Goal: Task Accomplishment & Management: Manage account settings

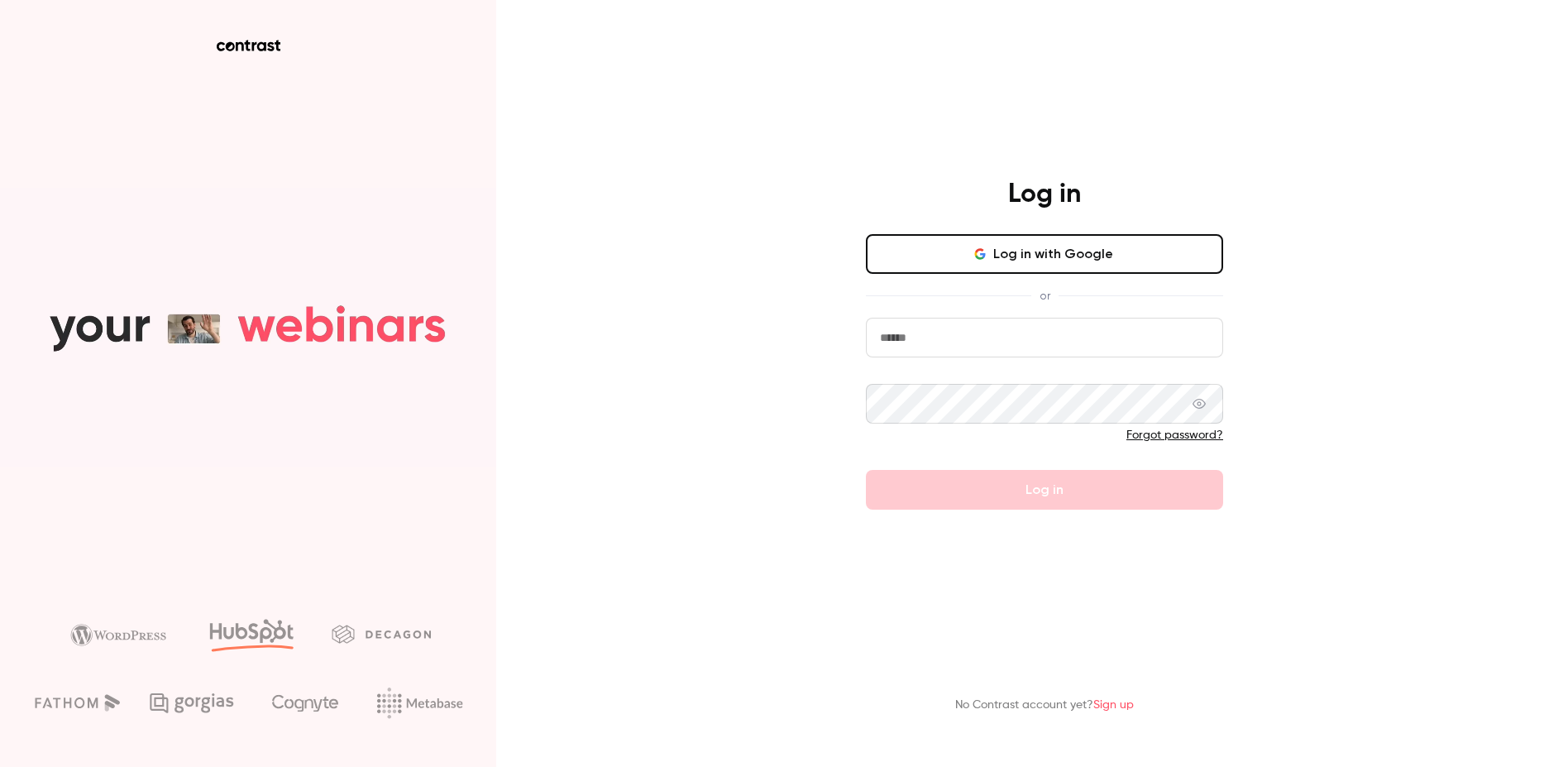
click at [987, 349] on input "email" at bounding box center [1044, 337] width 357 height 39
type input "**********"
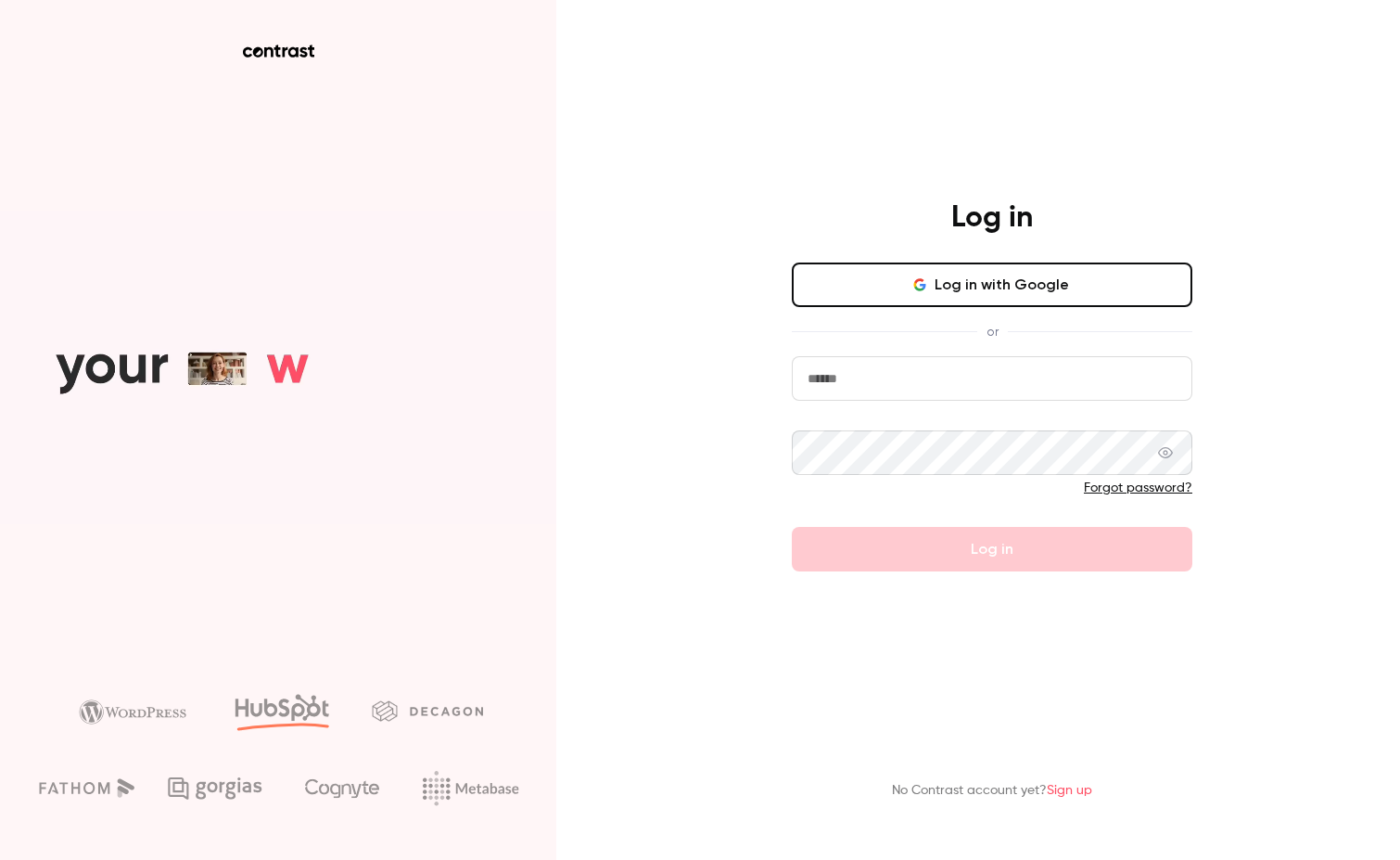
click at [893, 393] on input "email" at bounding box center [991, 378] width 400 height 44
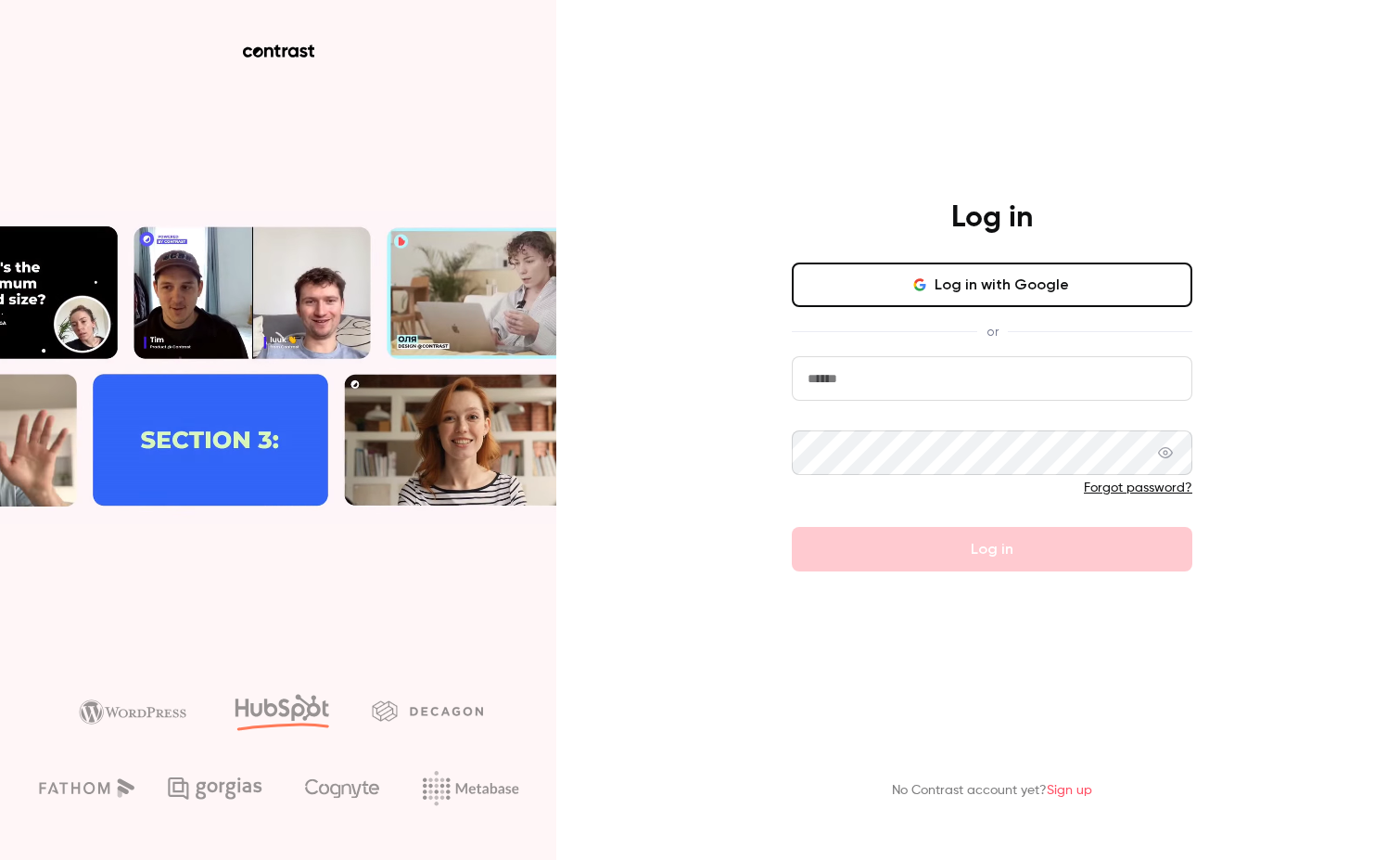
type input "**********"
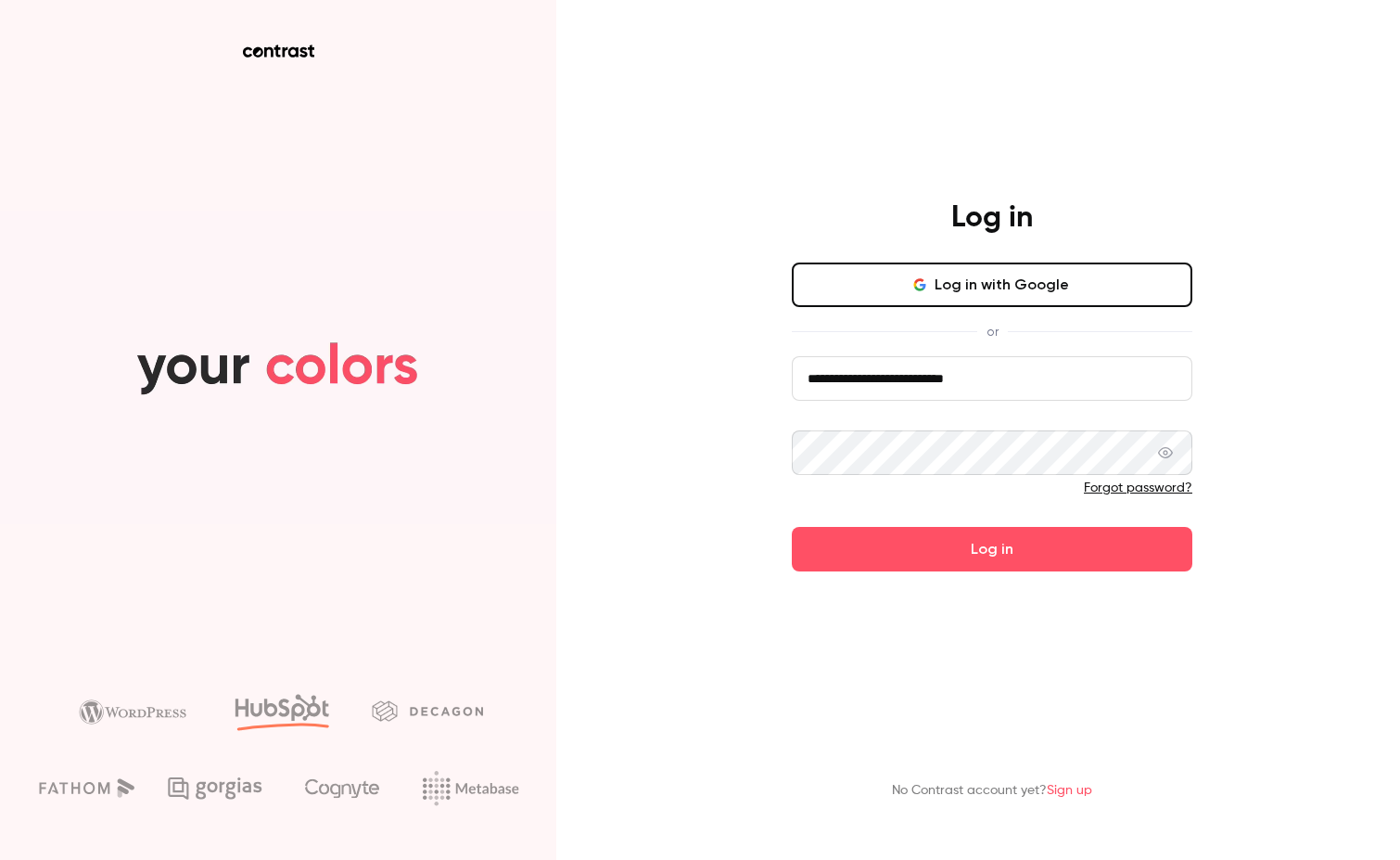
click at [792, 527] on button "Log in" at bounding box center [991, 548] width 400 height 44
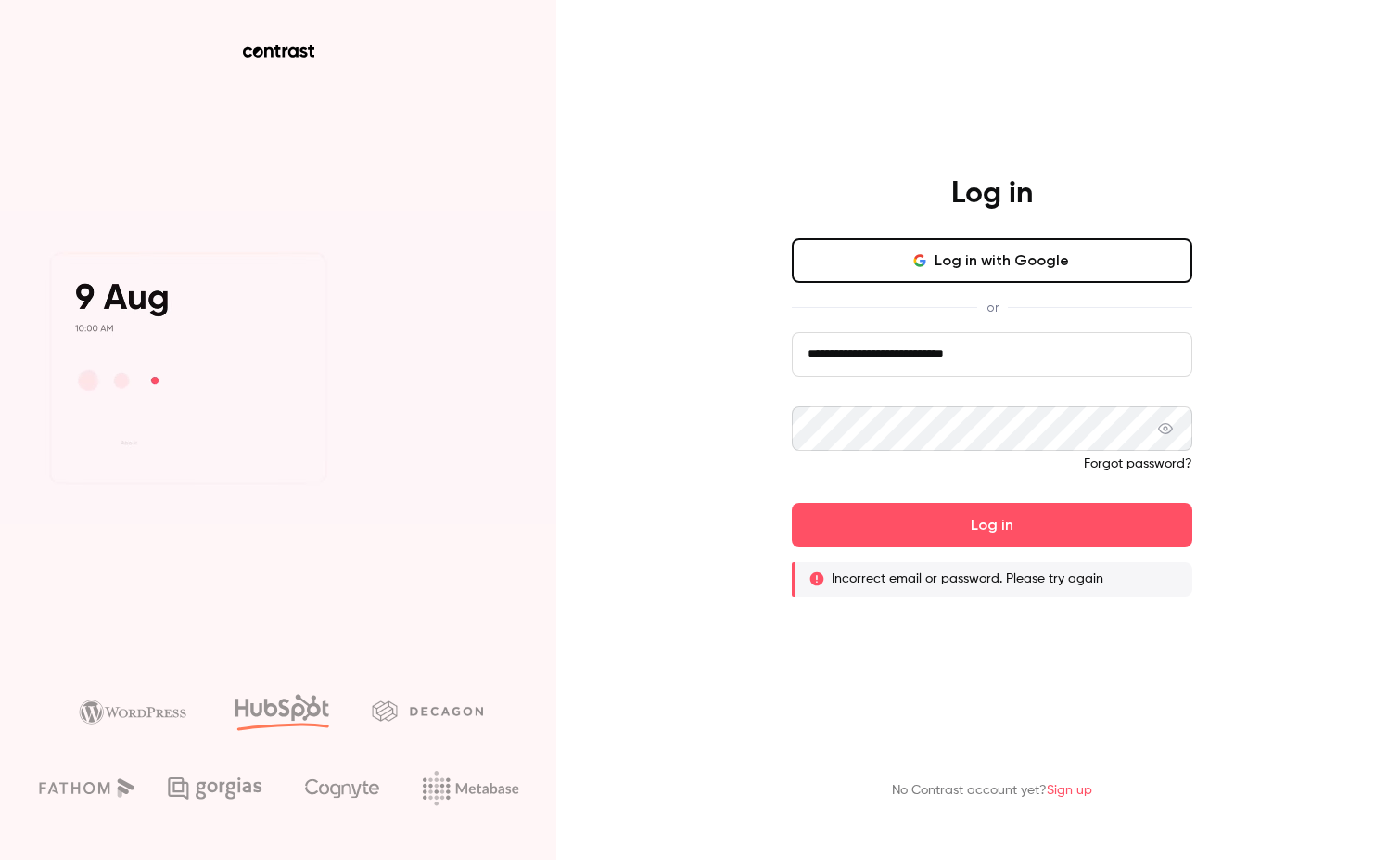
click at [1173, 446] on span at bounding box center [1166, 428] width 15 height 44
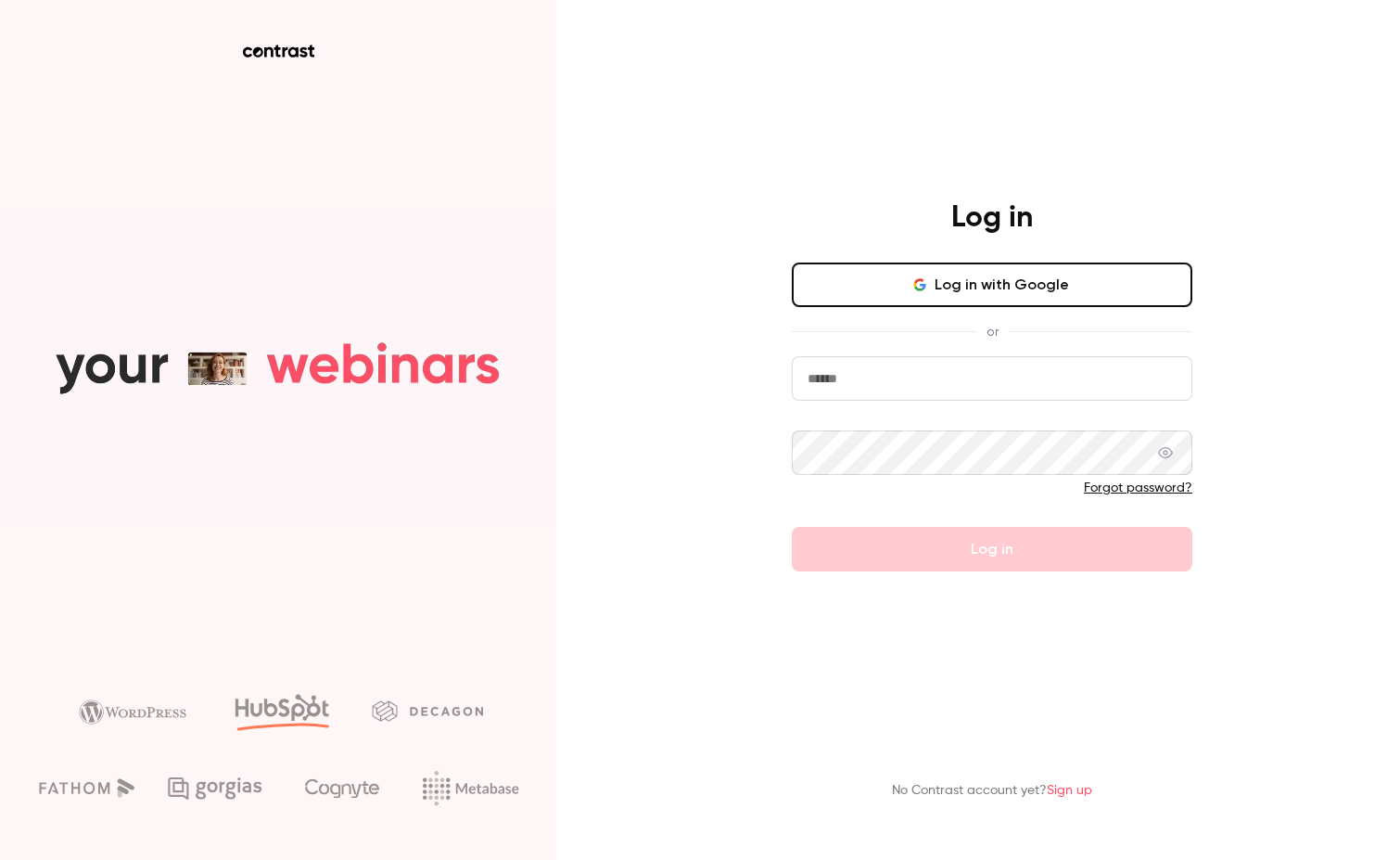
click at [945, 398] on input "email" at bounding box center [991, 378] width 400 height 44
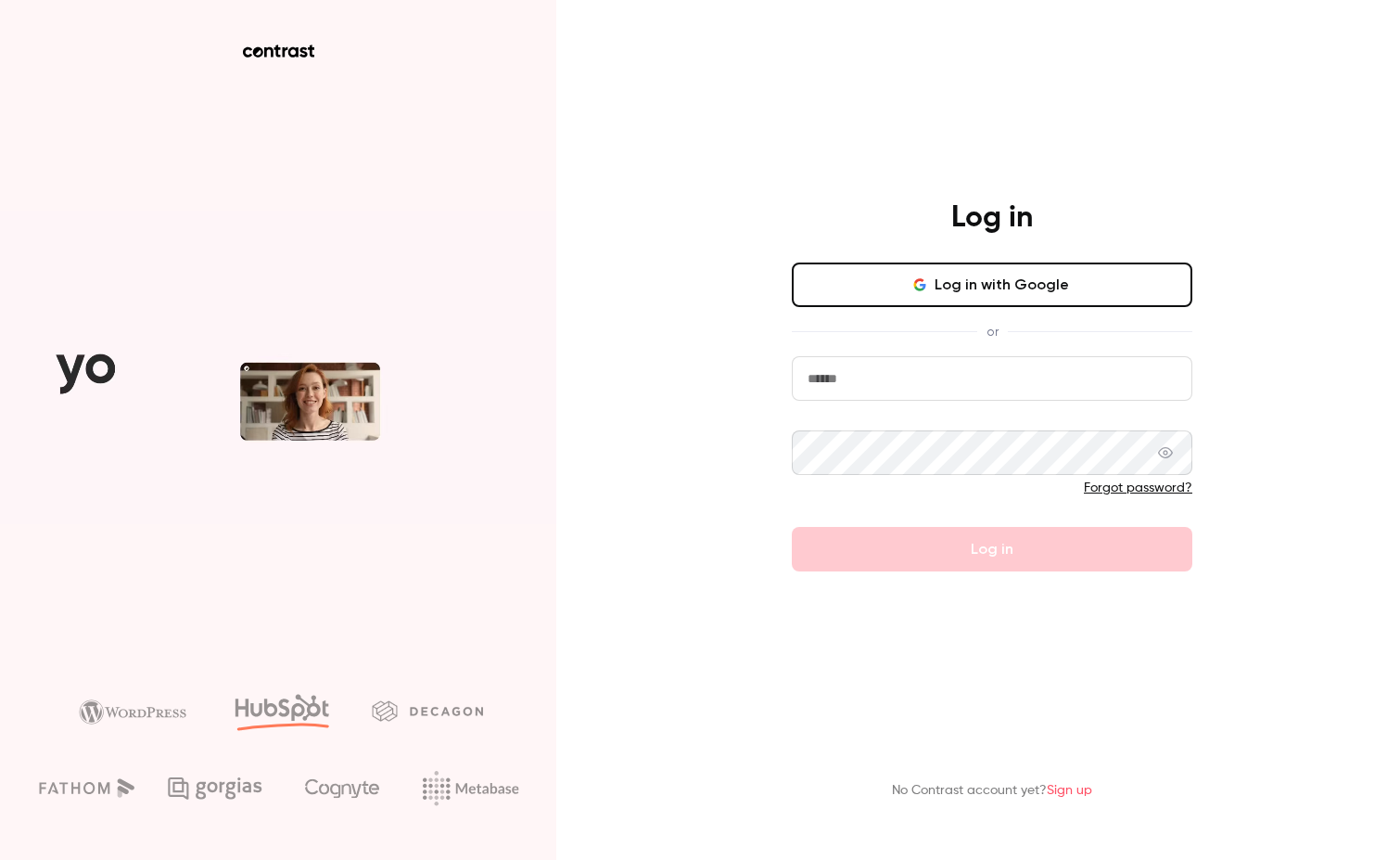
type input "**********"
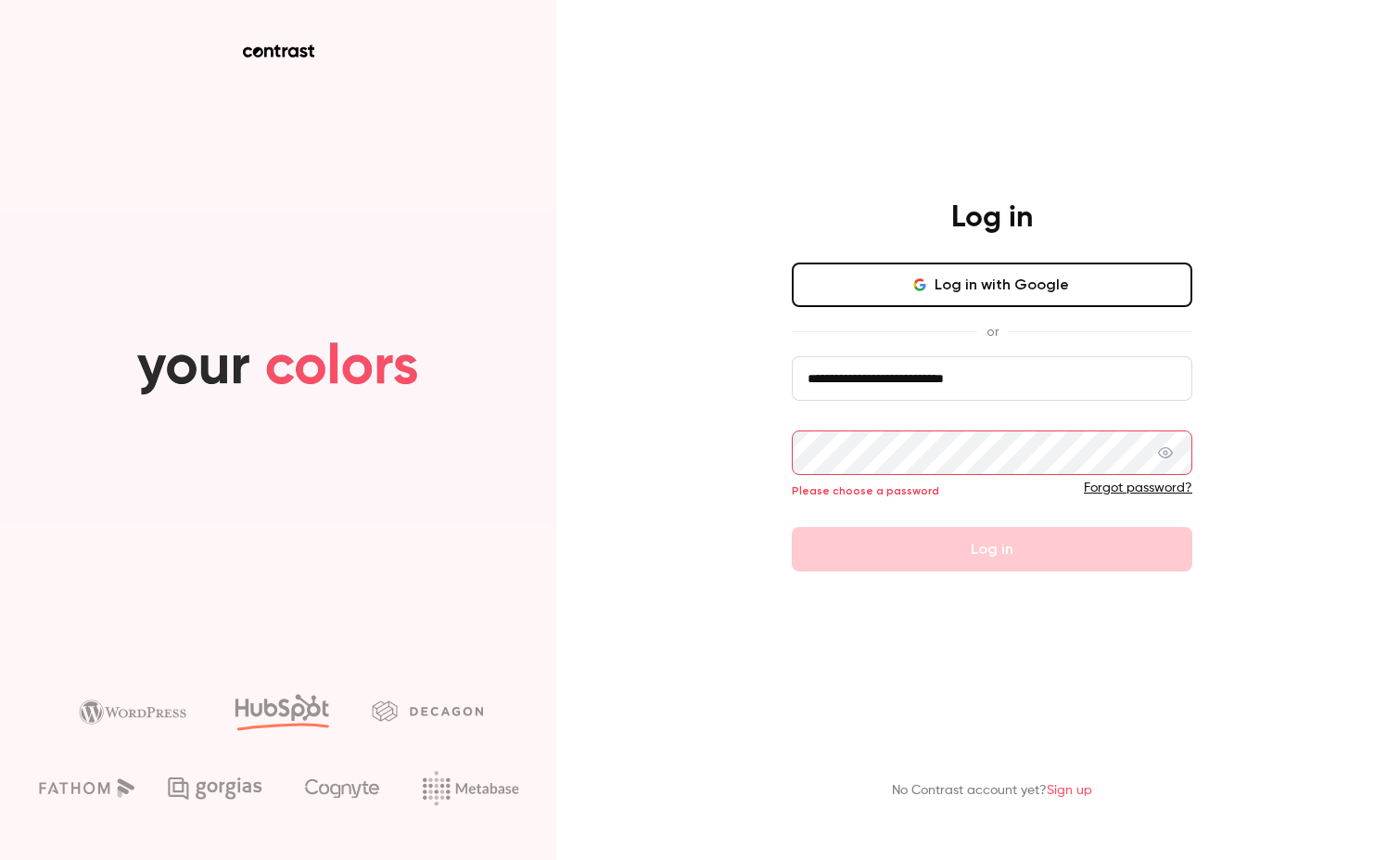
click at [1177, 491] on link "Forgot password?" at bounding box center [1137, 488] width 108 height 13
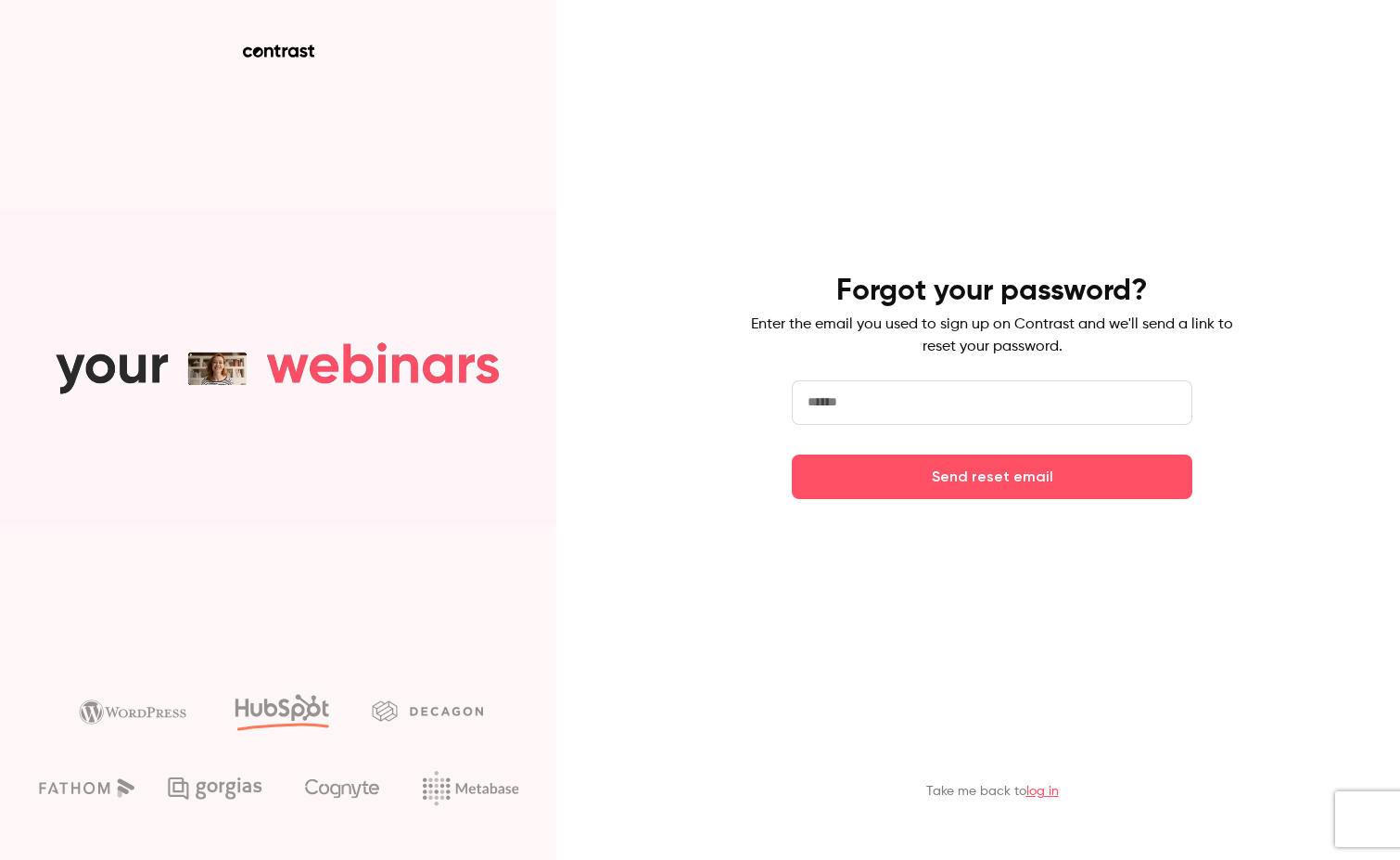
click at [847, 415] on input "email" at bounding box center [991, 402] width 400 height 44
type input "**********"
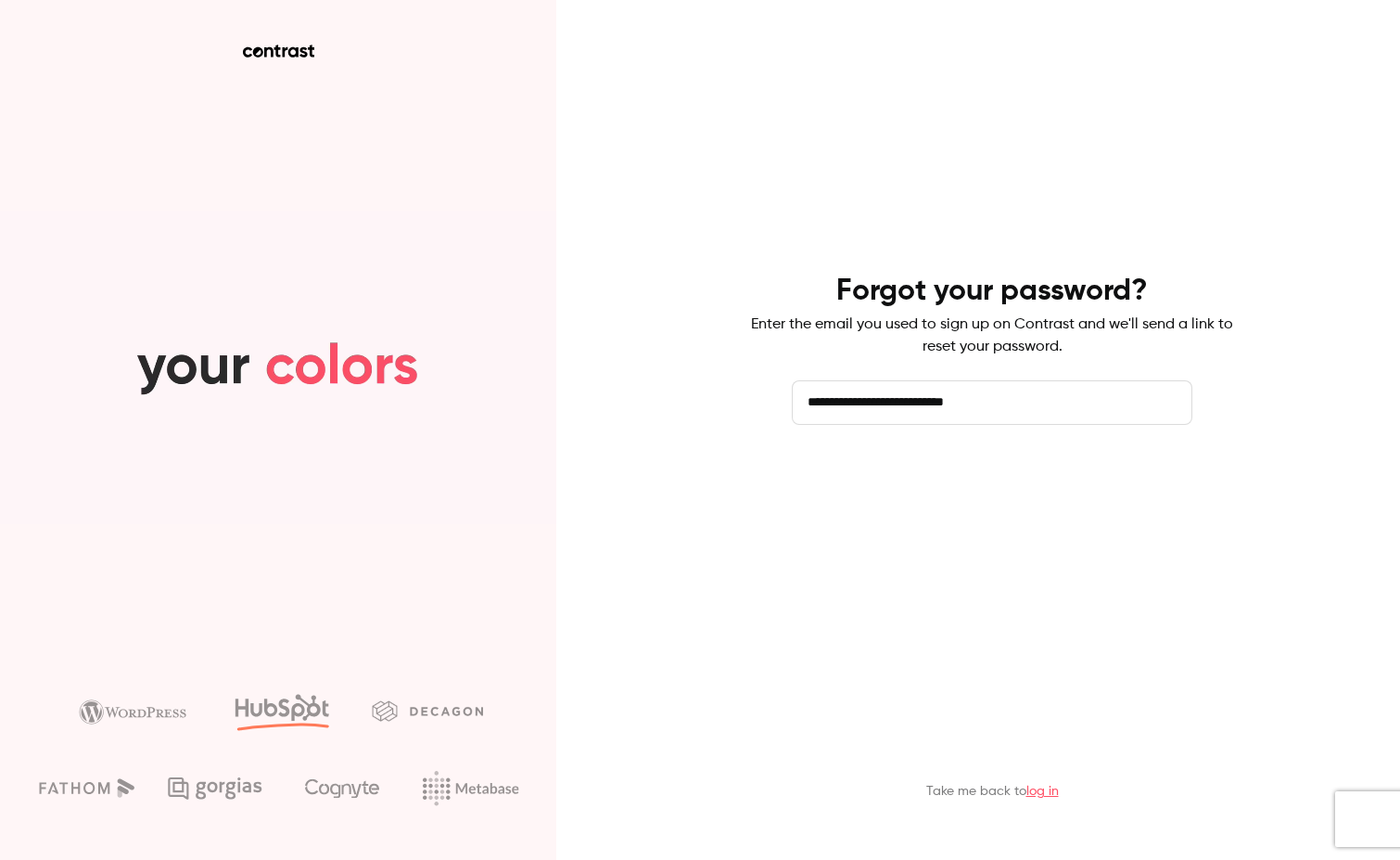
click at [977, 489] on button "Send reset email" at bounding box center [991, 477] width 400 height 44
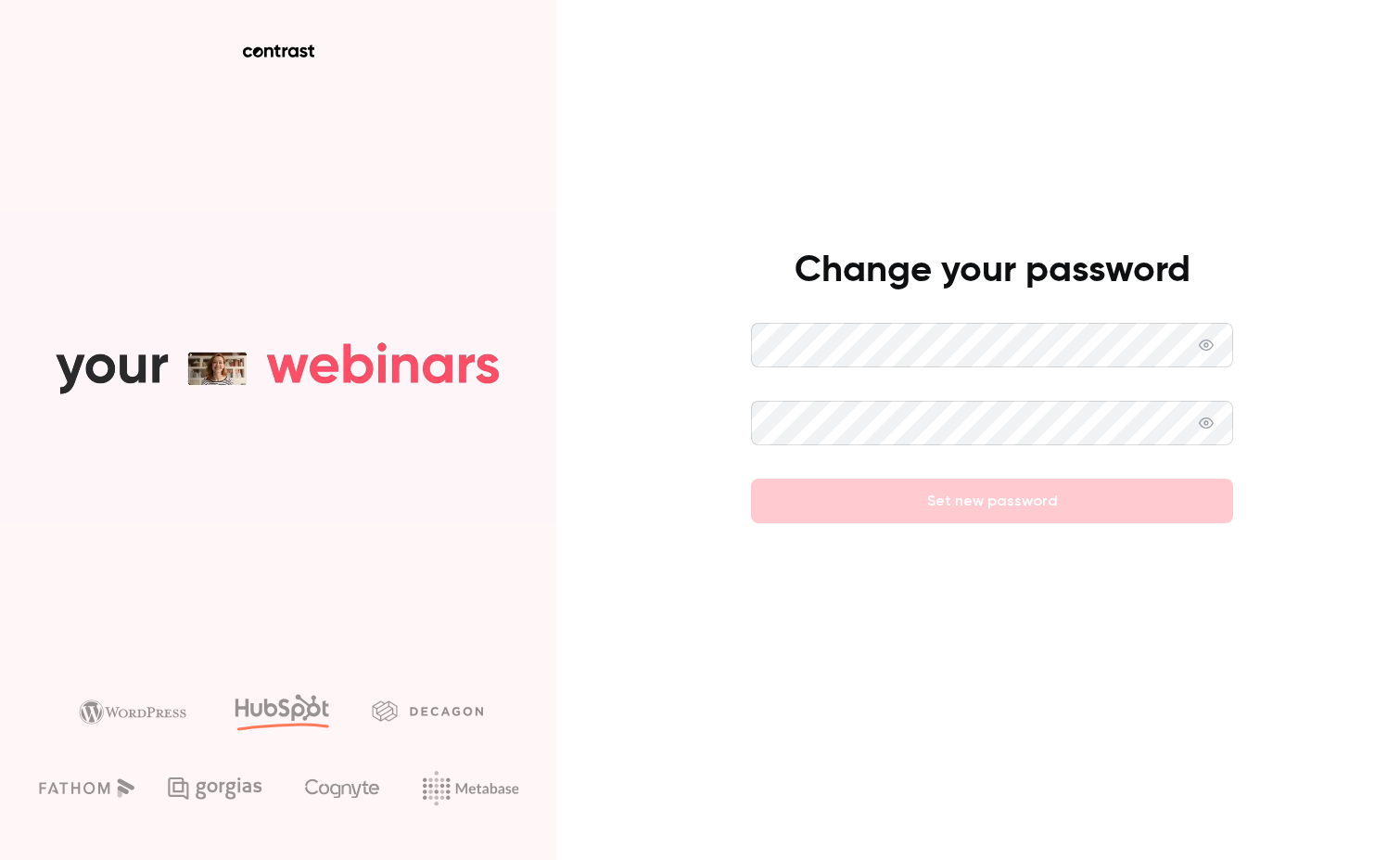
click at [1214, 342] on icon at bounding box center [1206, 345] width 15 height 15
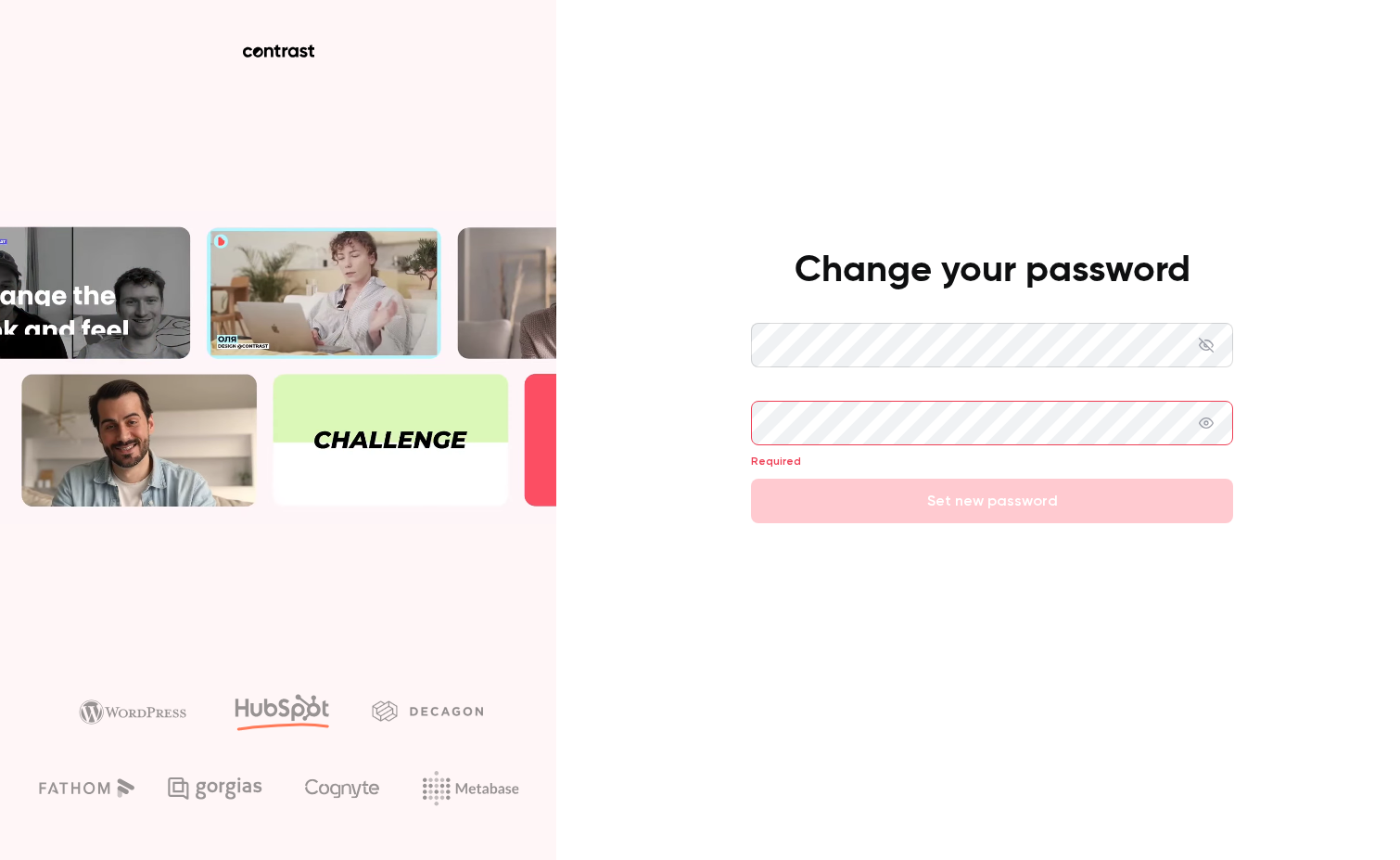
click at [762, 346] on div "Change your password Required Set new password" at bounding box center [700, 430] width 1400 height 860
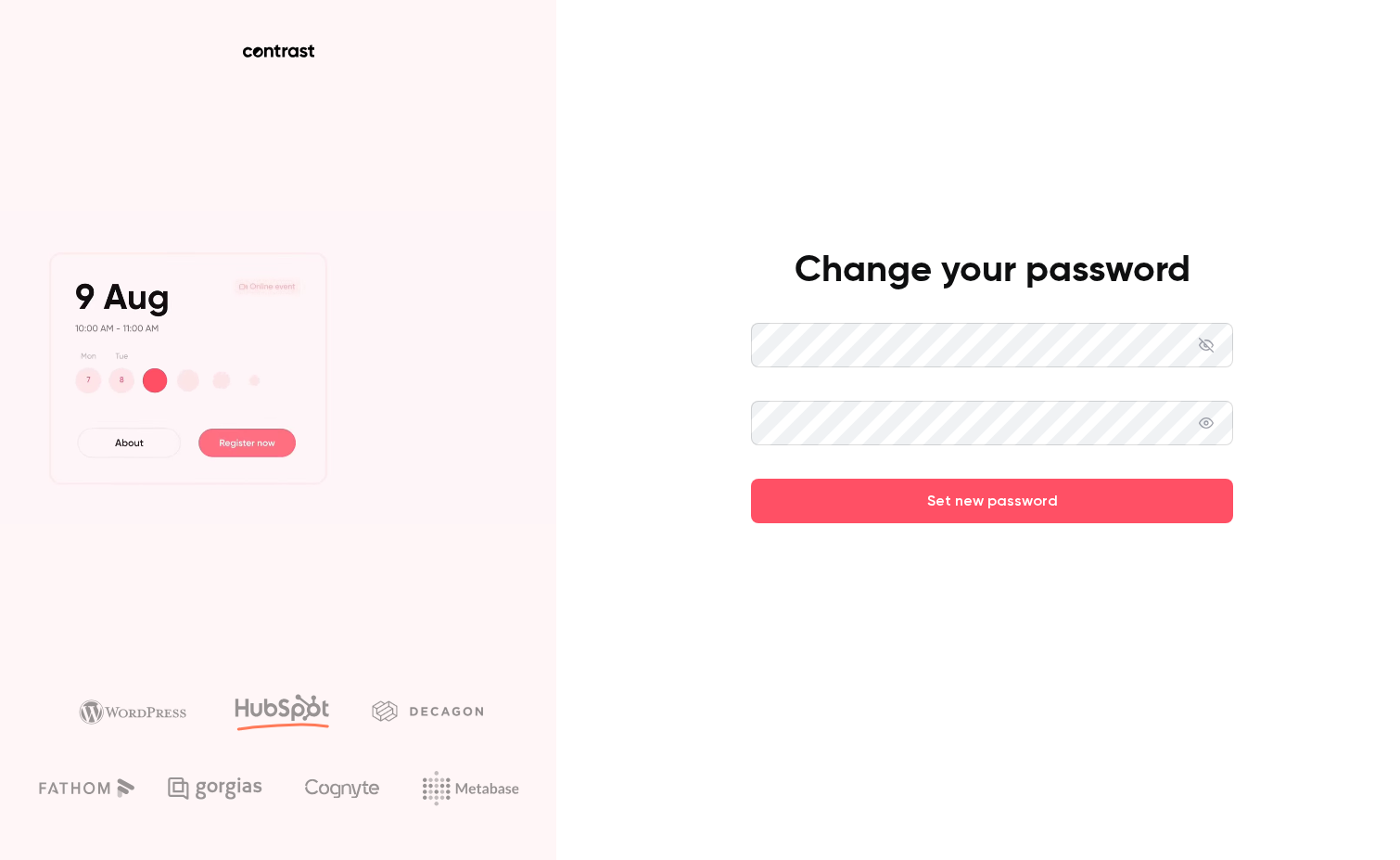
click at [1214, 419] on icon at bounding box center [1206, 423] width 15 height 15
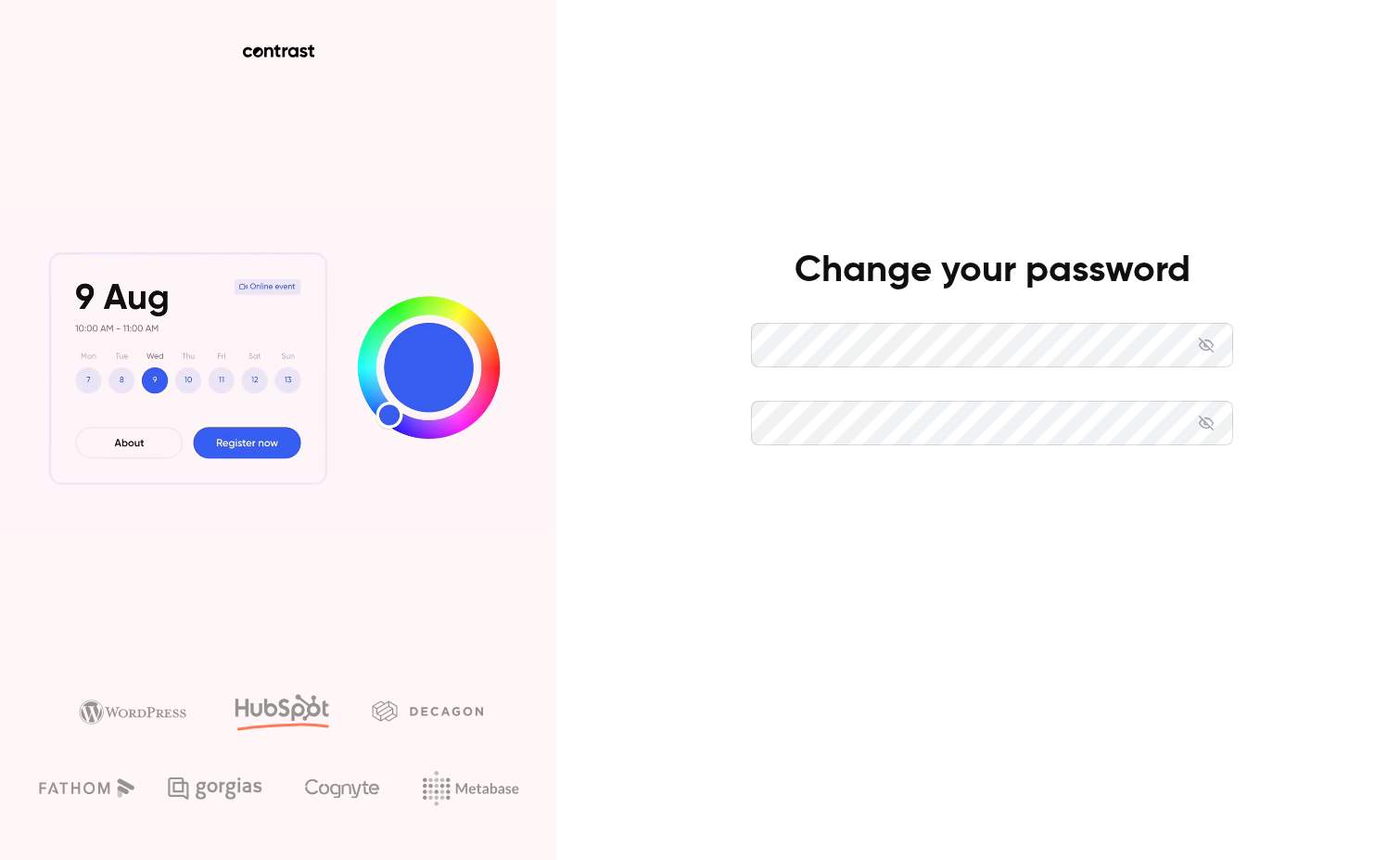
click at [998, 507] on button "Set new password" at bounding box center [992, 500] width 482 height 44
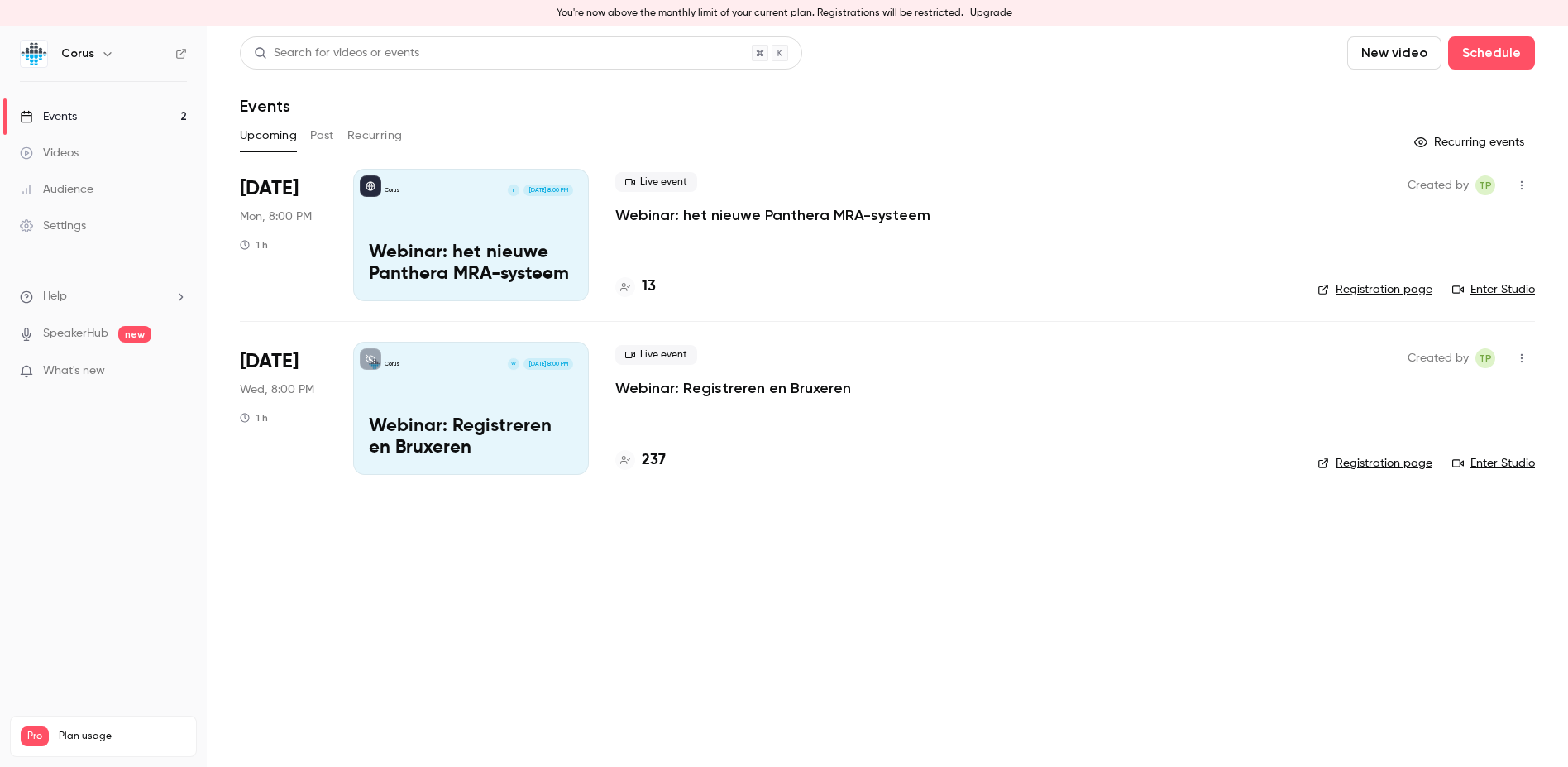
click at [449, 433] on p "Webinar: Registreren en Bruxeren" at bounding box center [470, 437] width 204 height 43
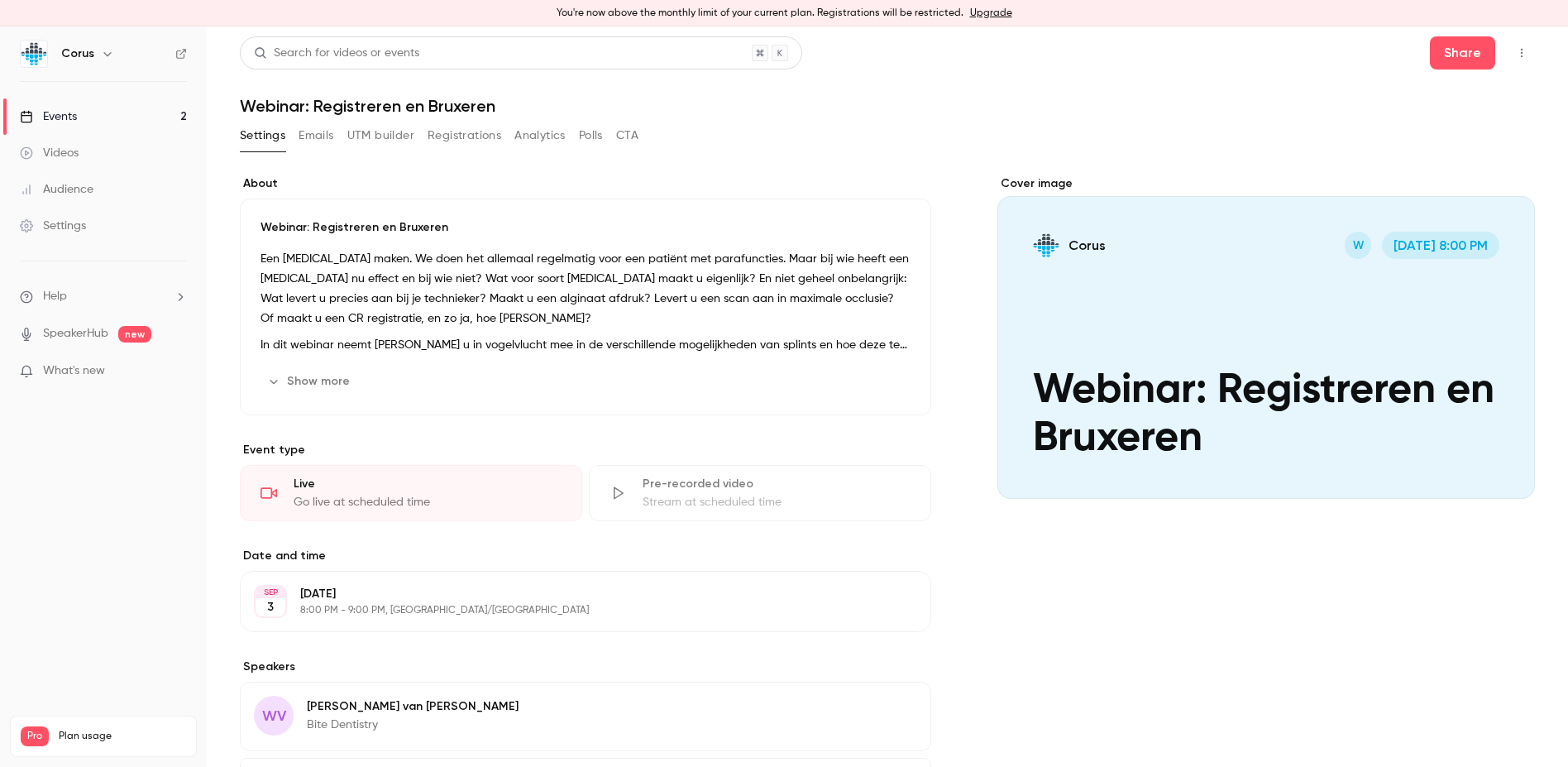
click at [448, 139] on button "Registrations" at bounding box center [464, 136] width 74 height 27
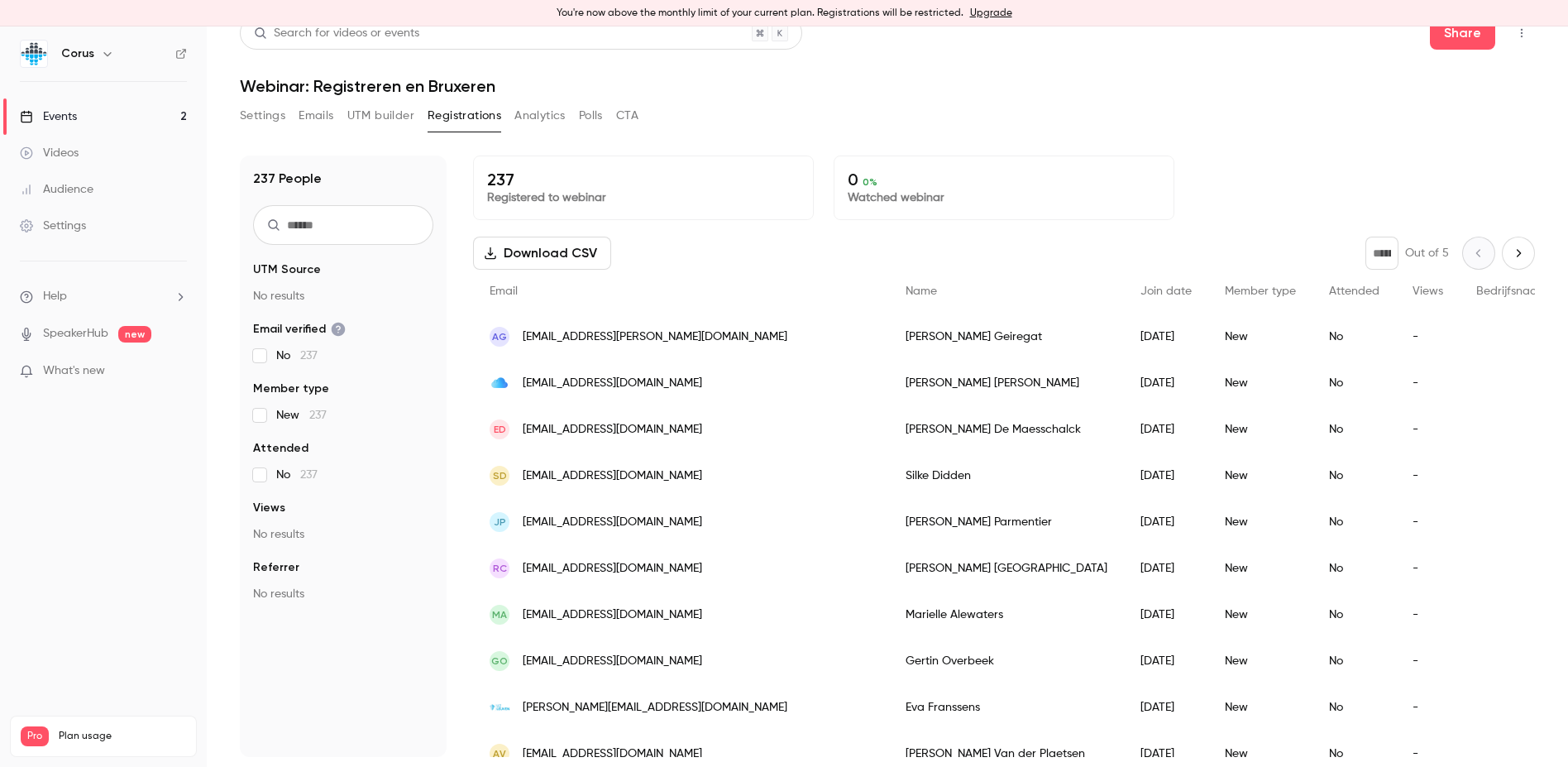
click at [260, 118] on button "Settings" at bounding box center [263, 116] width 45 height 27
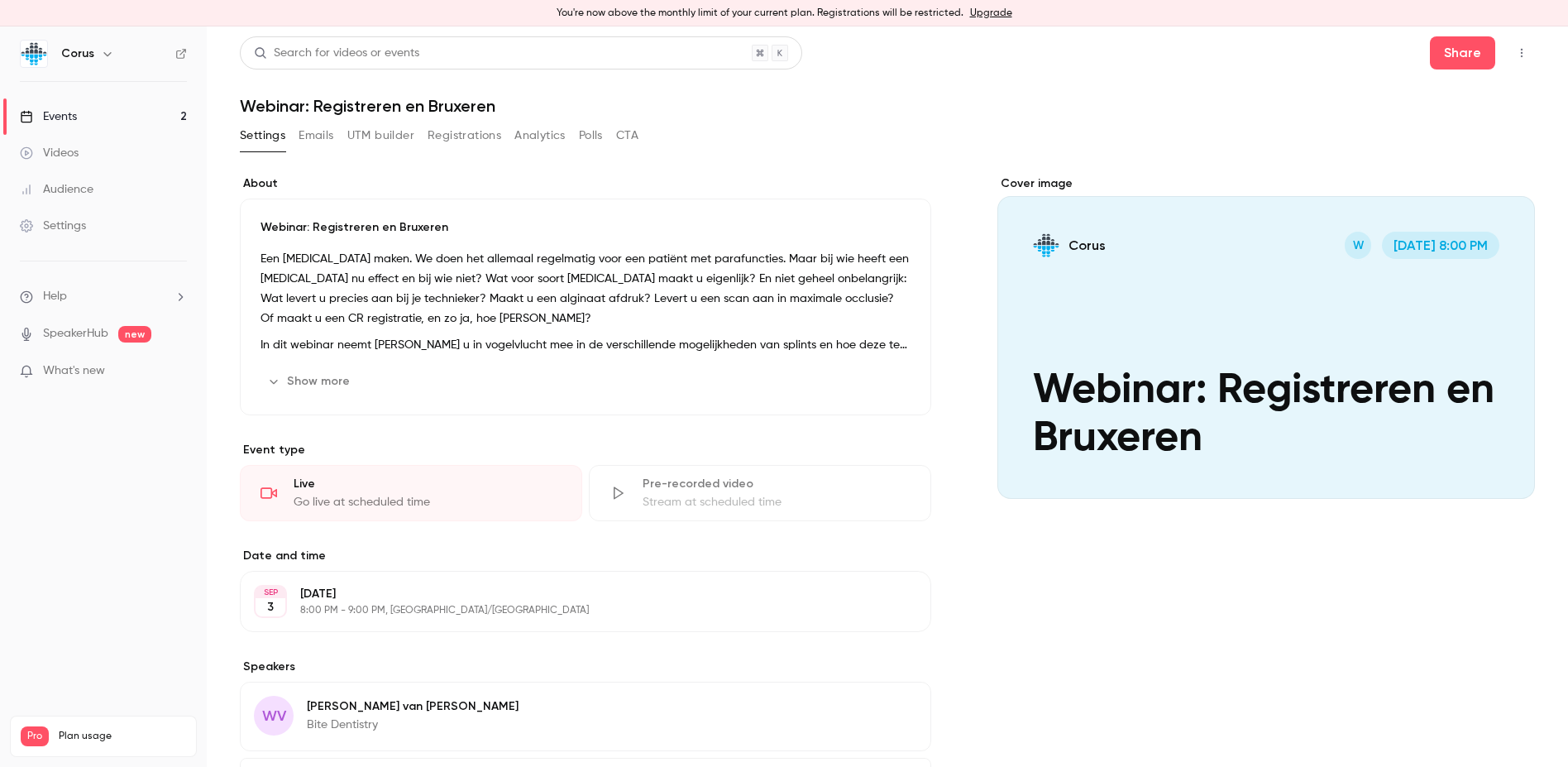
click at [310, 131] on button "Emails" at bounding box center [316, 136] width 34 height 27
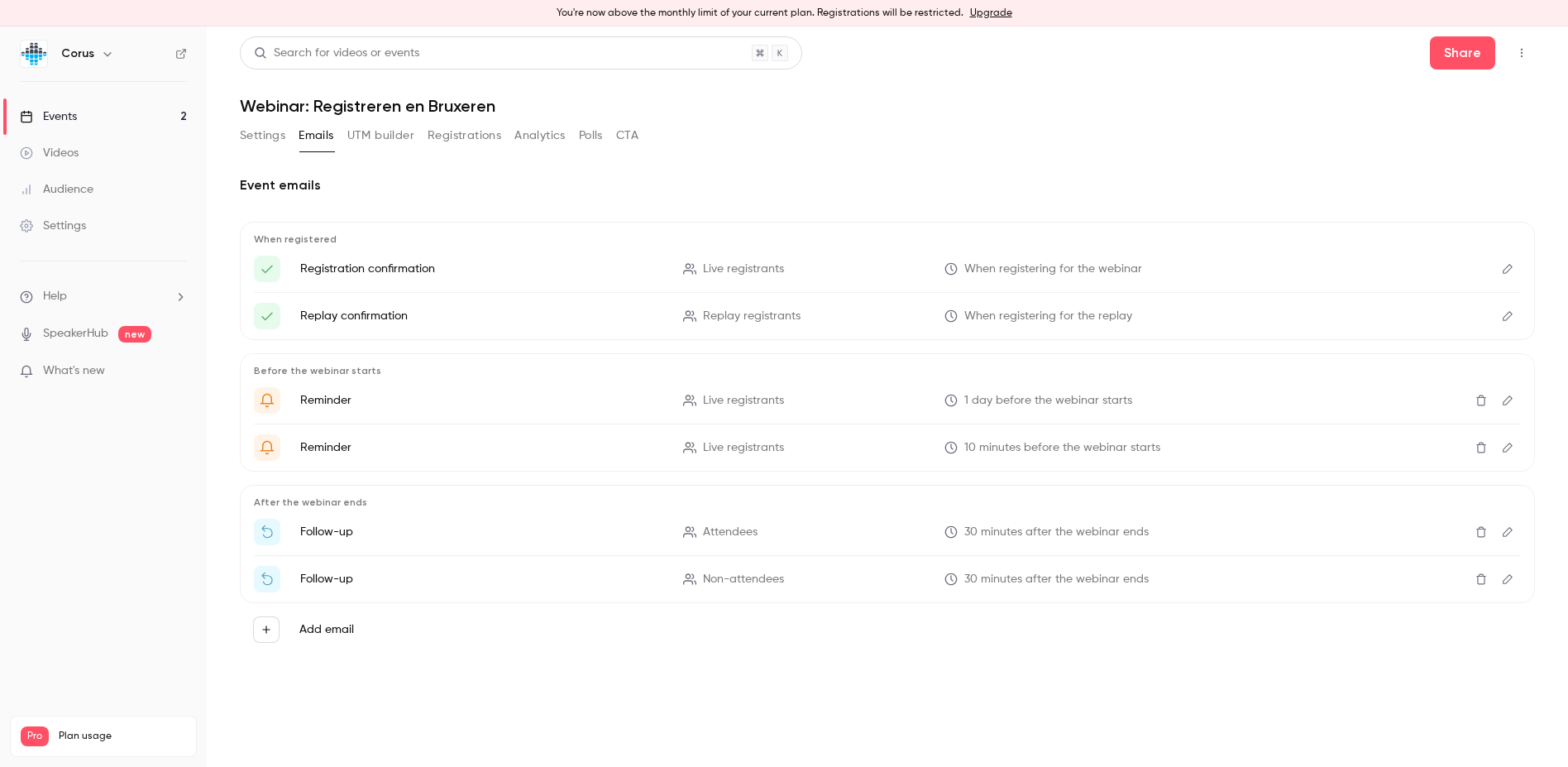
click at [62, 113] on div "Events" at bounding box center [49, 117] width 57 height 17
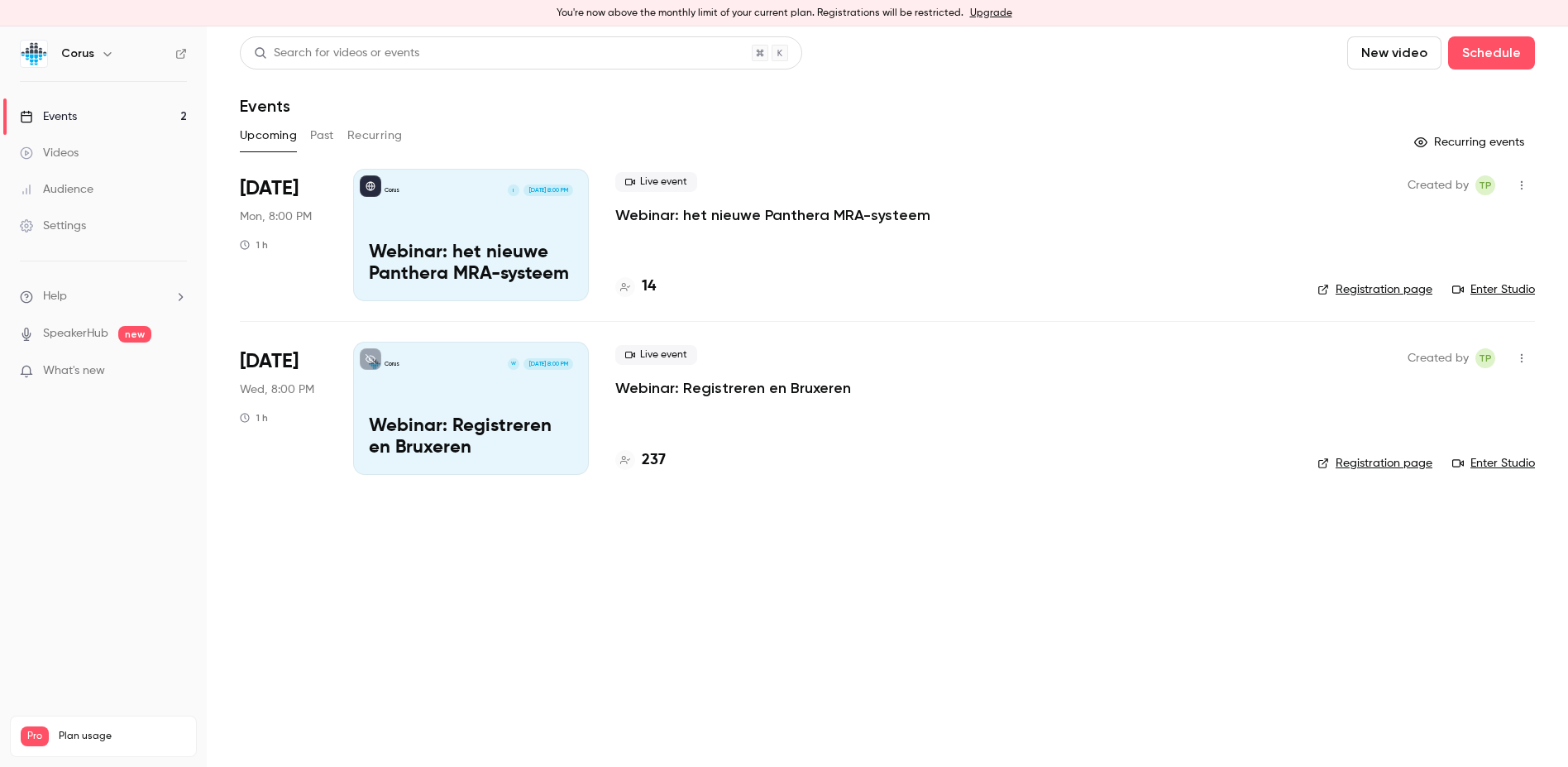
click at [481, 421] on p "Webinar: Registreren en Bruxeren" at bounding box center [470, 437] width 204 height 43
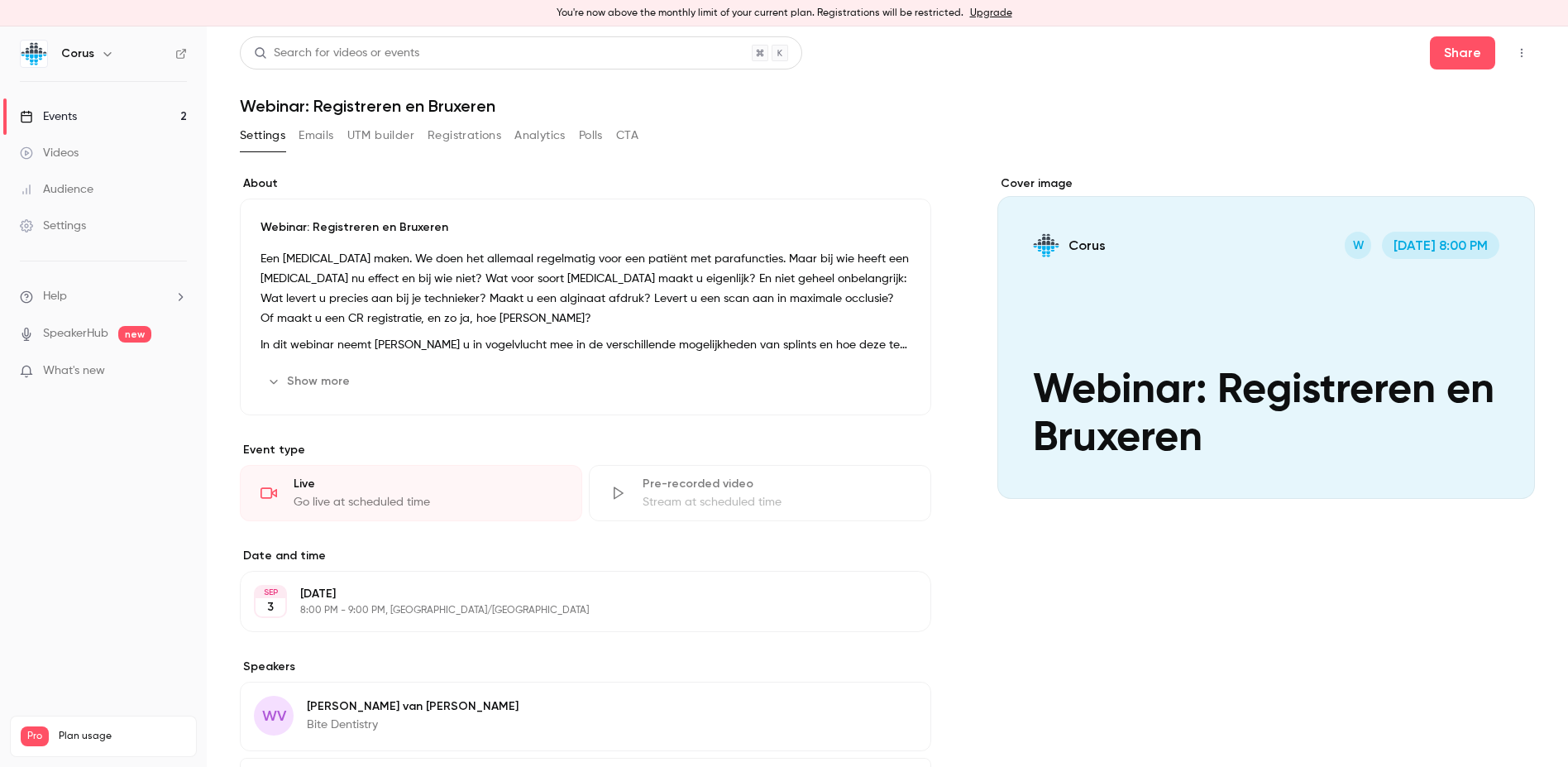
click at [85, 185] on div "Audience" at bounding box center [57, 190] width 74 height 17
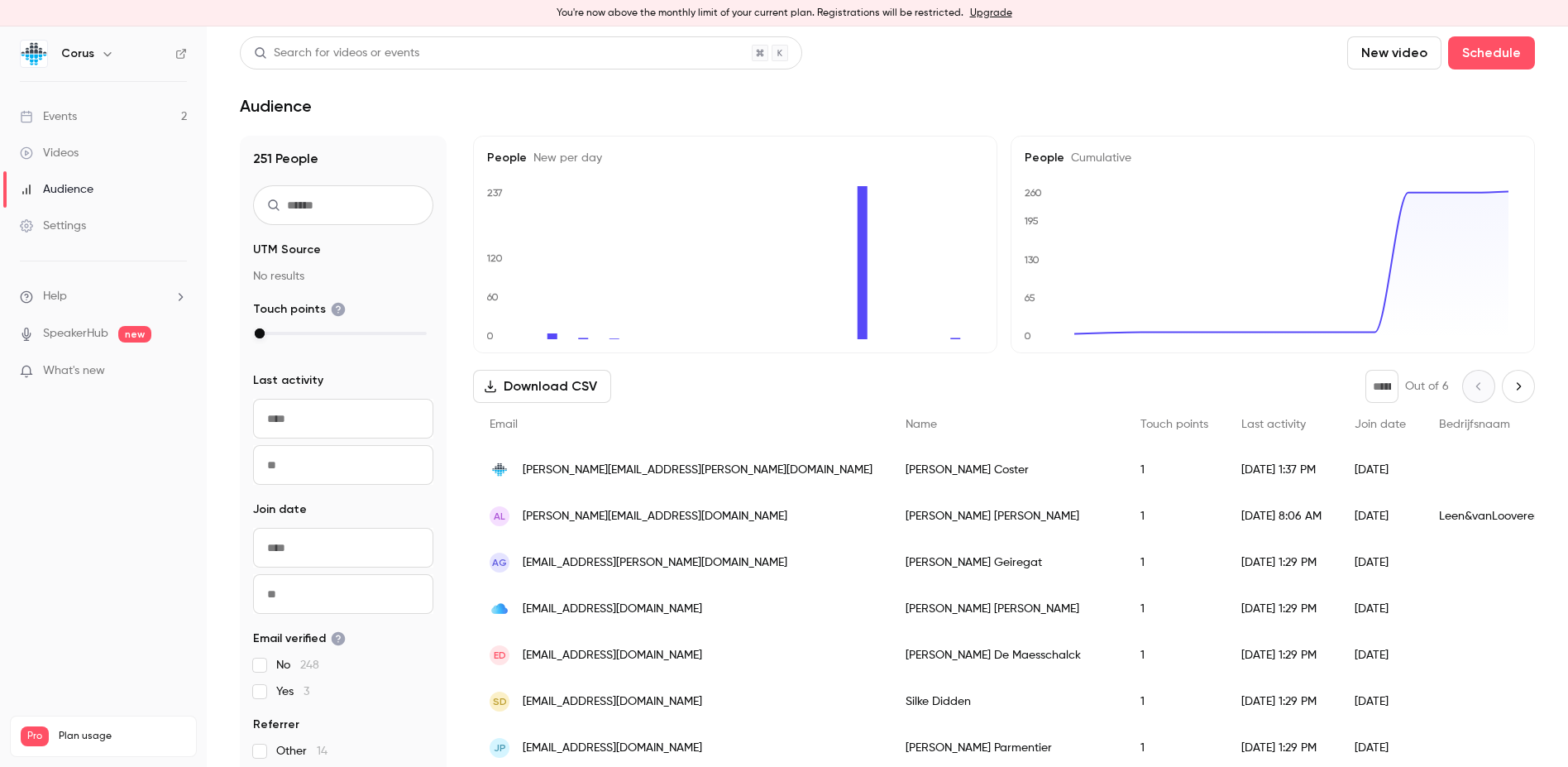
click at [60, 121] on div "Events" at bounding box center [49, 117] width 57 height 17
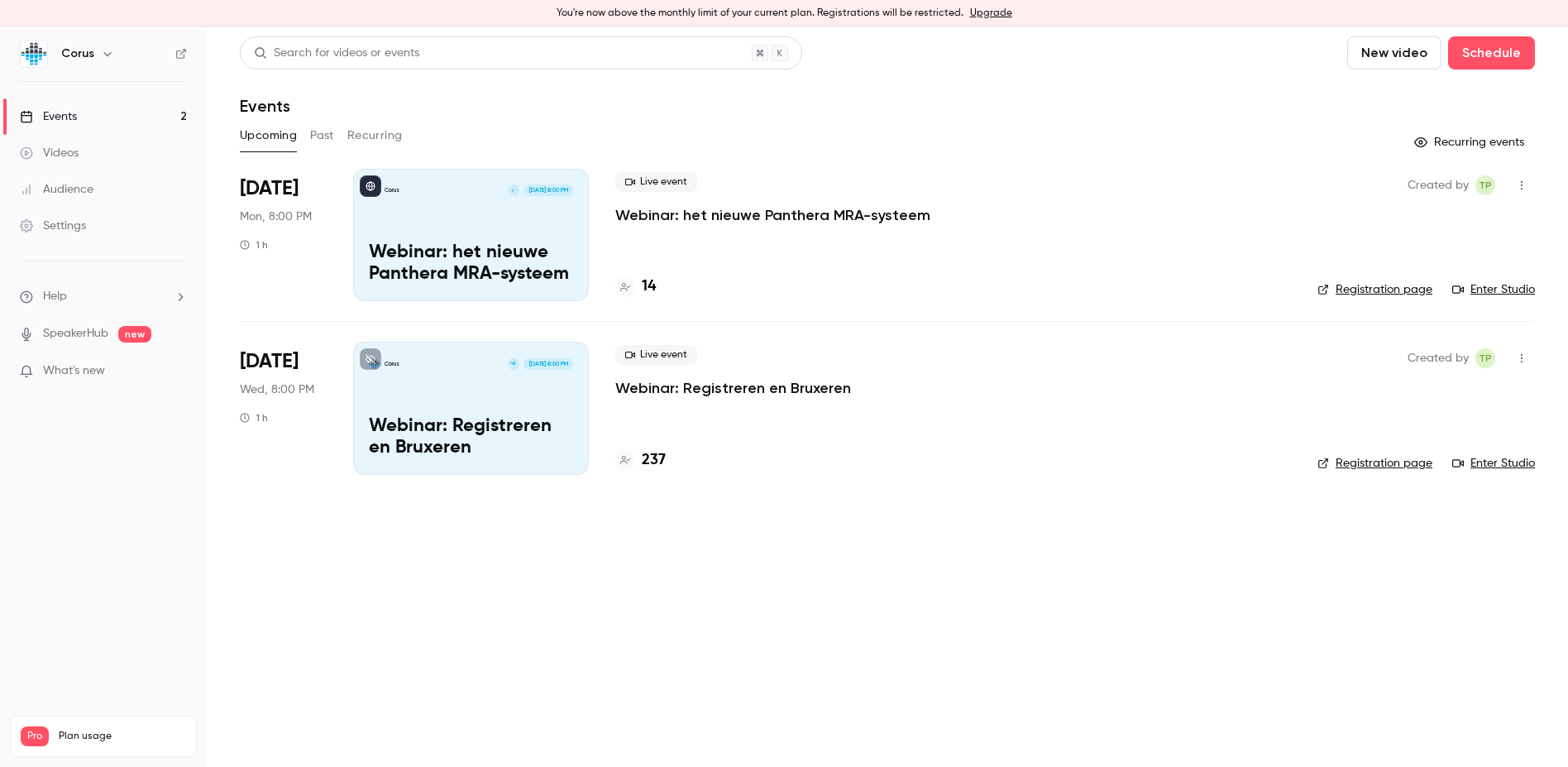
click at [480, 427] on p "Webinar: Registreren en Bruxeren" at bounding box center [470, 437] width 204 height 43
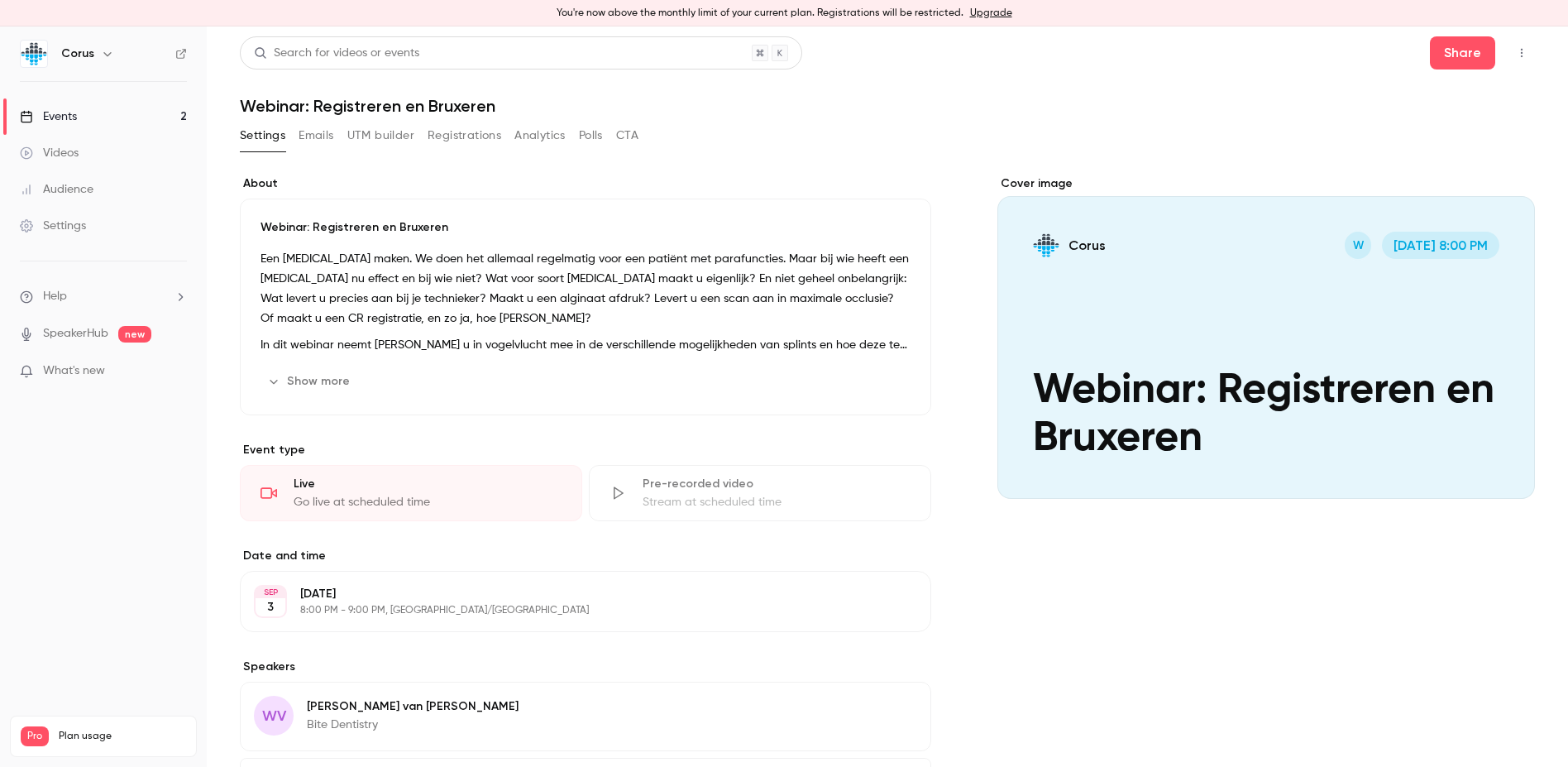
click at [478, 139] on button "Registrations" at bounding box center [464, 136] width 74 height 27
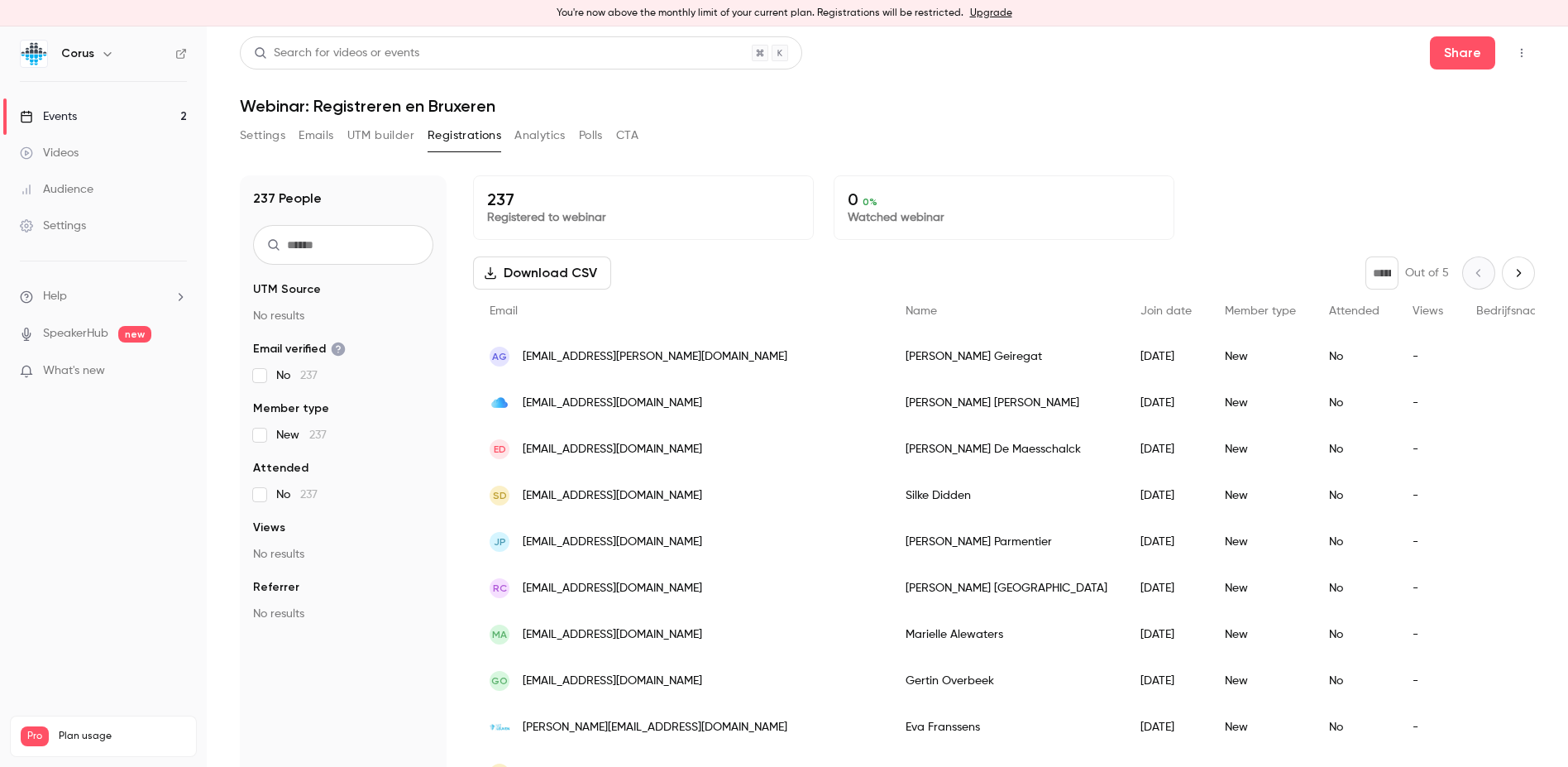
click at [1248, 54] on icon "button" at bounding box center [1522, 53] width 13 height 12
click at [1248, 574] on div at bounding box center [784, 383] width 1568 height 767
click at [147, 122] on link "Events 2" at bounding box center [103, 116] width 207 height 36
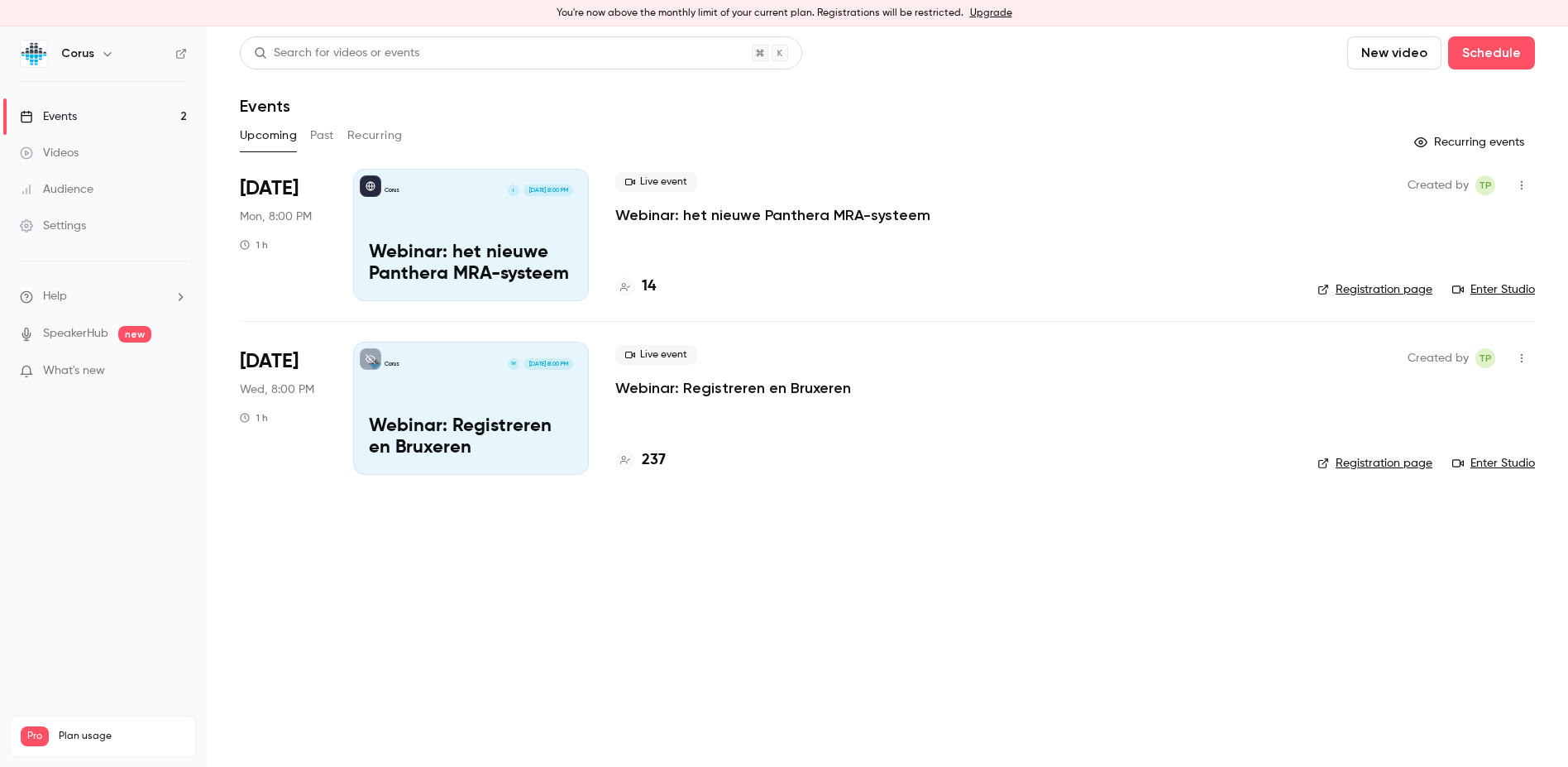
click at [469, 232] on div "Corus I [DATE] 8:00 PM Webinar: het nieuwe Panthera MRA-systeem" at bounding box center [471, 235] width 236 height 133
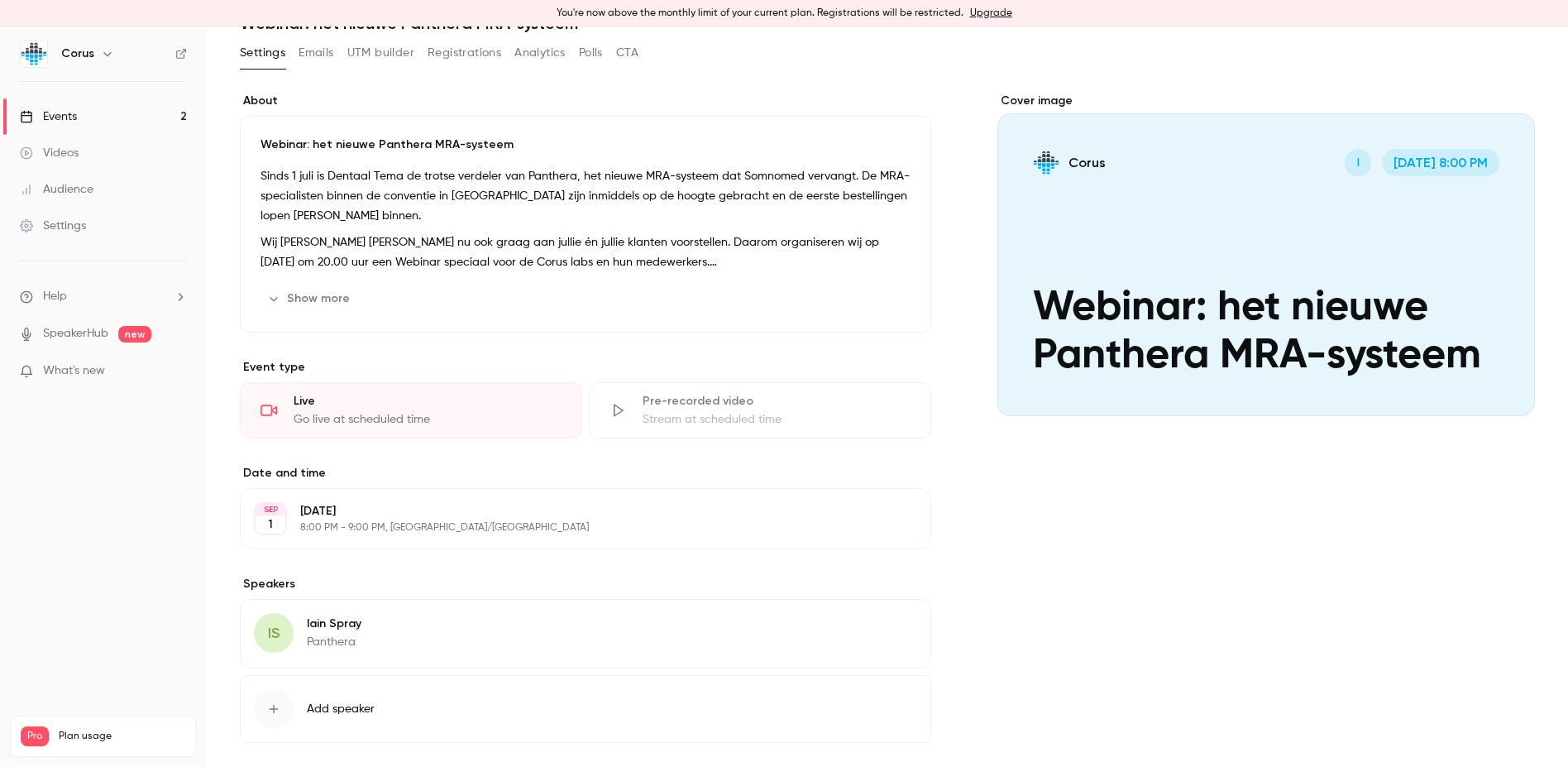
scroll to position [161, 0]
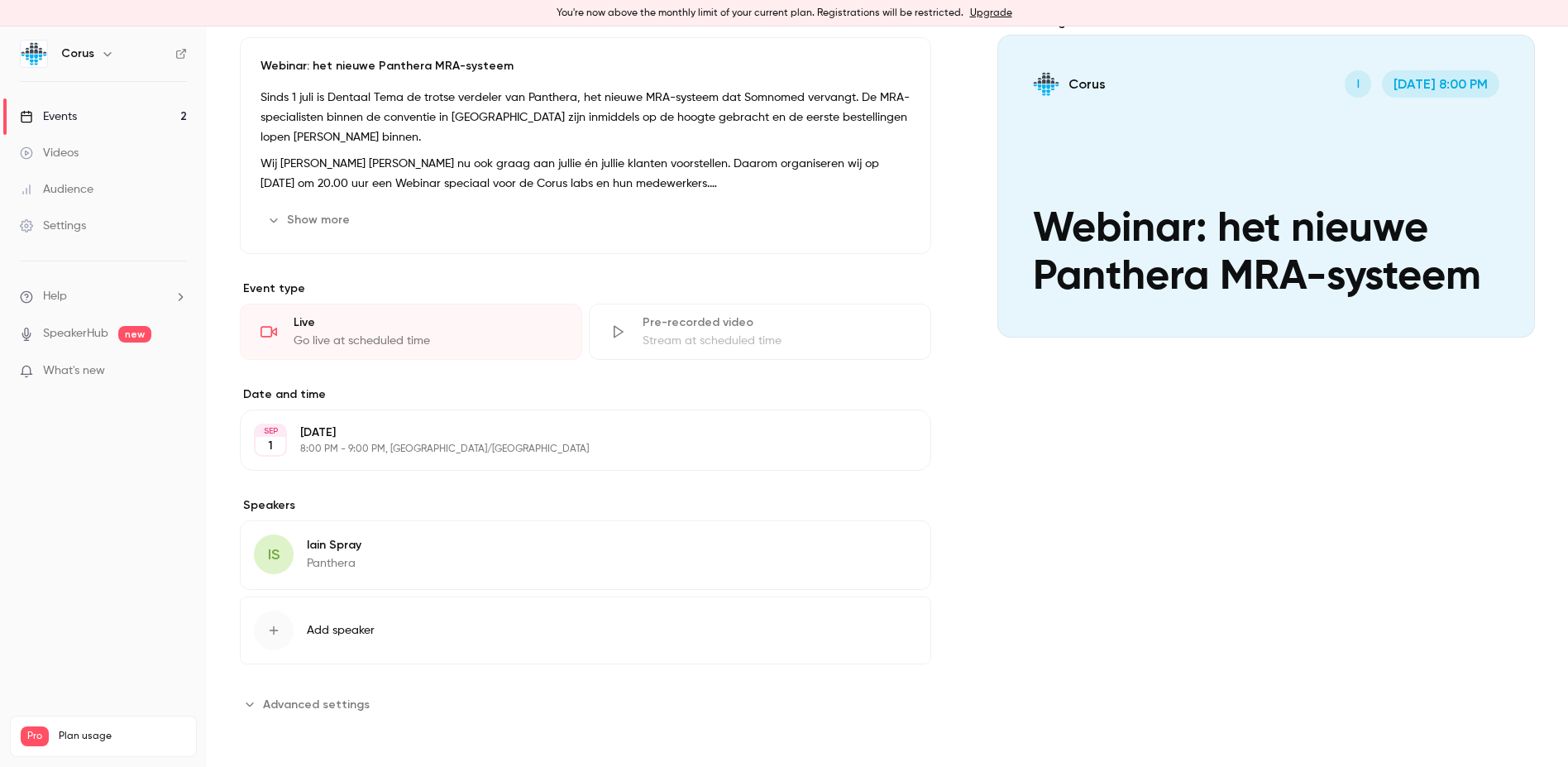
click at [73, 121] on div "Events" at bounding box center [49, 117] width 57 height 17
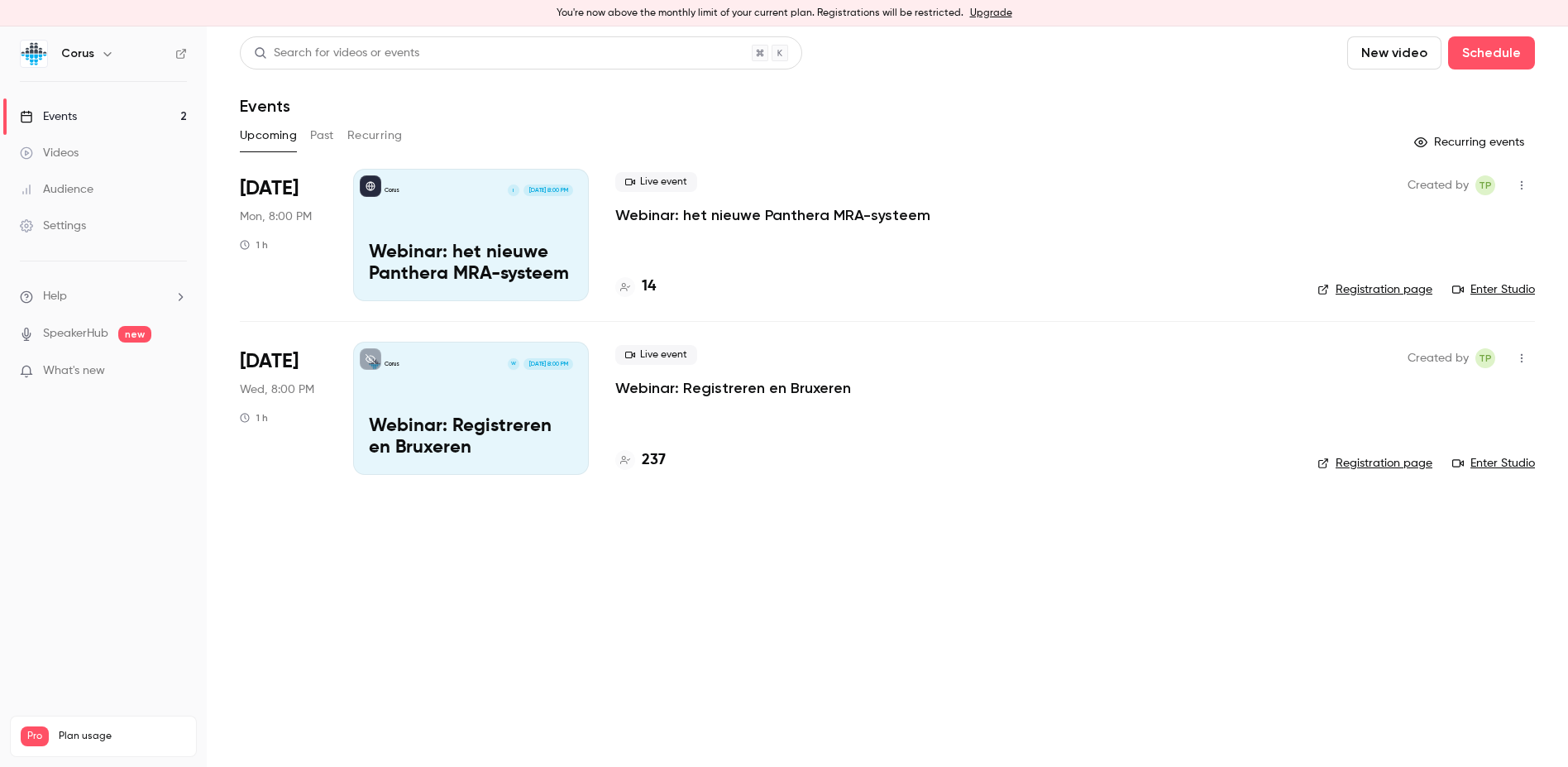
click at [485, 432] on p "Webinar: Registreren en Bruxeren" at bounding box center [470, 437] width 204 height 43
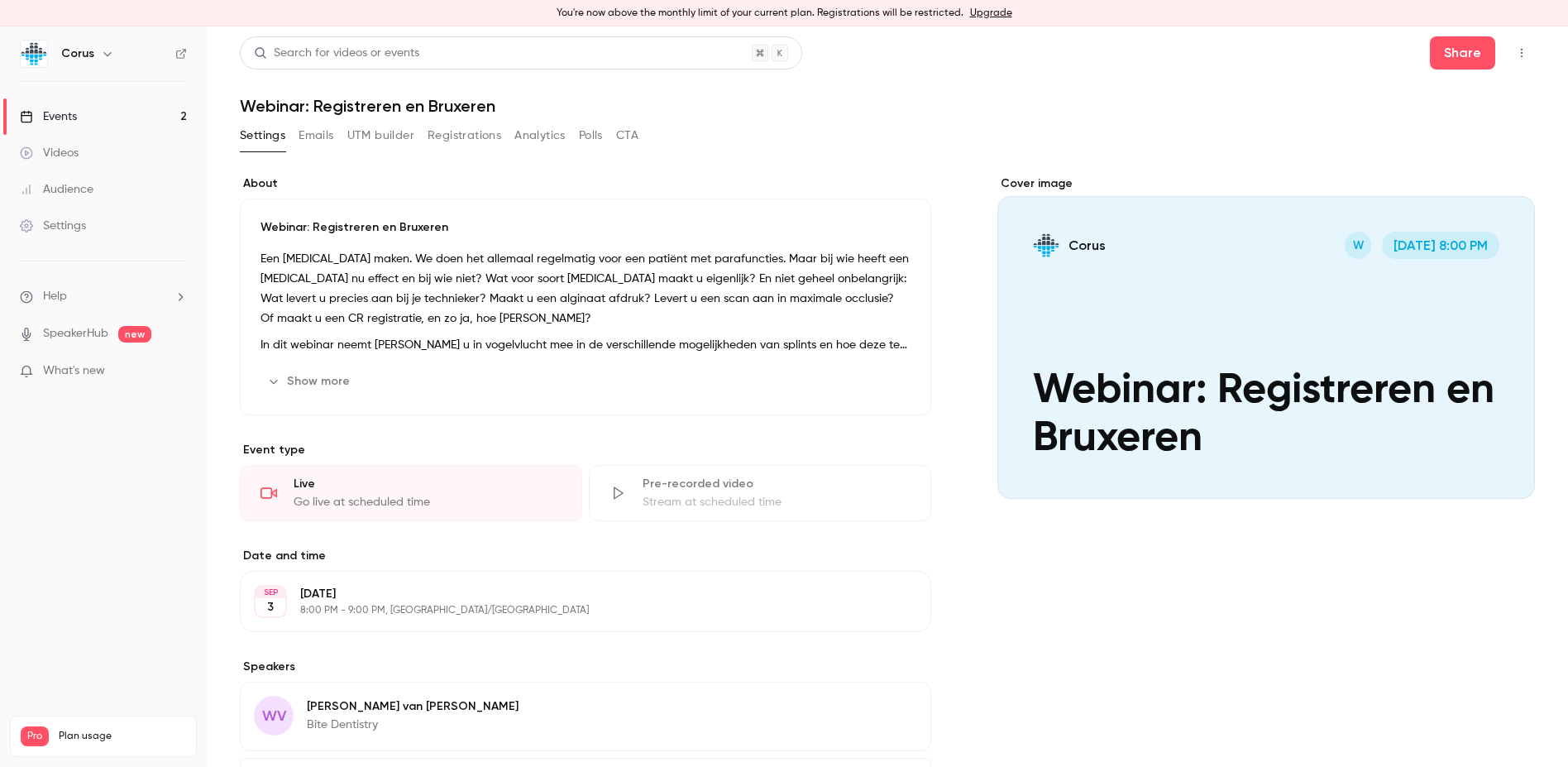
click at [322, 132] on button "Emails" at bounding box center [316, 136] width 34 height 27
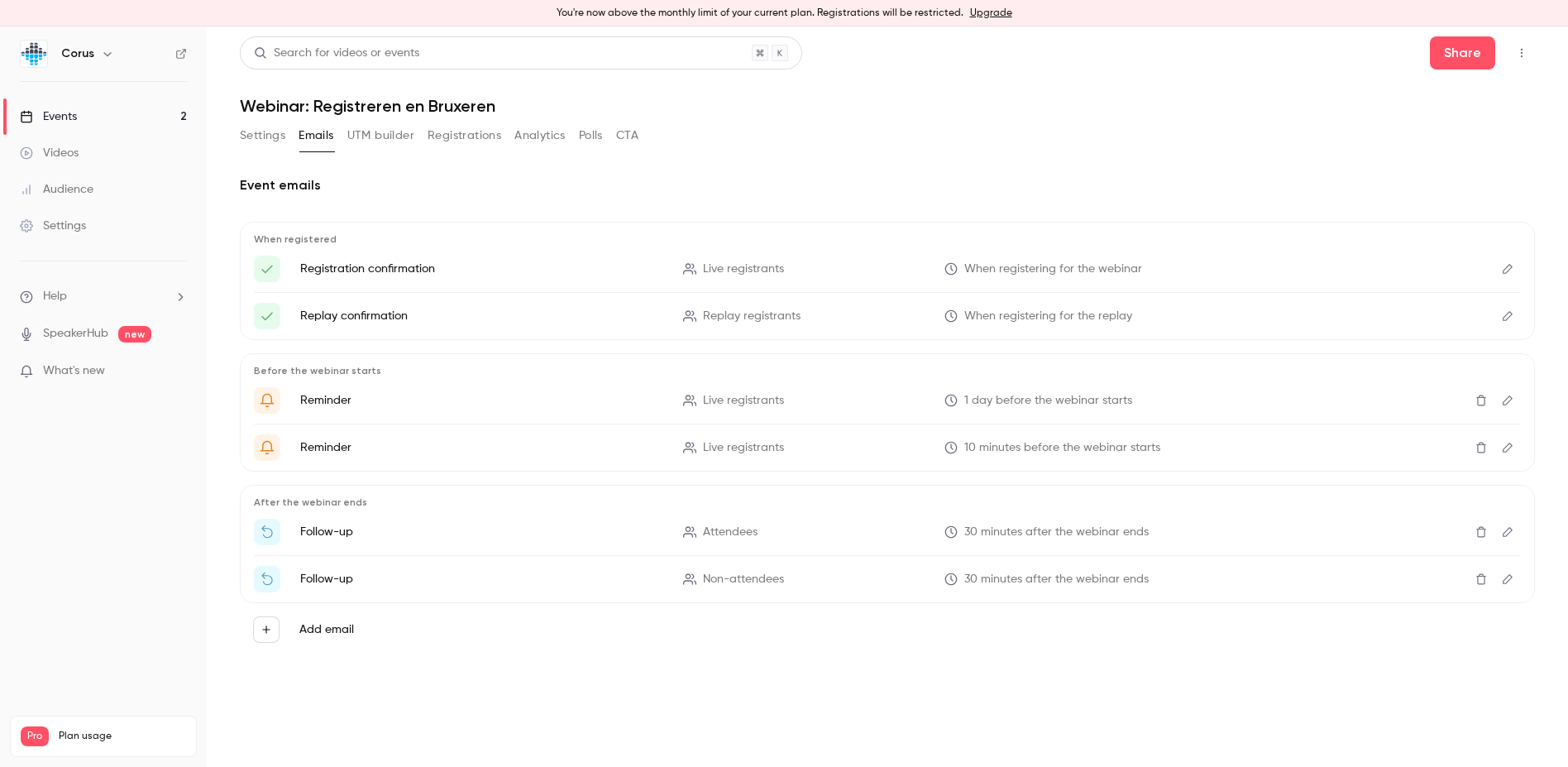
click at [406, 132] on button "UTM builder" at bounding box center [381, 136] width 67 height 27
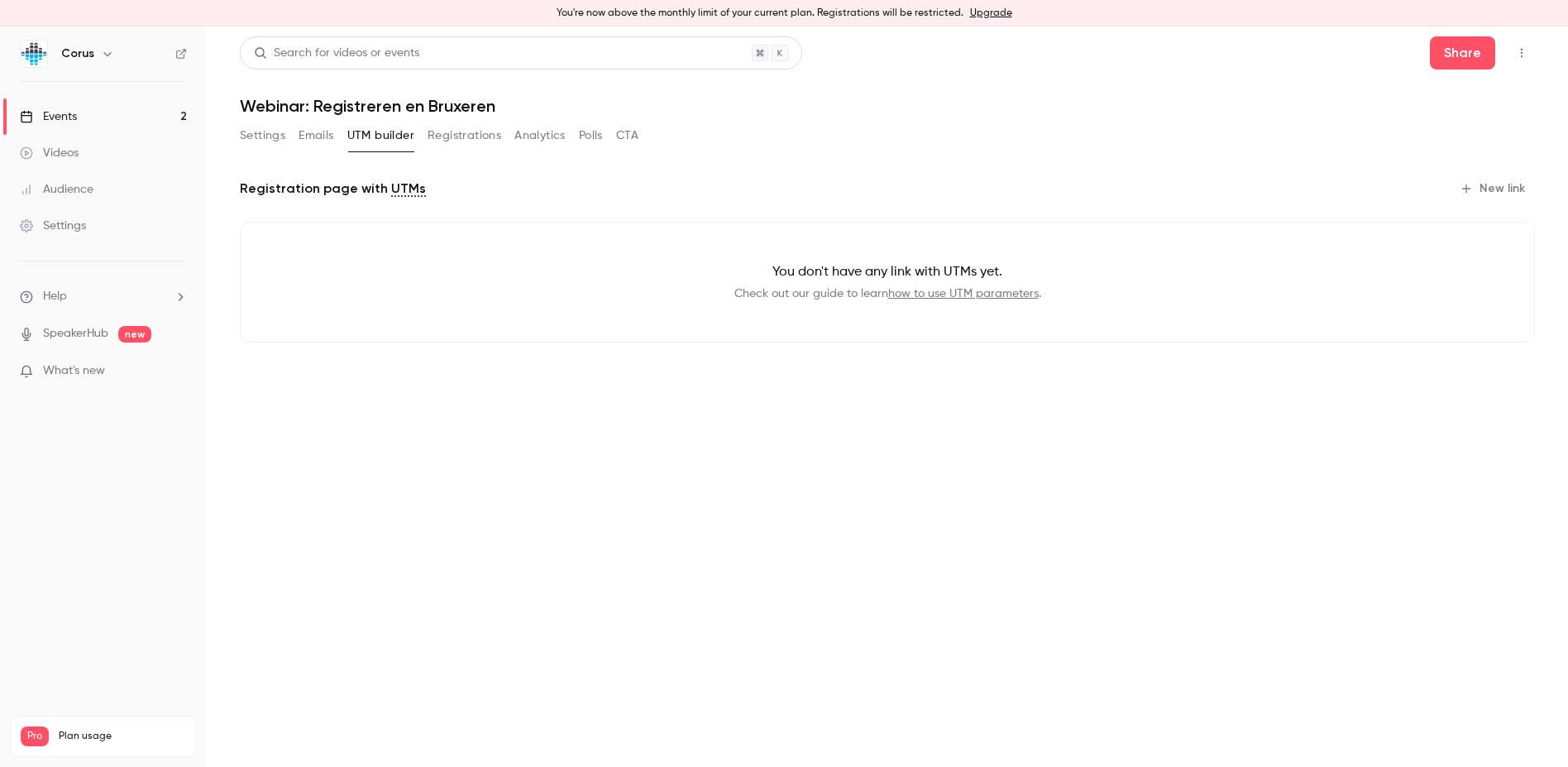
click at [465, 134] on button "Registrations" at bounding box center [464, 136] width 74 height 27
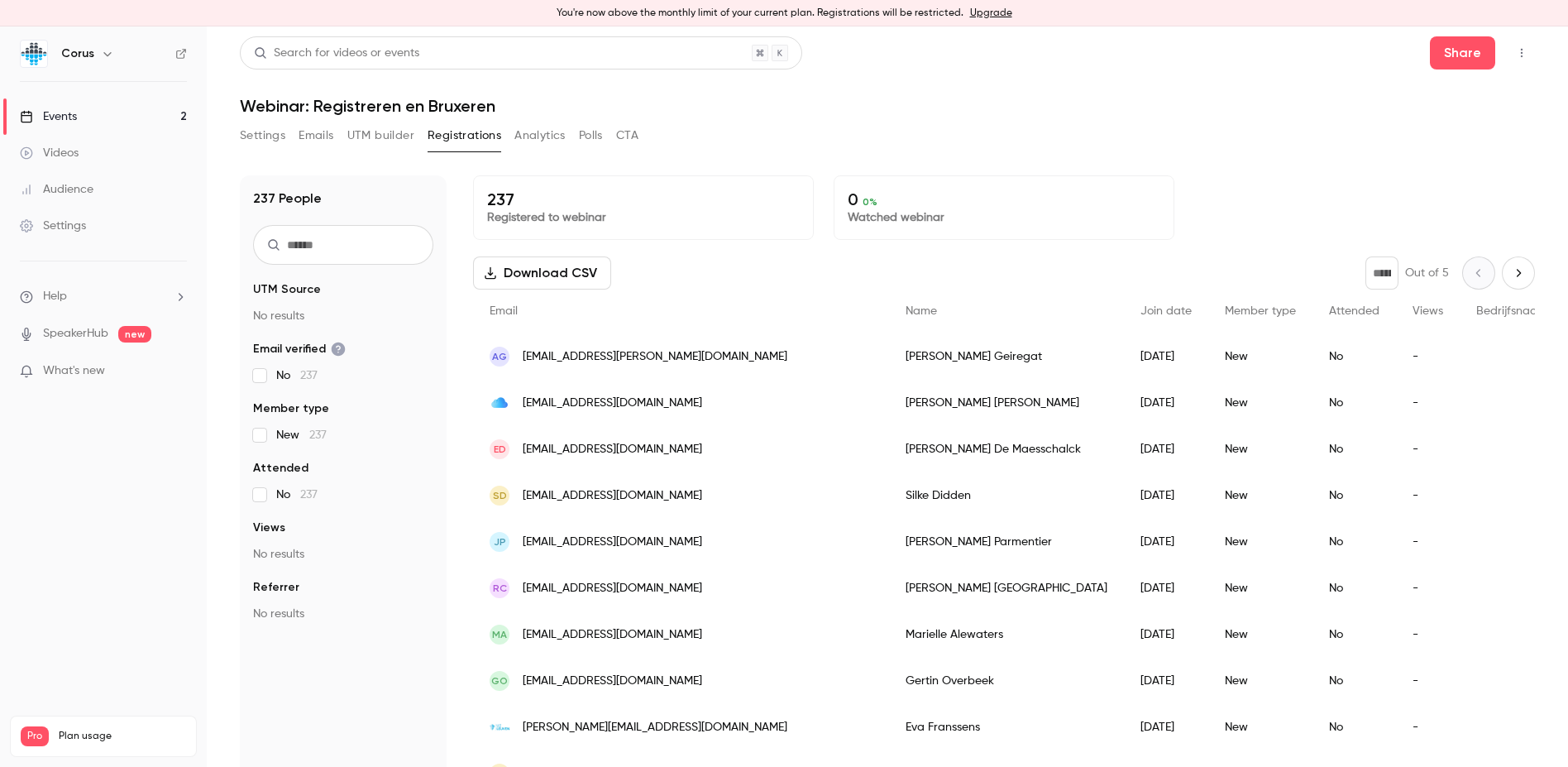
click at [549, 132] on button "Analytics" at bounding box center [540, 136] width 51 height 27
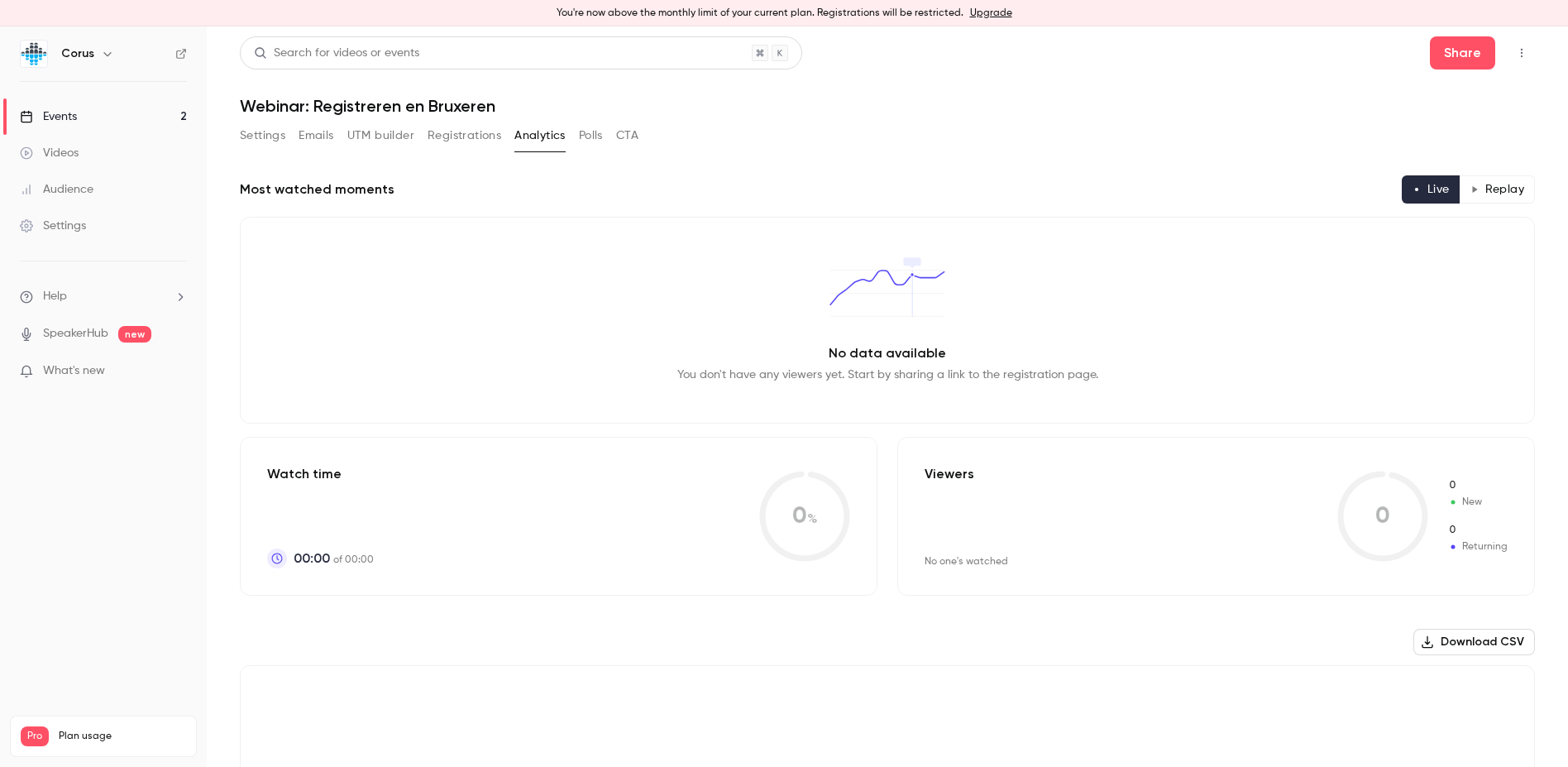
click at [585, 134] on button "Polls" at bounding box center [590, 136] width 24 height 27
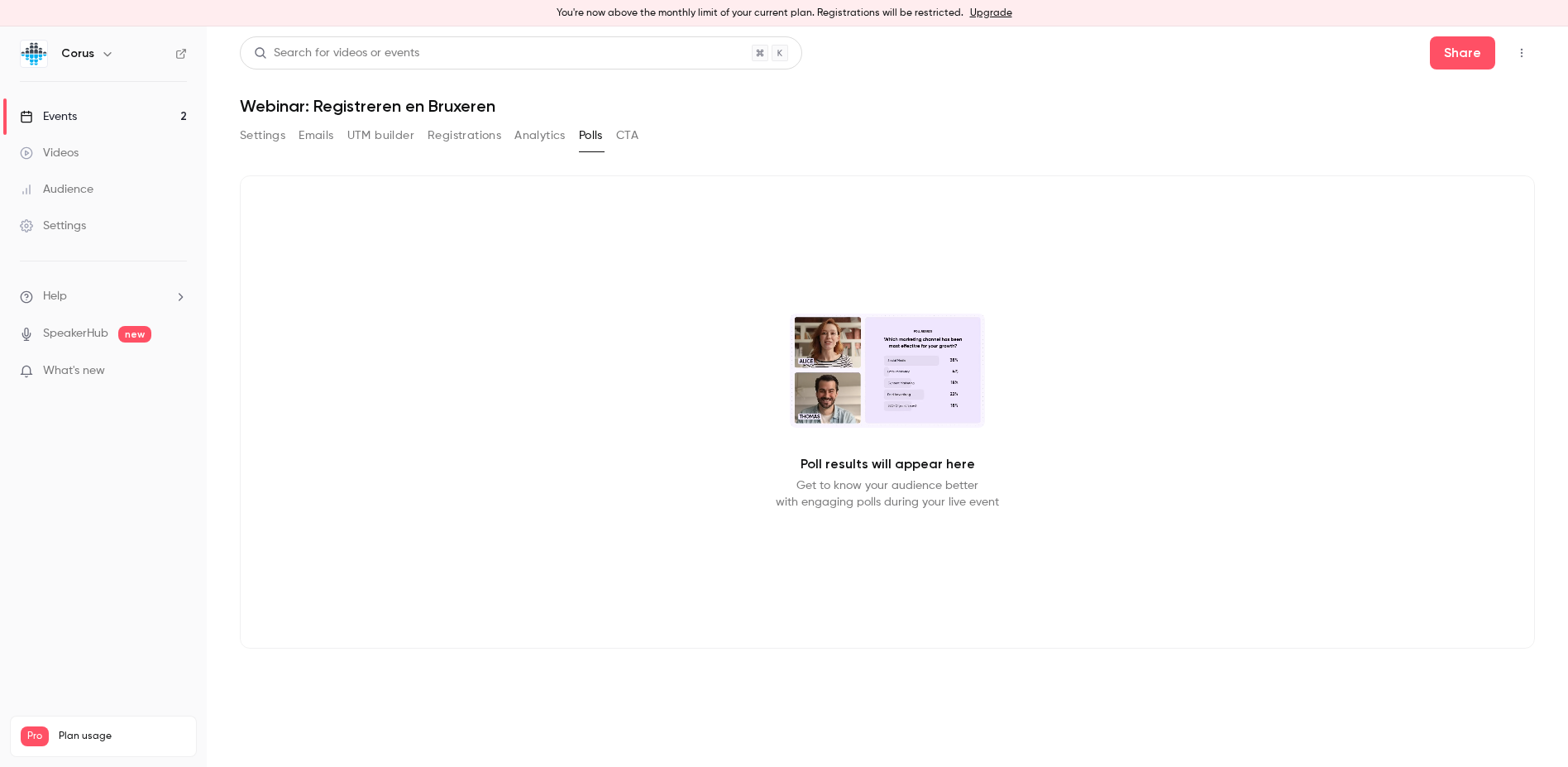
click at [632, 139] on button "CTA" at bounding box center [627, 136] width 23 height 27
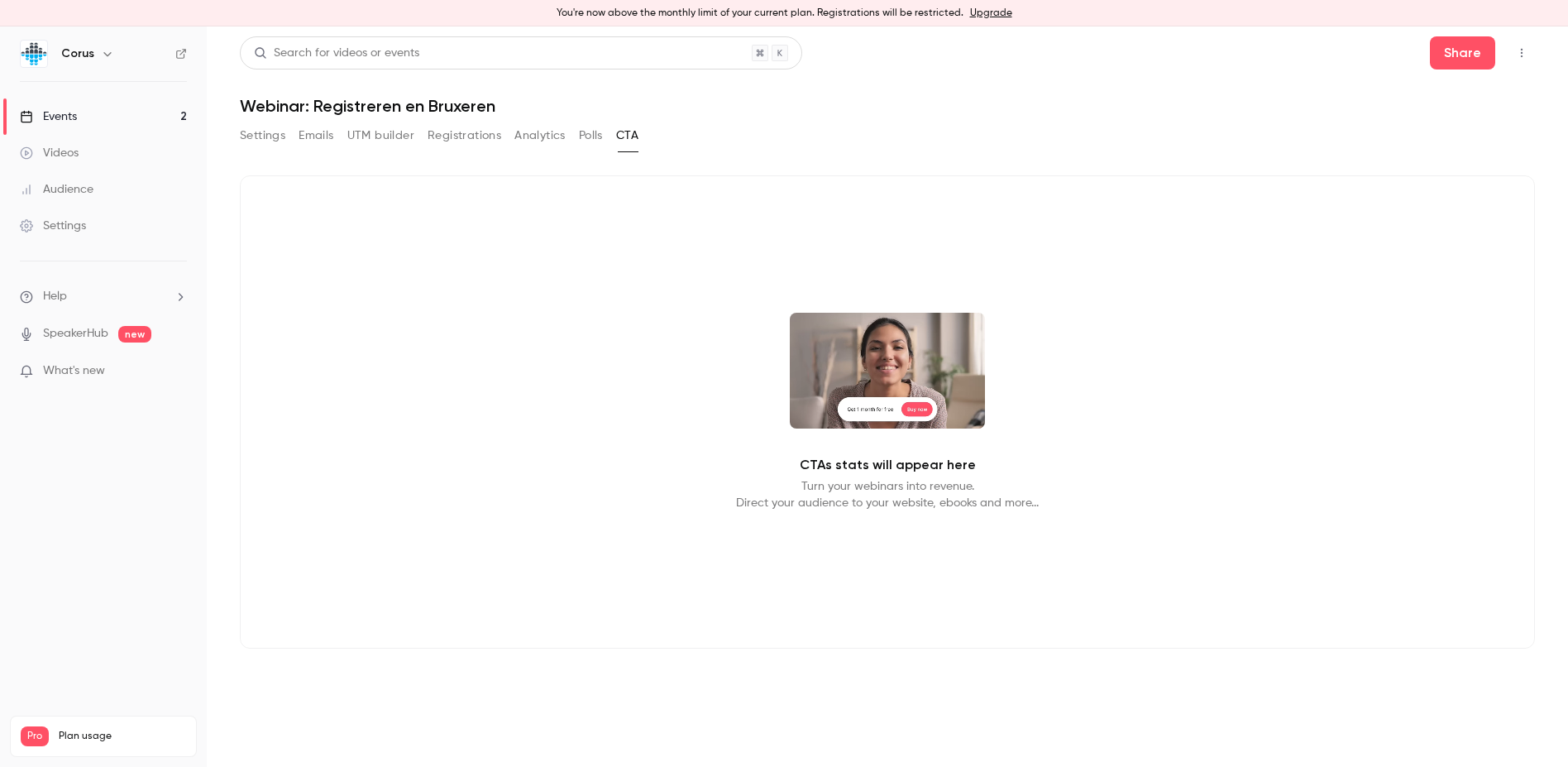
click at [270, 130] on button "Settings" at bounding box center [263, 136] width 45 height 27
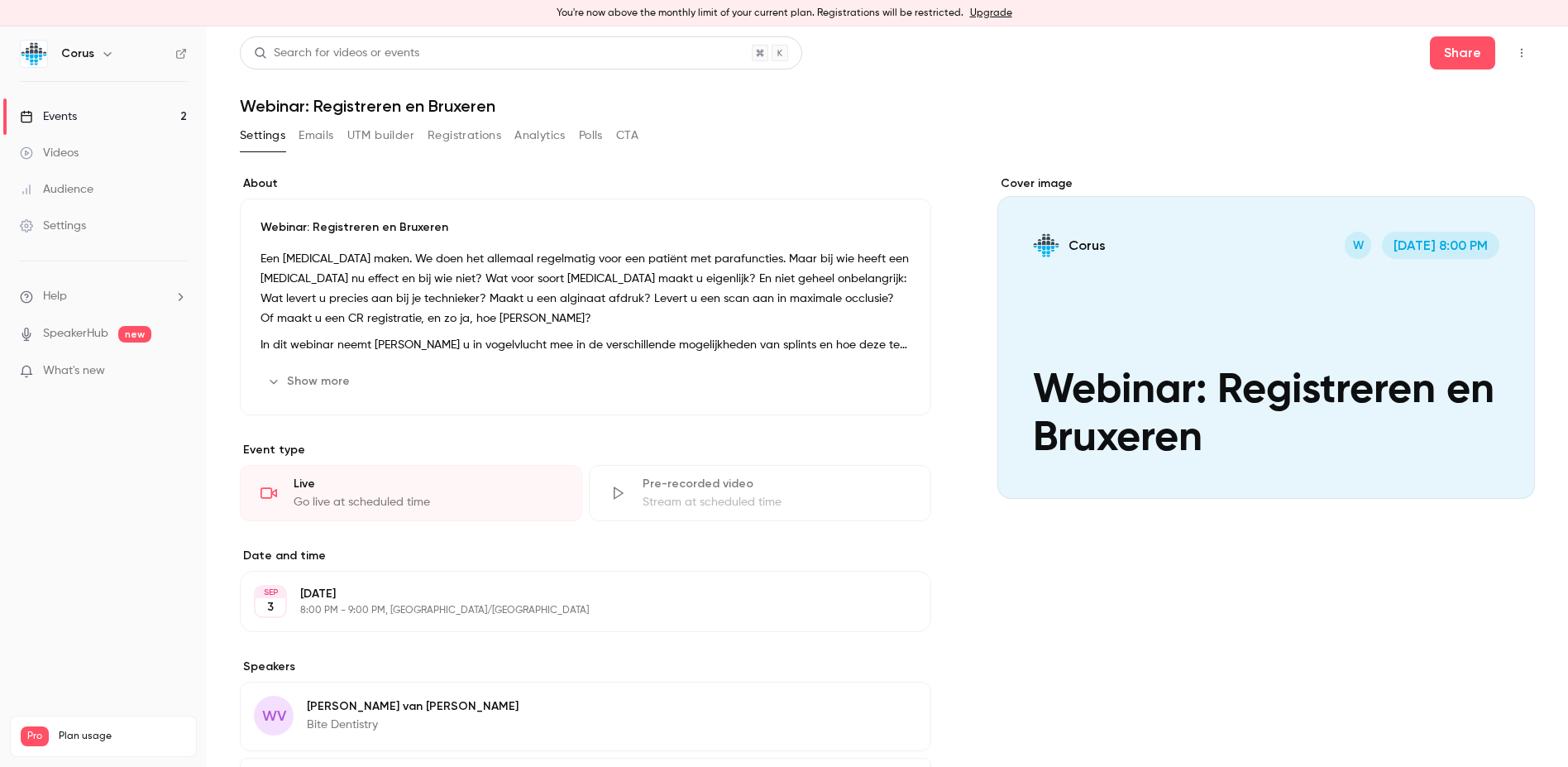
click at [45, 113] on div "Events" at bounding box center [49, 117] width 57 height 17
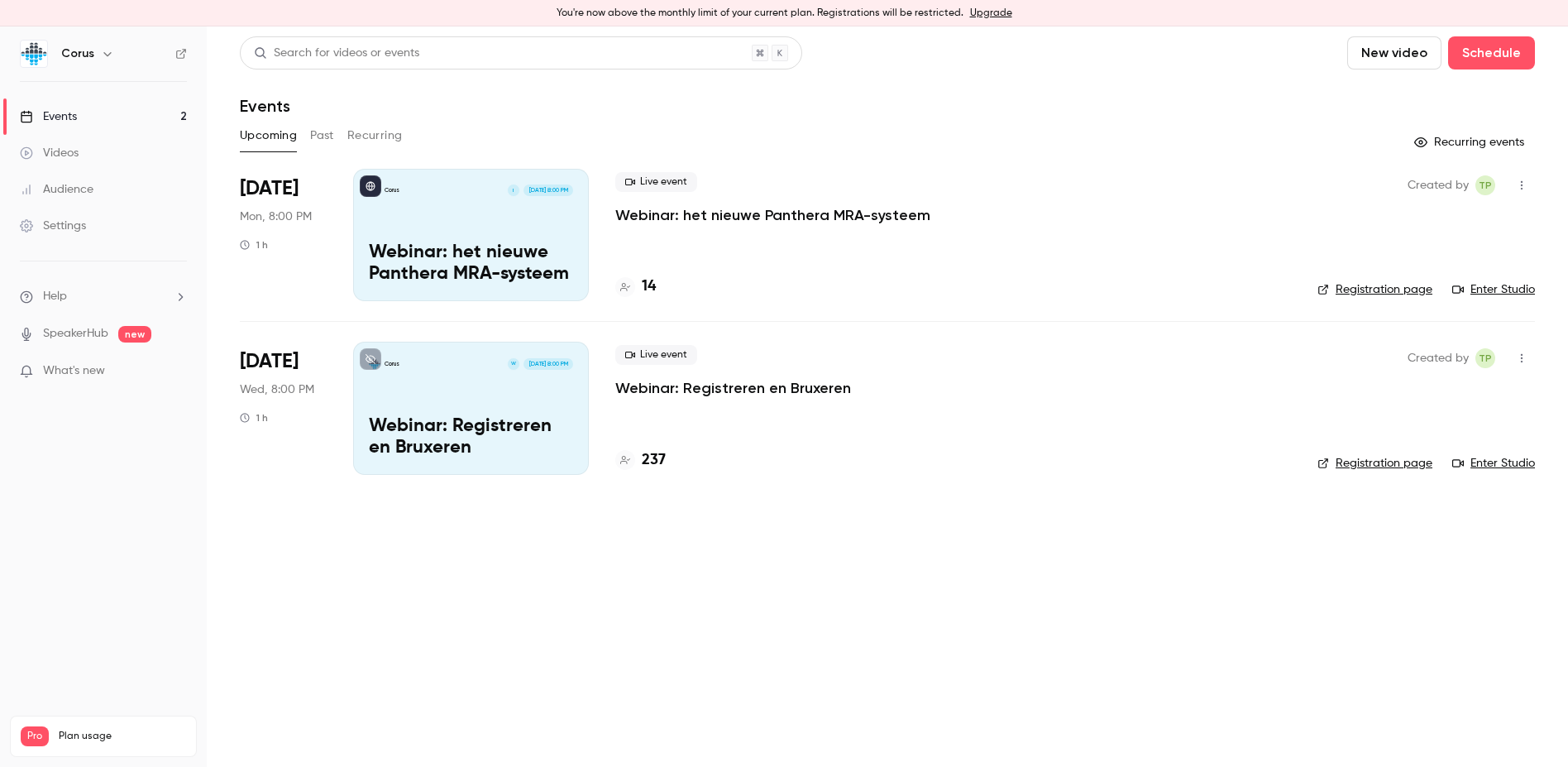
click at [1248, 465] on link "Registration page" at bounding box center [1375, 464] width 115 height 17
click at [479, 250] on p "Webinar: het nieuwe Panthera MRA-systeem" at bounding box center [470, 264] width 204 height 43
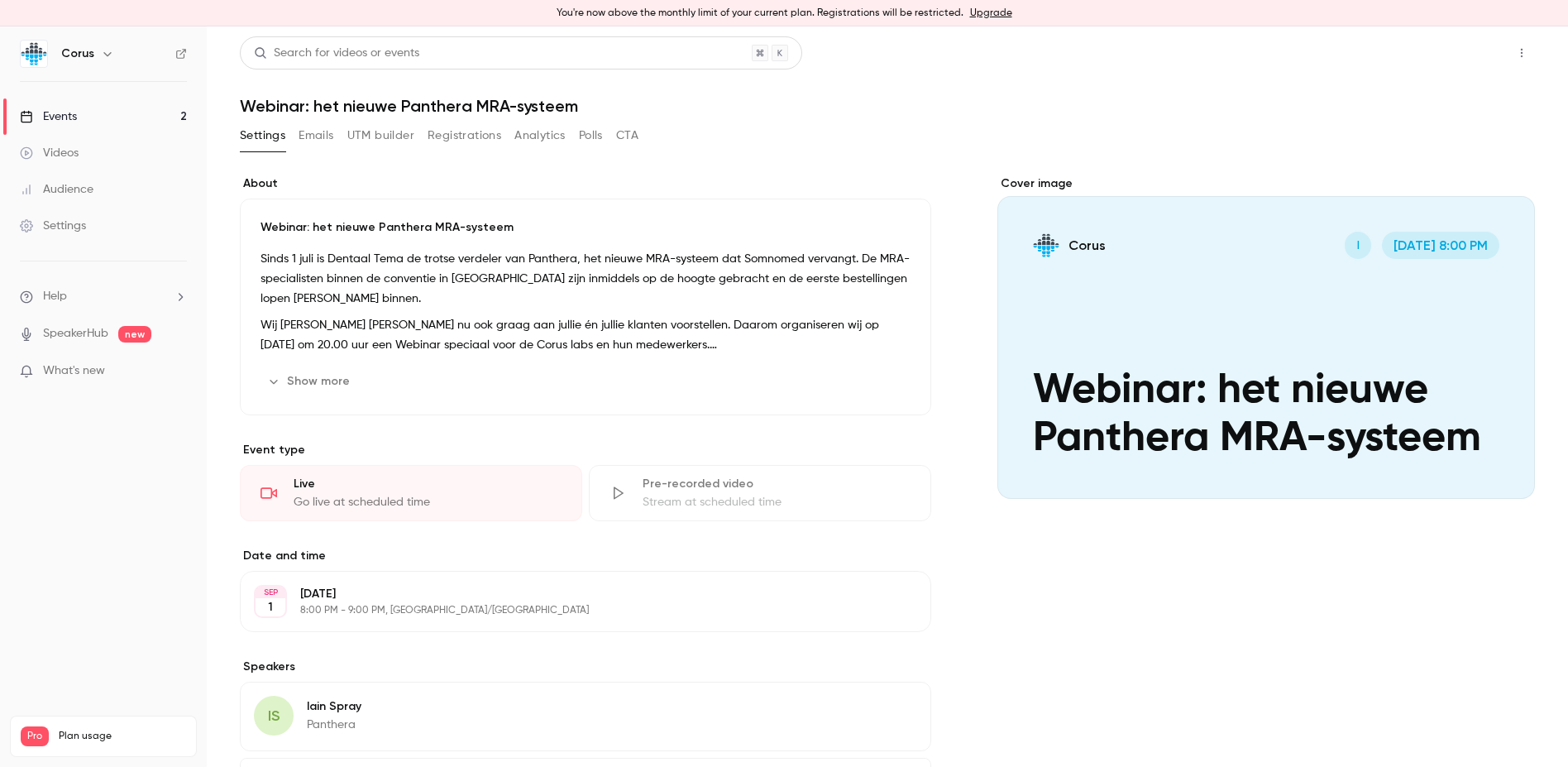
click at [1248, 58] on button "Share" at bounding box center [1463, 52] width 66 height 33
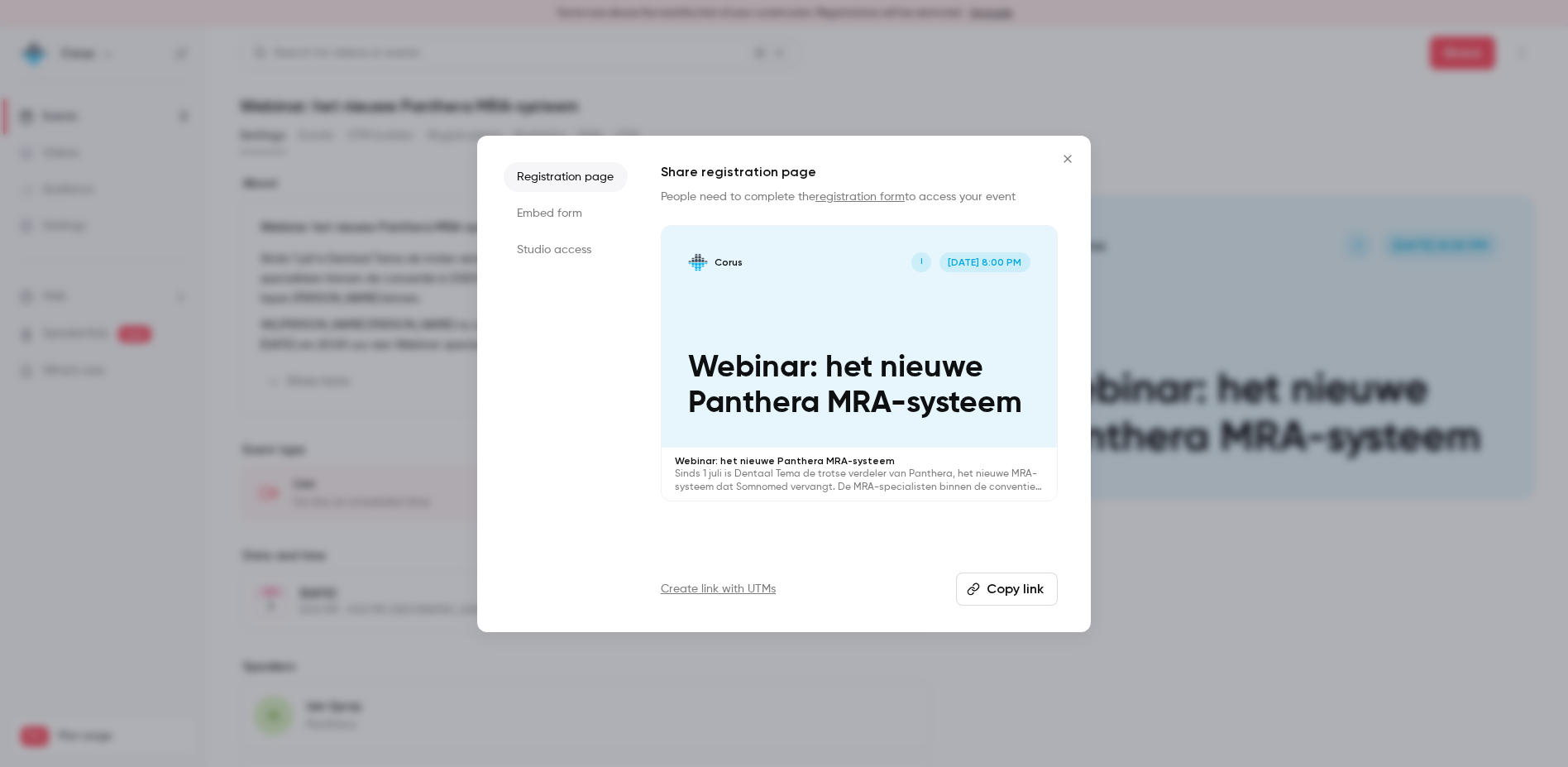
click at [549, 253] on li "Studio access" at bounding box center [566, 250] width 124 height 29
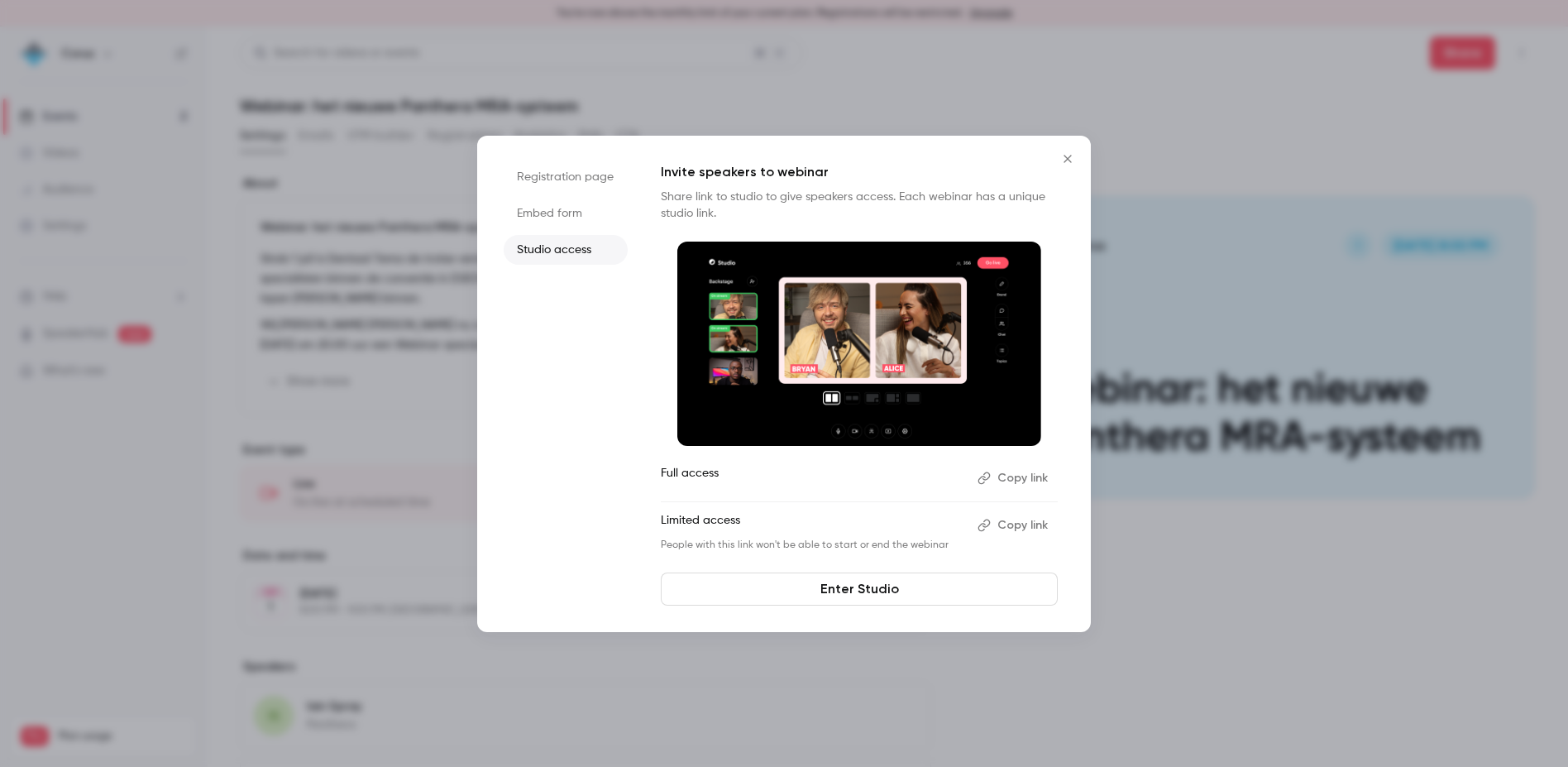
click at [1015, 475] on button "Copy link" at bounding box center [1014, 478] width 87 height 27
click at [1068, 160] on icon "Close" at bounding box center [1068, 159] width 20 height 13
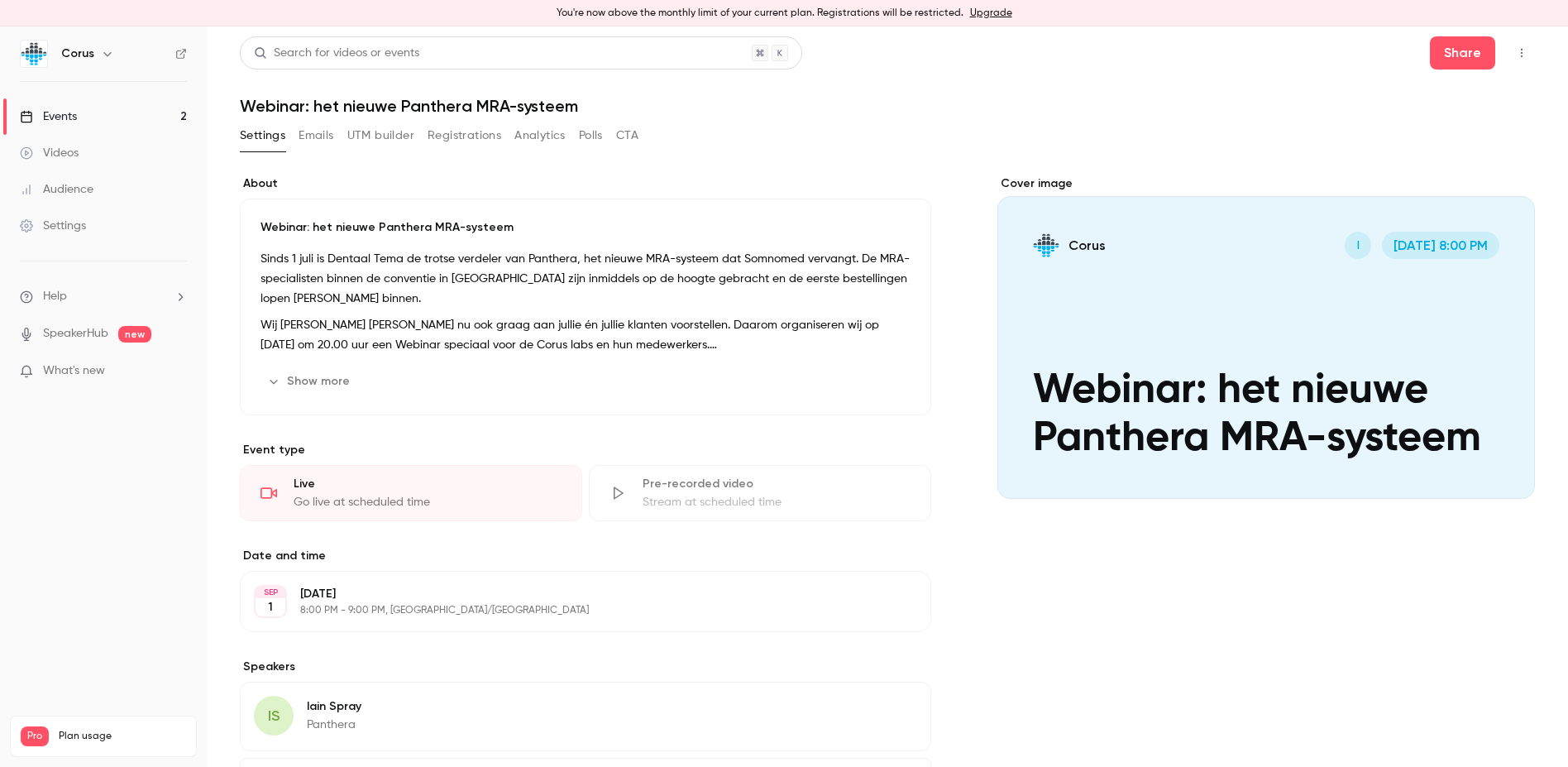
scroll to position [82, 0]
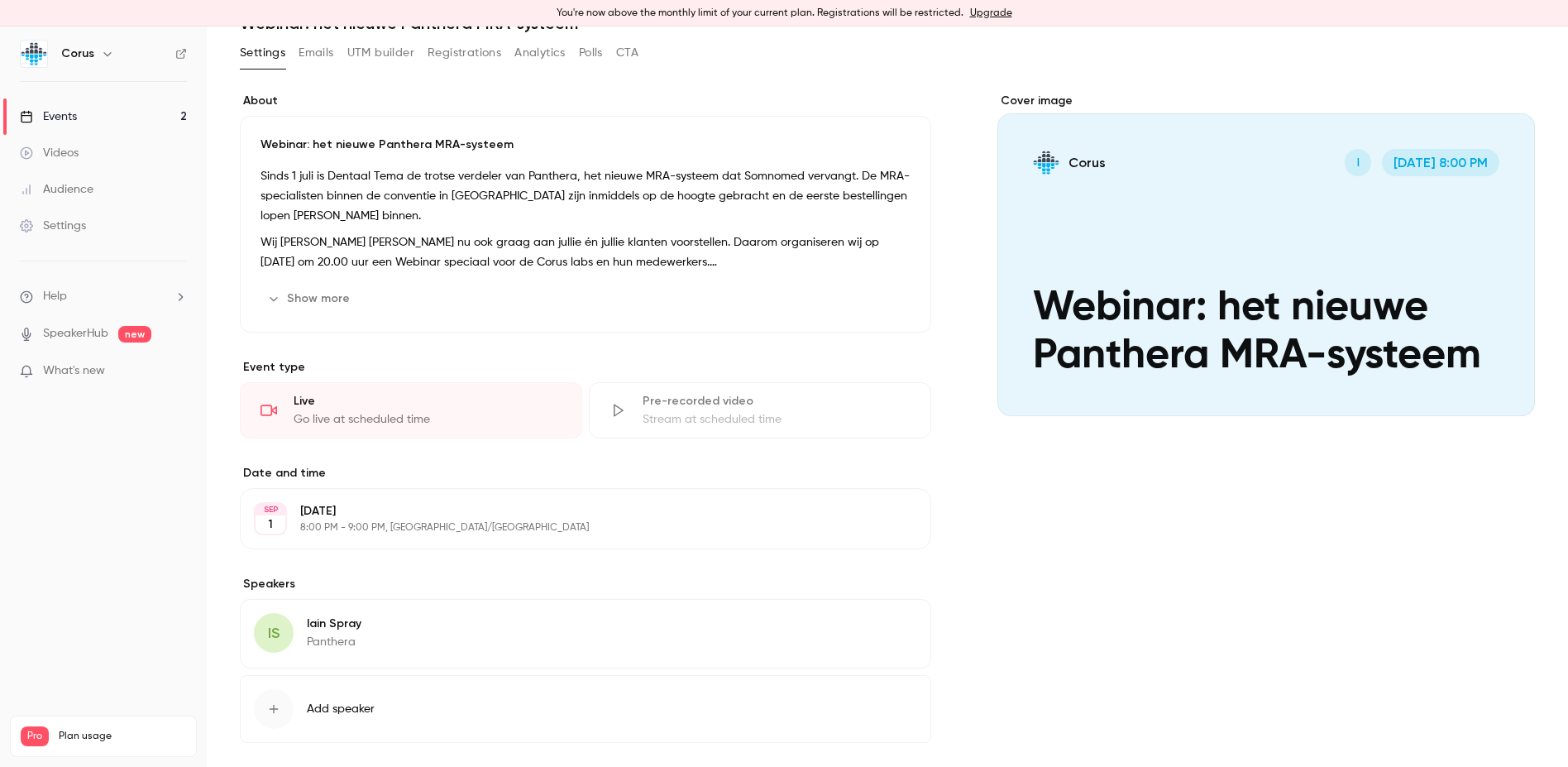
click at [338, 628] on p "Iain Spray" at bounding box center [333, 624] width 55 height 17
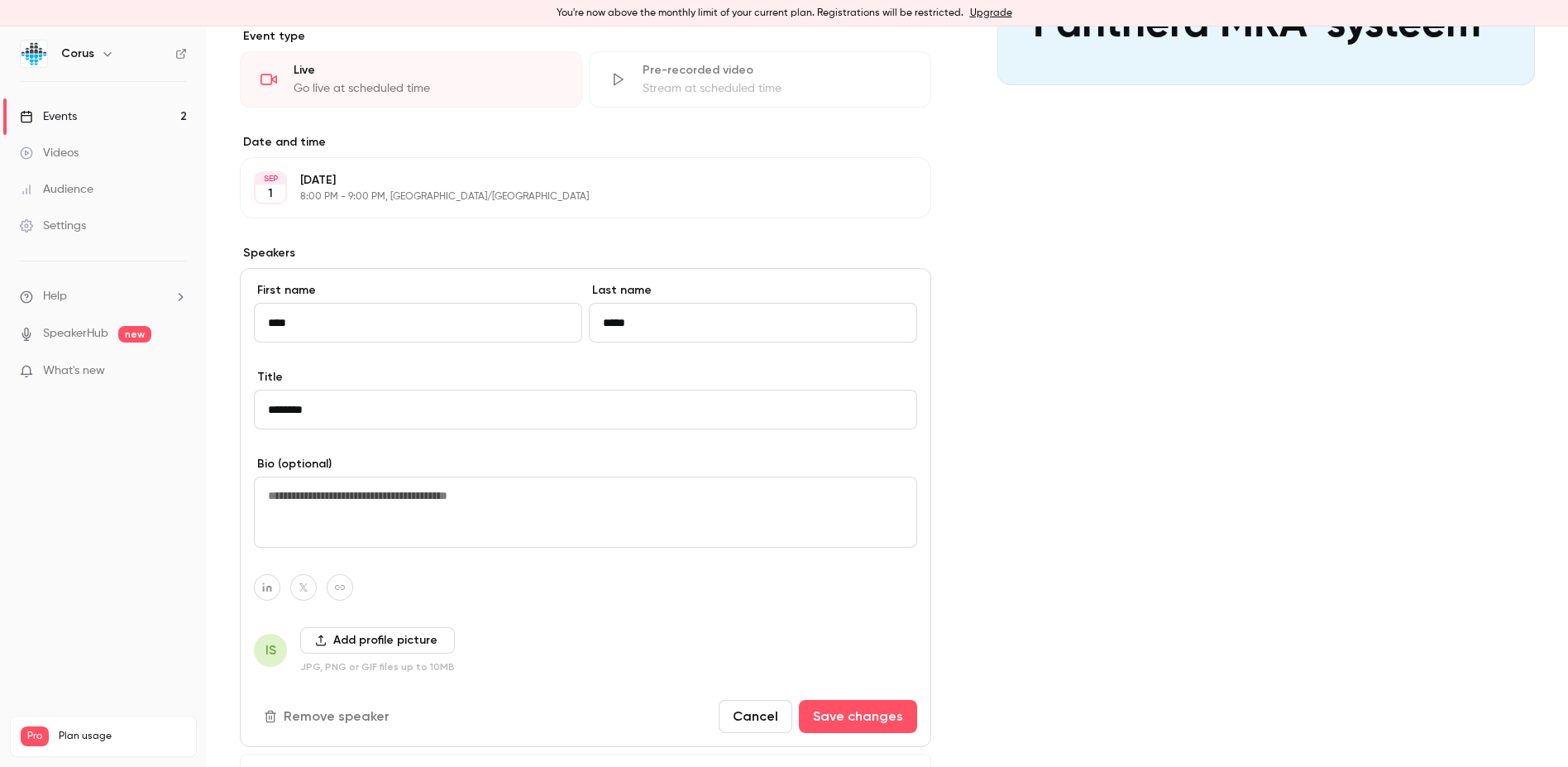
scroll to position [496, 0]
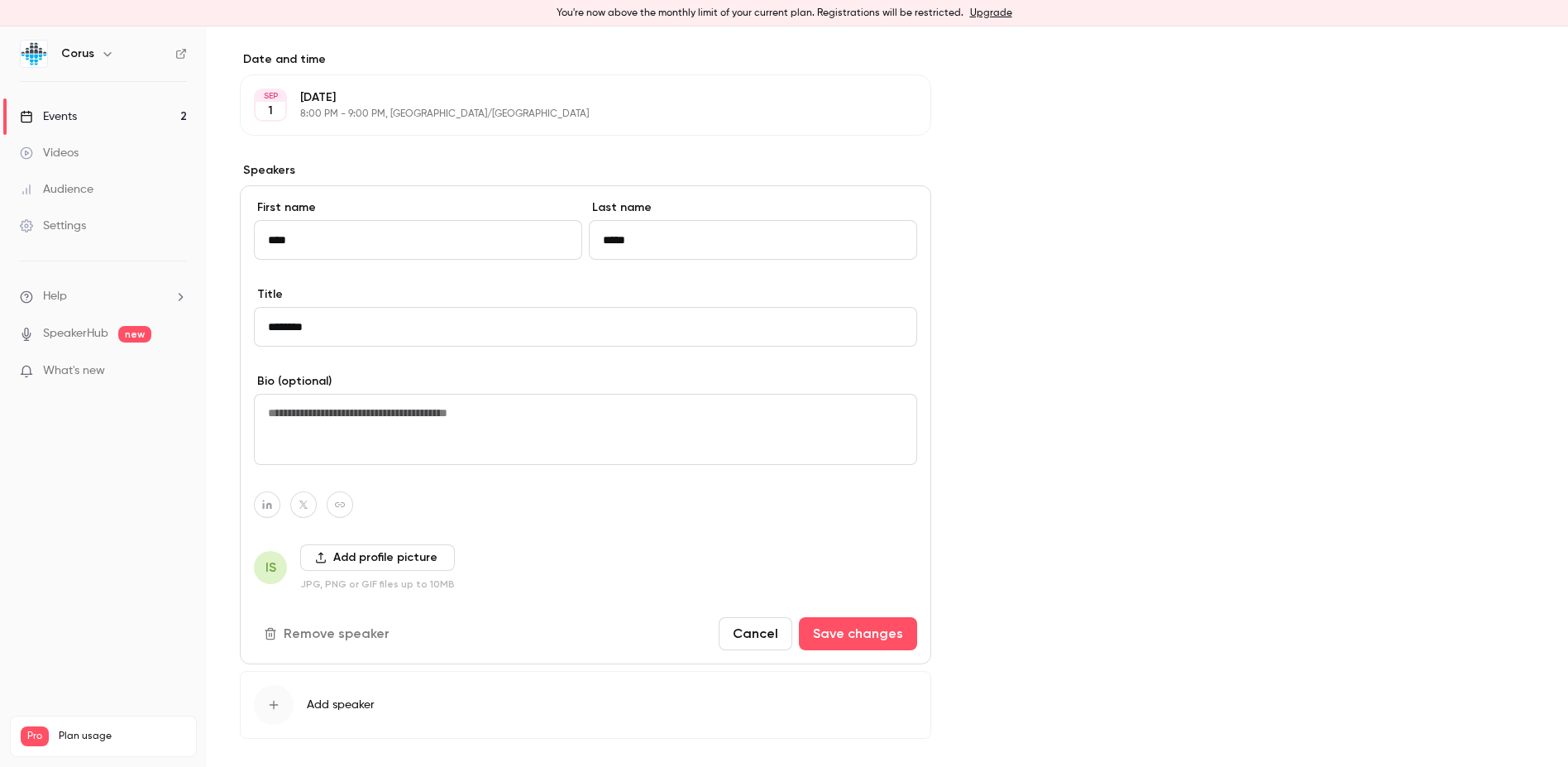
click at [740, 634] on button "Cancel" at bounding box center [756, 633] width 74 height 33
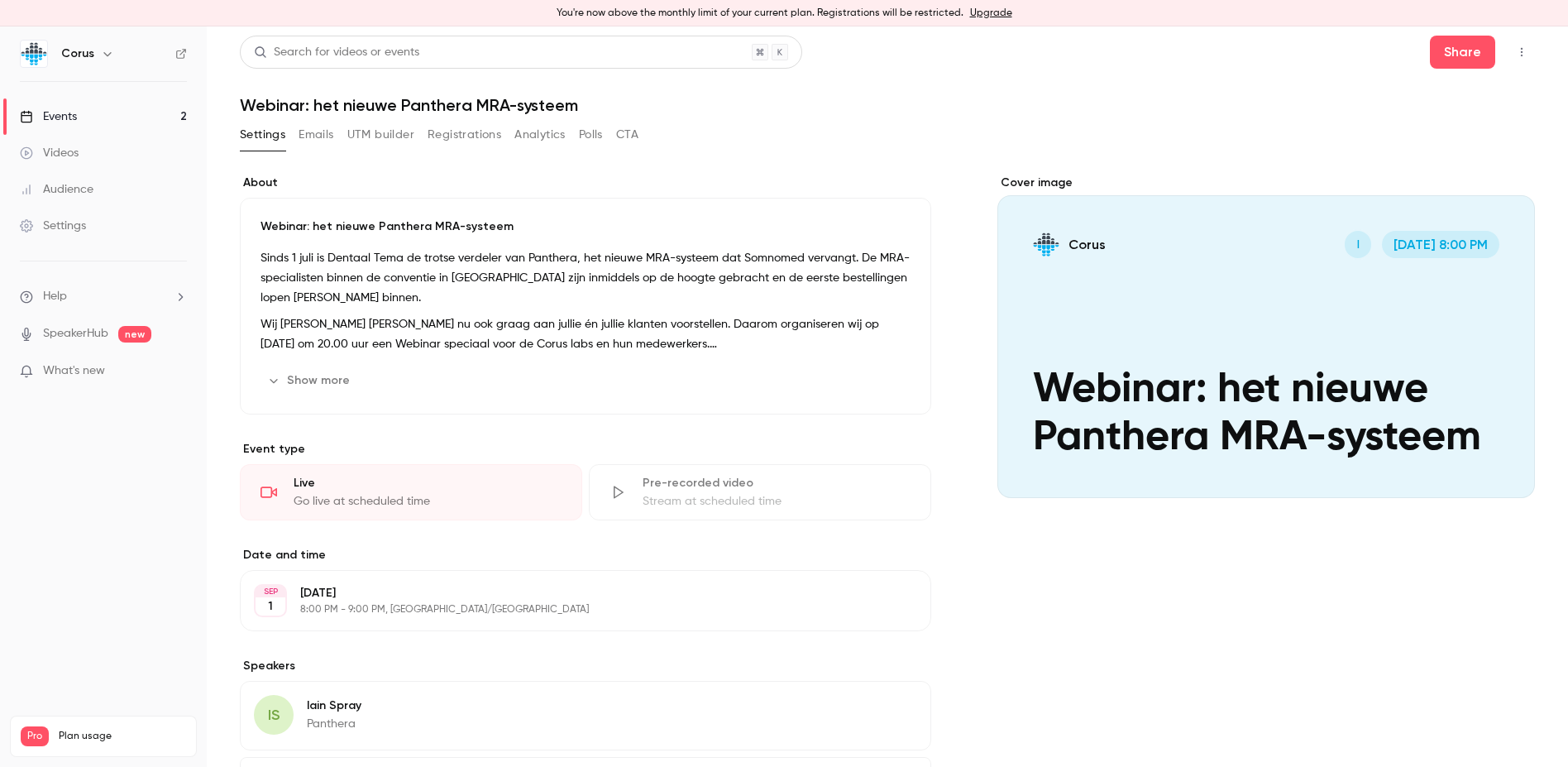
scroll to position [0, 0]
click at [66, 122] on div "Events" at bounding box center [49, 117] width 57 height 17
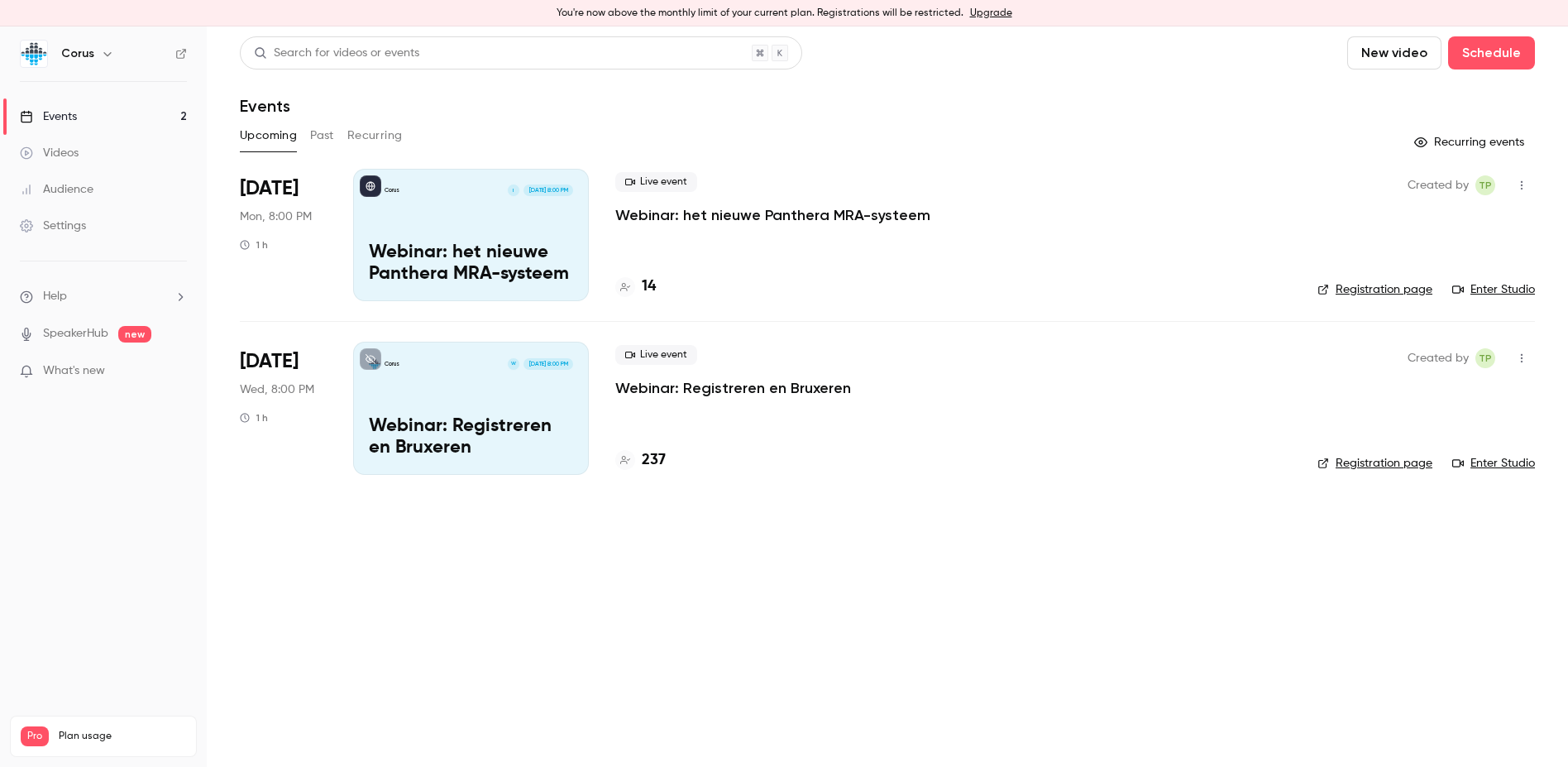
click at [430, 423] on p "Webinar: Registreren en Bruxeren" at bounding box center [470, 437] width 204 height 43
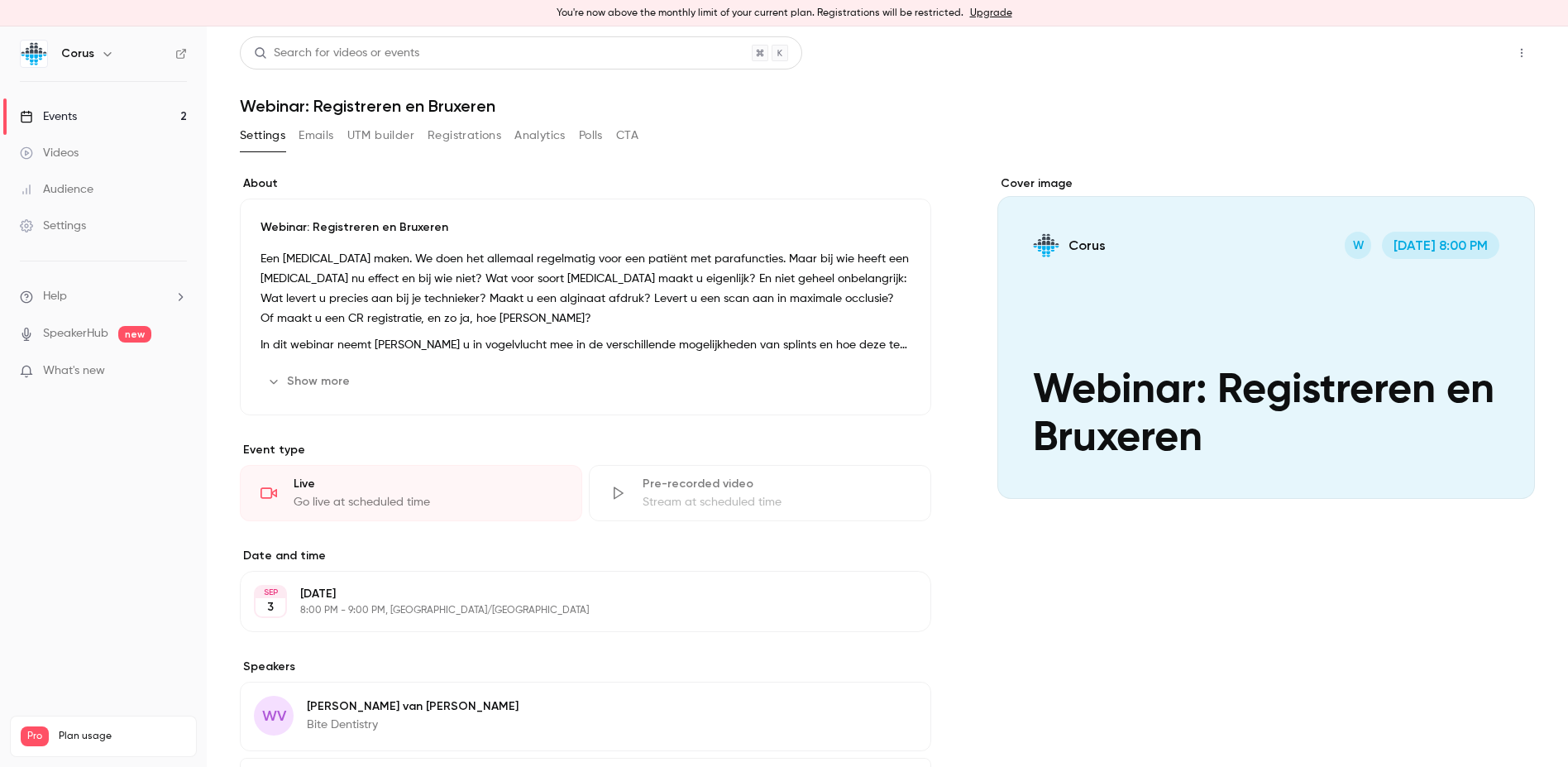
click at [1248, 54] on button "Share" at bounding box center [1463, 52] width 66 height 33
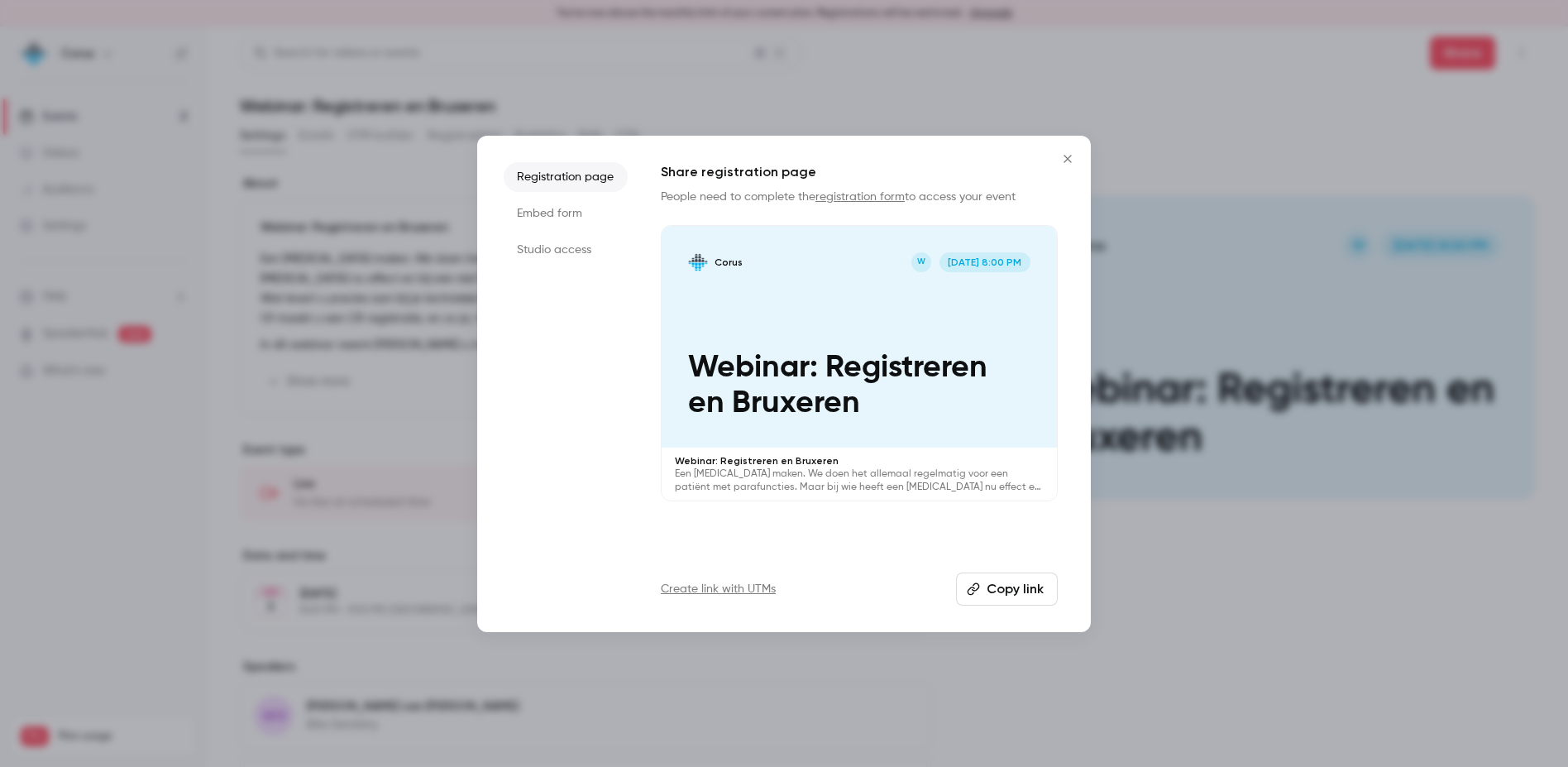
click at [564, 254] on li "Studio access" at bounding box center [566, 250] width 124 height 29
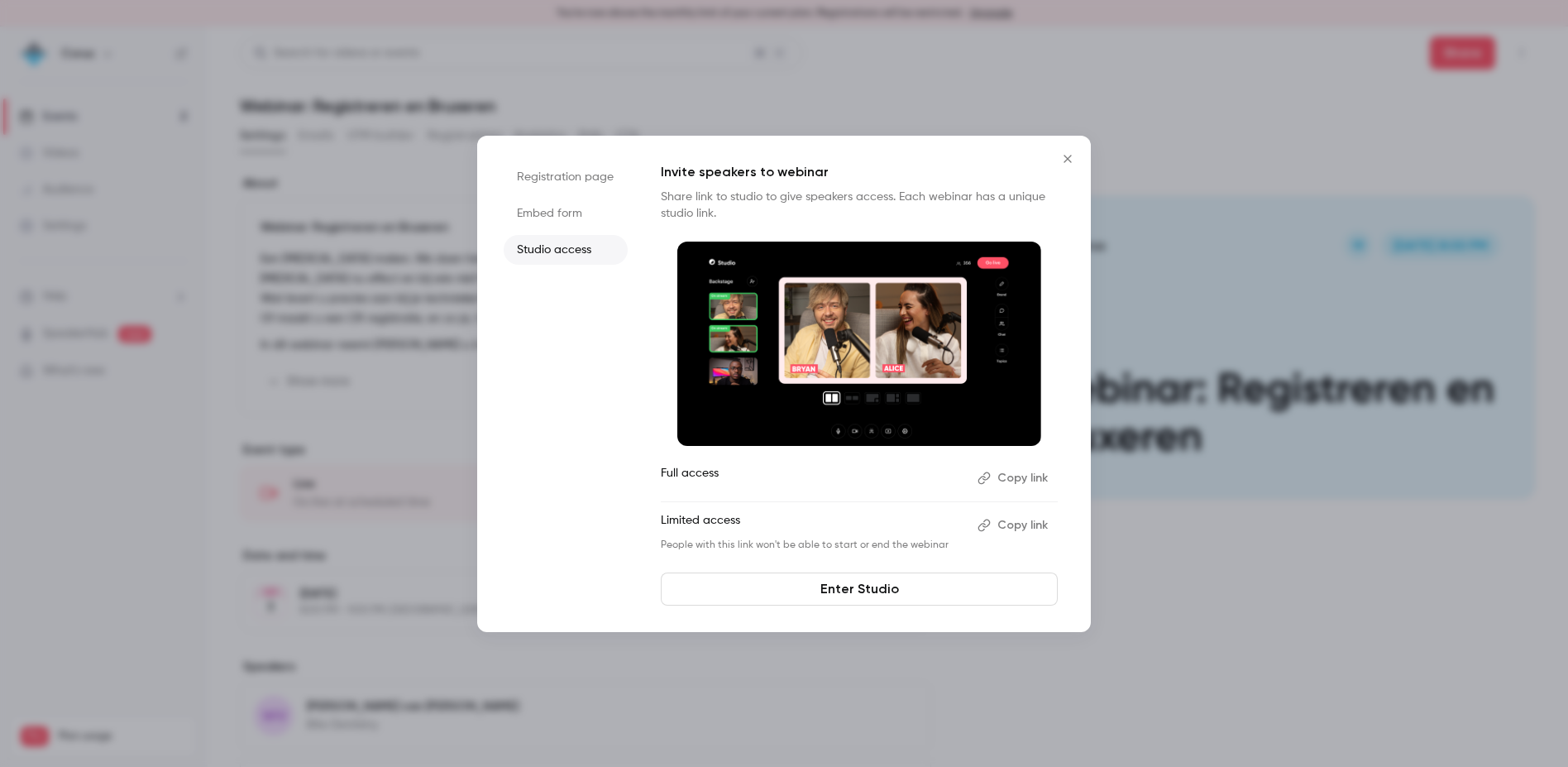
click at [1071, 161] on icon "Close" at bounding box center [1067, 158] width 8 height 8
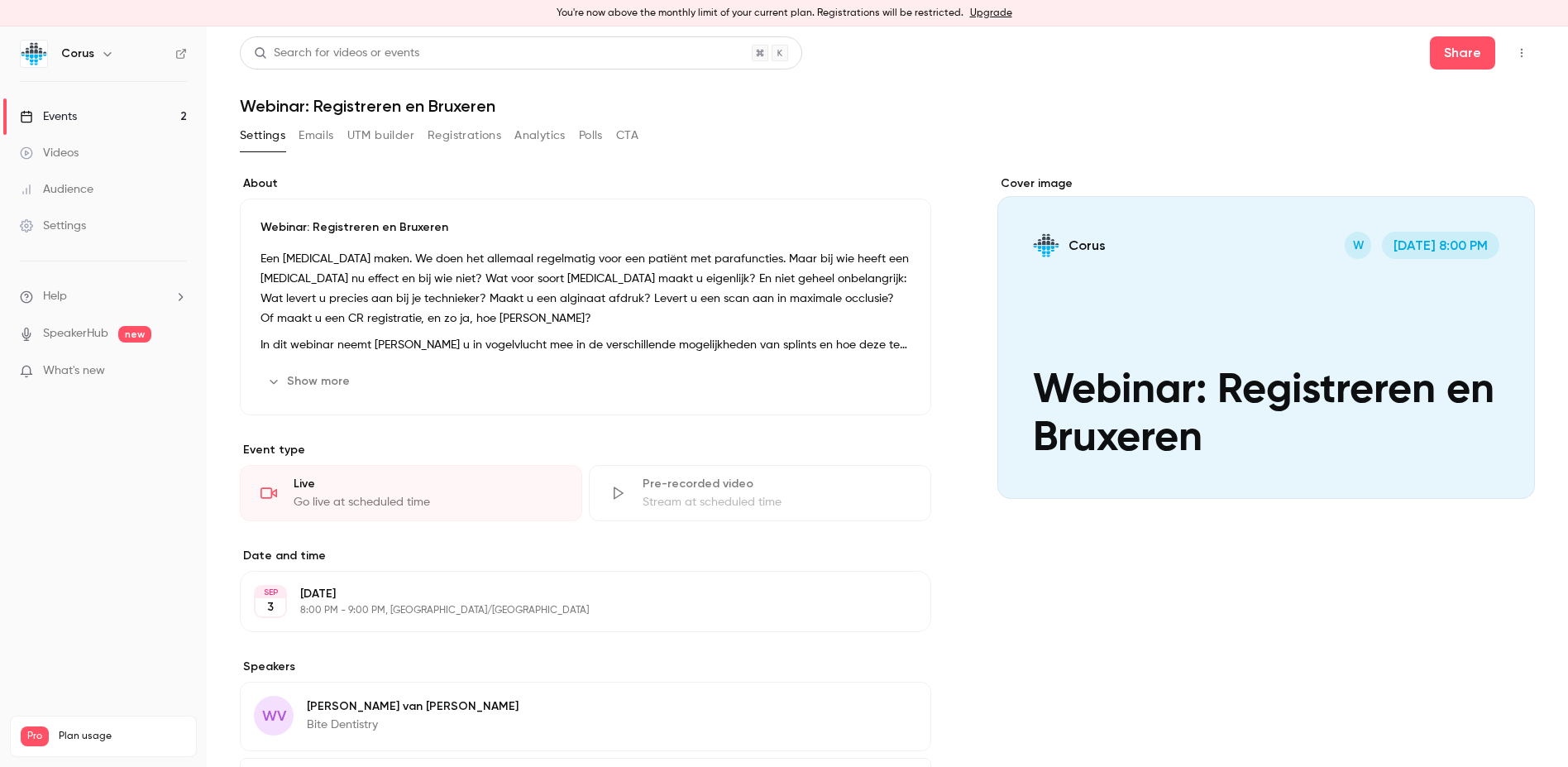
click at [73, 110] on div "Events" at bounding box center [49, 117] width 57 height 17
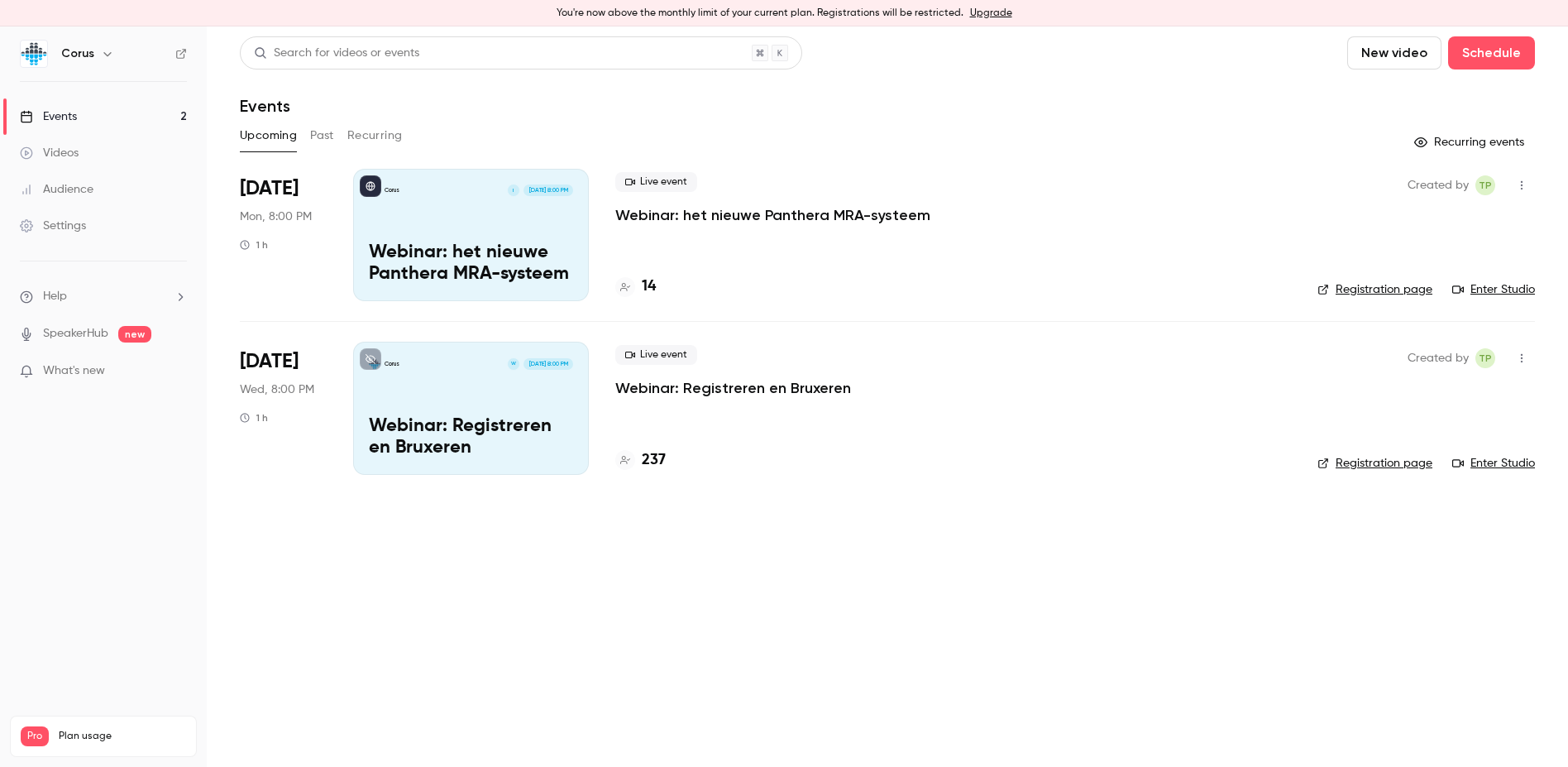
click at [458, 246] on p "Webinar: het nieuwe Panthera MRA-systeem" at bounding box center [470, 264] width 204 height 43
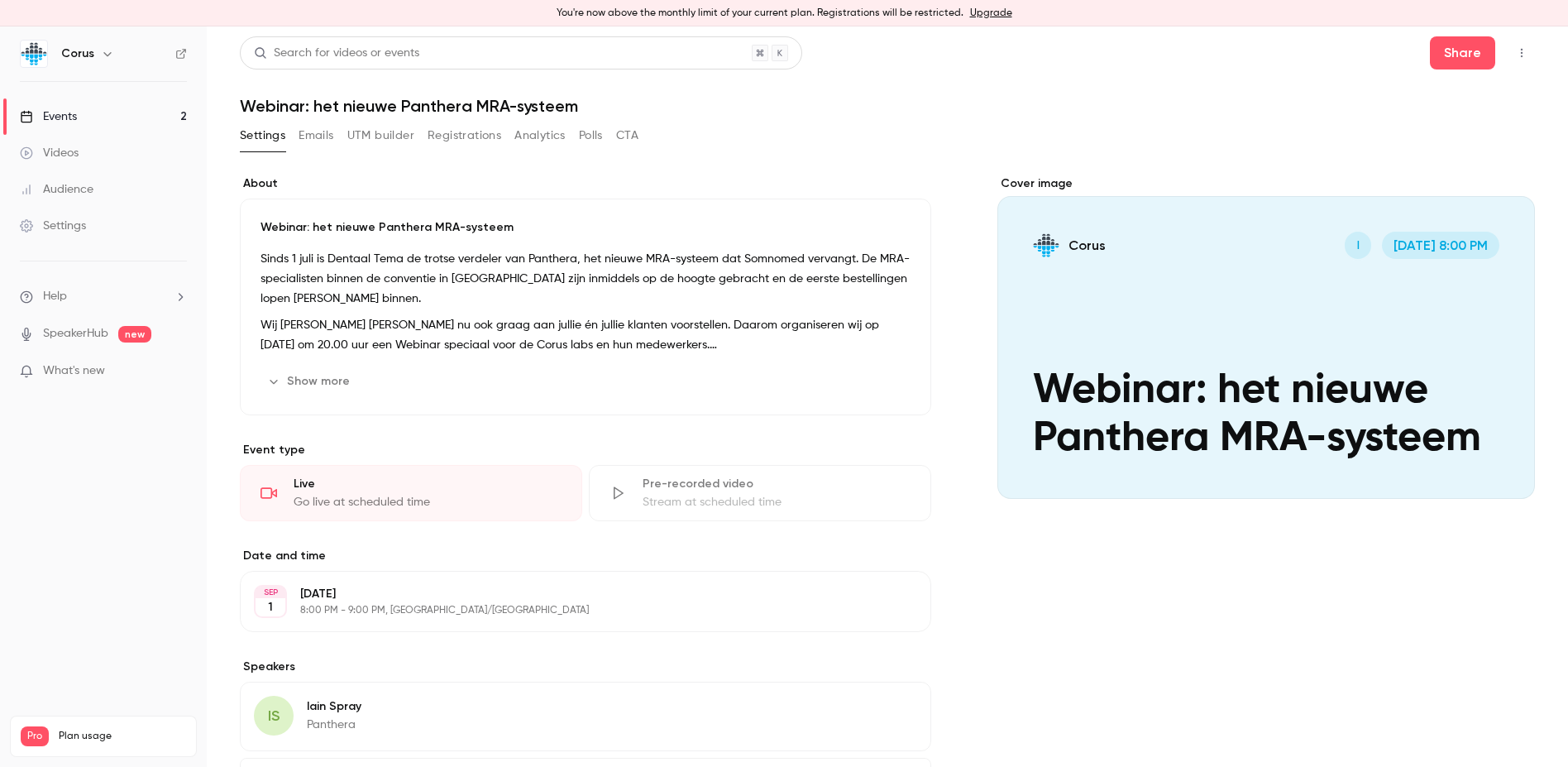
click at [1248, 50] on icon "button" at bounding box center [1522, 53] width 13 height 12
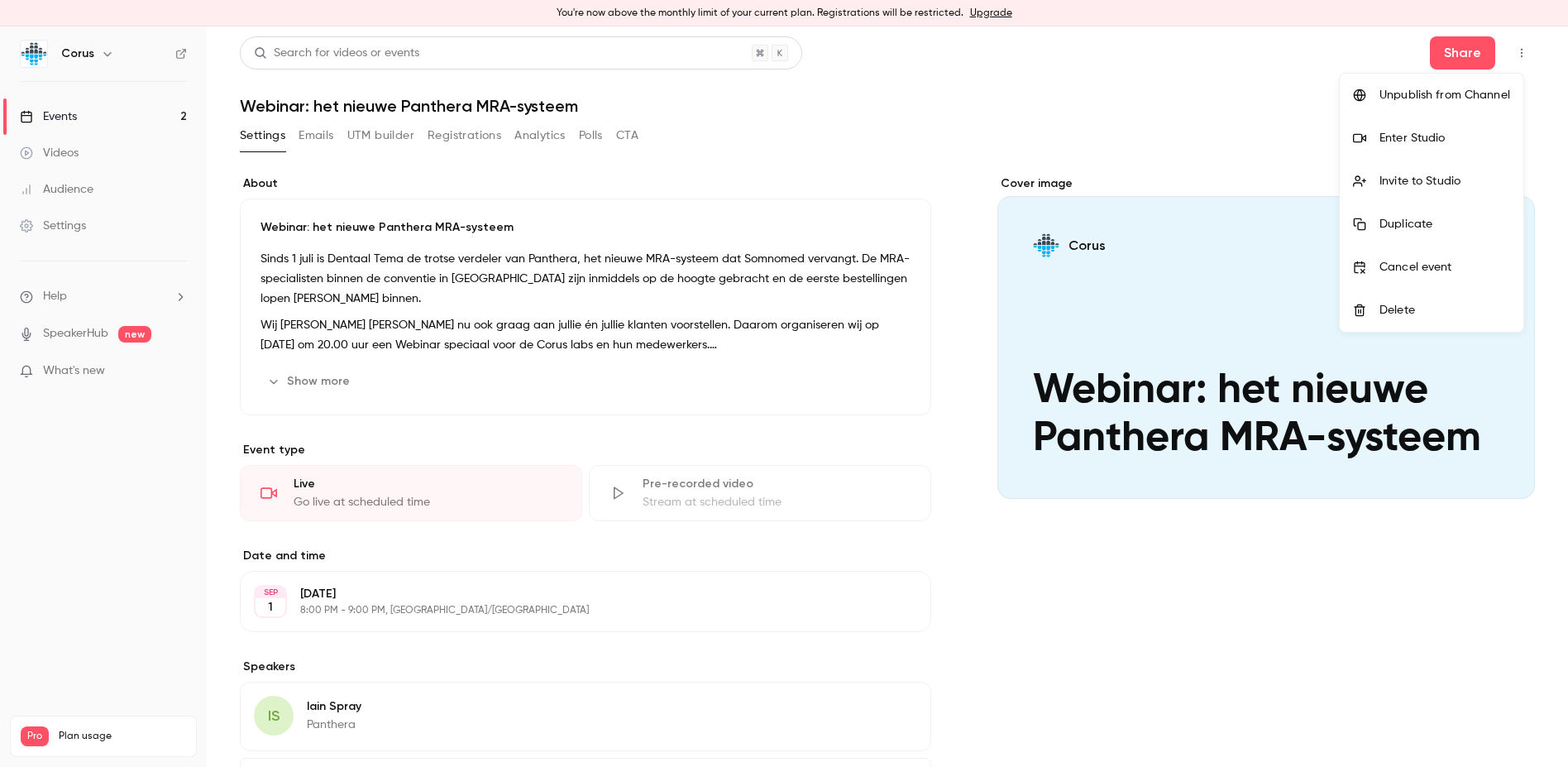
click at [1137, 99] on div at bounding box center [784, 383] width 1568 height 767
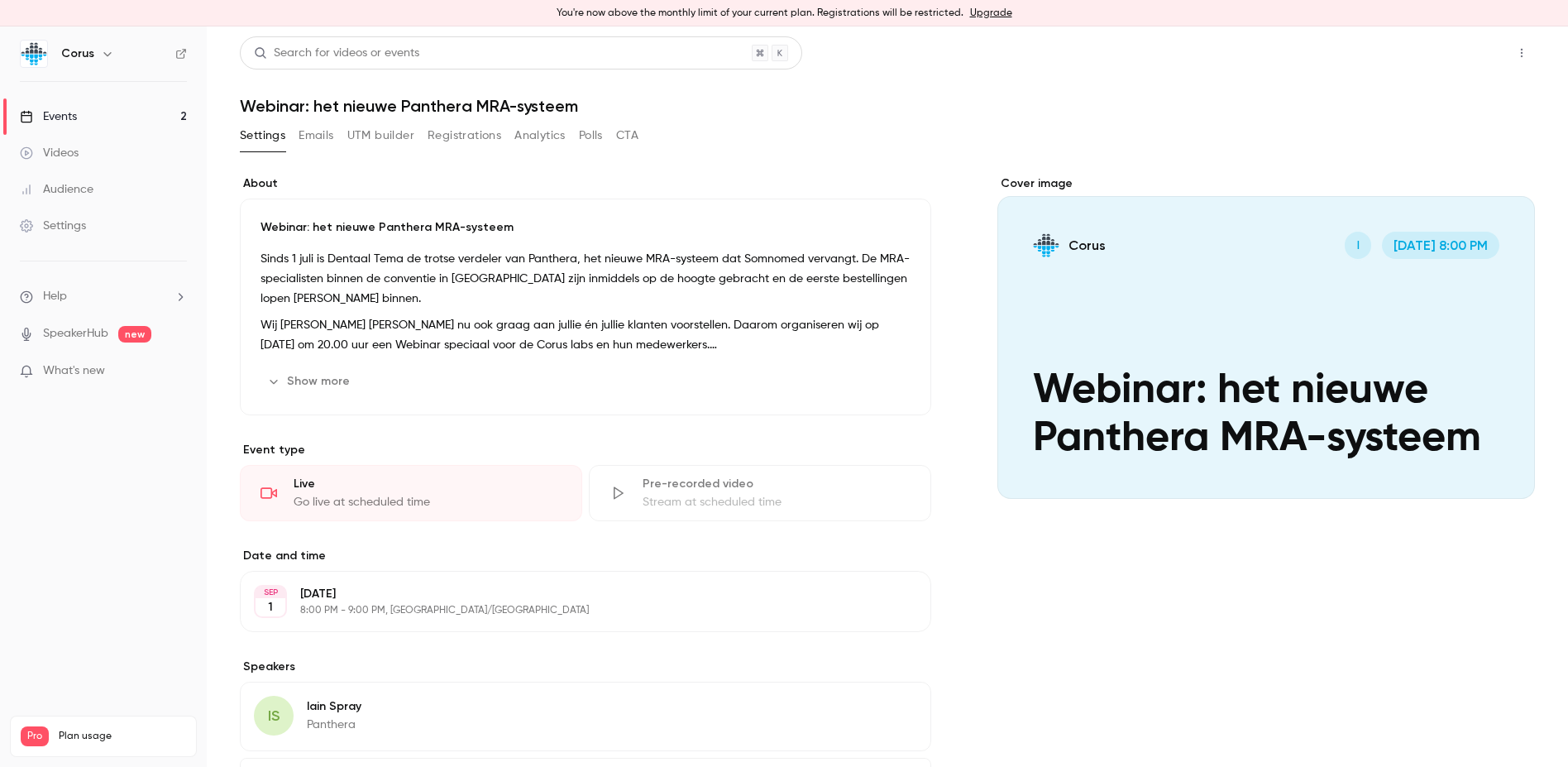
click at [1248, 57] on button "Share" at bounding box center [1463, 52] width 66 height 33
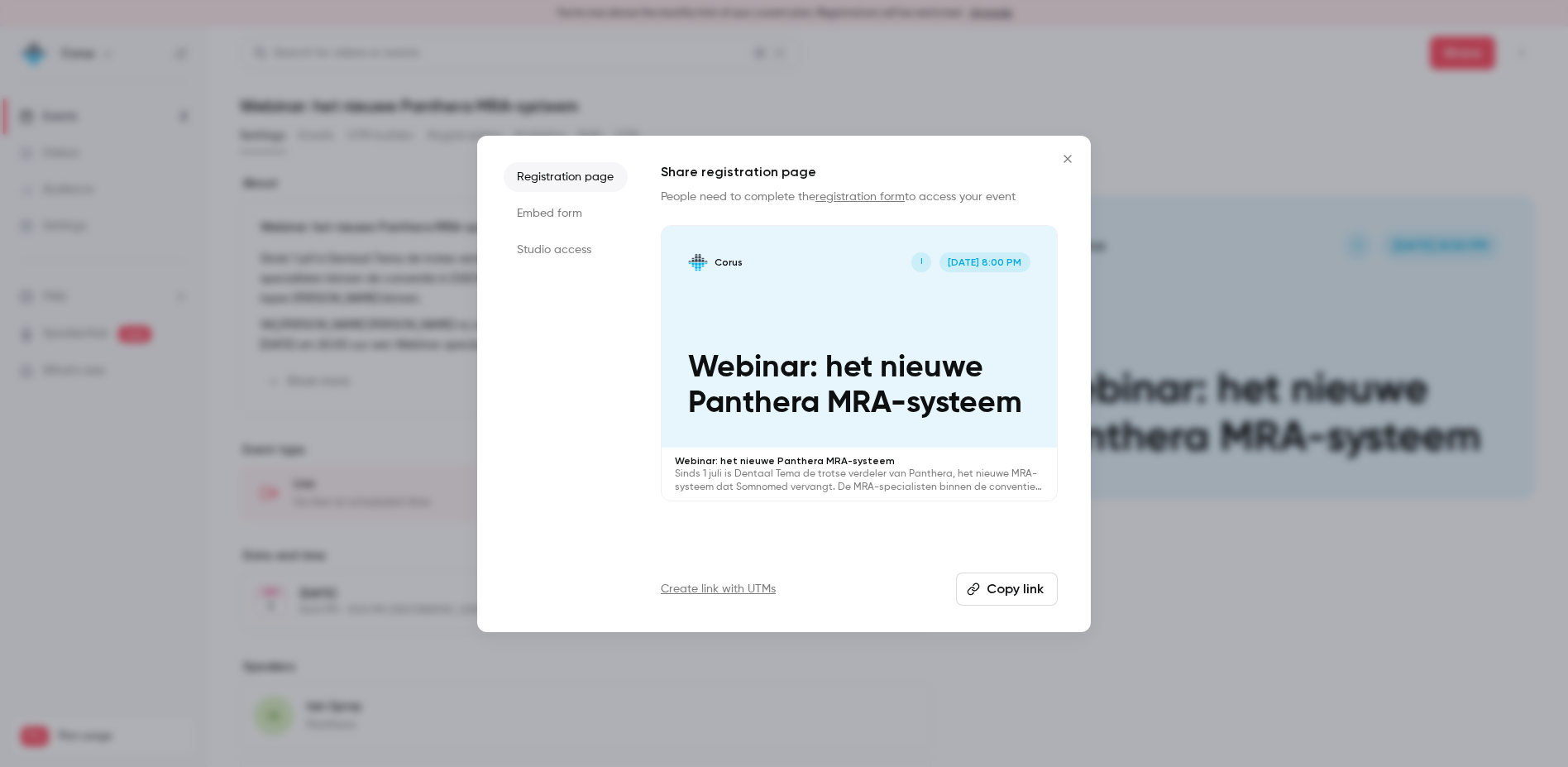
click at [554, 248] on li "Studio access" at bounding box center [566, 250] width 124 height 29
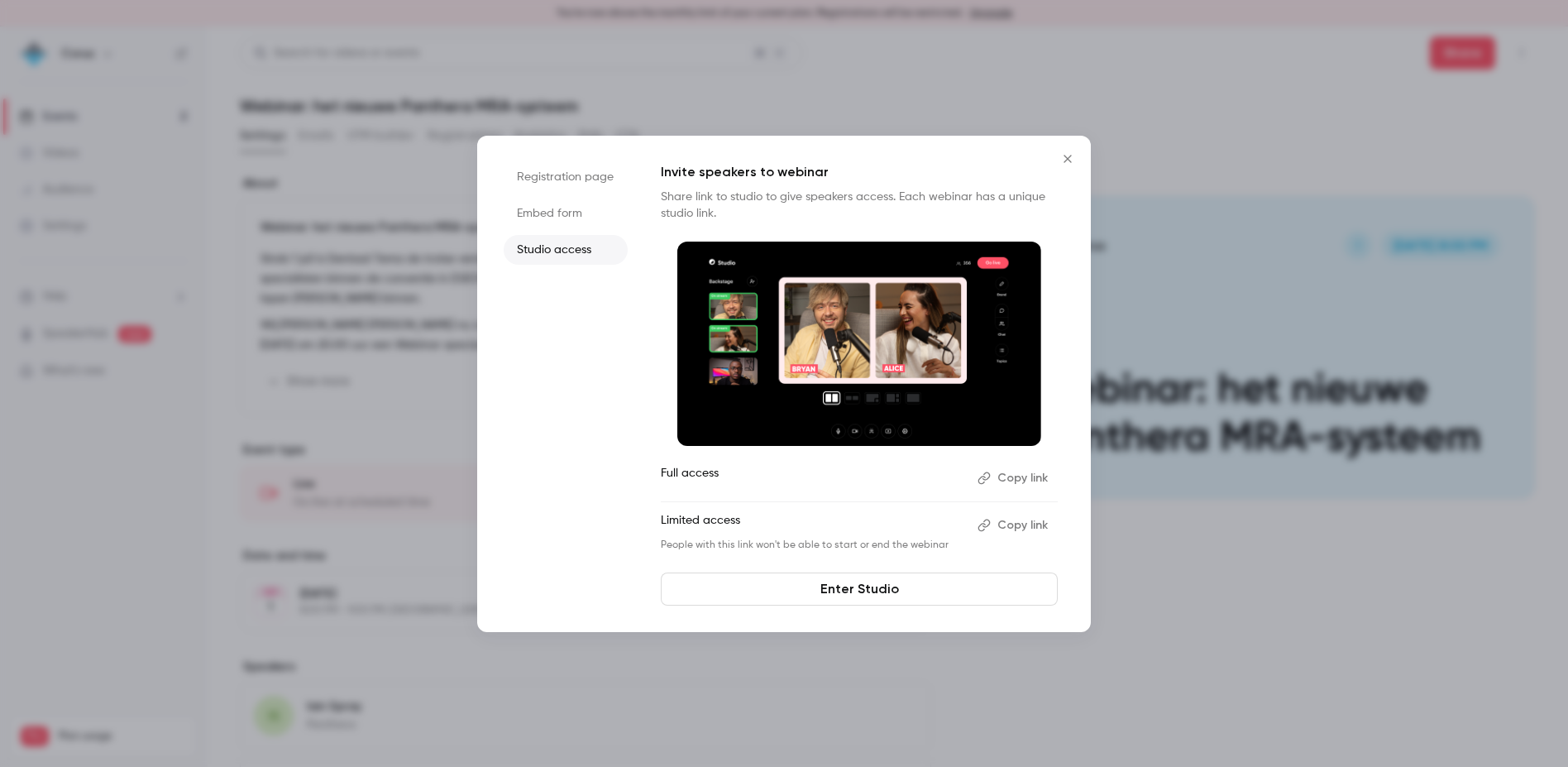
click at [1069, 160] on icon "Close" at bounding box center [1067, 158] width 8 height 8
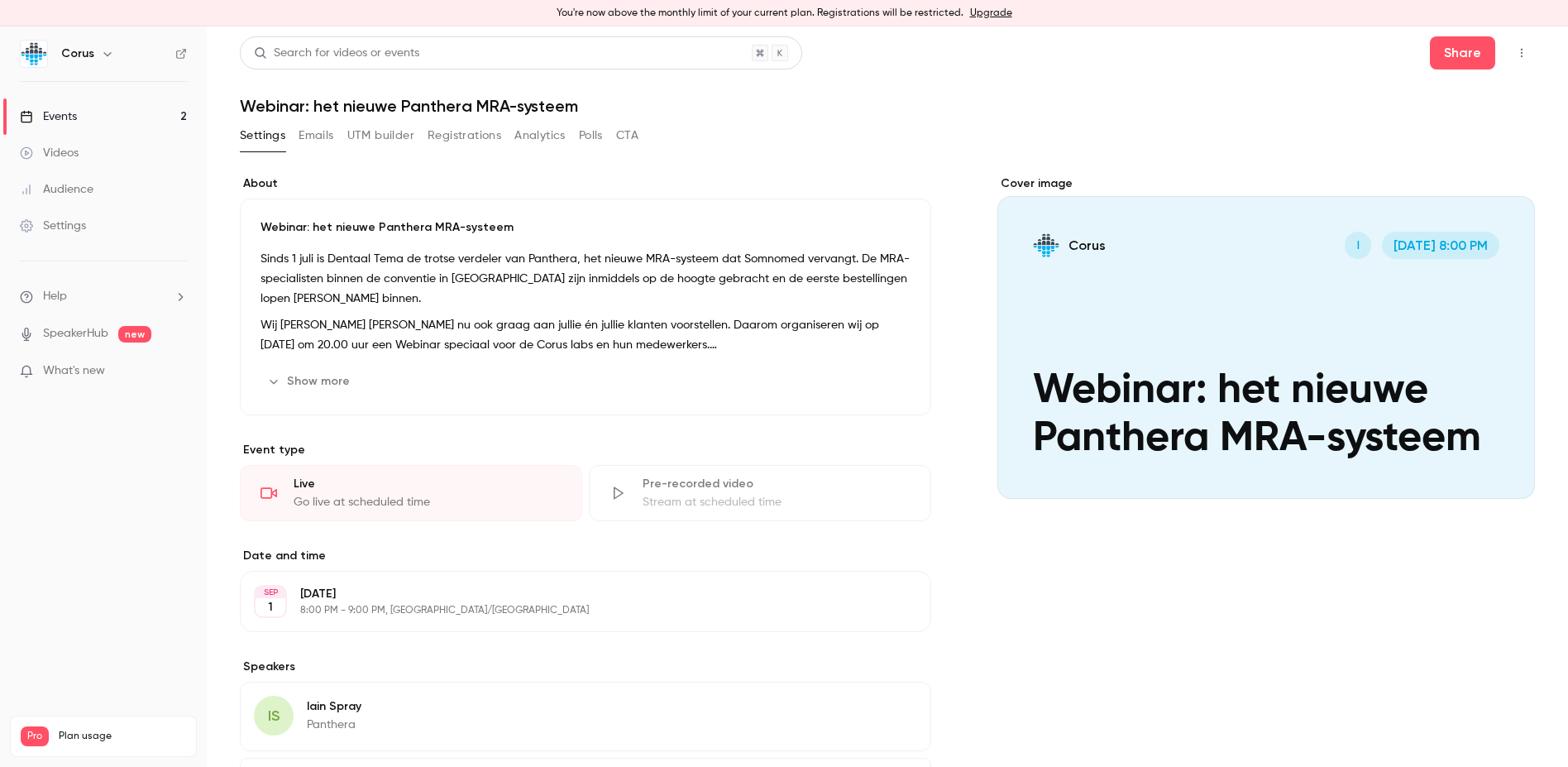
click at [76, 109] on div "Events" at bounding box center [49, 117] width 57 height 17
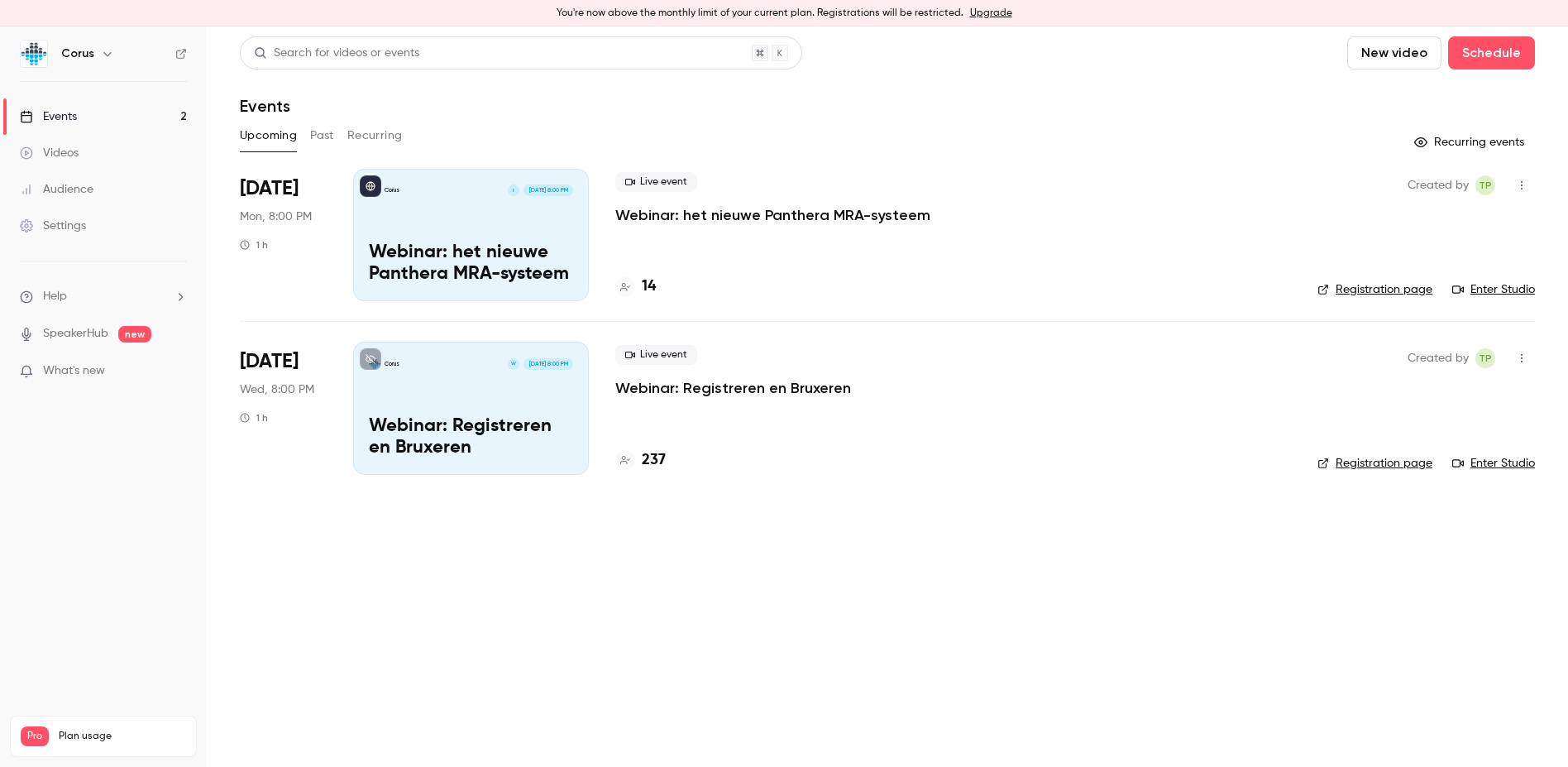
click at [101, 51] on icon "button" at bounding box center [108, 54] width 13 height 13
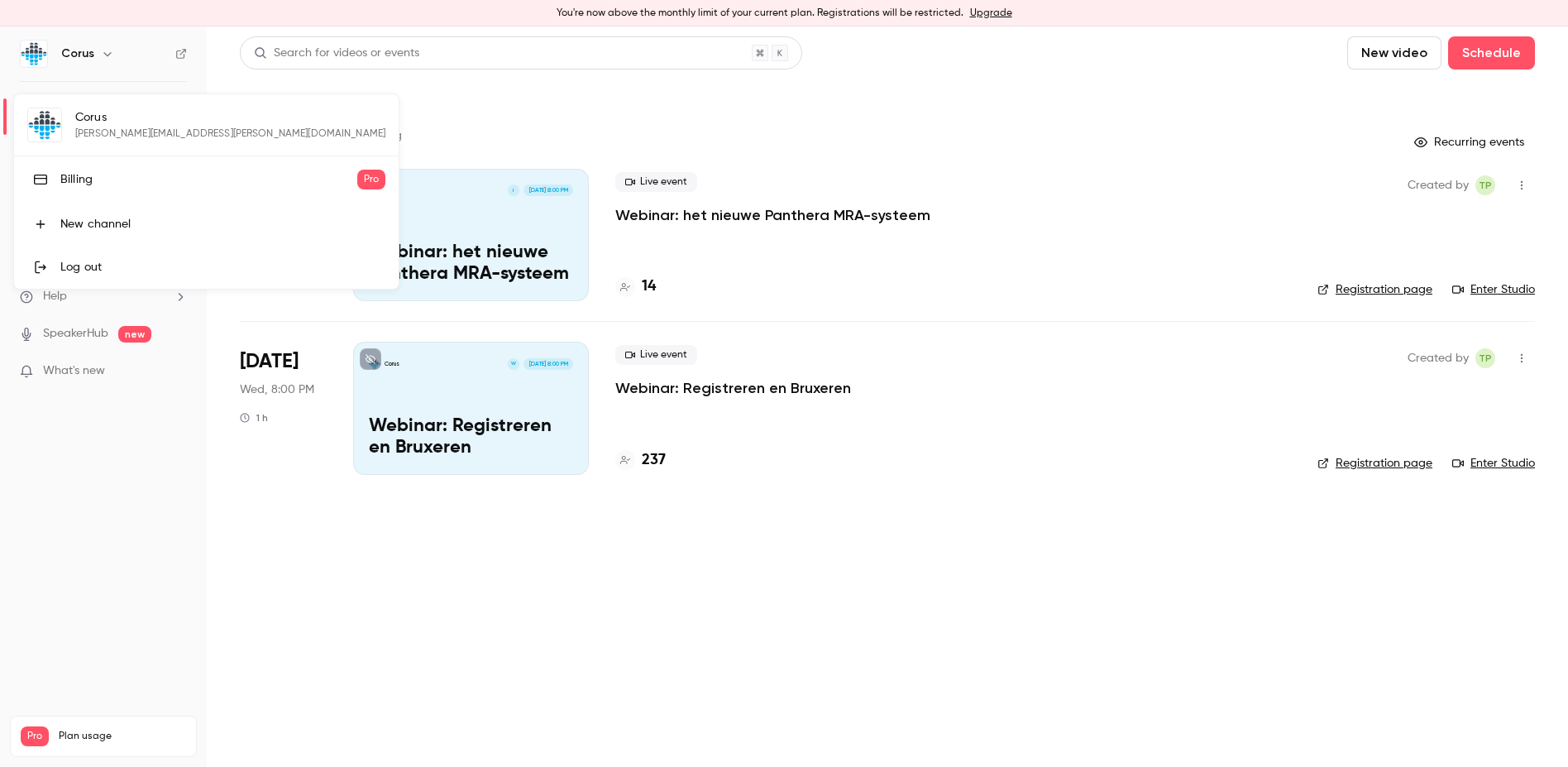
click at [99, 51] on div at bounding box center [784, 383] width 1568 height 767
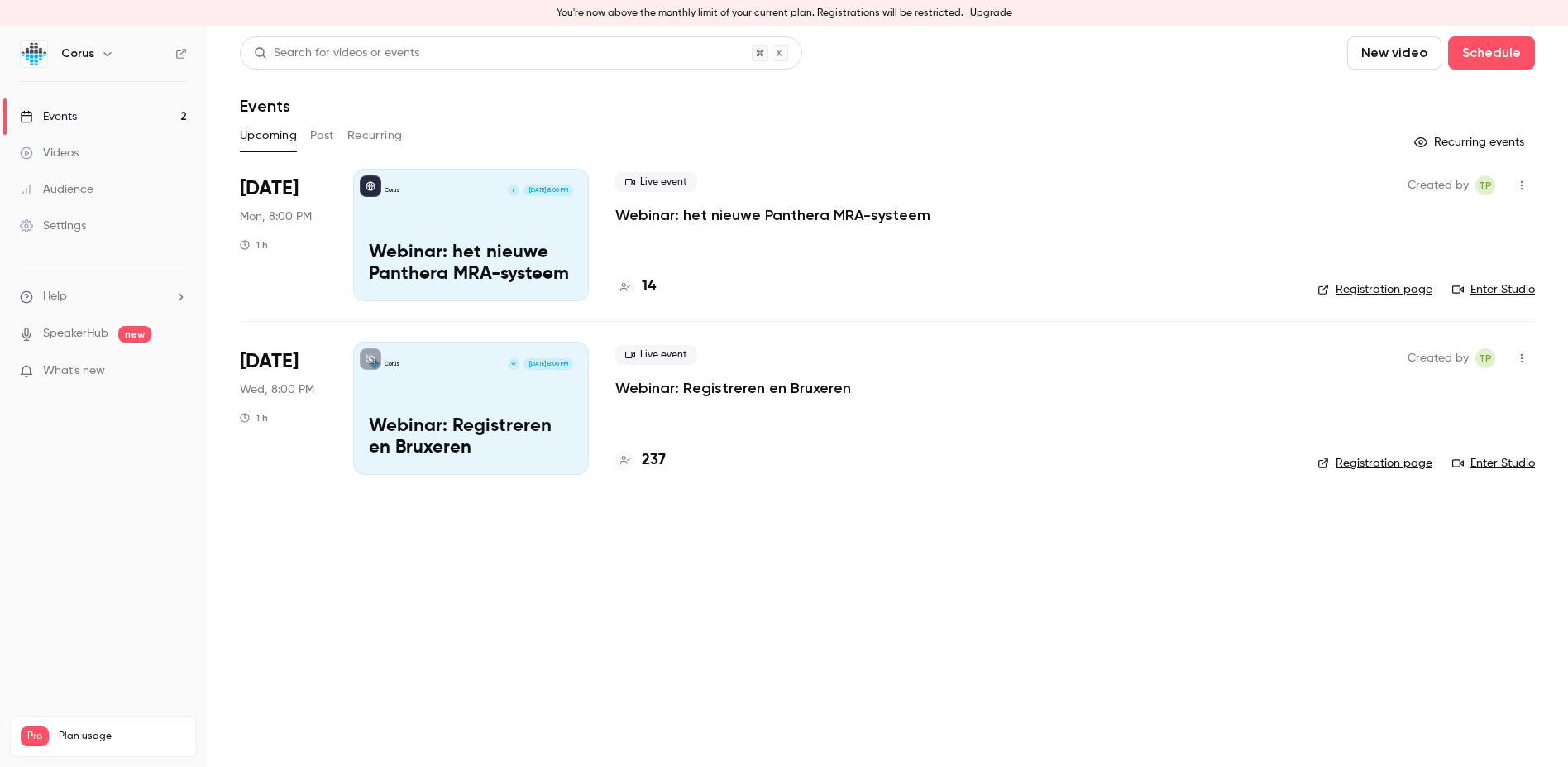
click at [434, 433] on p "Webinar: Registreren en Bruxeren" at bounding box center [470, 437] width 204 height 43
click at [517, 223] on div "Corus I [DATE] 8:00 PM Webinar: het nieuwe Panthera MRA-systeem" at bounding box center [471, 235] width 236 height 133
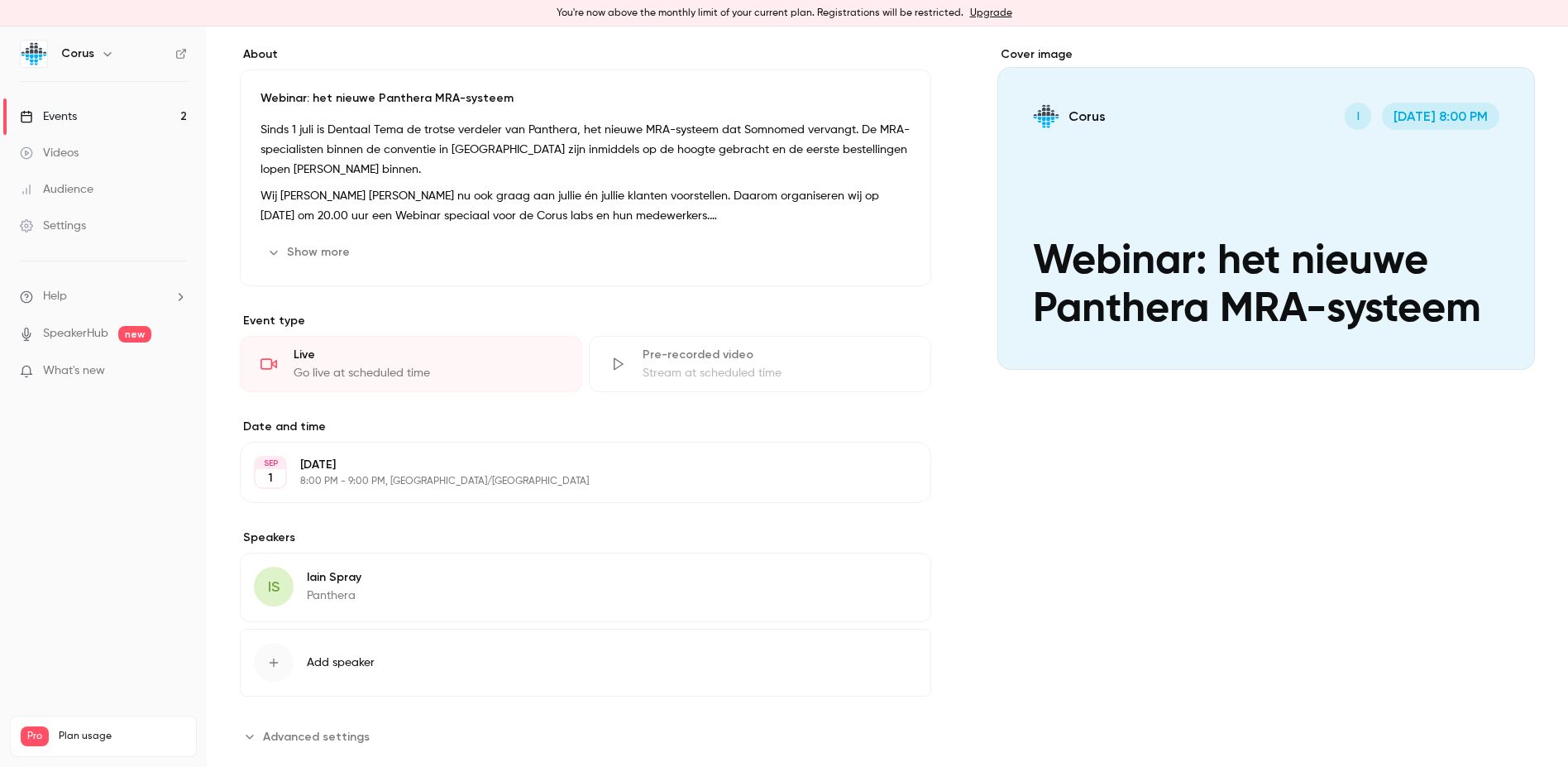
scroll to position [161, 0]
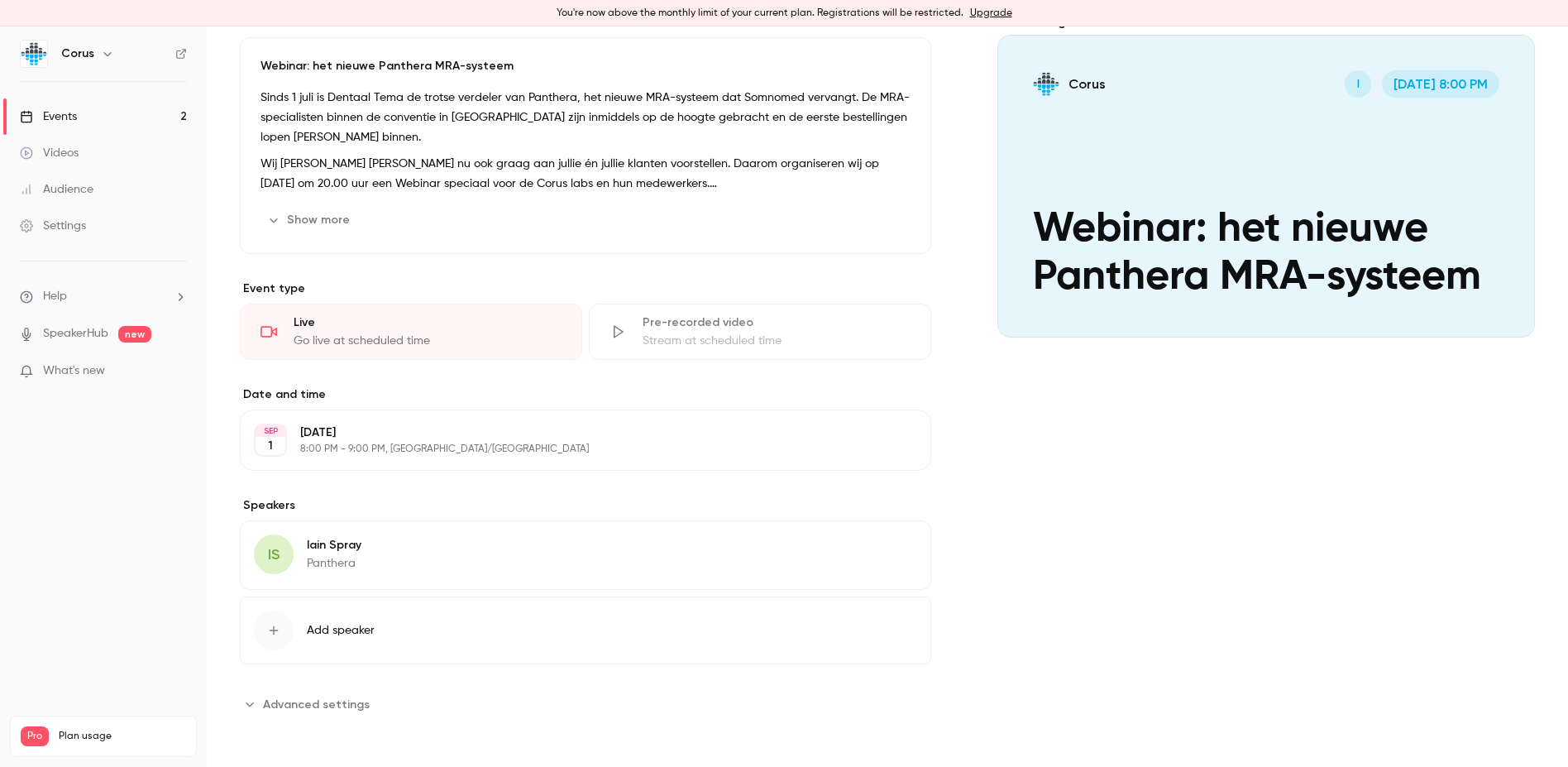
click at [358, 328] on div "Live" at bounding box center [427, 323] width 268 height 17
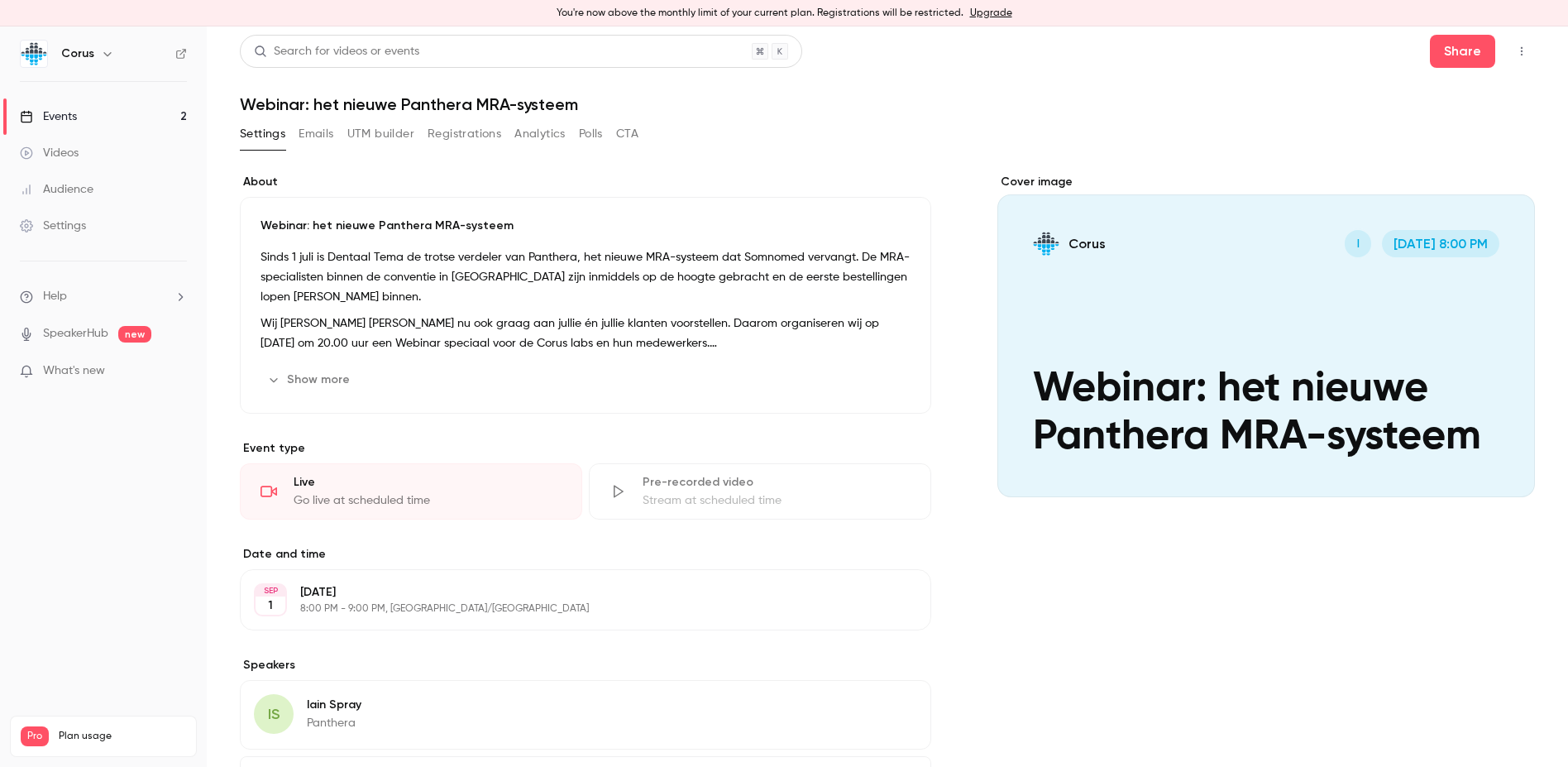
scroll to position [0, 0]
click at [77, 116] on div "Events" at bounding box center [49, 117] width 57 height 17
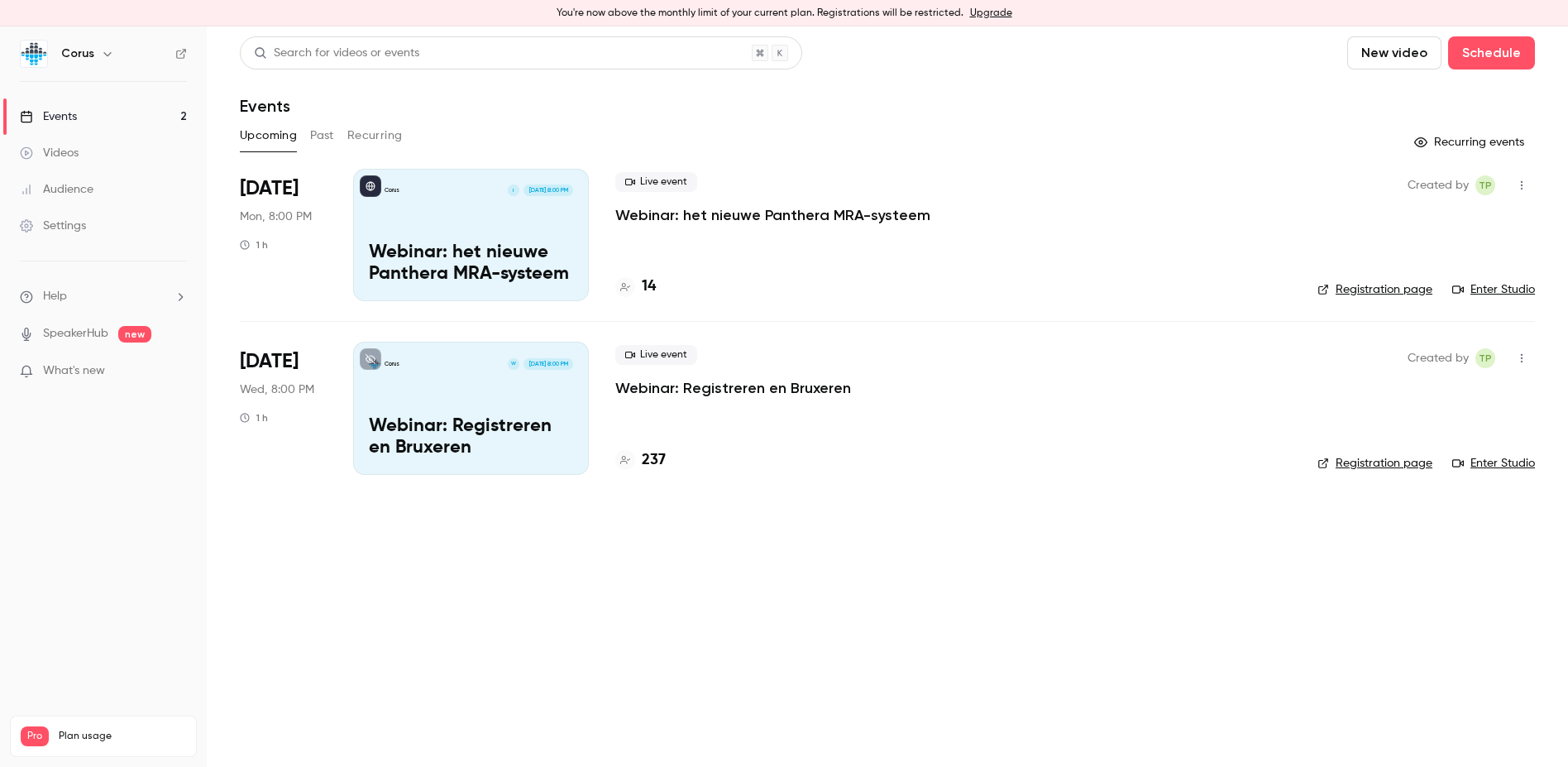
click at [329, 133] on button "Past" at bounding box center [322, 136] width 24 height 27
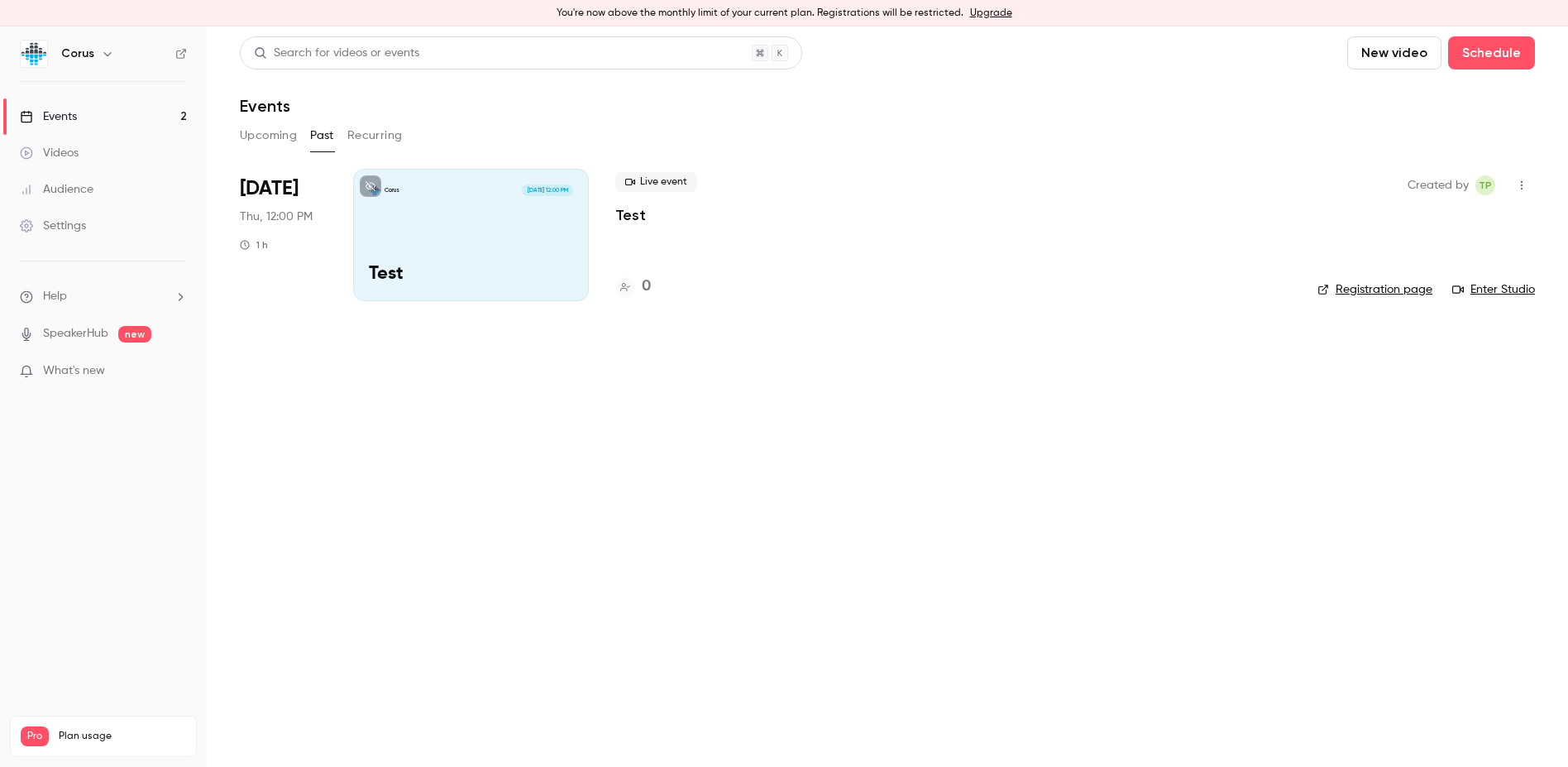
click at [260, 137] on button "Upcoming" at bounding box center [269, 136] width 57 height 27
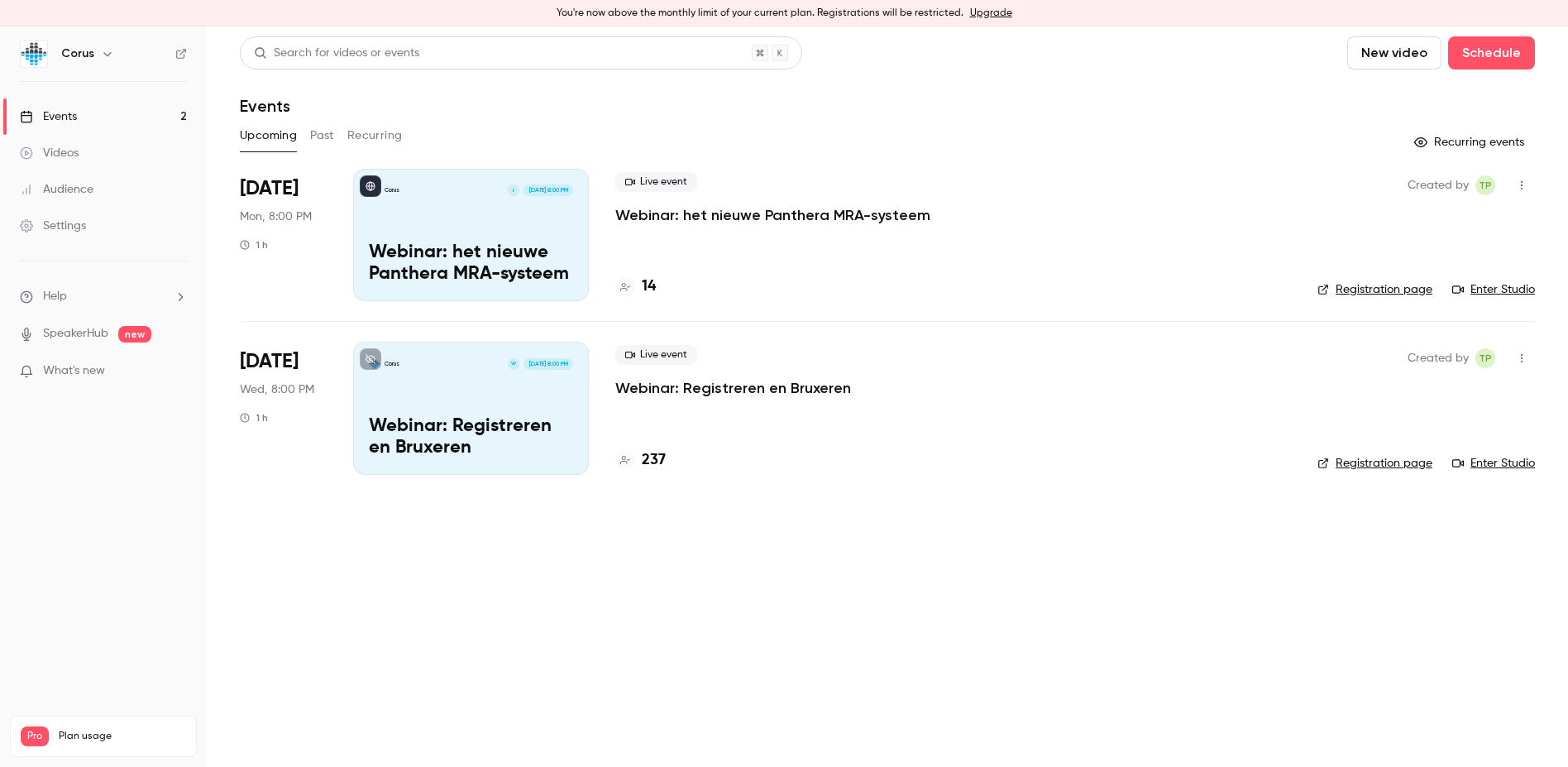
click at [317, 134] on button "Past" at bounding box center [322, 136] width 24 height 27
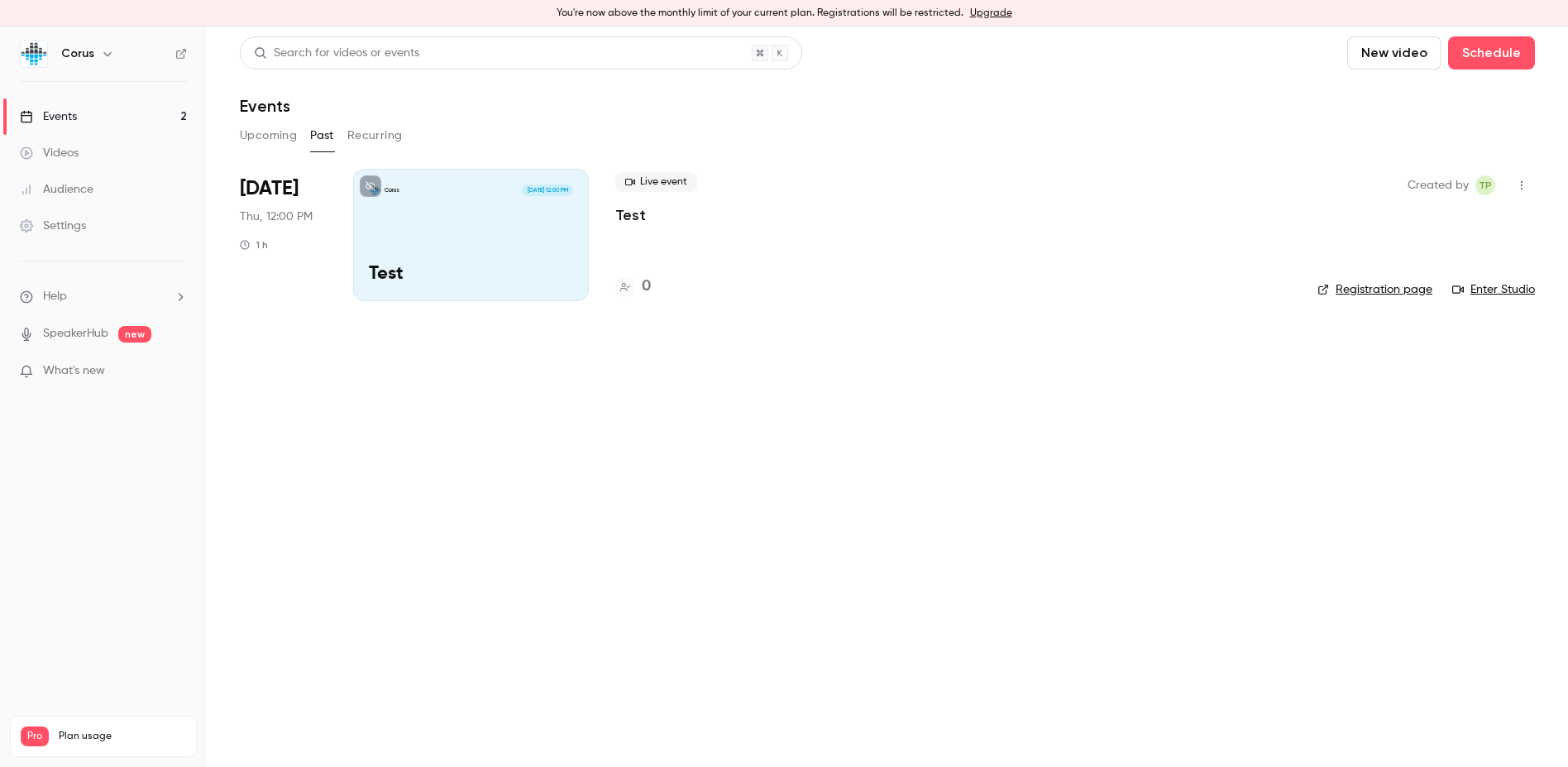
click at [467, 247] on div "Corus Aug 28, 12:00 PM Test" at bounding box center [471, 235] width 236 height 133
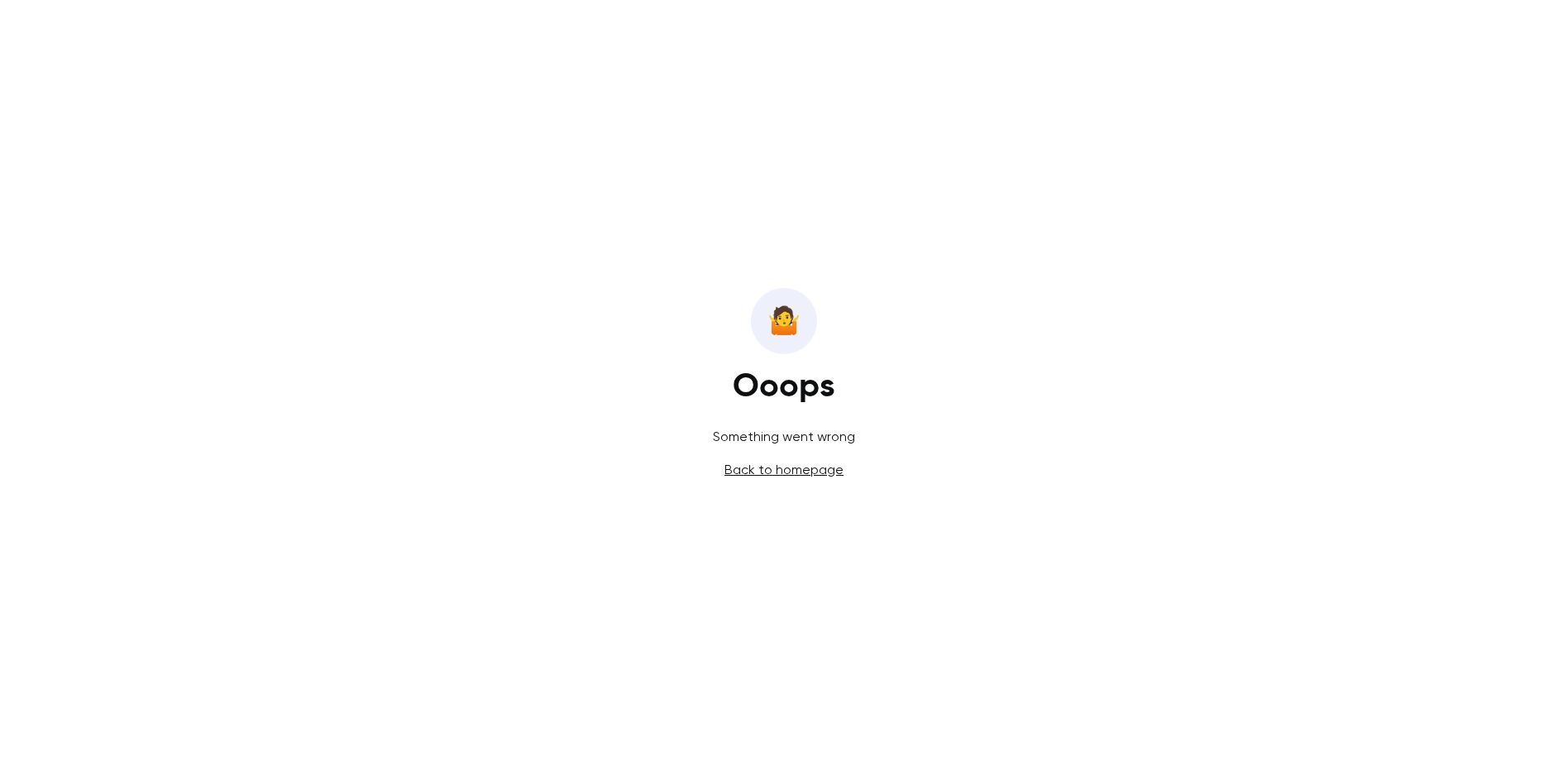
click at [788, 469] on link "Back to homepage" at bounding box center [784, 470] width 119 height 16
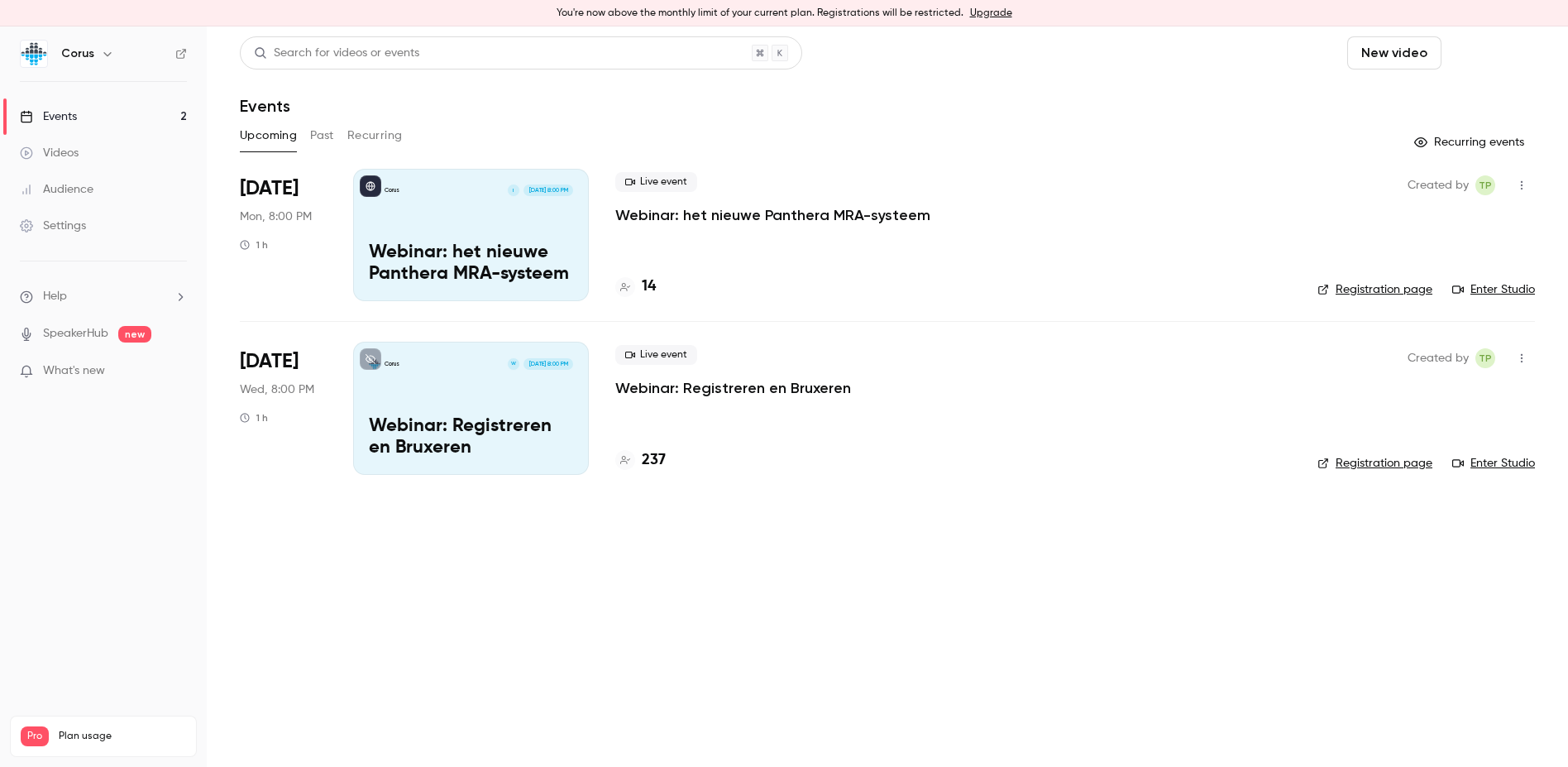
click at [1493, 50] on button "Schedule" at bounding box center [1491, 52] width 87 height 33
click at [1434, 100] on div "One time event" at bounding box center [1458, 98] width 126 height 17
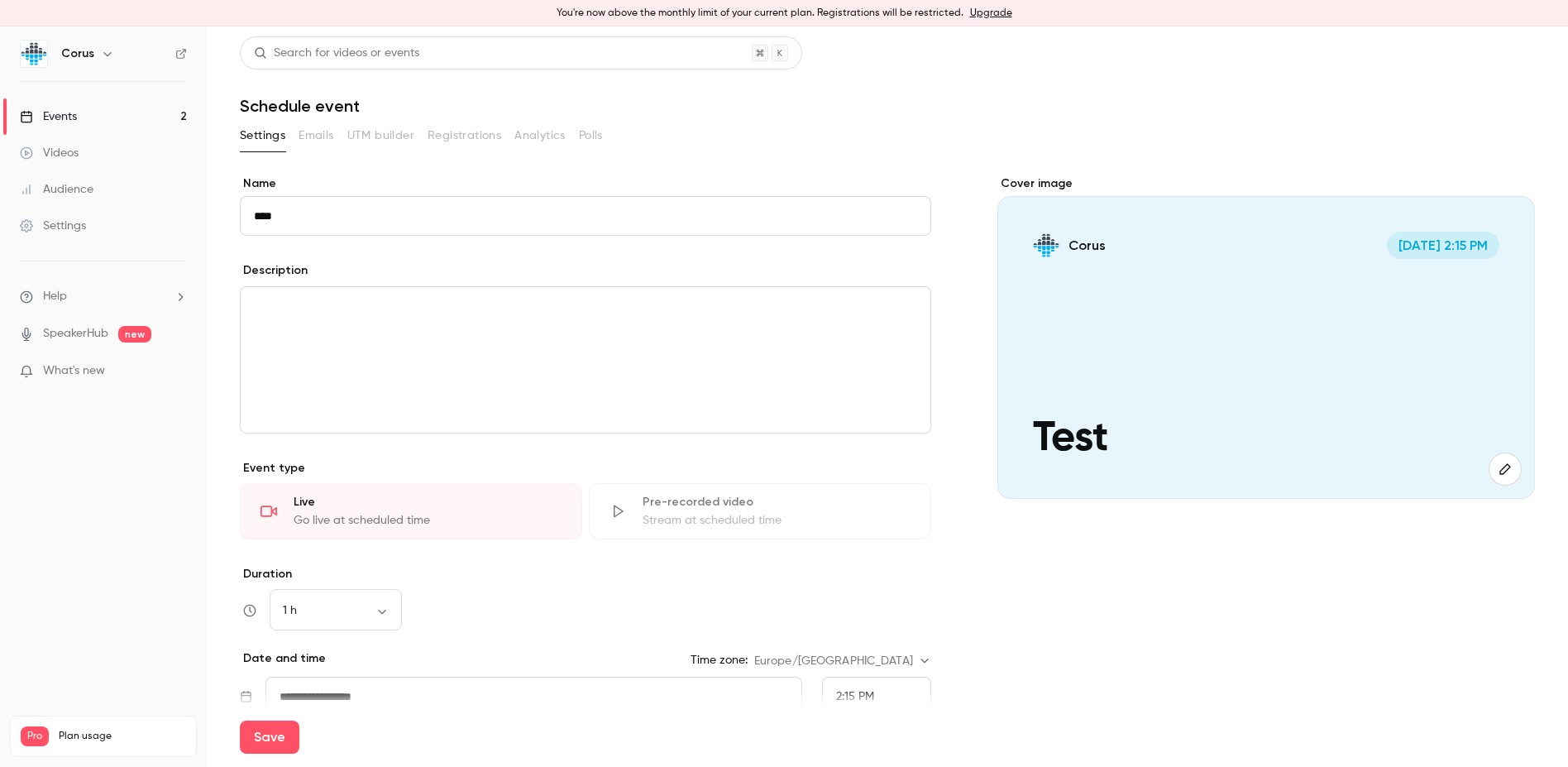
type input "****"
click at [270, 305] on p "editor" at bounding box center [585, 307] width 663 height 20
click at [391, 609] on body "**********" at bounding box center [784, 397] width 1568 height 740
click at [363, 615] on li "15 min" at bounding box center [336, 609] width 133 height 43
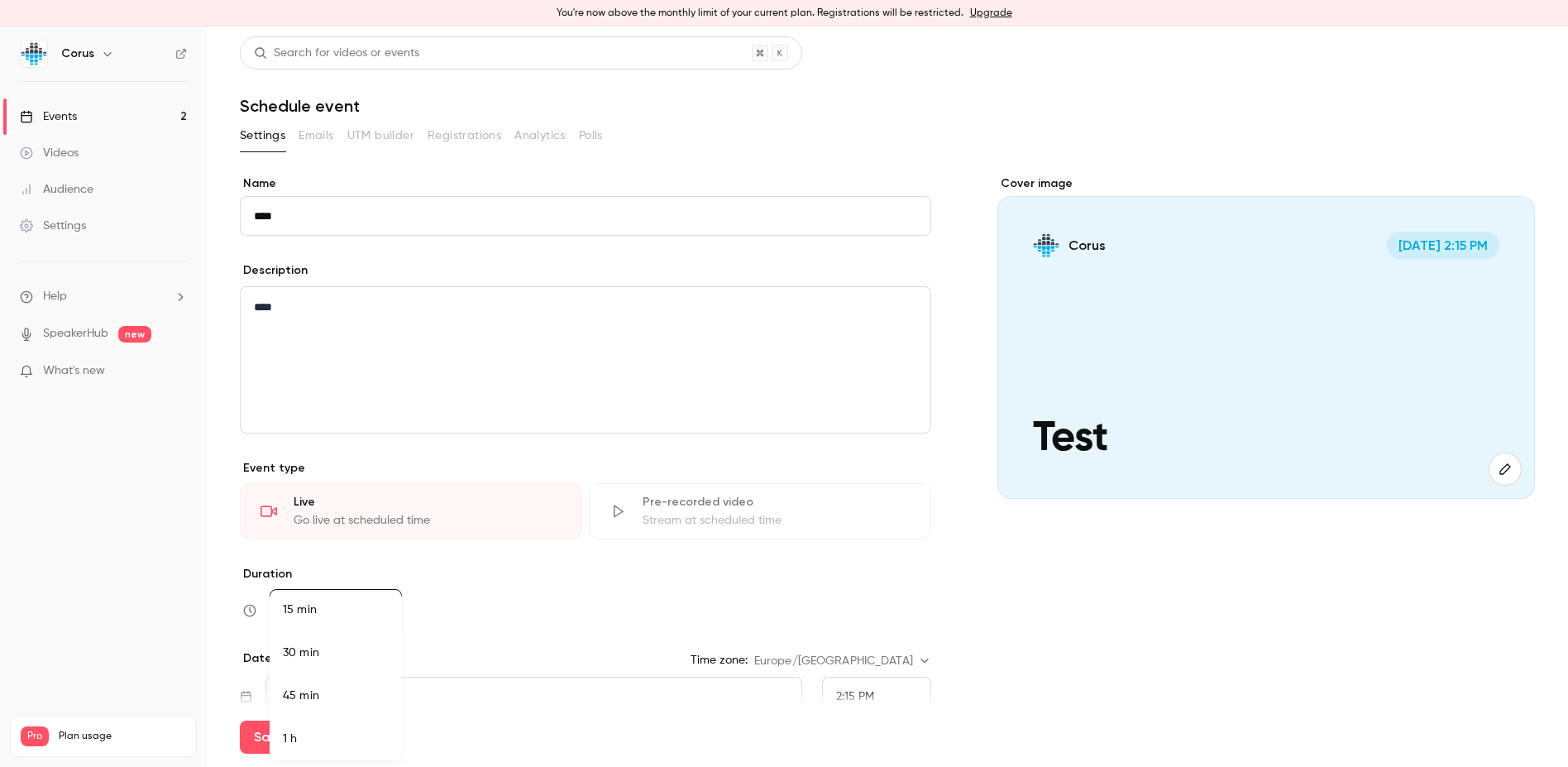
type input "**"
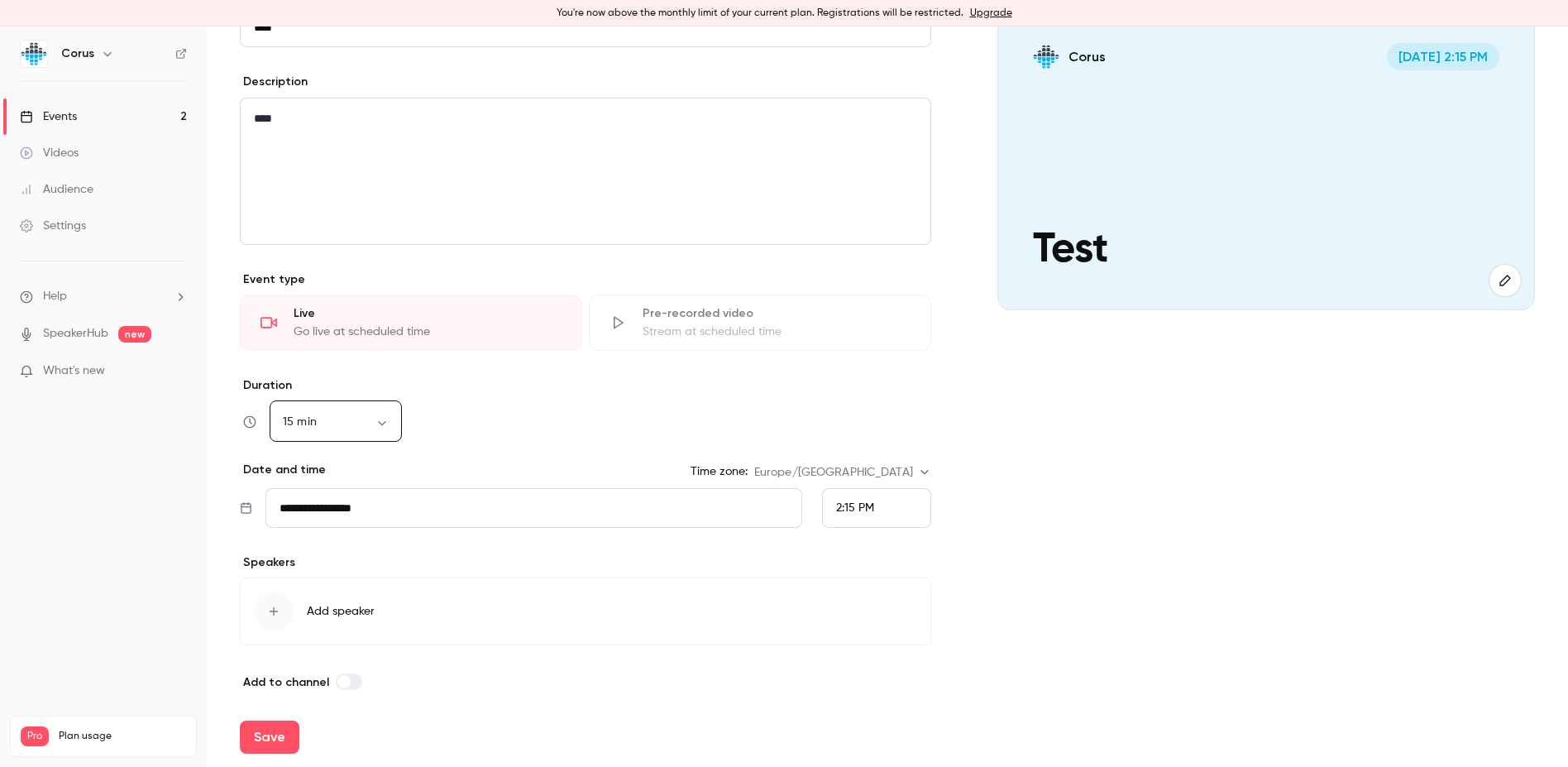
scroll to position [199, 0]
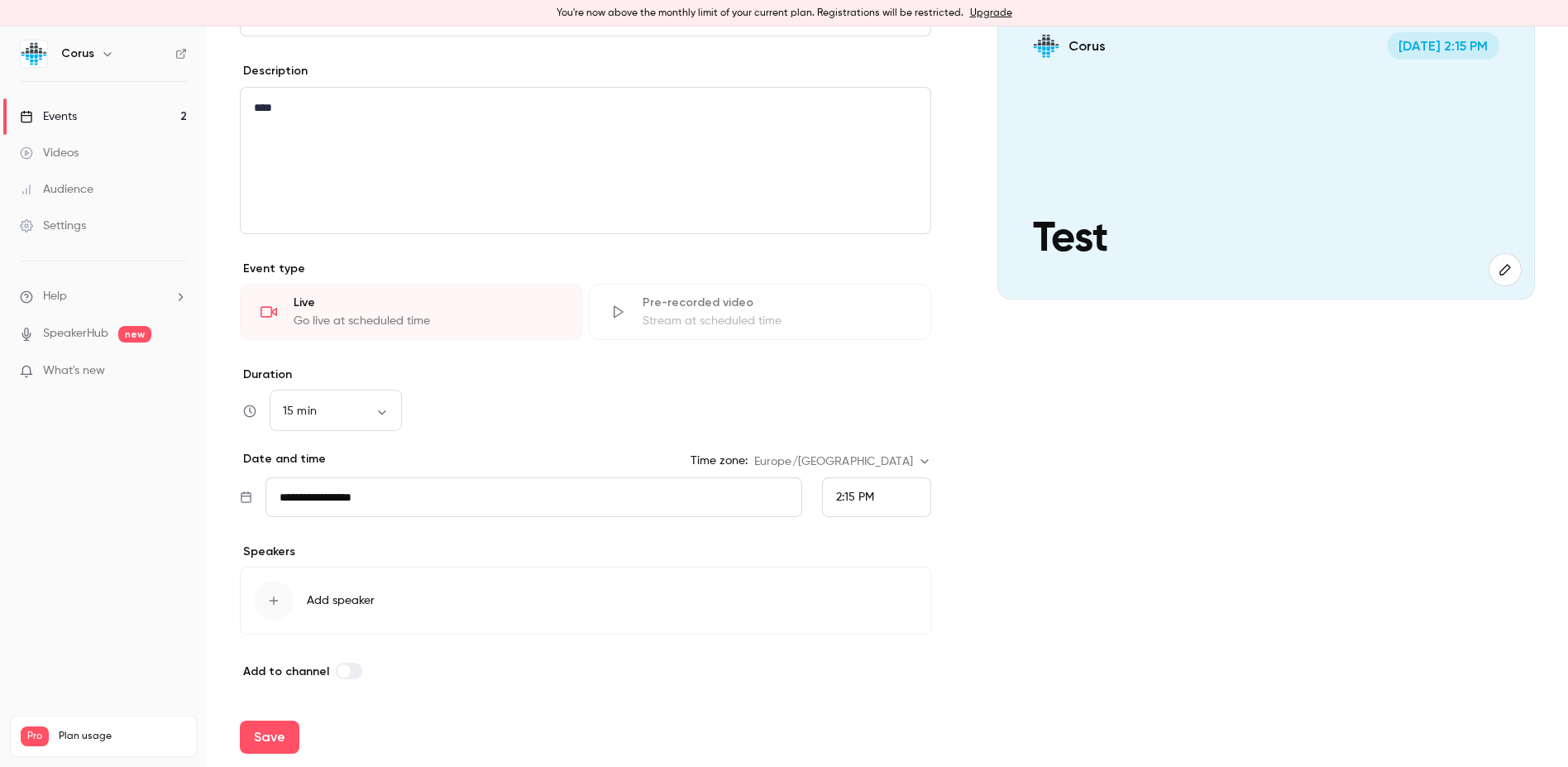
click at [273, 596] on icon "button" at bounding box center [274, 601] width 13 height 13
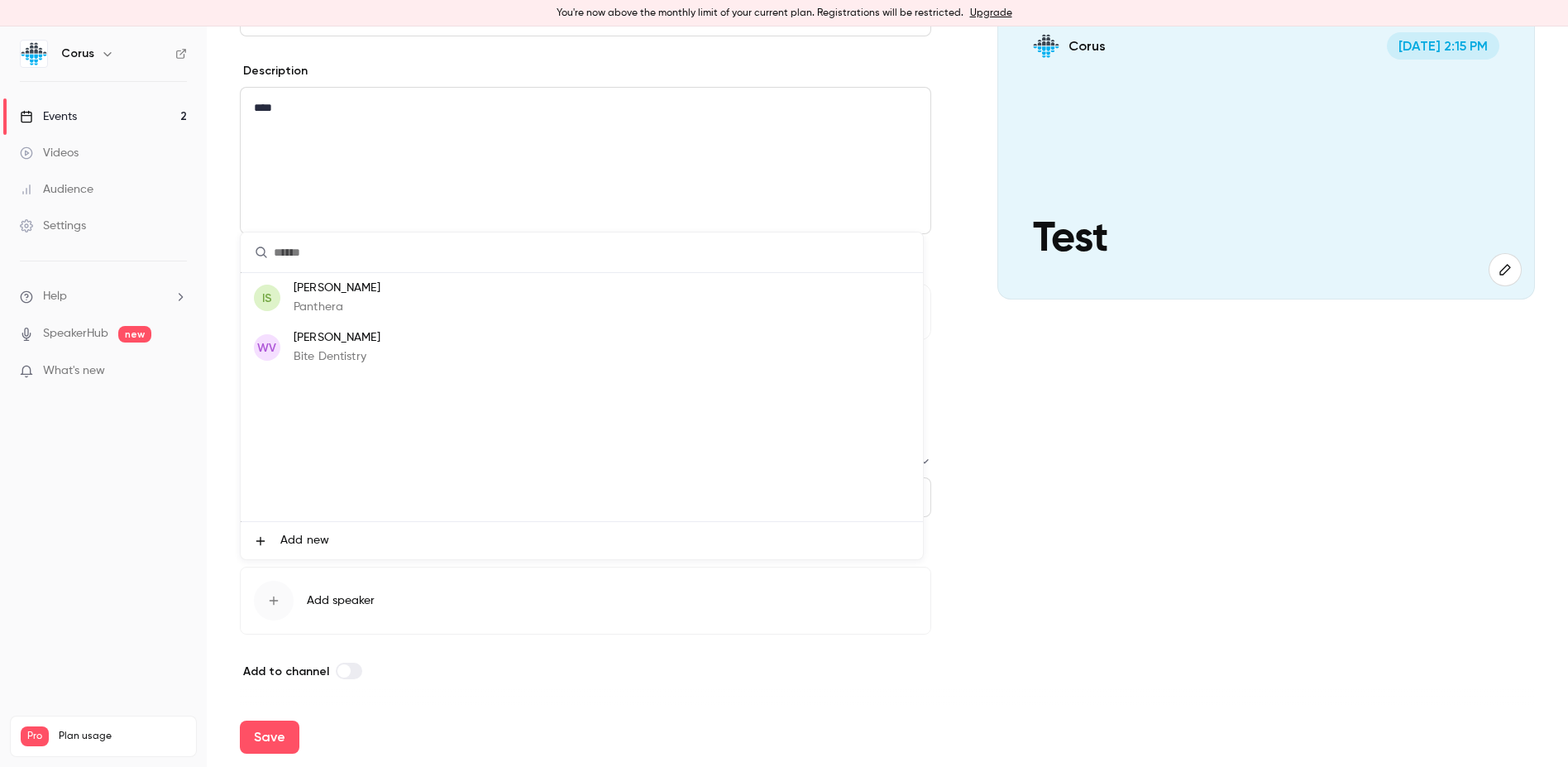
click at [295, 540] on span "Add new" at bounding box center [305, 540] width 49 height 18
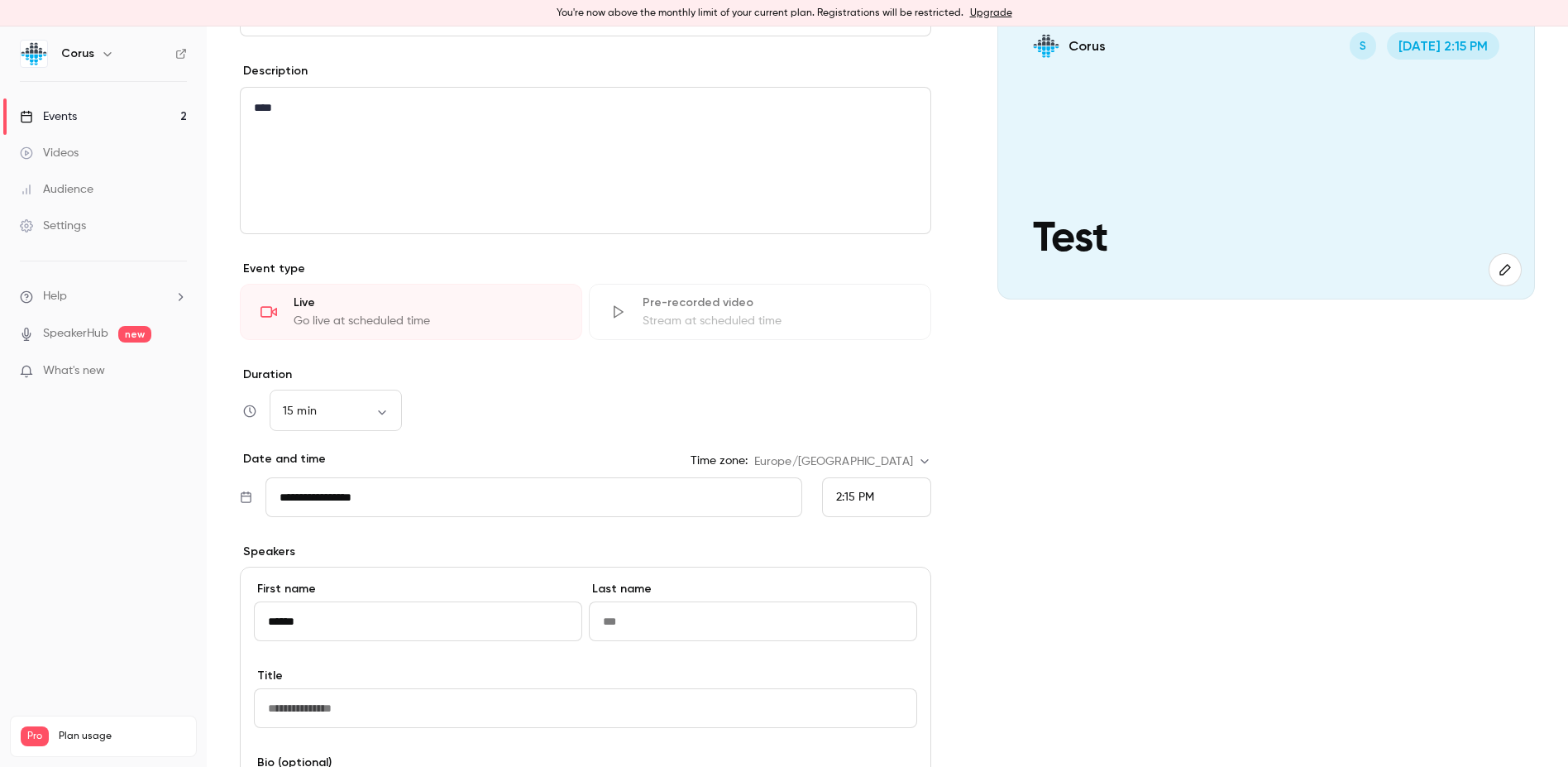
type input "******"
type input "*****"
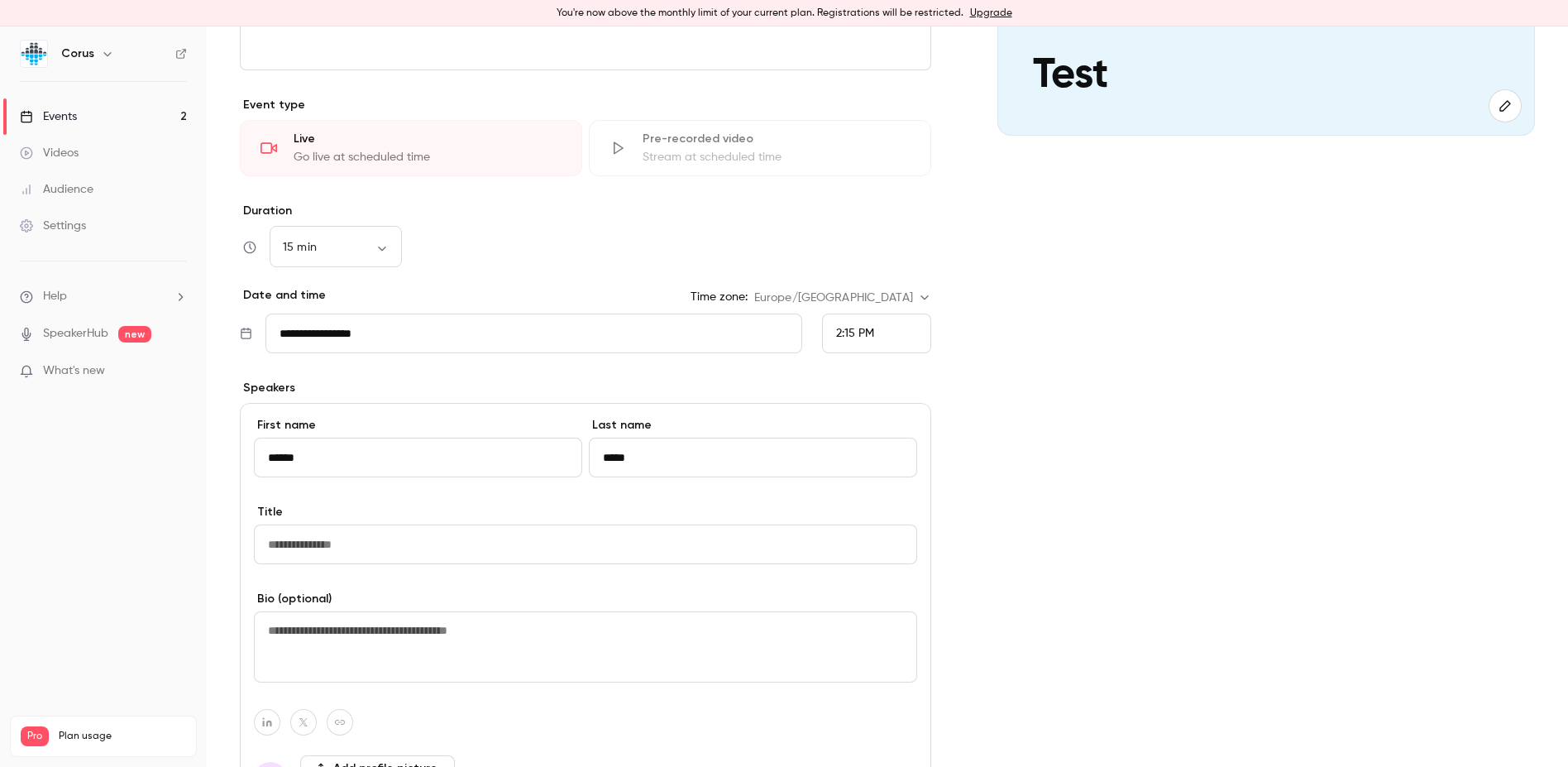
scroll to position [365, 0]
type input "***"
click at [249, 738] on button "Save" at bounding box center [270, 737] width 60 height 33
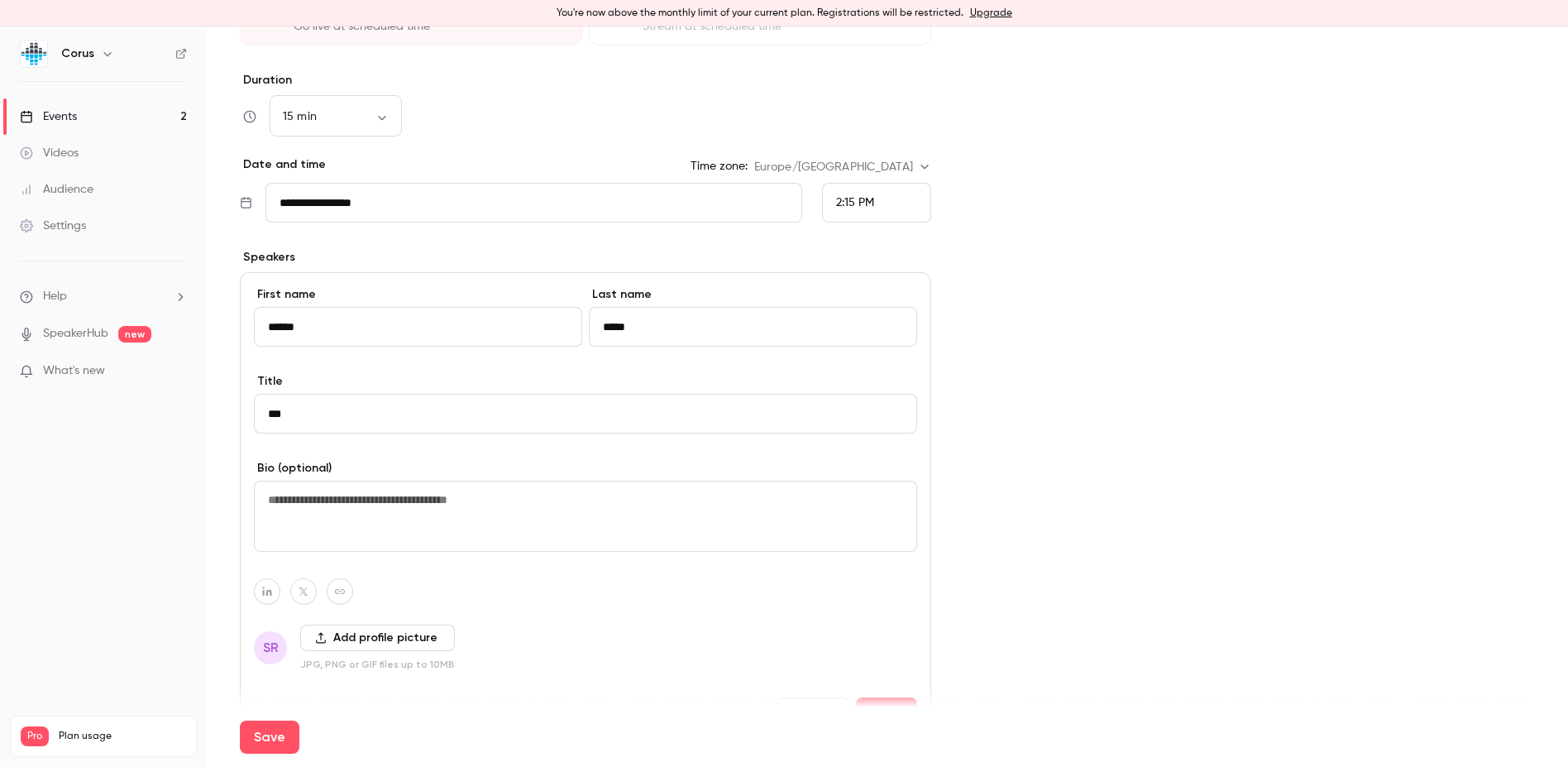
scroll to position [496, 0]
click at [1162, 396] on div "Cover image Corus S Sep 1, 2:15 PM Test" at bounding box center [1266, 234] width 538 height 1110
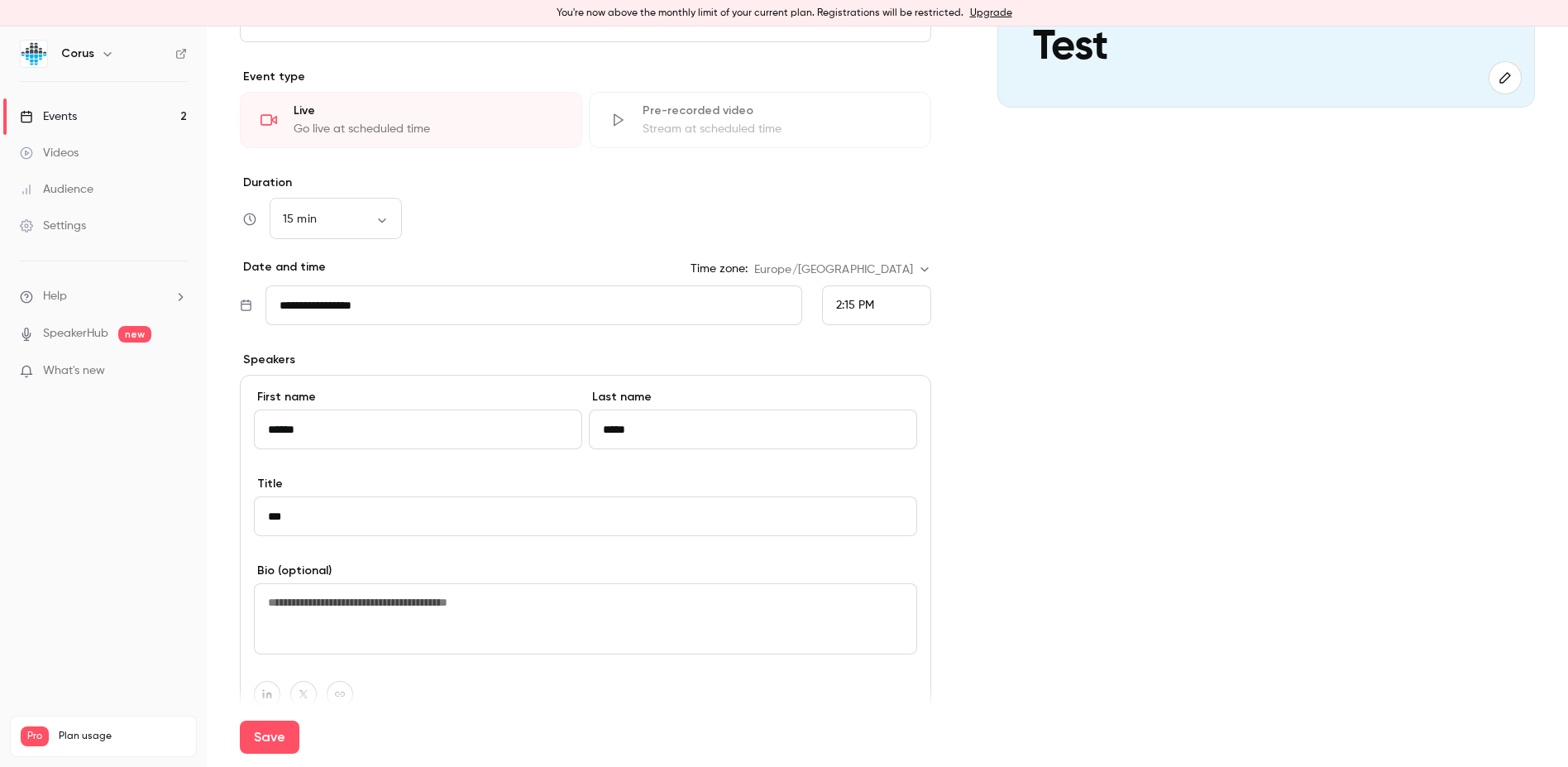
scroll to position [604, 0]
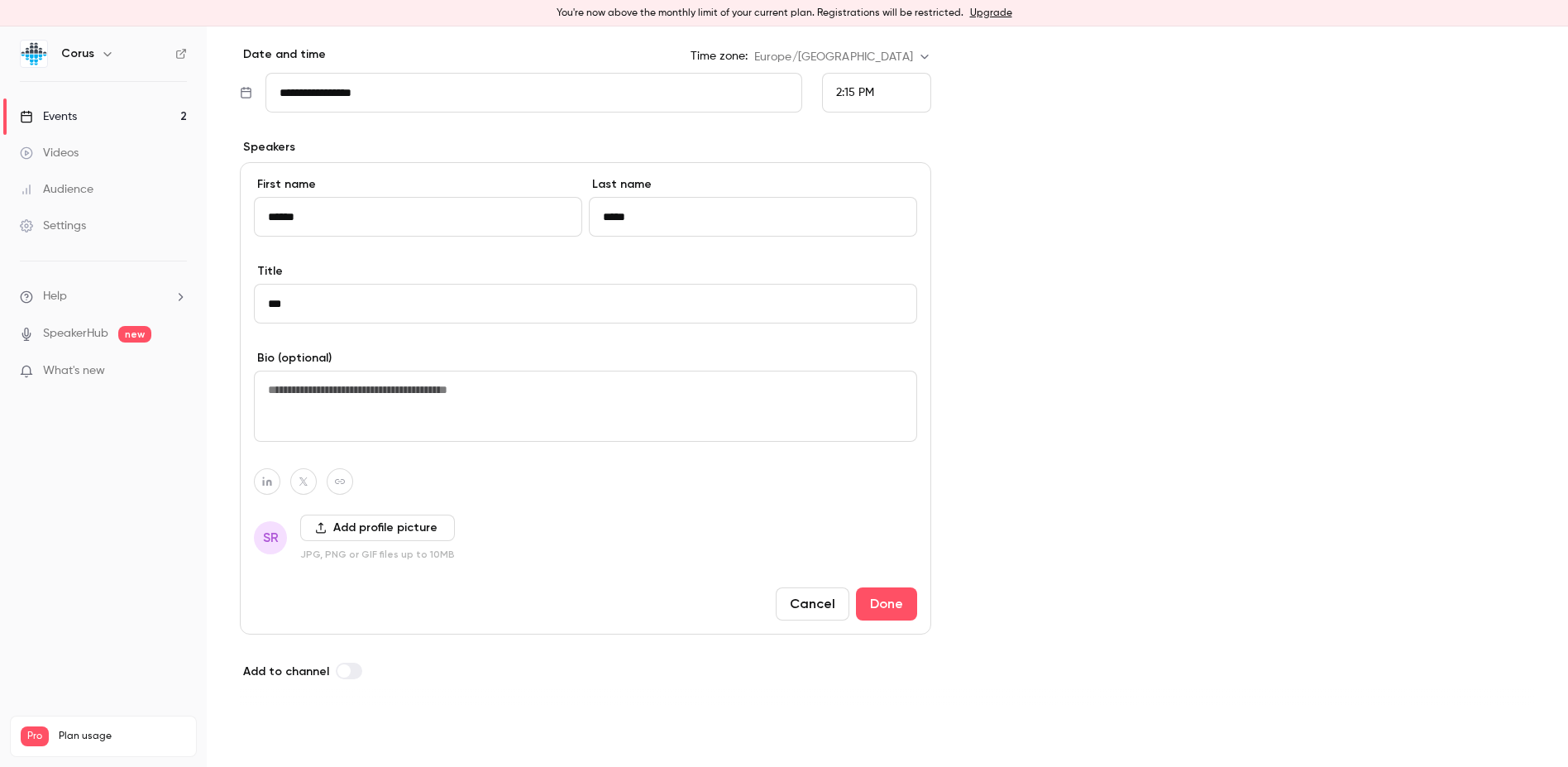
click at [284, 731] on button "Save" at bounding box center [270, 737] width 60 height 33
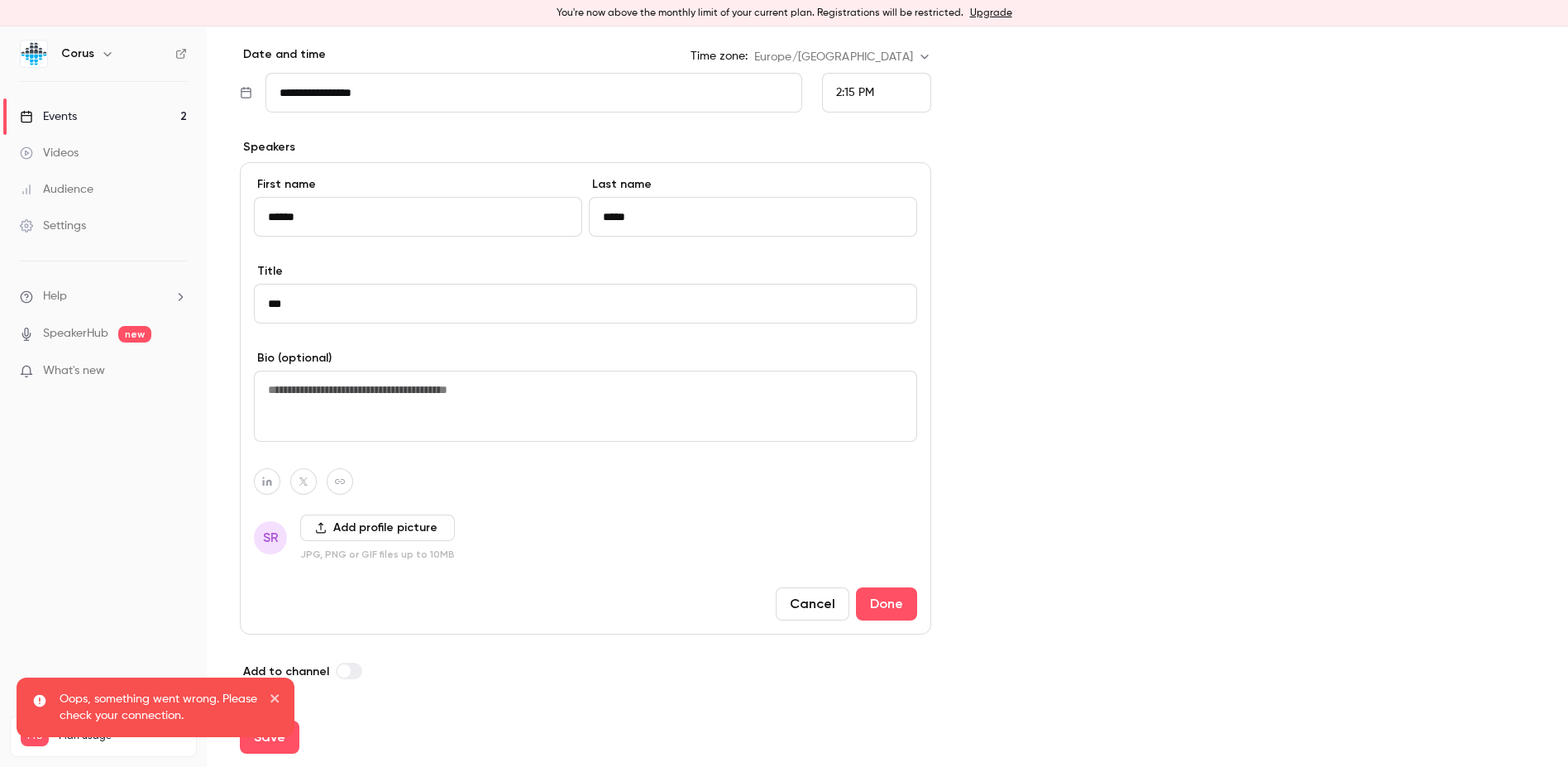
click at [270, 695] on icon "close" at bounding box center [275, 698] width 12 height 13
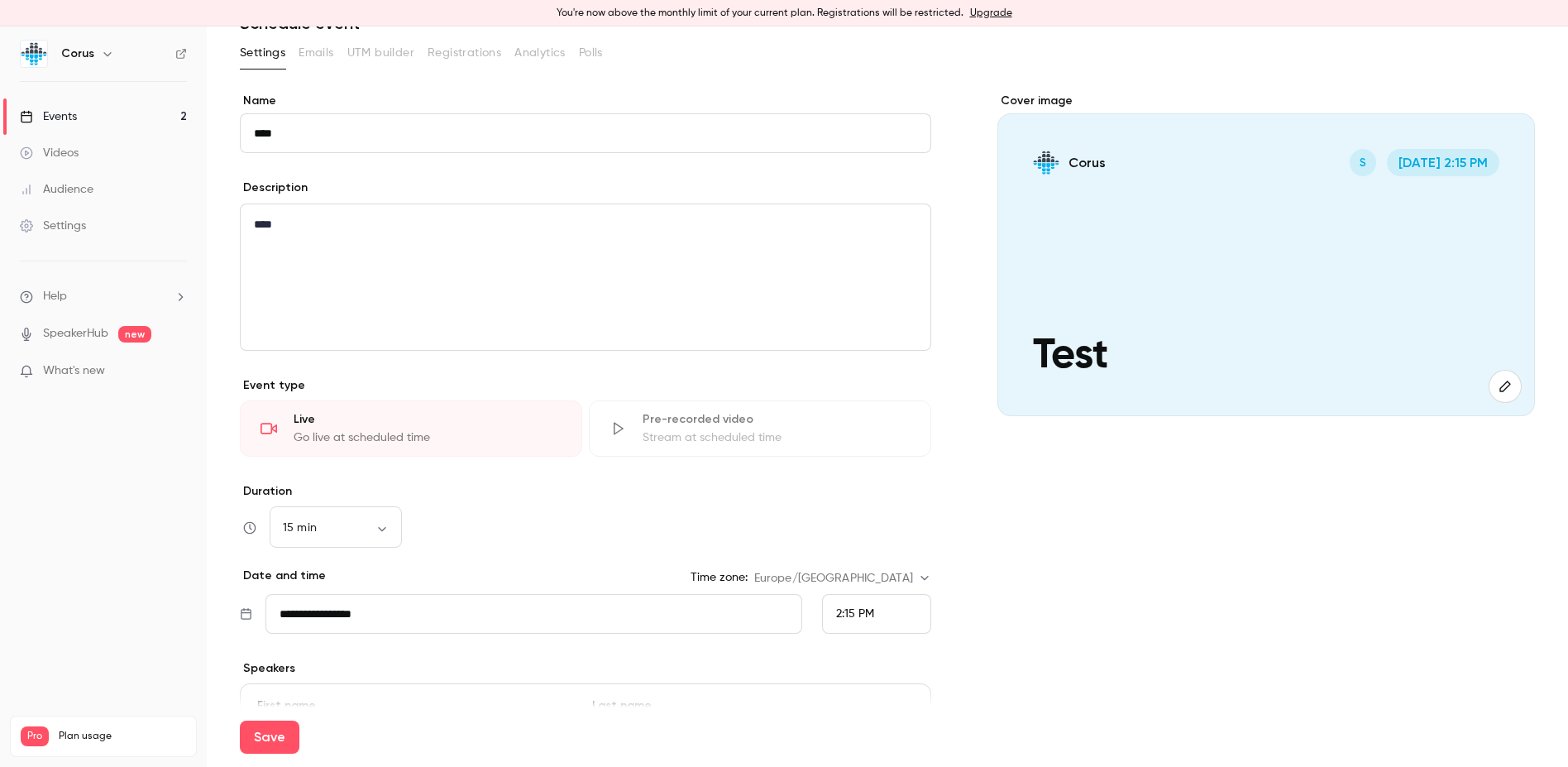
scroll to position [0, 0]
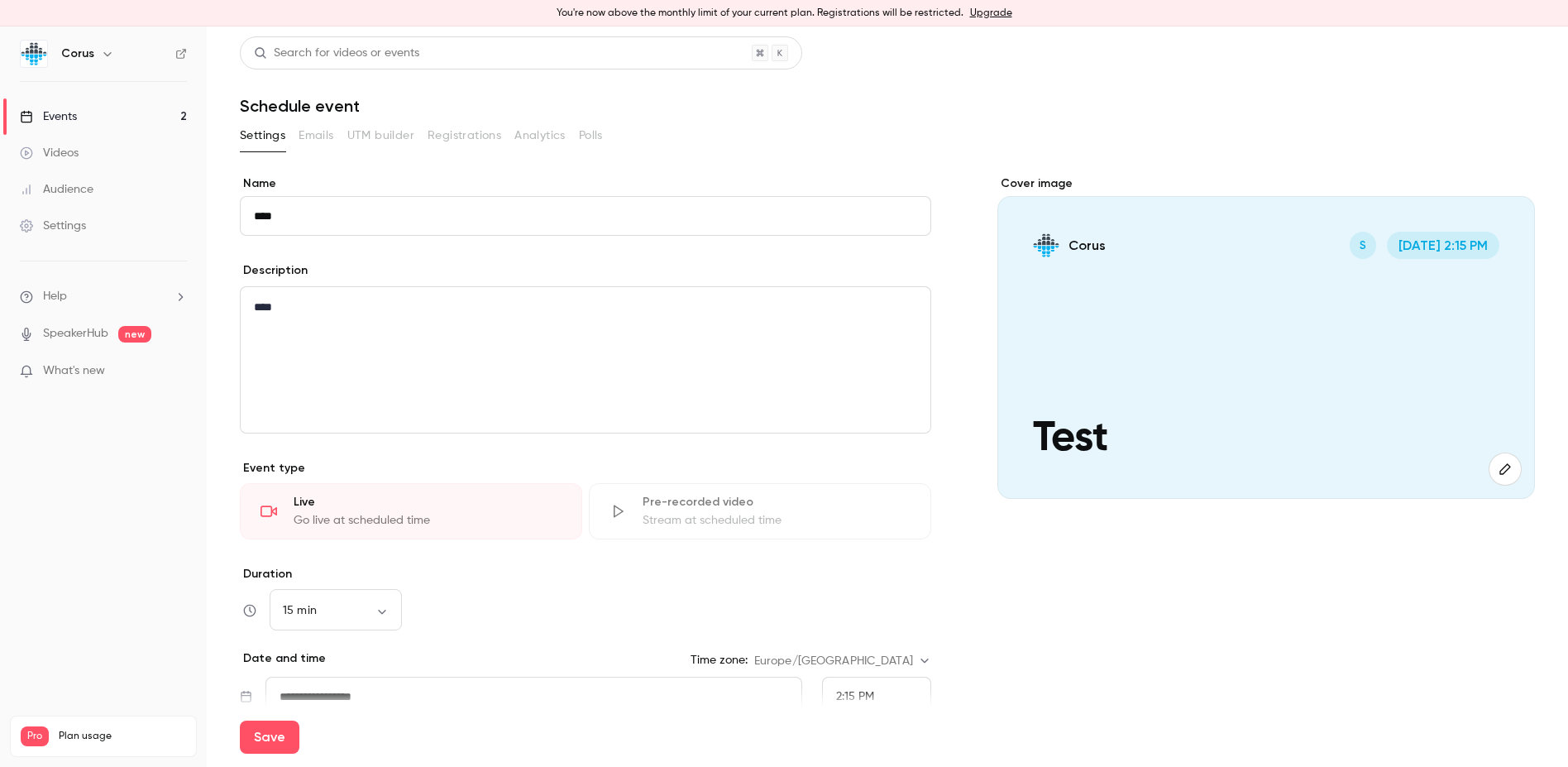
drag, startPoint x: 1116, startPoint y: 578, endPoint x: 1093, endPoint y: 610, distance: 39.4
click at [1116, 578] on div "Cover image Corus S Sep 1, 2:15 PM Test" at bounding box center [1266, 730] width 538 height 1110
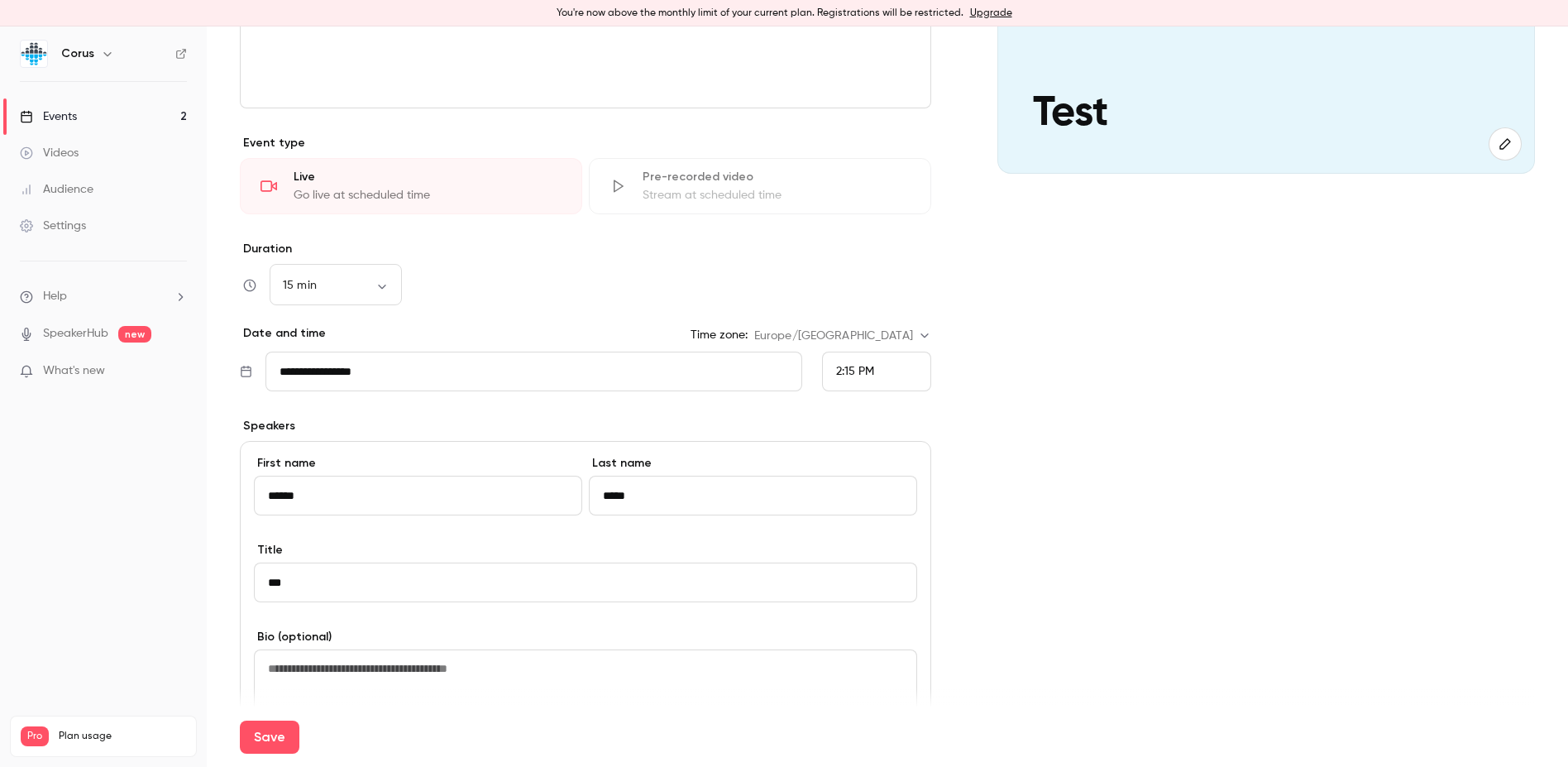
scroll to position [331, 0]
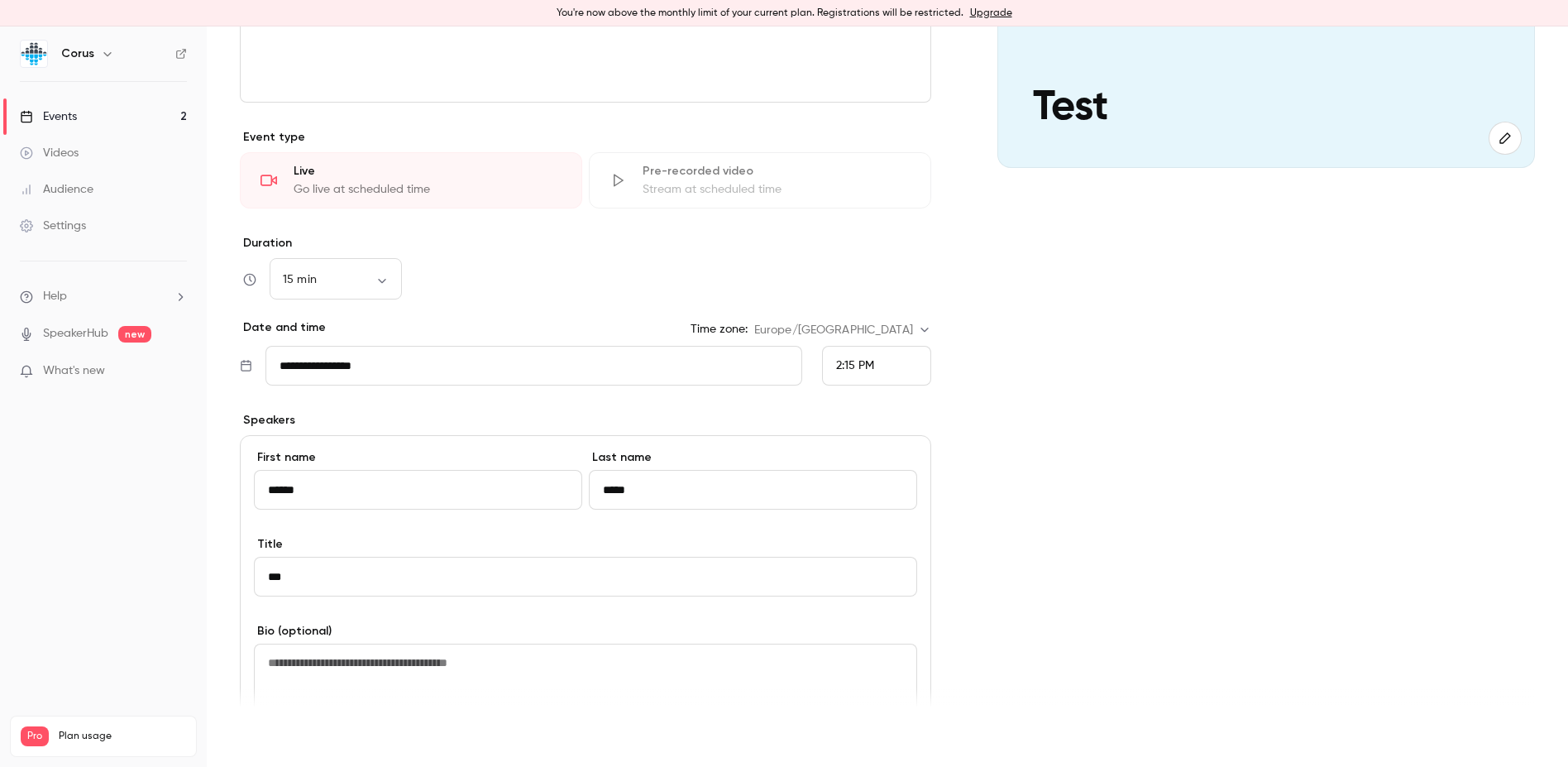
click at [271, 732] on button "Save" at bounding box center [270, 737] width 60 height 33
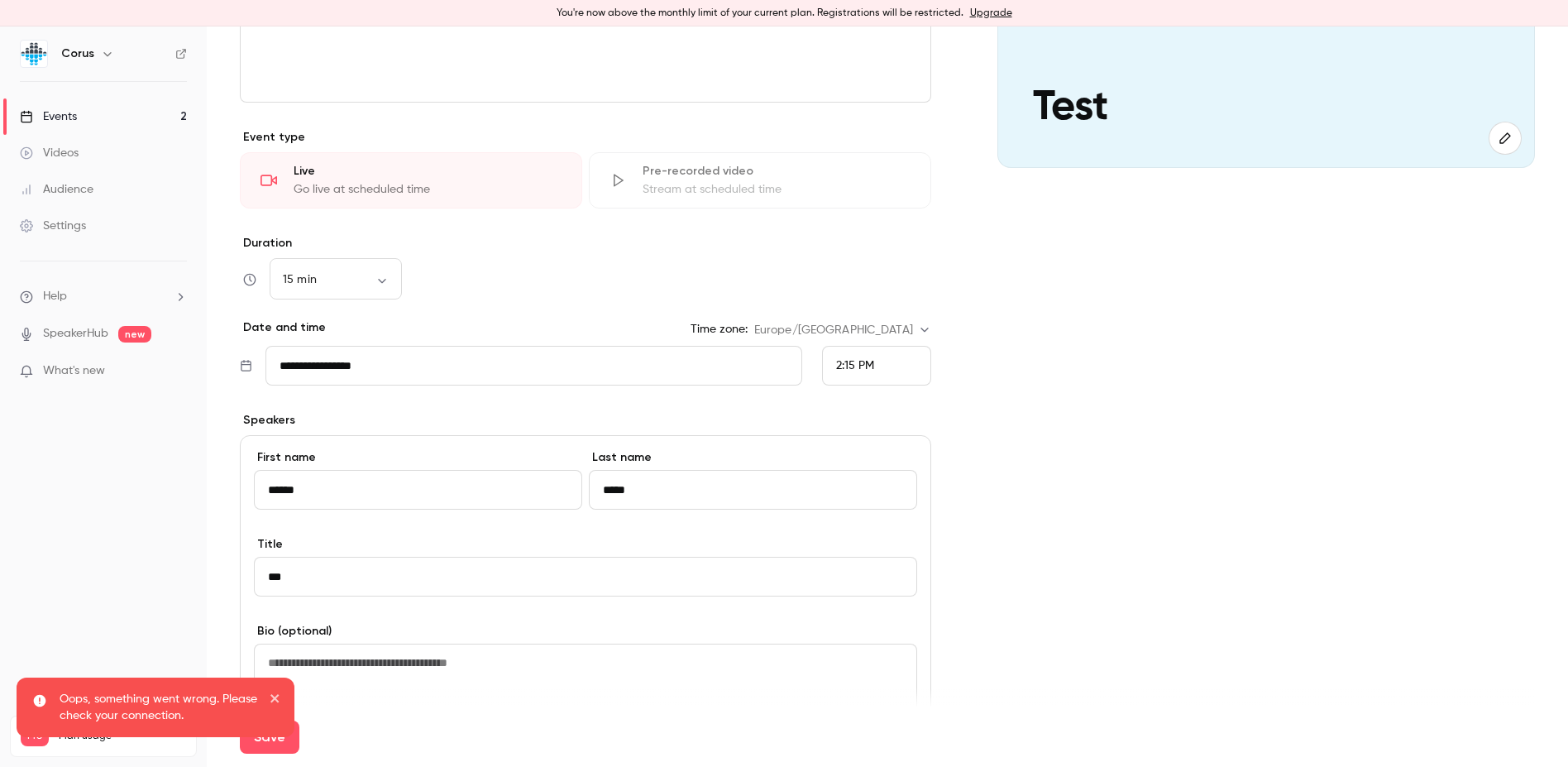
click at [203, 700] on p "Oops, something went wrong. Please check your connection." at bounding box center [159, 707] width 198 height 33
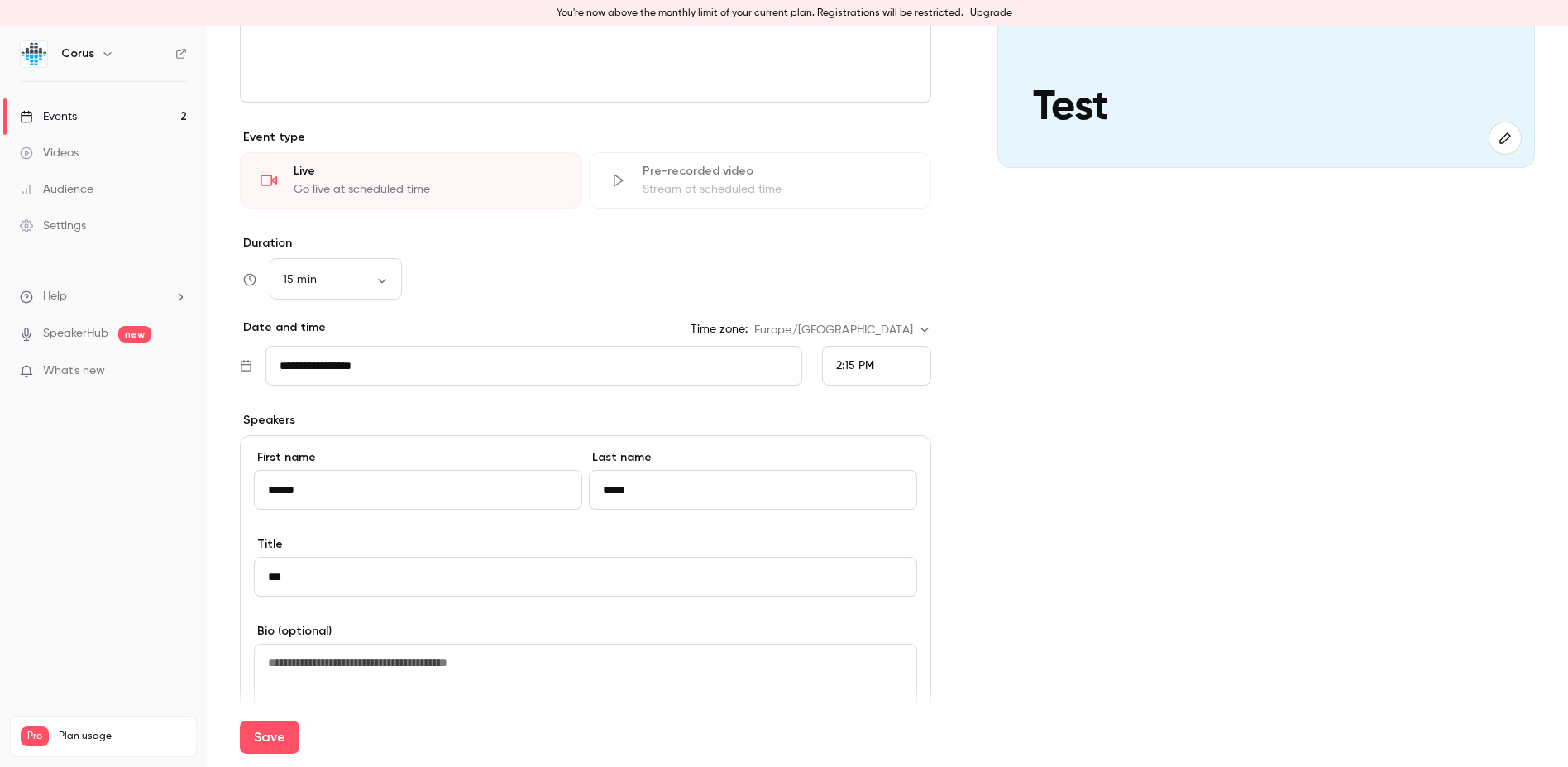
click at [430, 491] on input "******" at bounding box center [417, 489] width 328 height 39
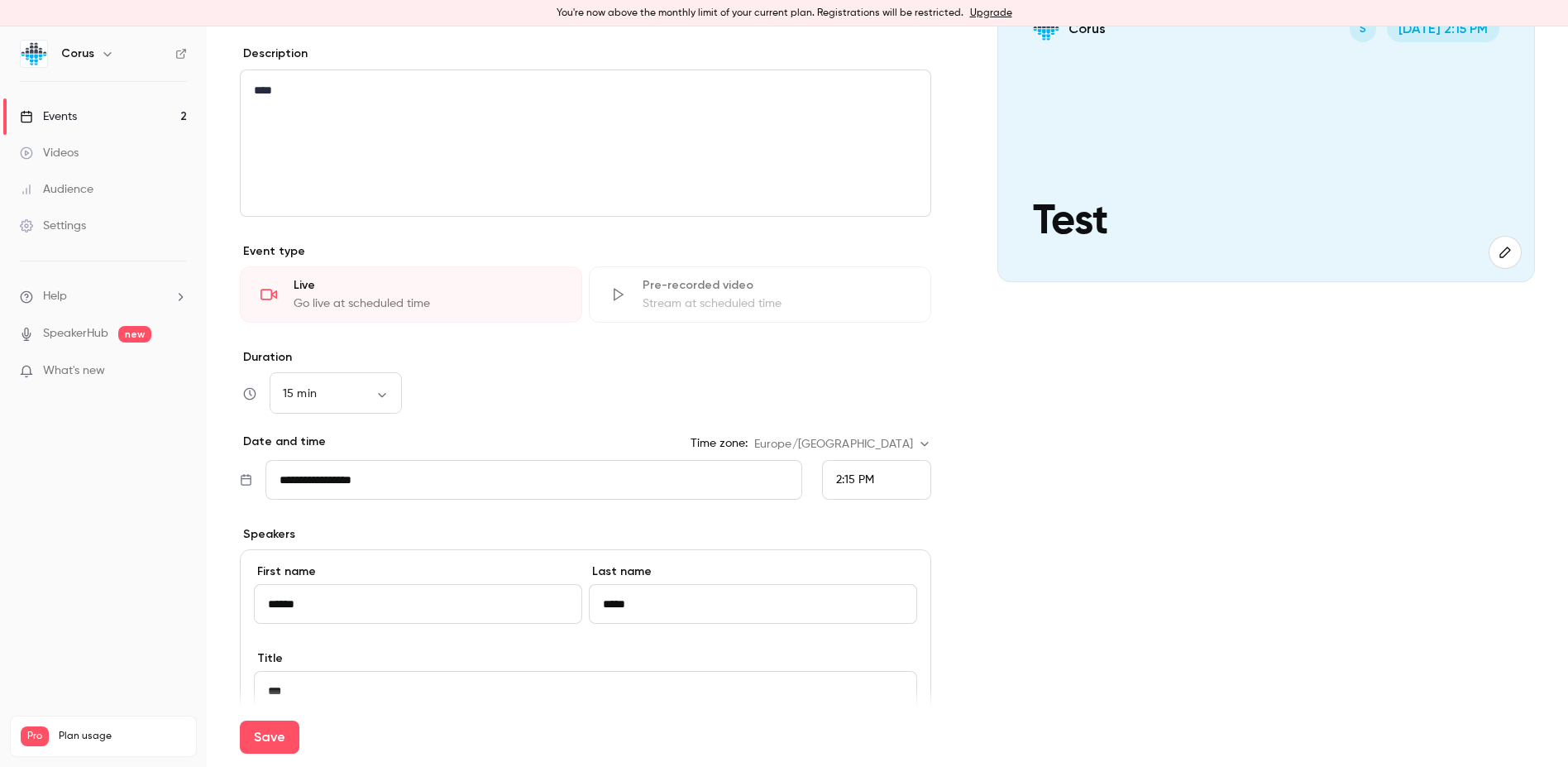
scroll to position [0, 0]
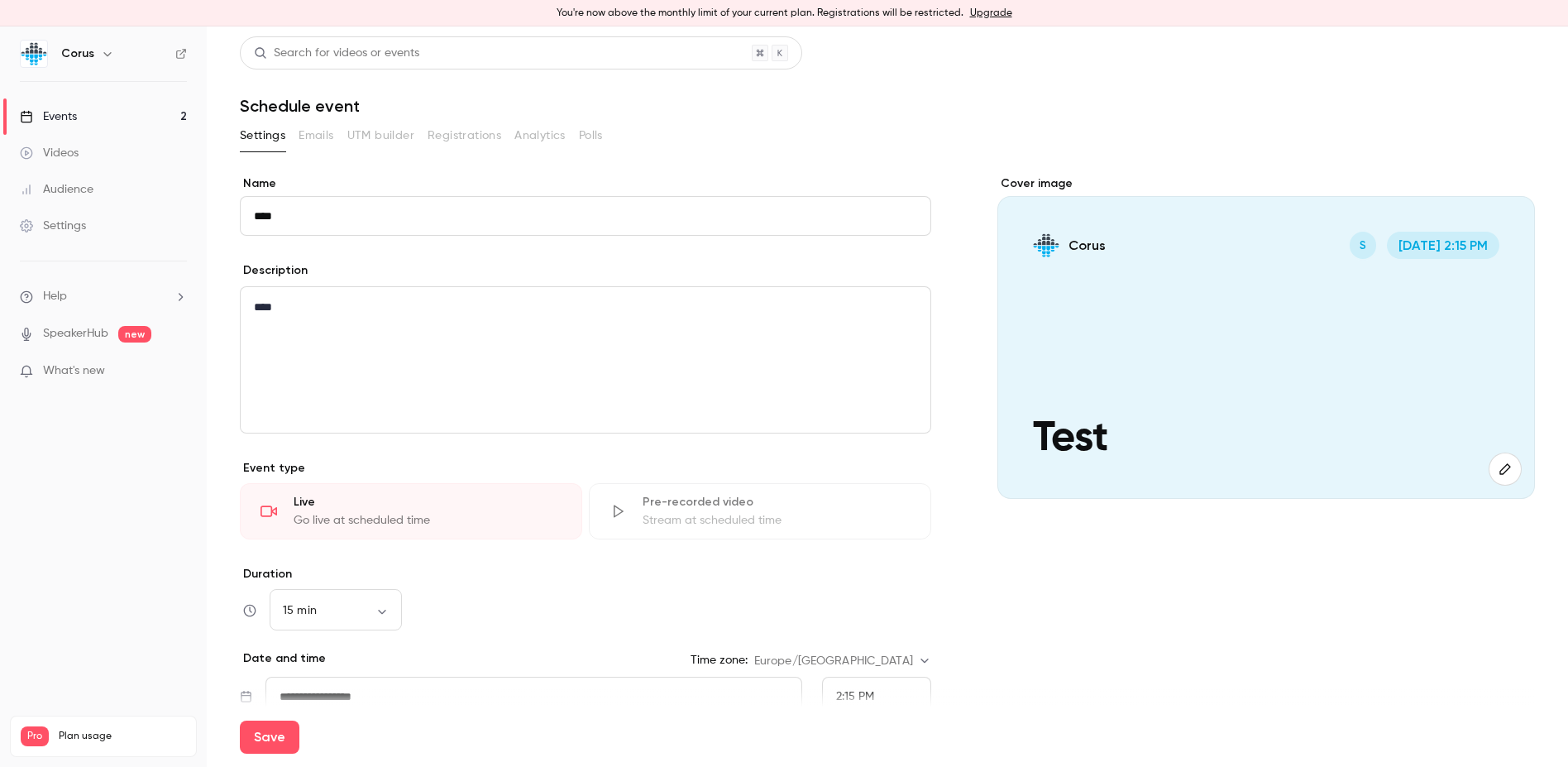
click at [512, 322] on div "****" at bounding box center [585, 360] width 690 height 145
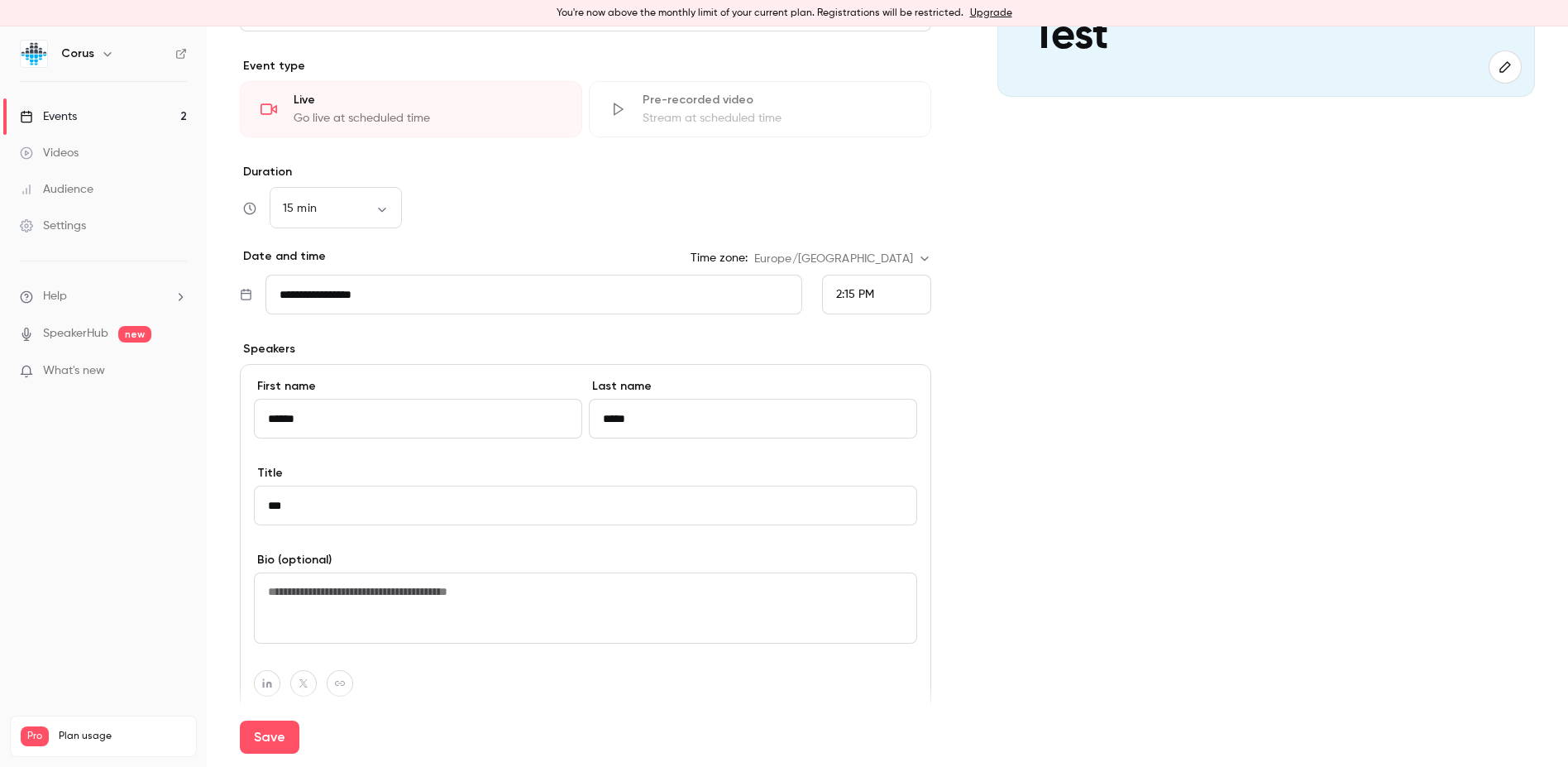
scroll to position [413, 0]
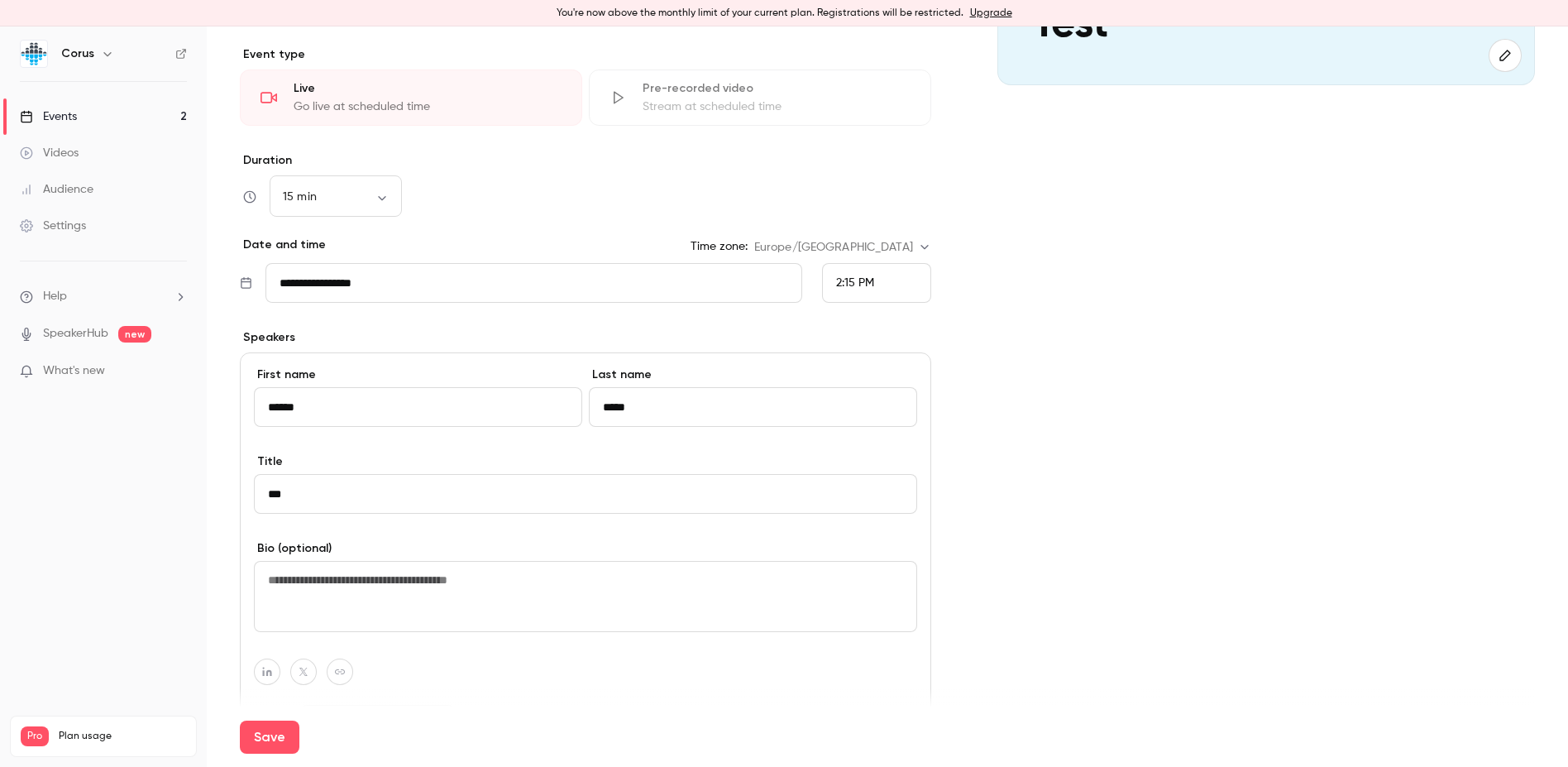
click at [842, 285] on span "2:15 PM" at bounding box center [855, 283] width 38 height 12
click at [792, 358] on div at bounding box center [784, 383] width 1568 height 767
click at [844, 281] on span "2:15 PM" at bounding box center [855, 283] width 38 height 12
click at [850, 209] on div "2:30 PM" at bounding box center [869, 202] width 81 height 18
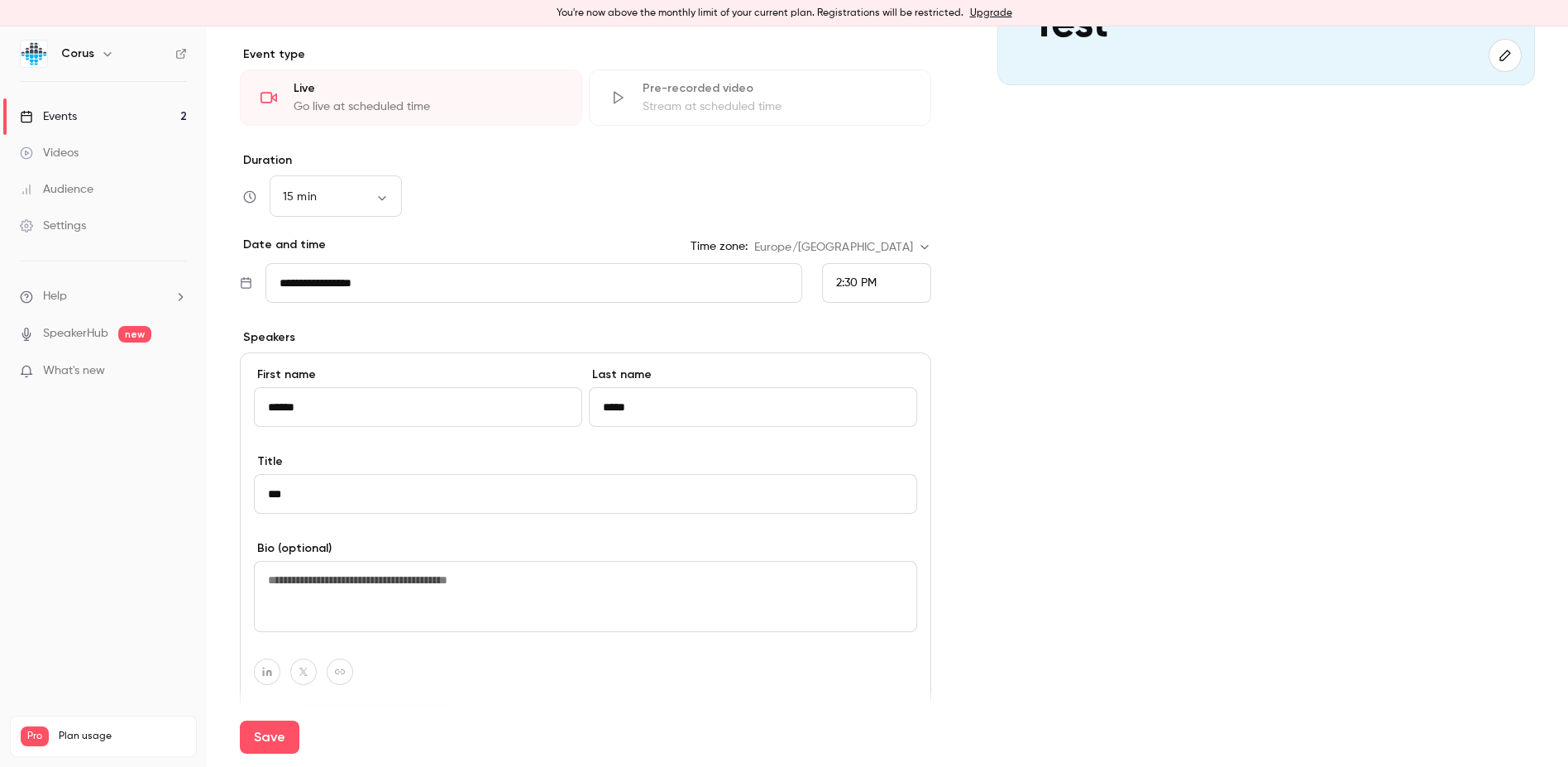
click at [356, 595] on textarea at bounding box center [585, 596] width 663 height 71
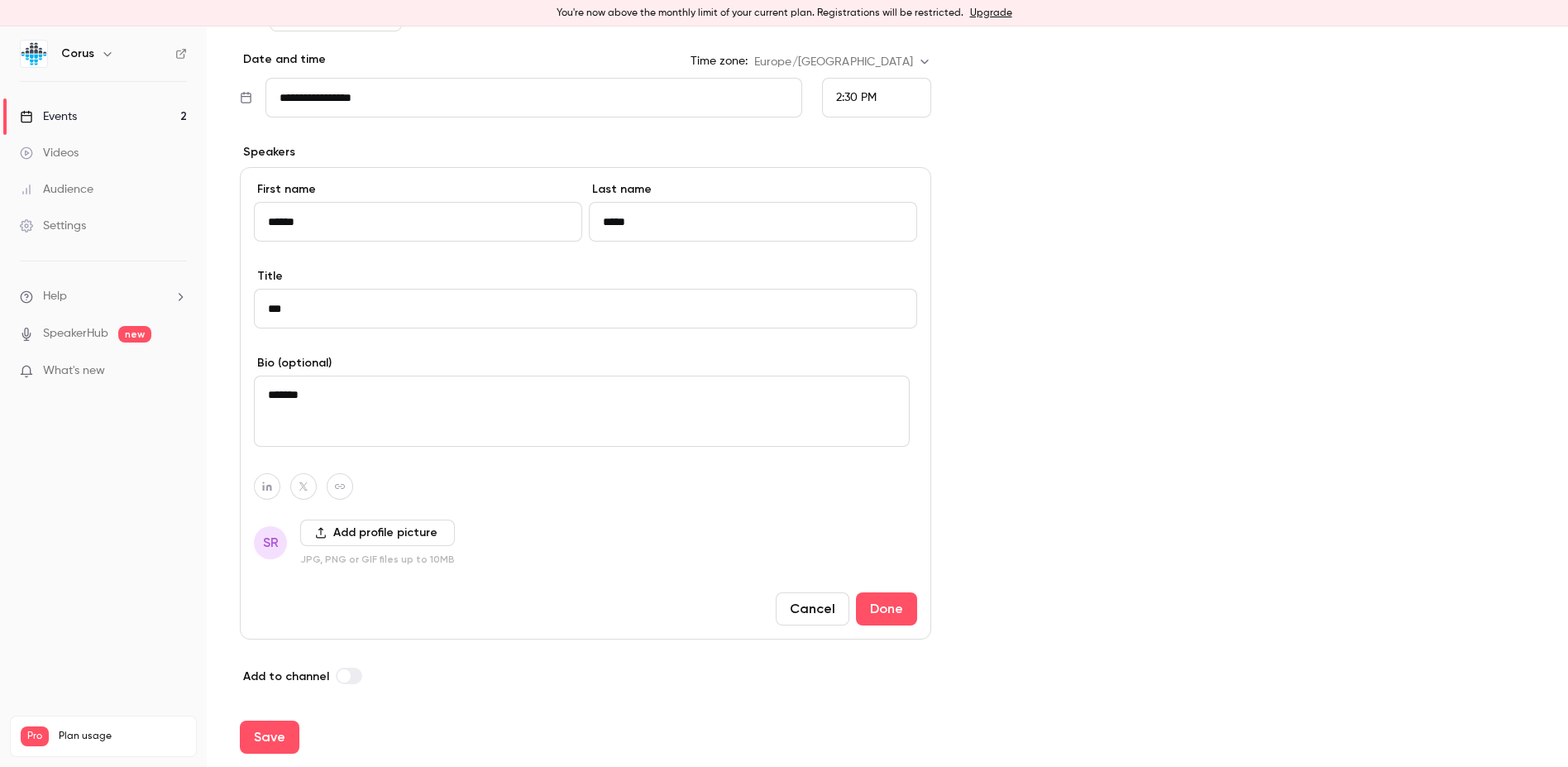
scroll to position [604, 0]
type textarea "*******"
click at [890, 599] on button "Done" at bounding box center [886, 603] width 61 height 33
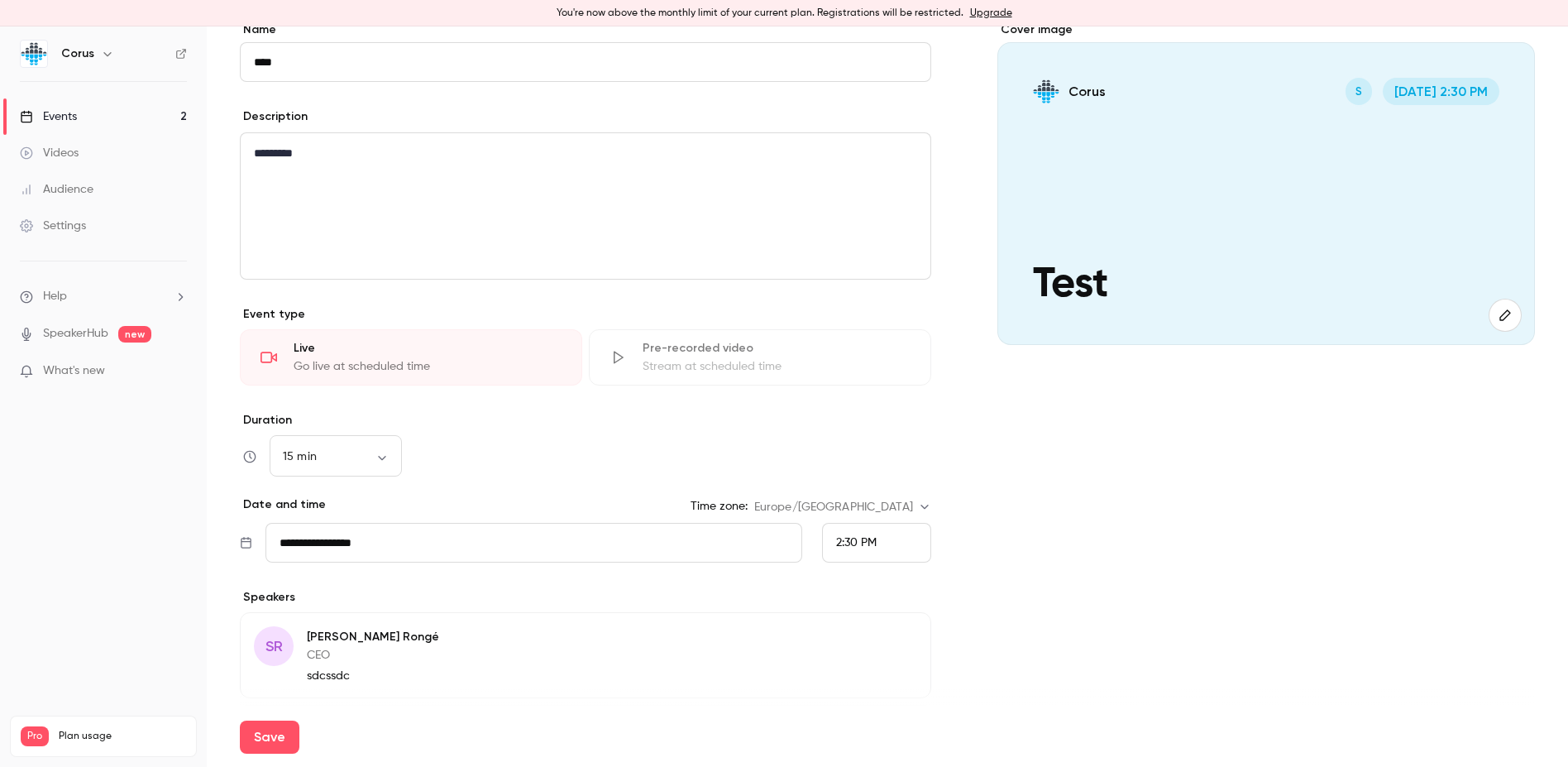
scroll to position [292, 0]
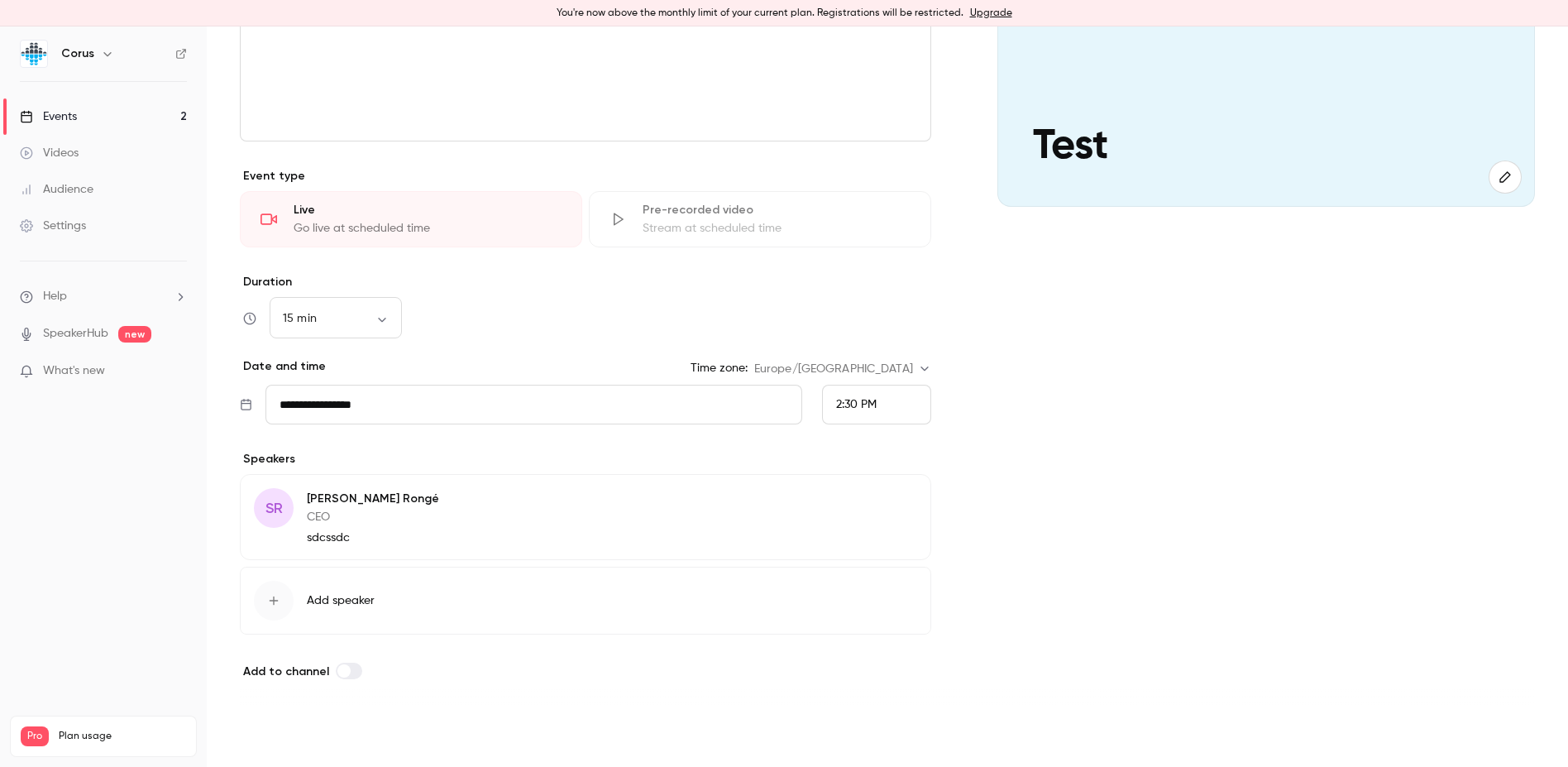
click at [275, 738] on button "Save" at bounding box center [270, 737] width 60 height 33
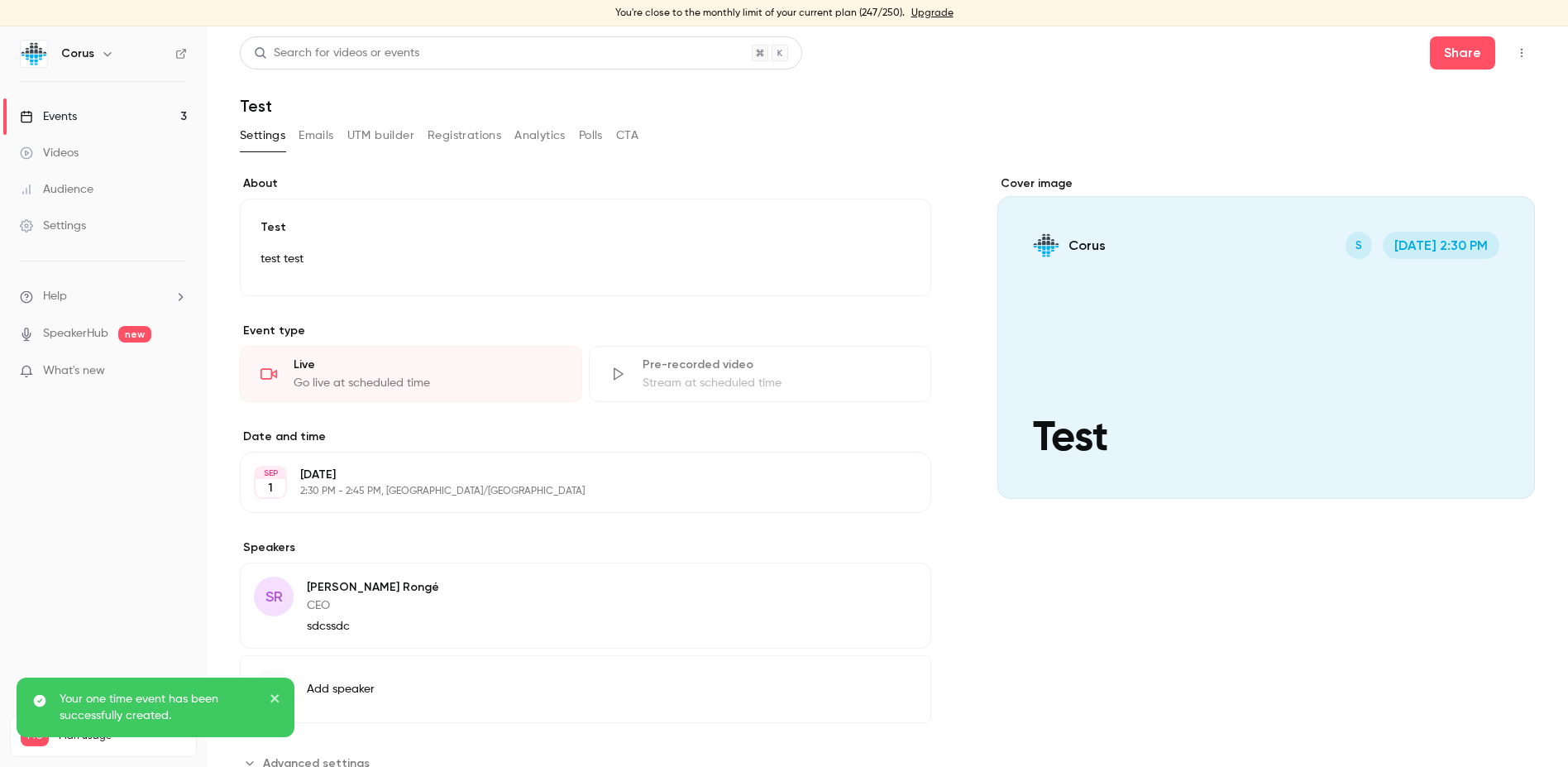
click at [72, 120] on div "Events" at bounding box center [49, 117] width 57 height 17
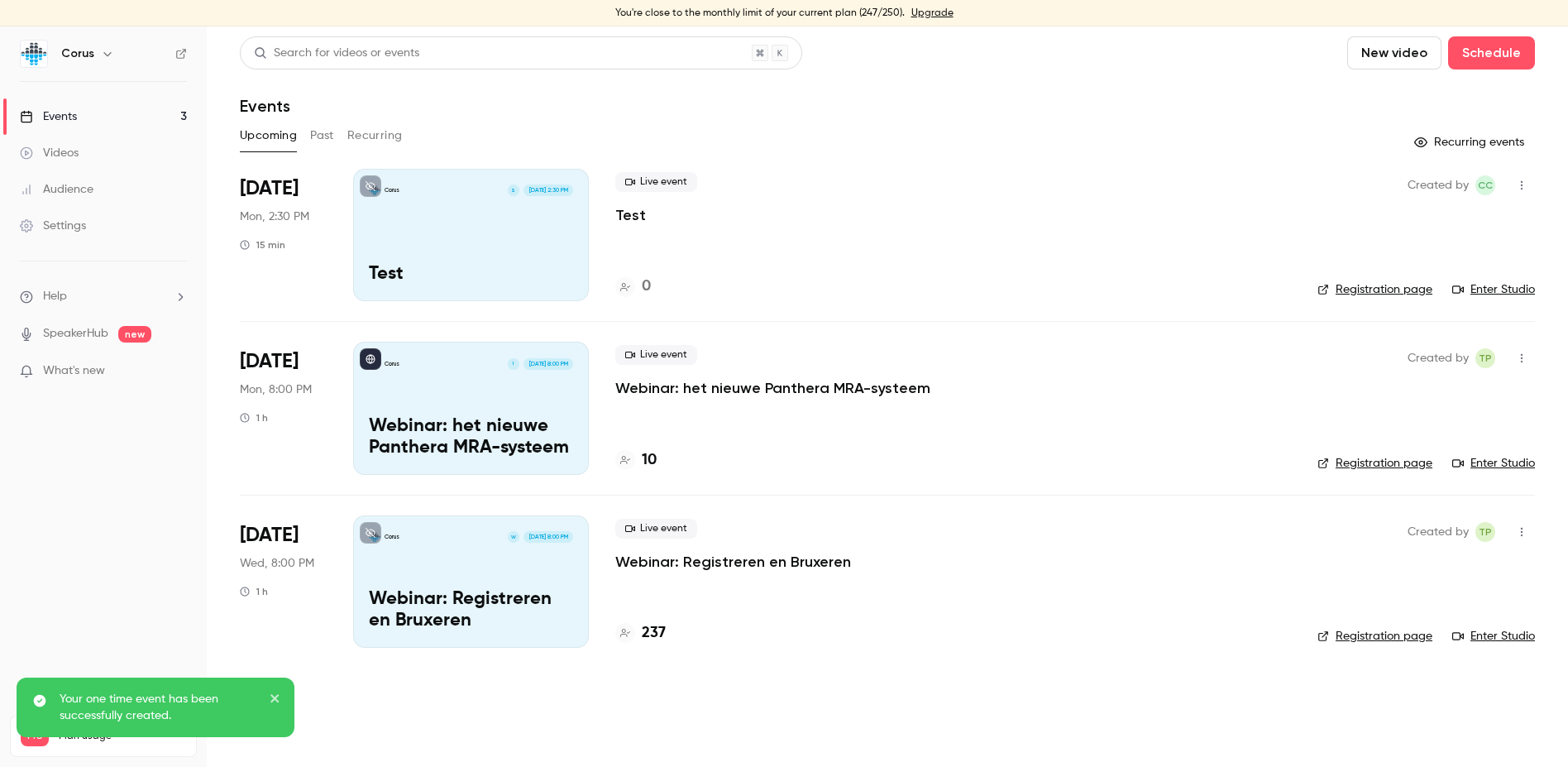
click at [464, 253] on div "Corus S Sep 1, 2:30 PM Test" at bounding box center [471, 235] width 236 height 133
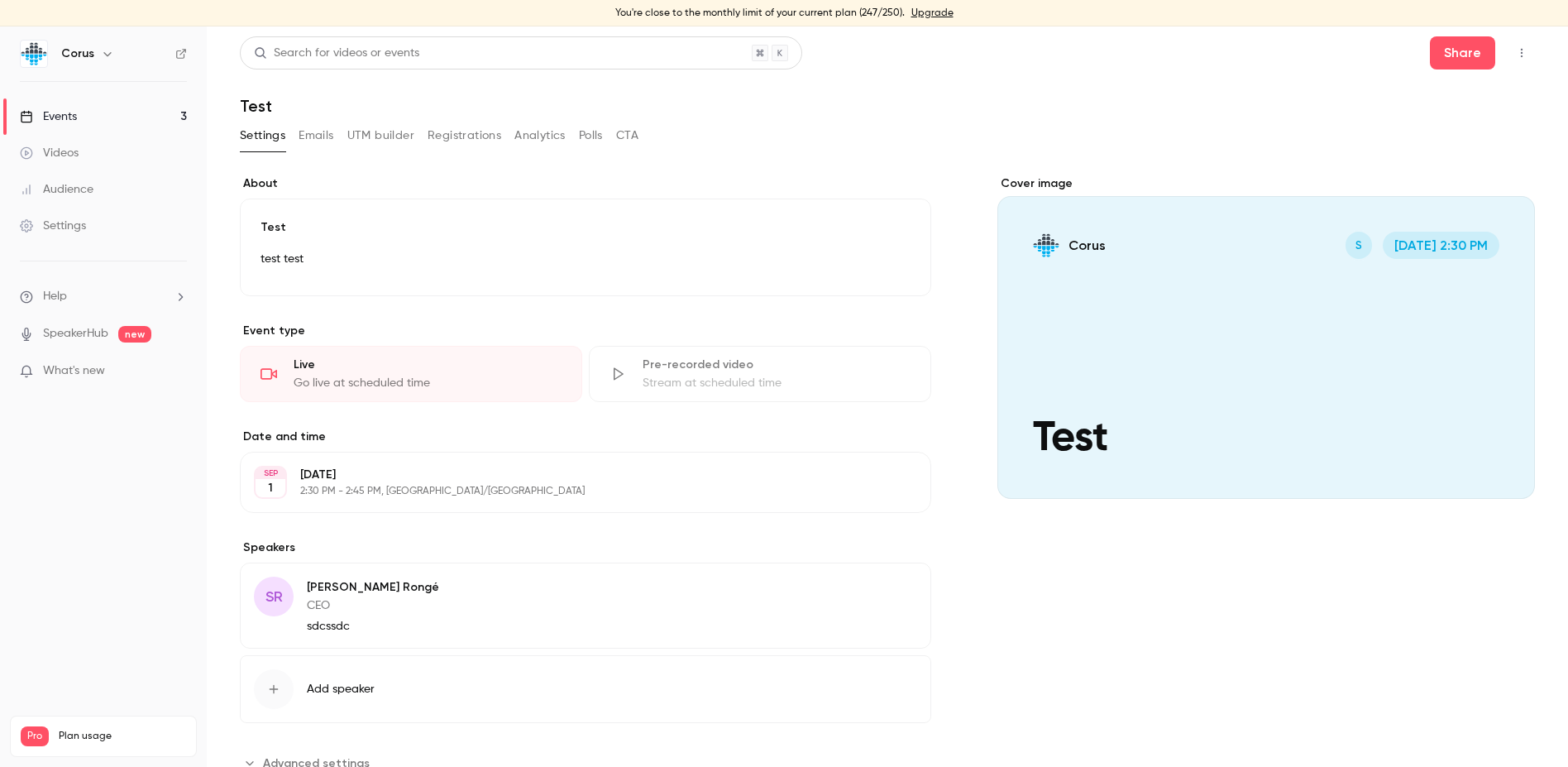
click at [899, 476] on button "Edit" at bounding box center [887, 482] width 60 height 27
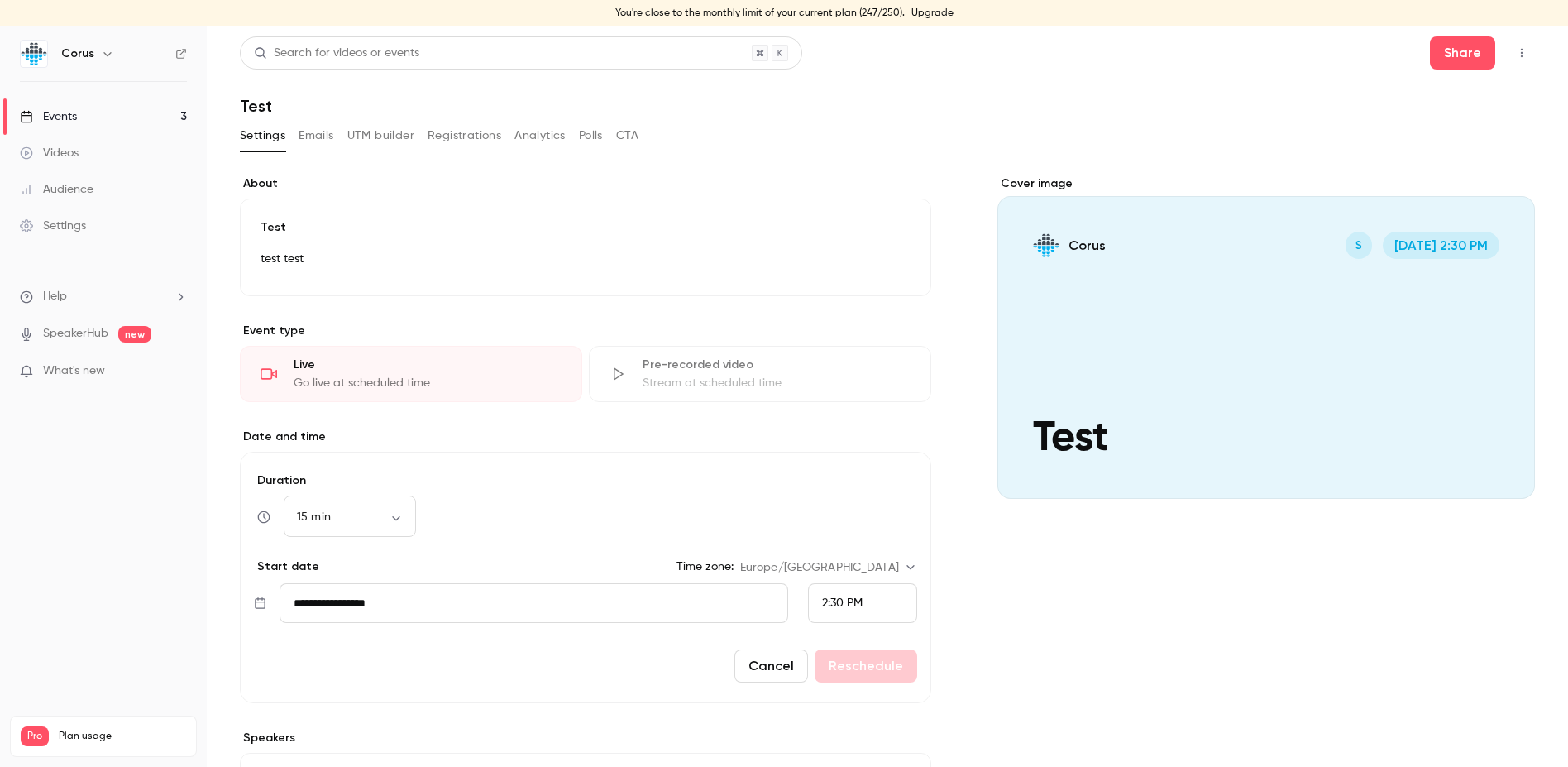
click at [855, 605] on span "2:30 PM" at bounding box center [842, 603] width 40 height 12
click at [844, 396] on span "2:15 PM" at bounding box center [834, 392] width 39 height 12
click at [868, 665] on button "Reschedule" at bounding box center [866, 665] width 102 height 33
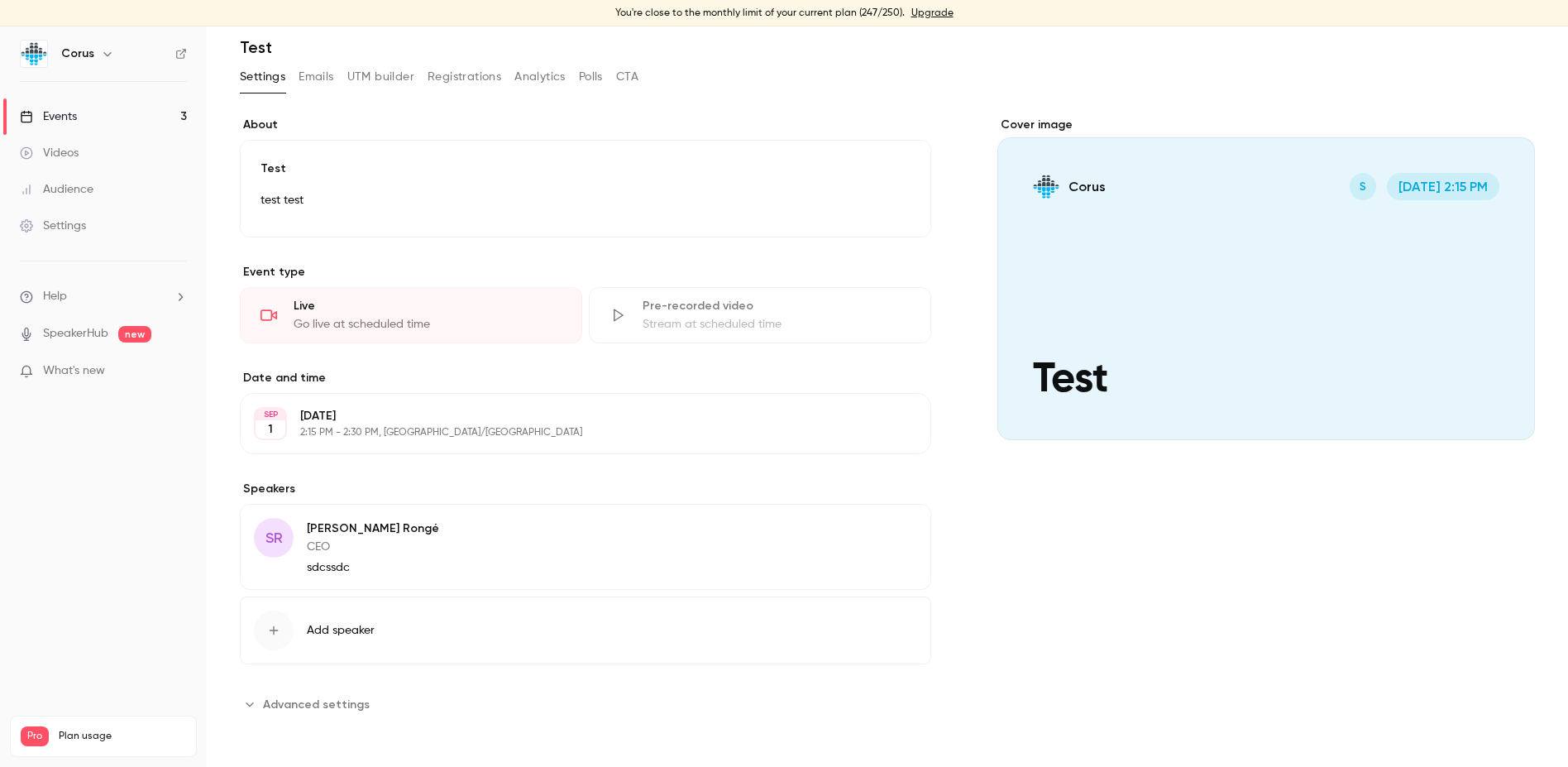
scroll to position [0, 0]
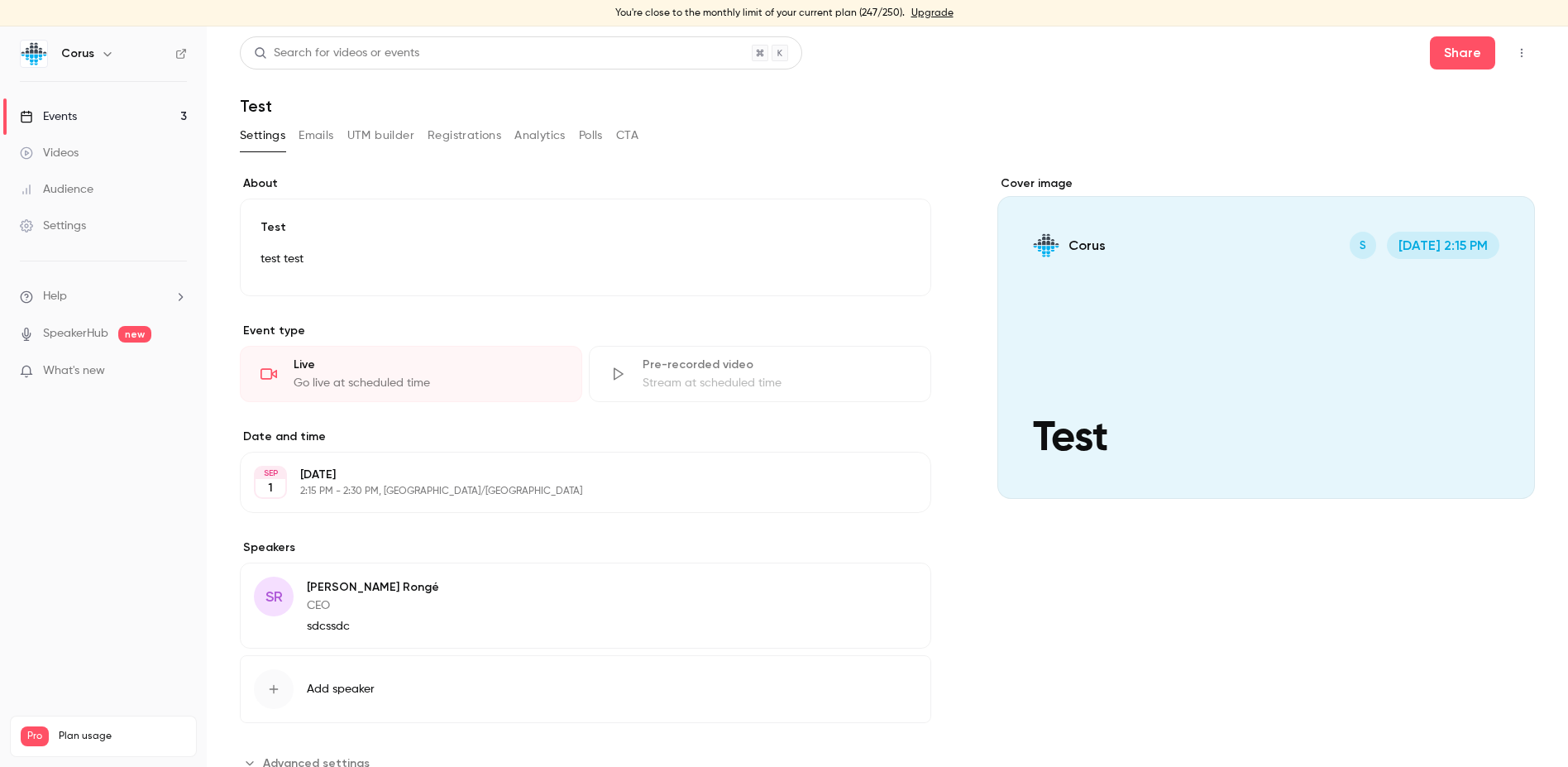
click at [58, 120] on div "Events" at bounding box center [49, 117] width 57 height 17
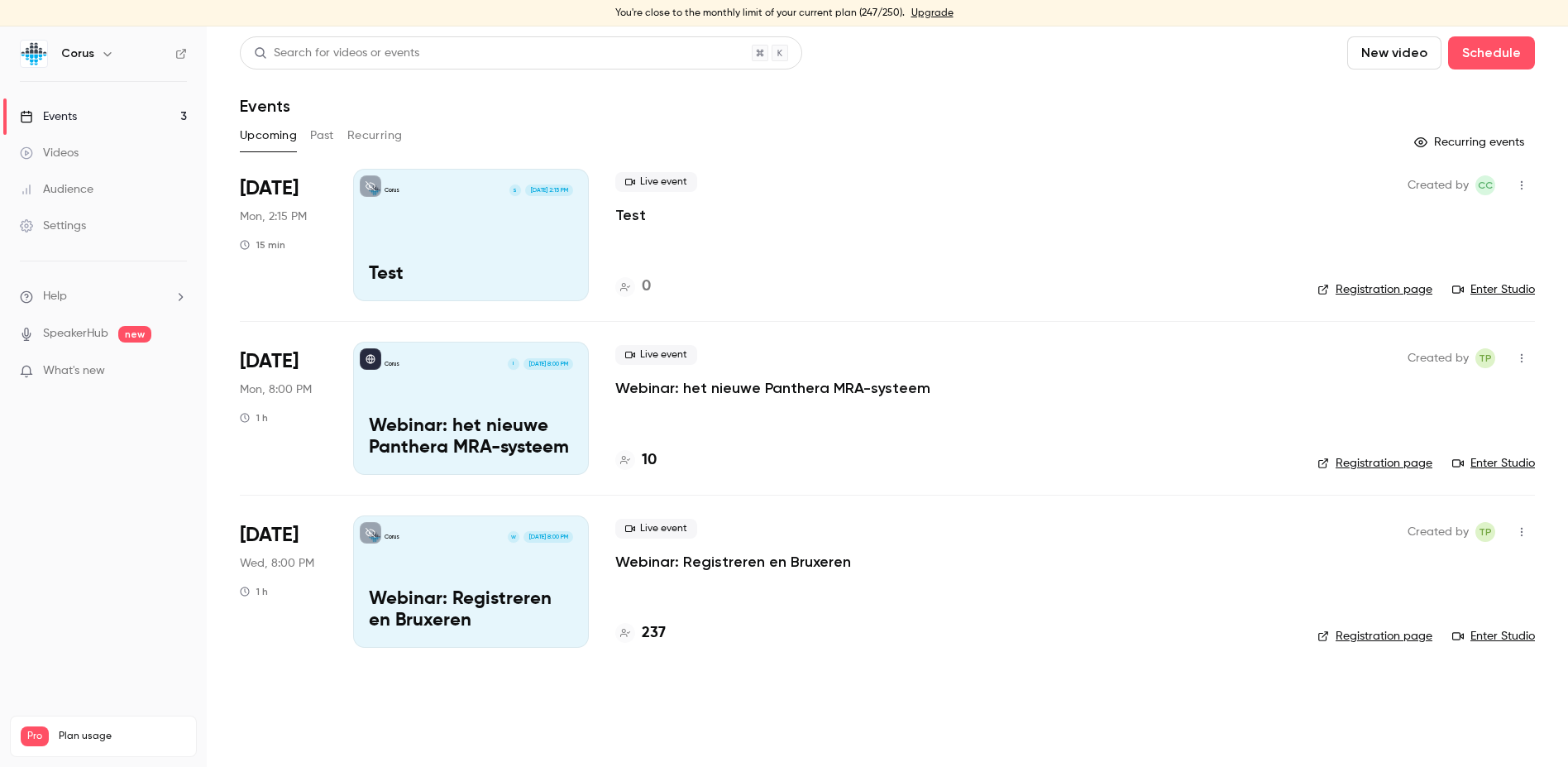
click at [478, 262] on div "Corus S [DATE] 2:15 PM Test" at bounding box center [471, 235] width 236 height 133
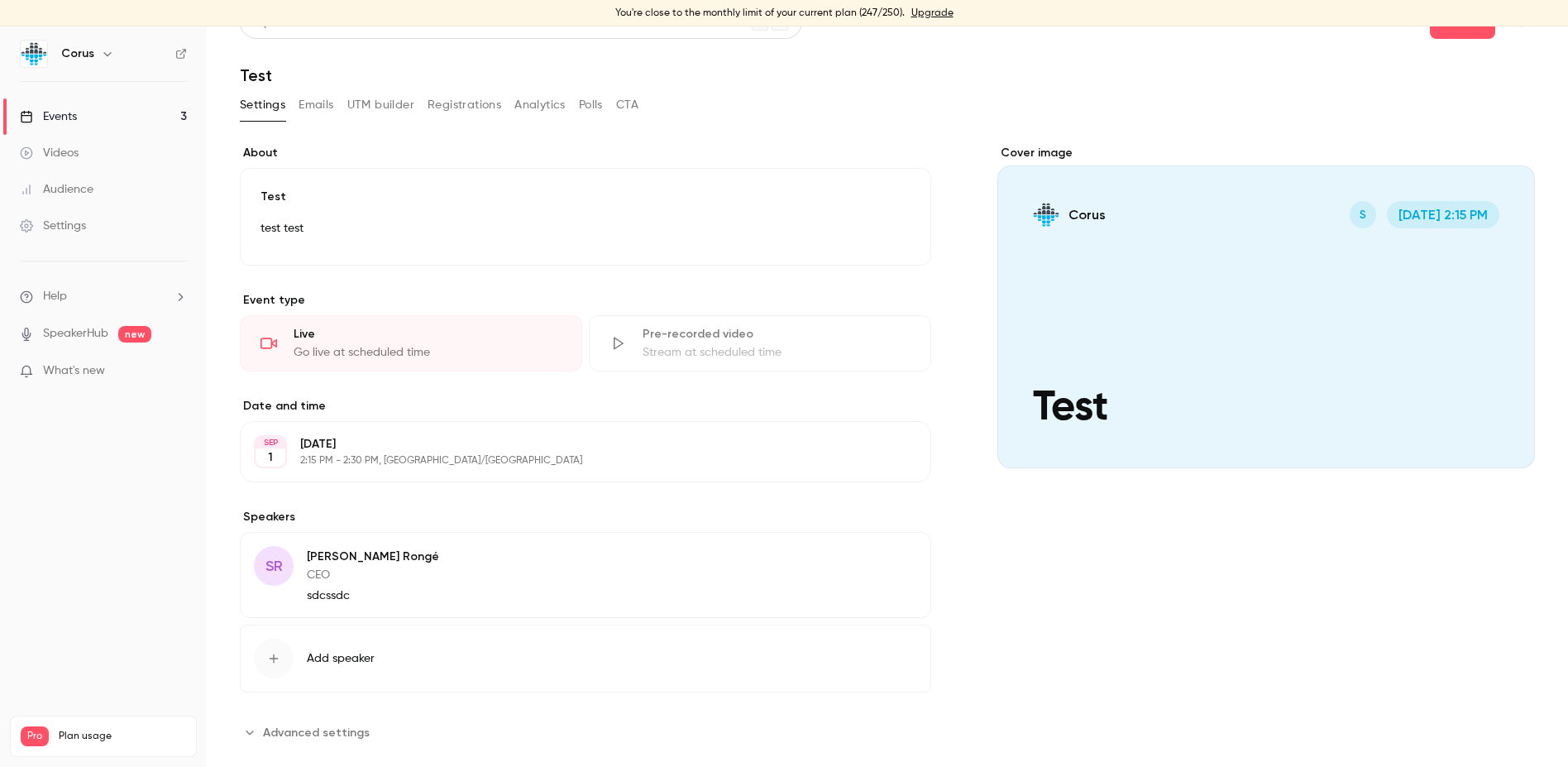
scroll to position [59, 0]
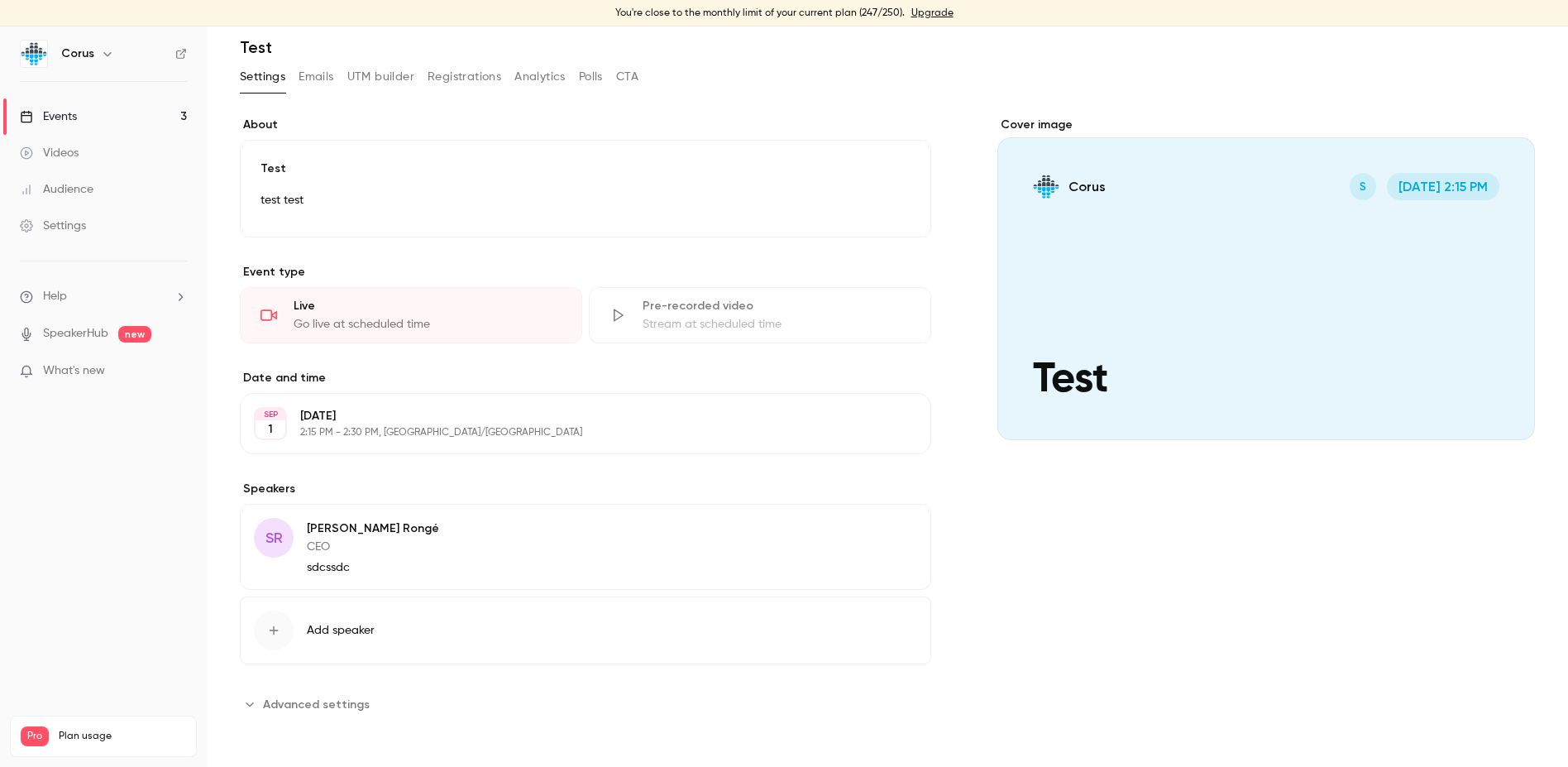
click at [322, 696] on span "Advanced settings" at bounding box center [316, 704] width 107 height 18
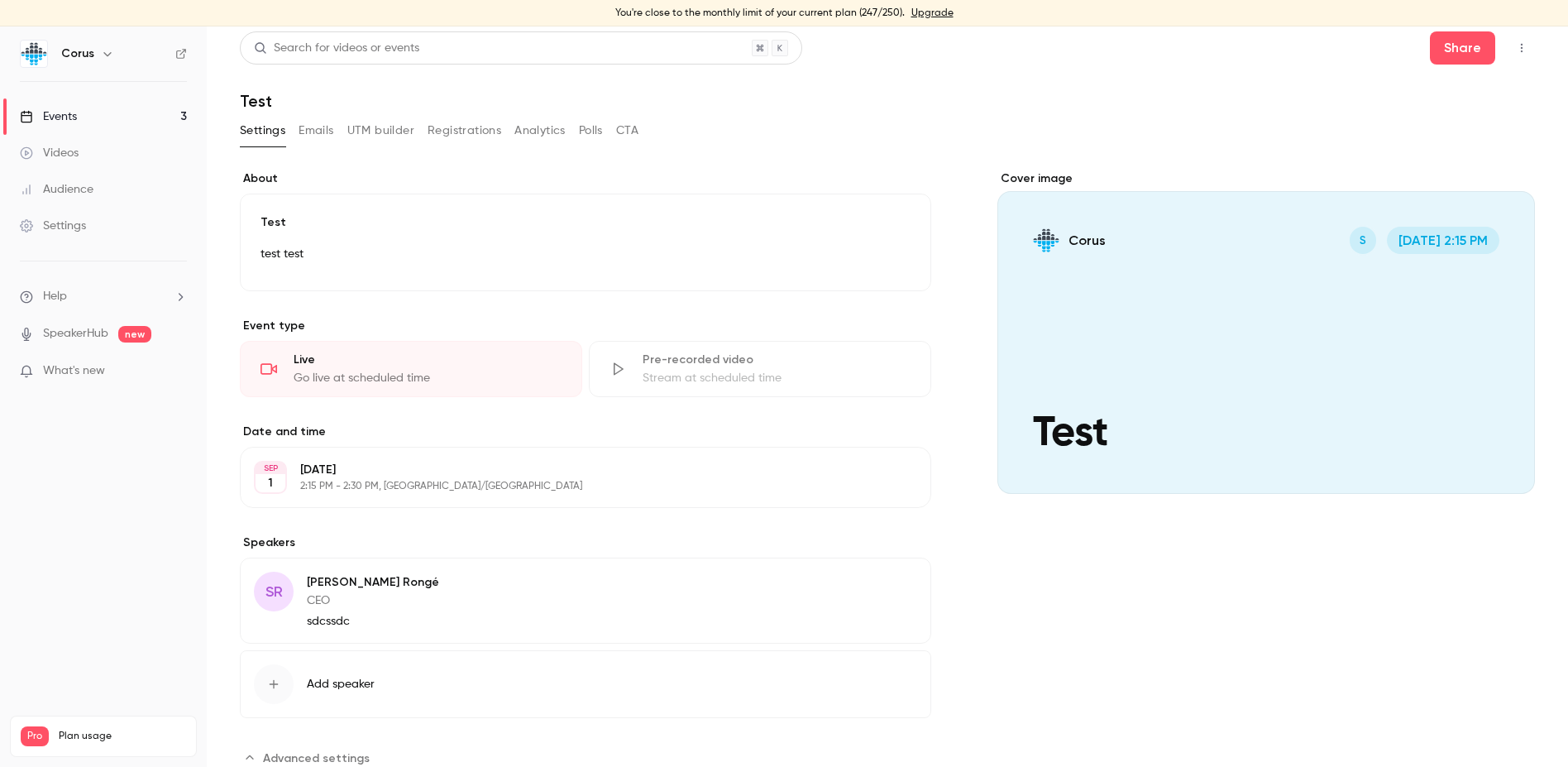
scroll to position [0, 0]
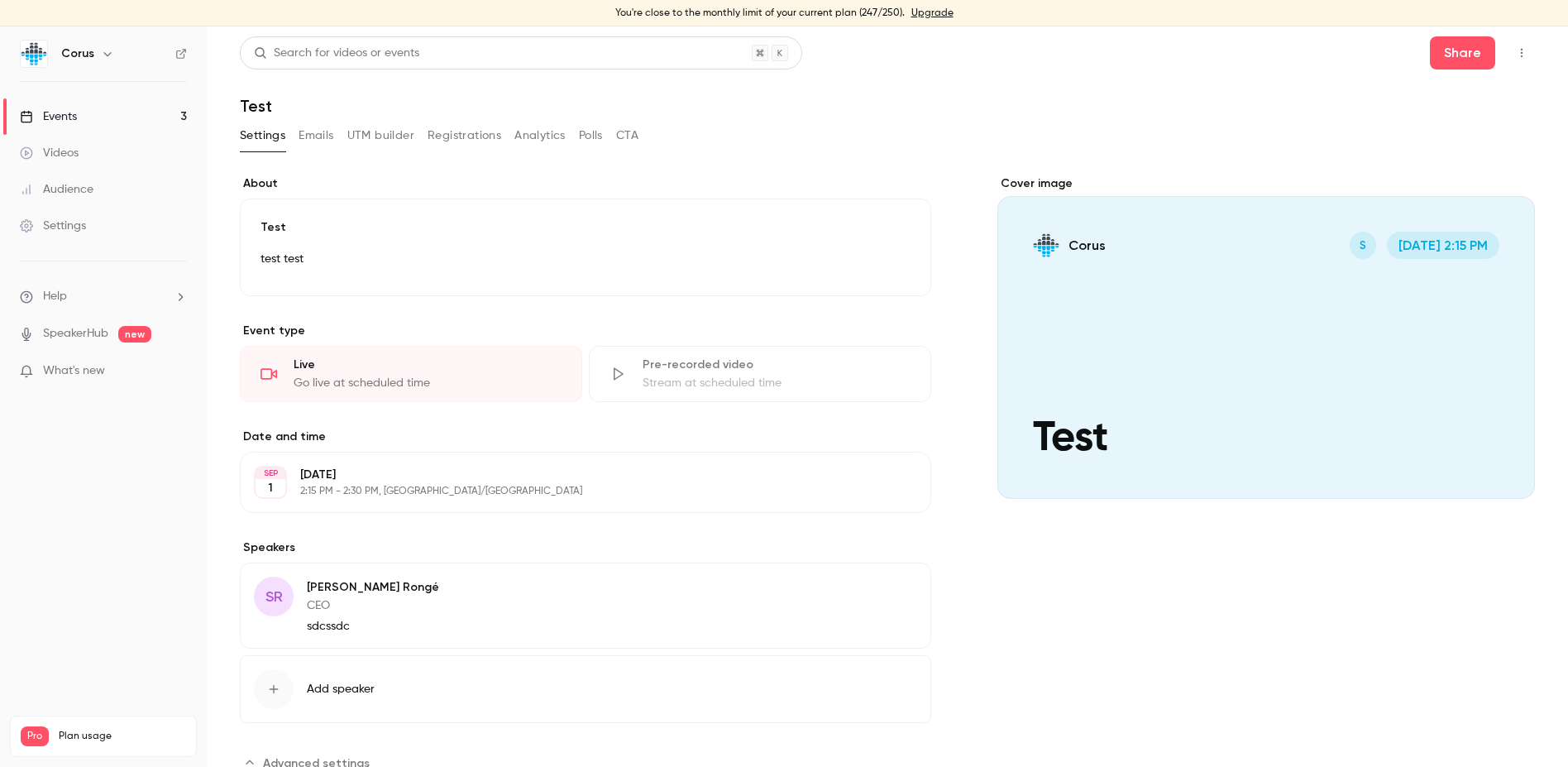
click at [329, 373] on div "Live Go live at scheduled time" at bounding box center [412, 374] width 343 height 56
click at [322, 135] on button "Emails" at bounding box center [316, 136] width 34 height 27
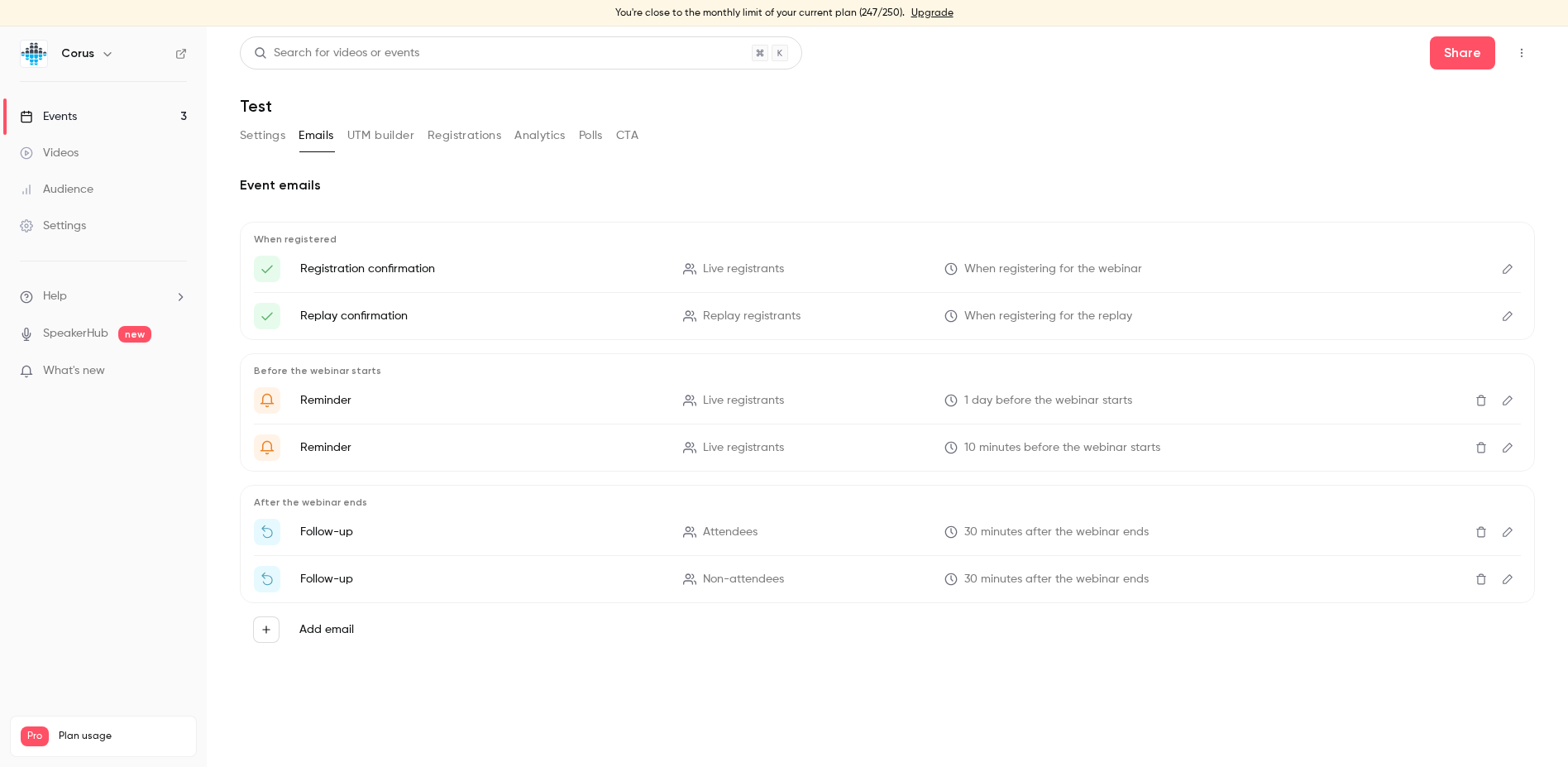
click at [263, 136] on button "Settings" at bounding box center [263, 136] width 45 height 27
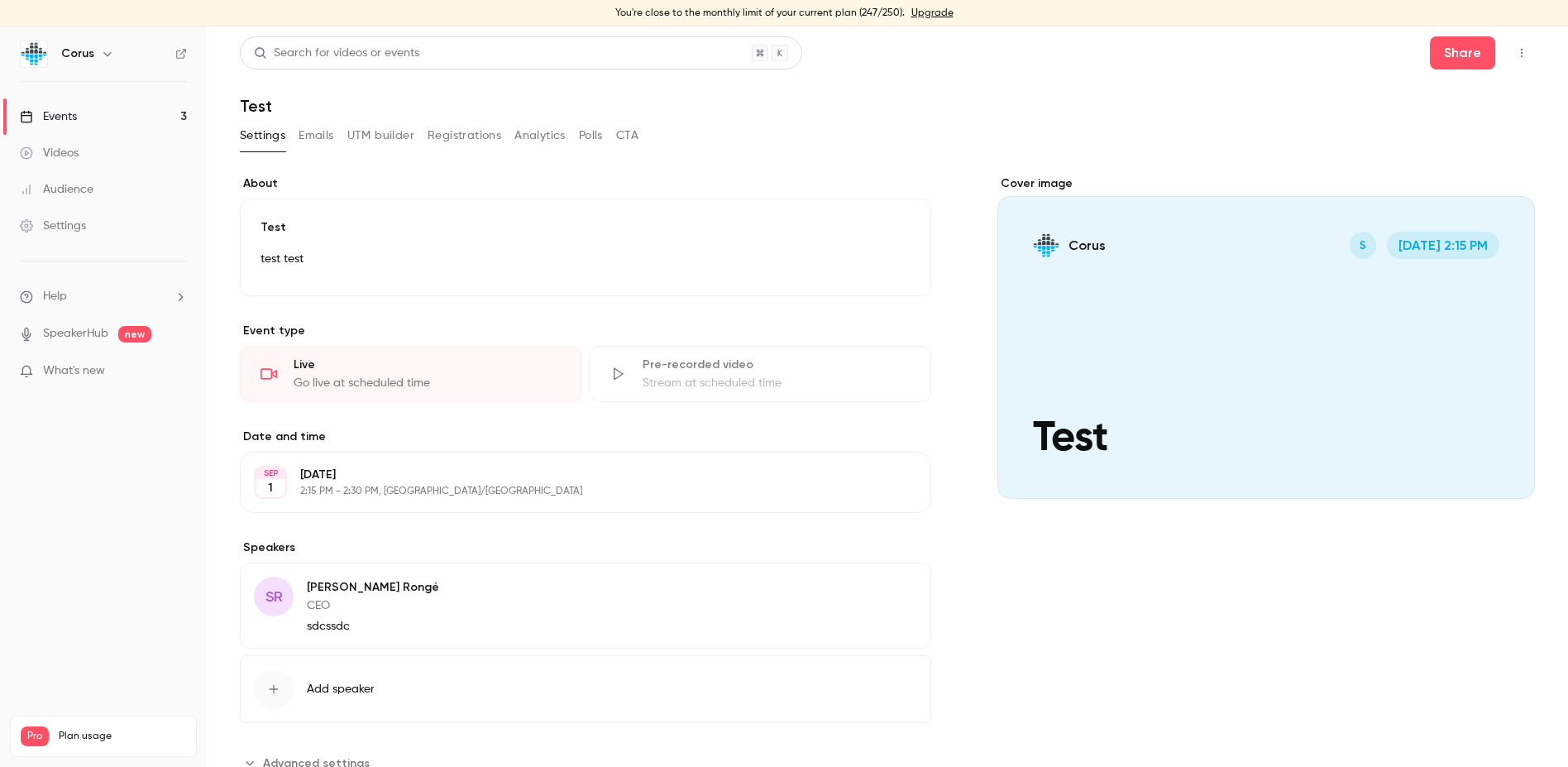
scroll to position [59, 0]
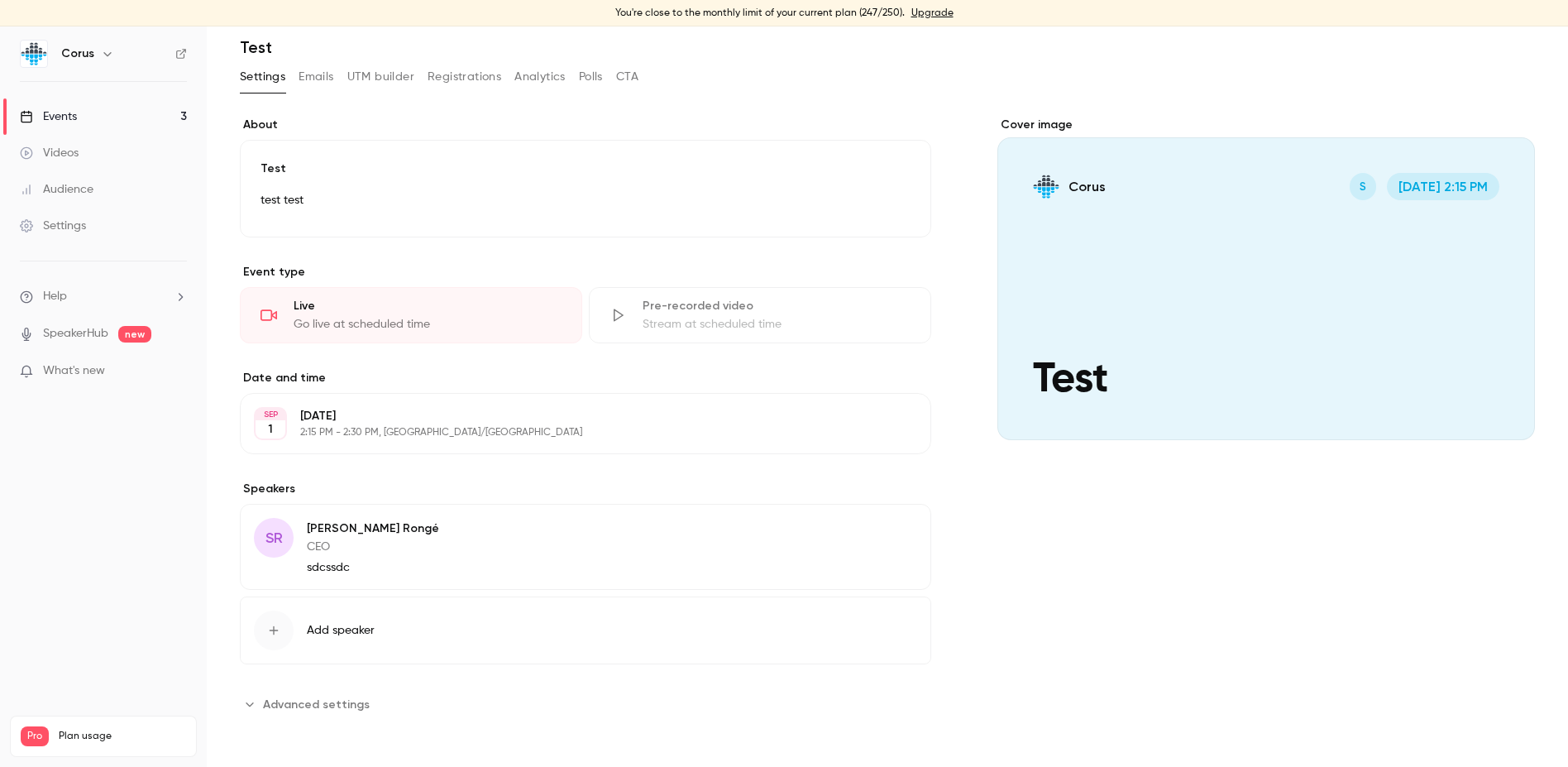
click at [326, 706] on span "Advanced settings" at bounding box center [316, 704] width 107 height 18
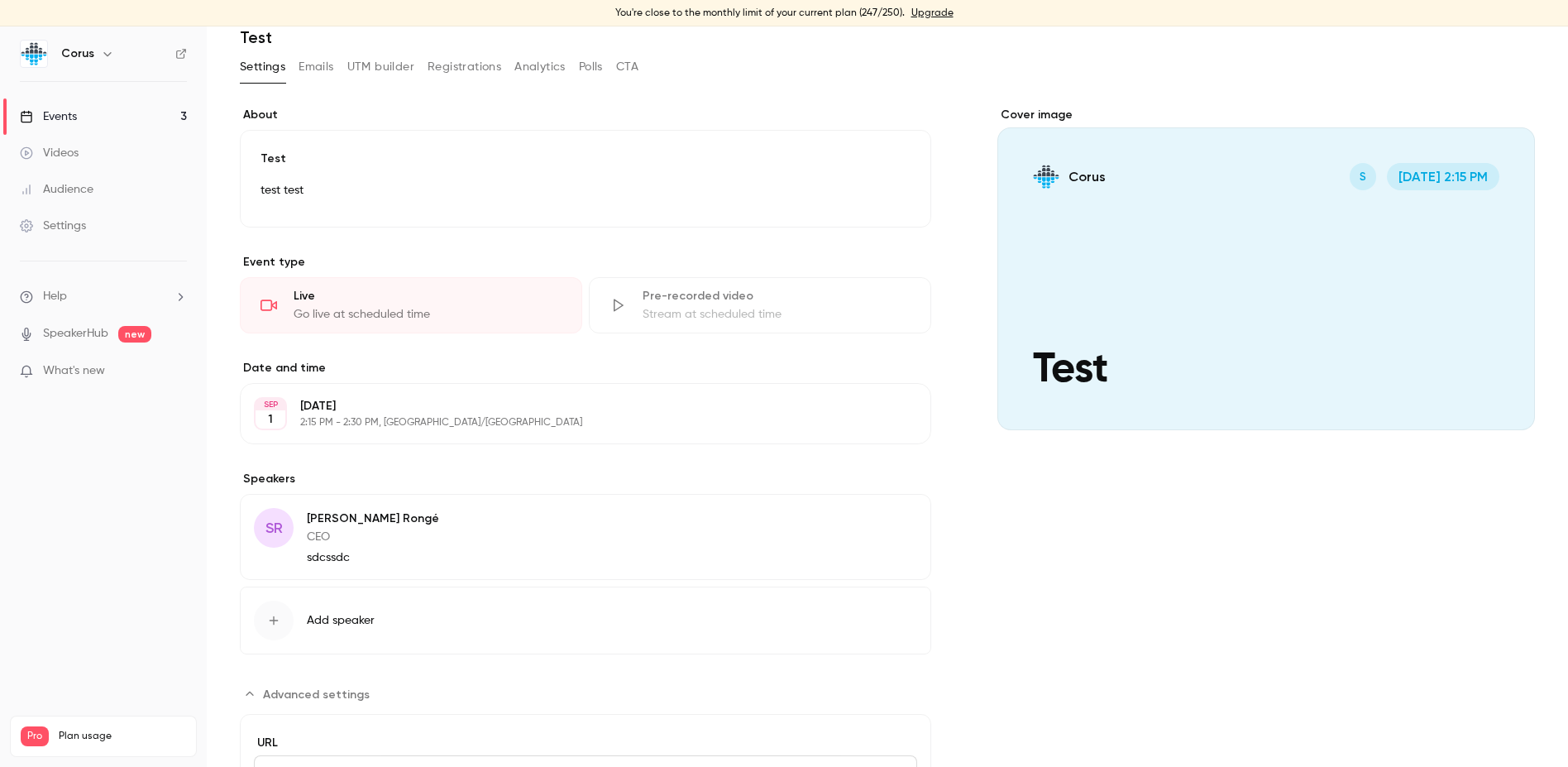
scroll to position [0, 0]
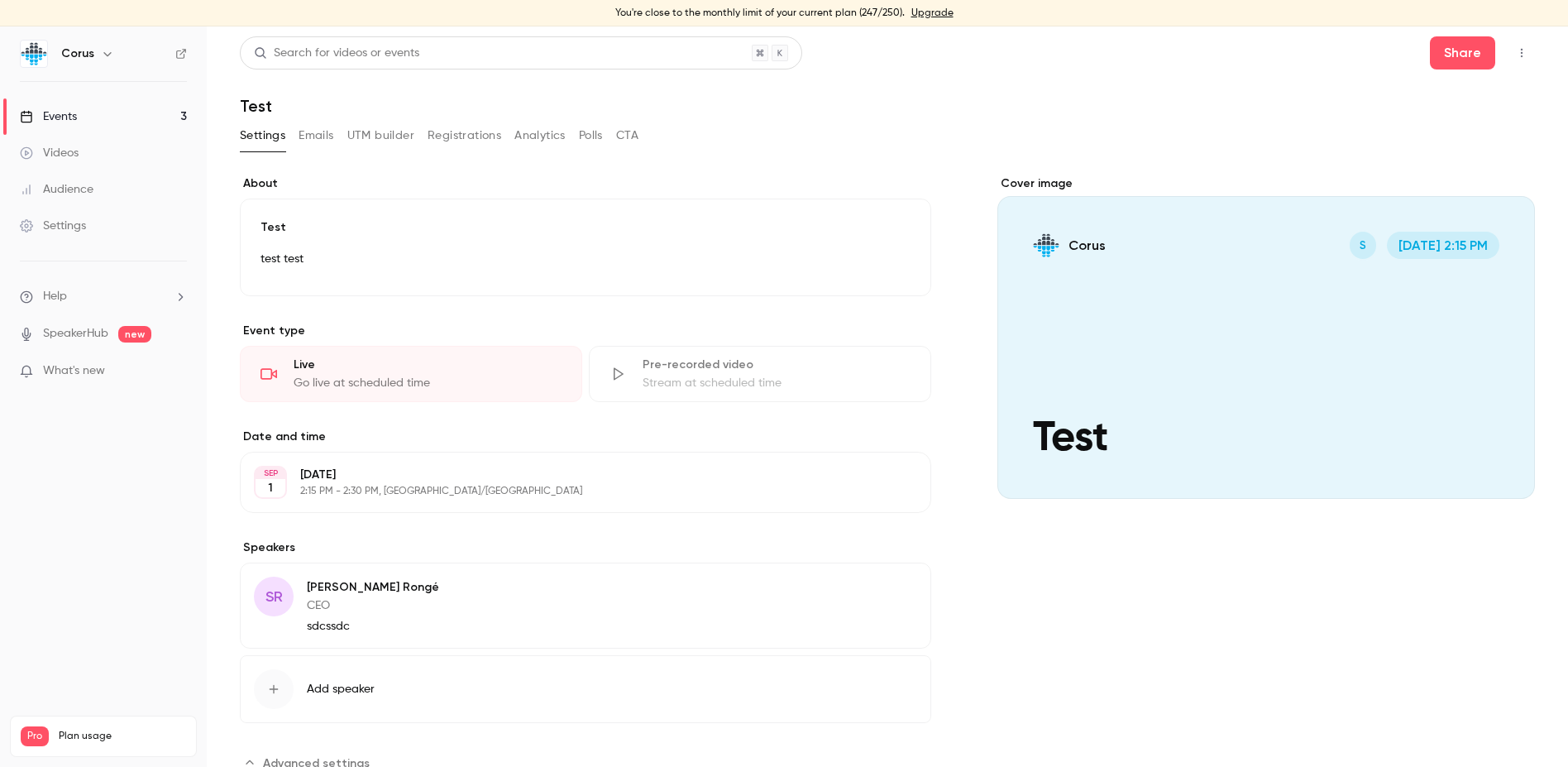
click at [82, 113] on link "Events 3" at bounding box center [103, 116] width 207 height 36
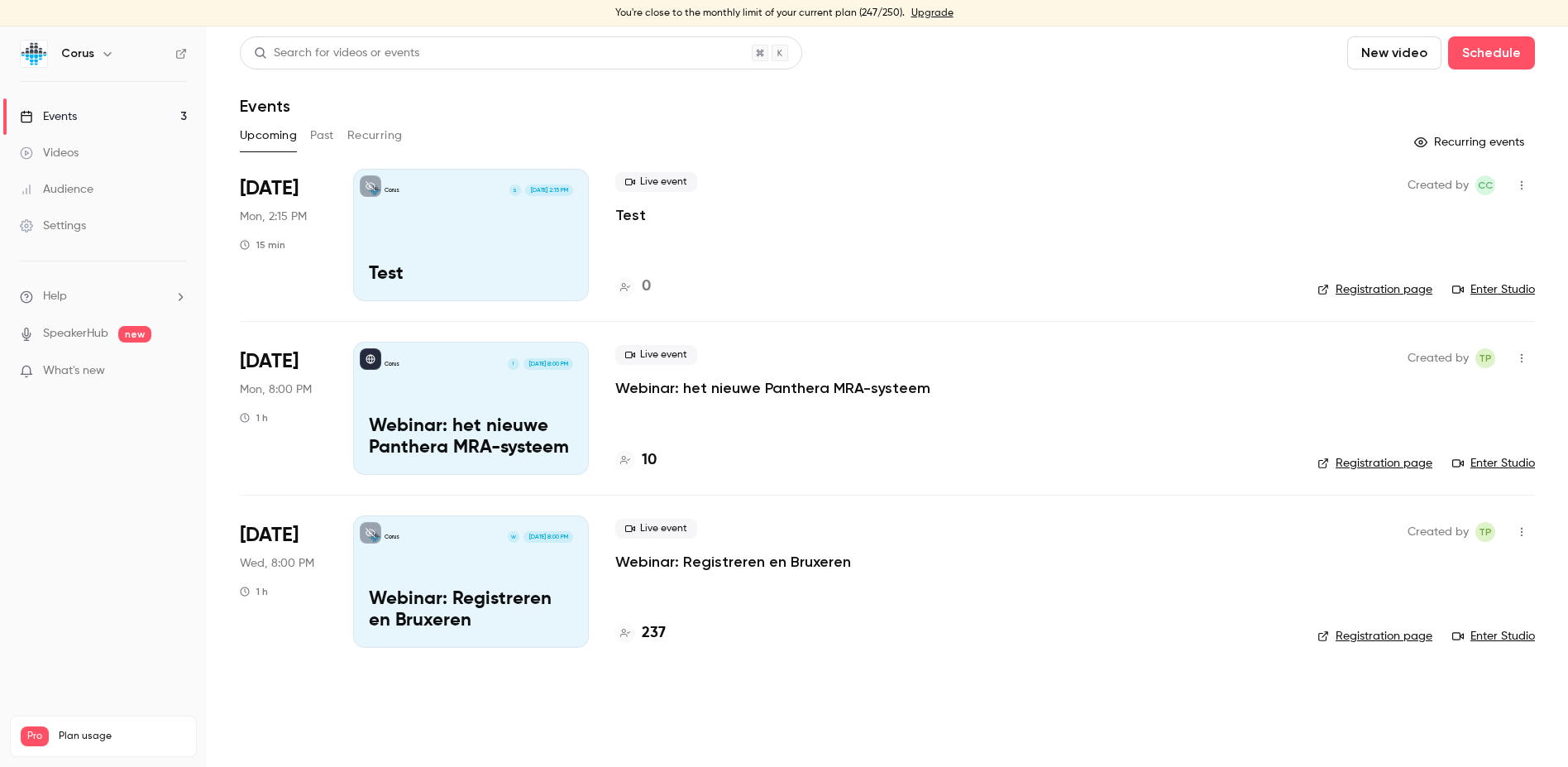
click at [1497, 291] on link "Enter Studio" at bounding box center [1493, 290] width 82 height 17
click at [438, 248] on div "Corus S [DATE] 2:15 PM Test" at bounding box center [471, 235] width 236 height 133
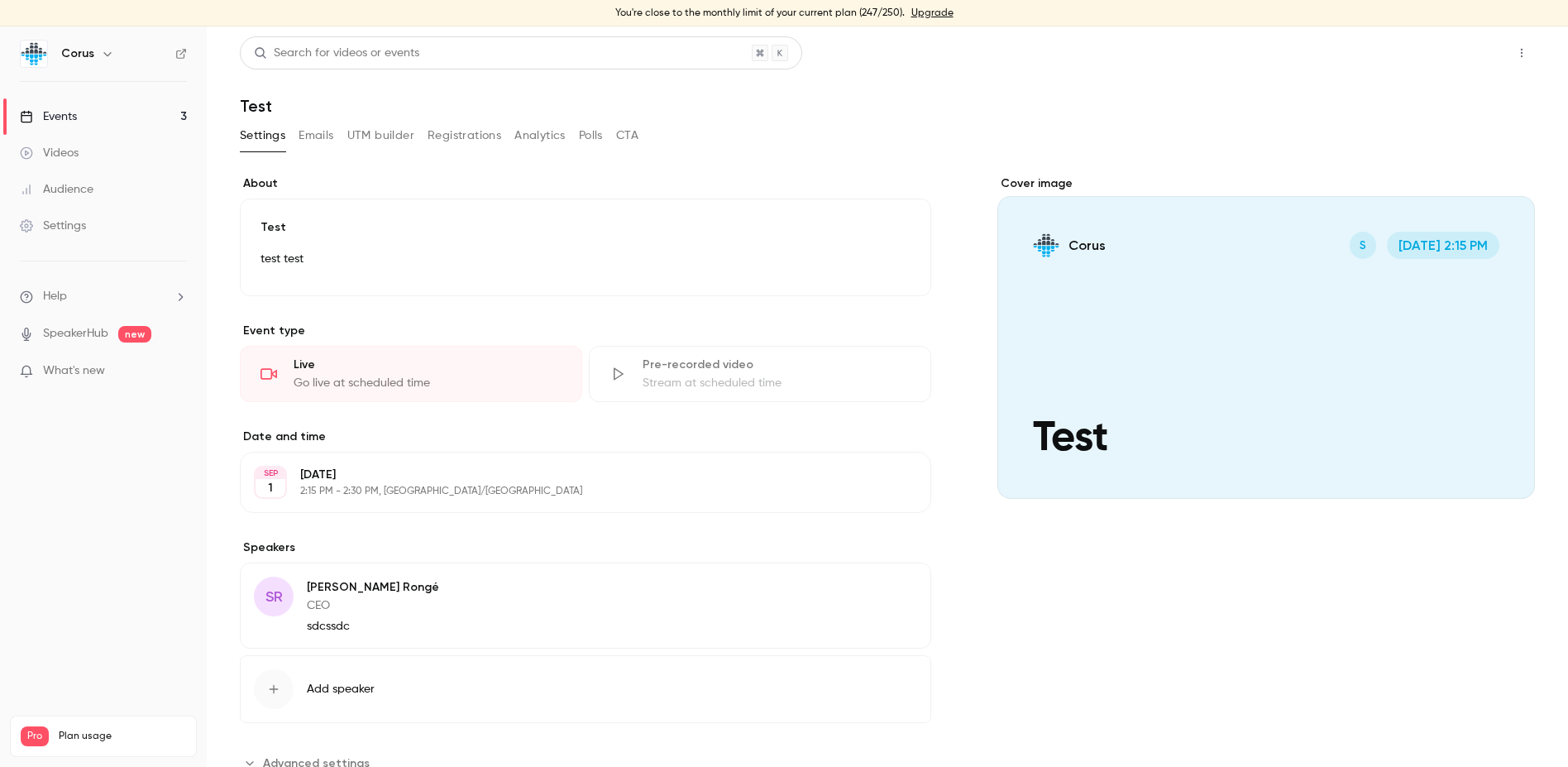
click at [1466, 48] on button "Share" at bounding box center [1463, 52] width 66 height 33
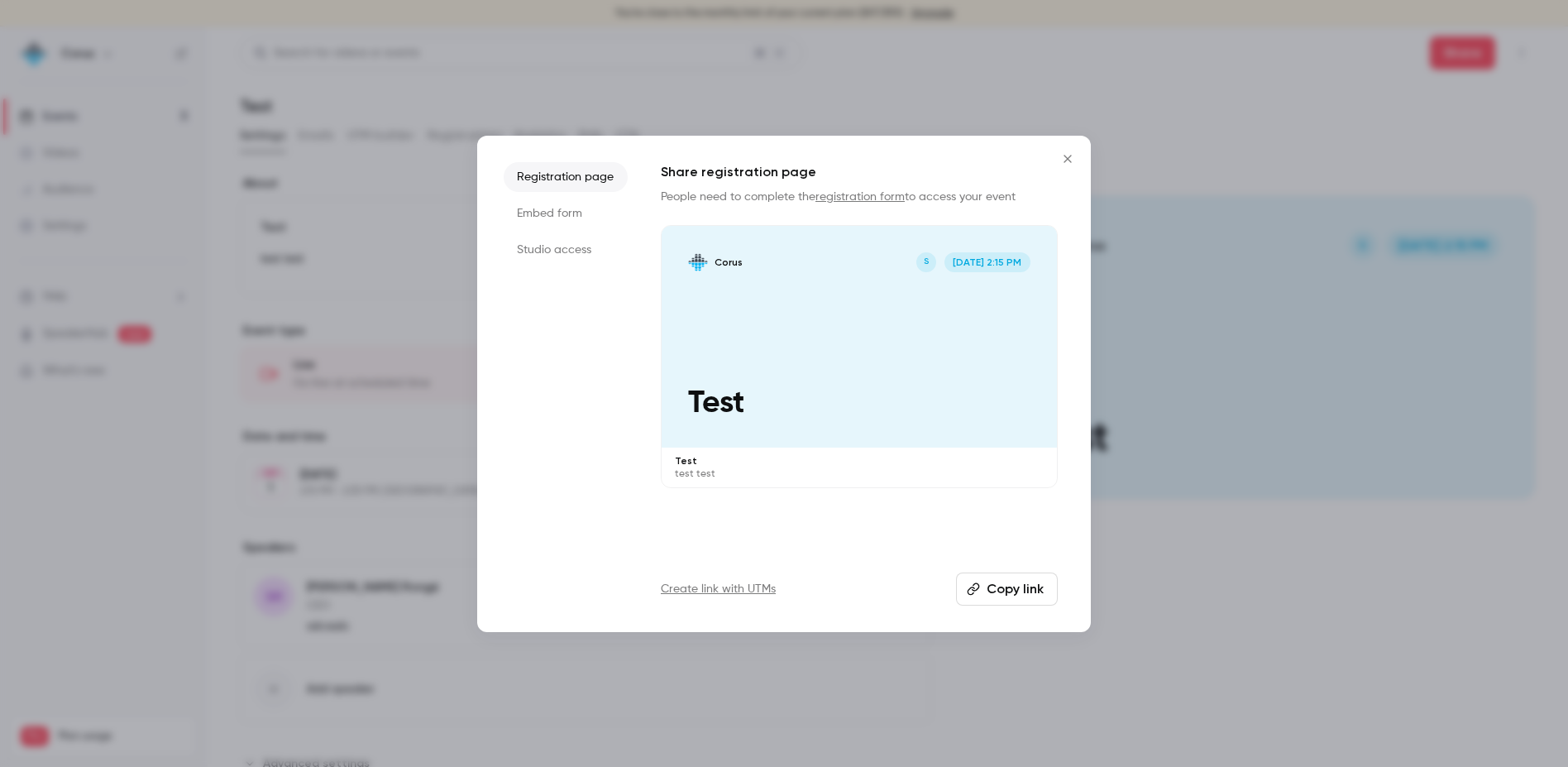
click at [539, 246] on li "Studio access" at bounding box center [566, 250] width 124 height 29
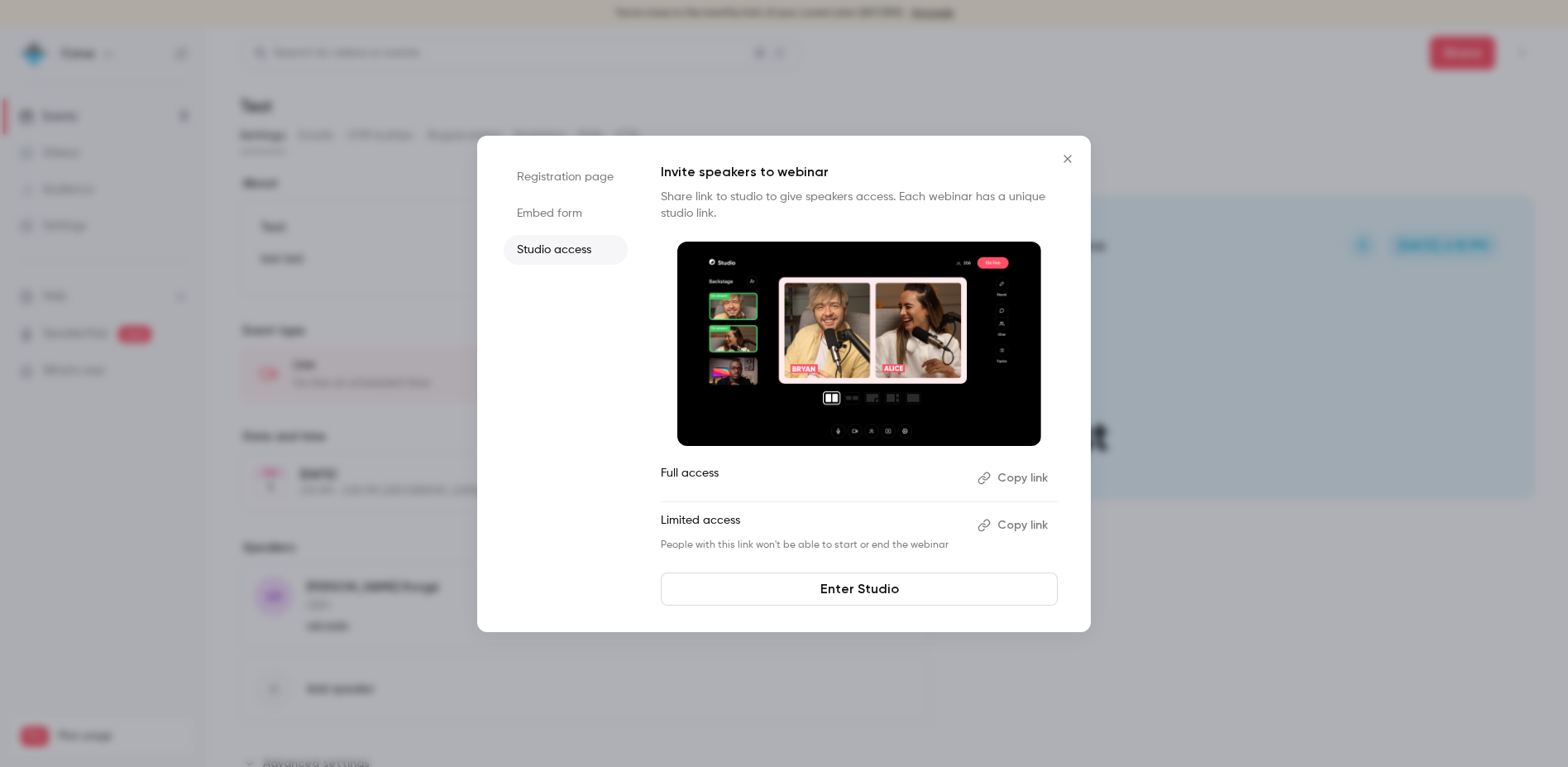
click at [1022, 475] on button "Copy link" at bounding box center [1014, 478] width 87 height 27
click at [1064, 155] on icon "Close" at bounding box center [1068, 159] width 20 height 13
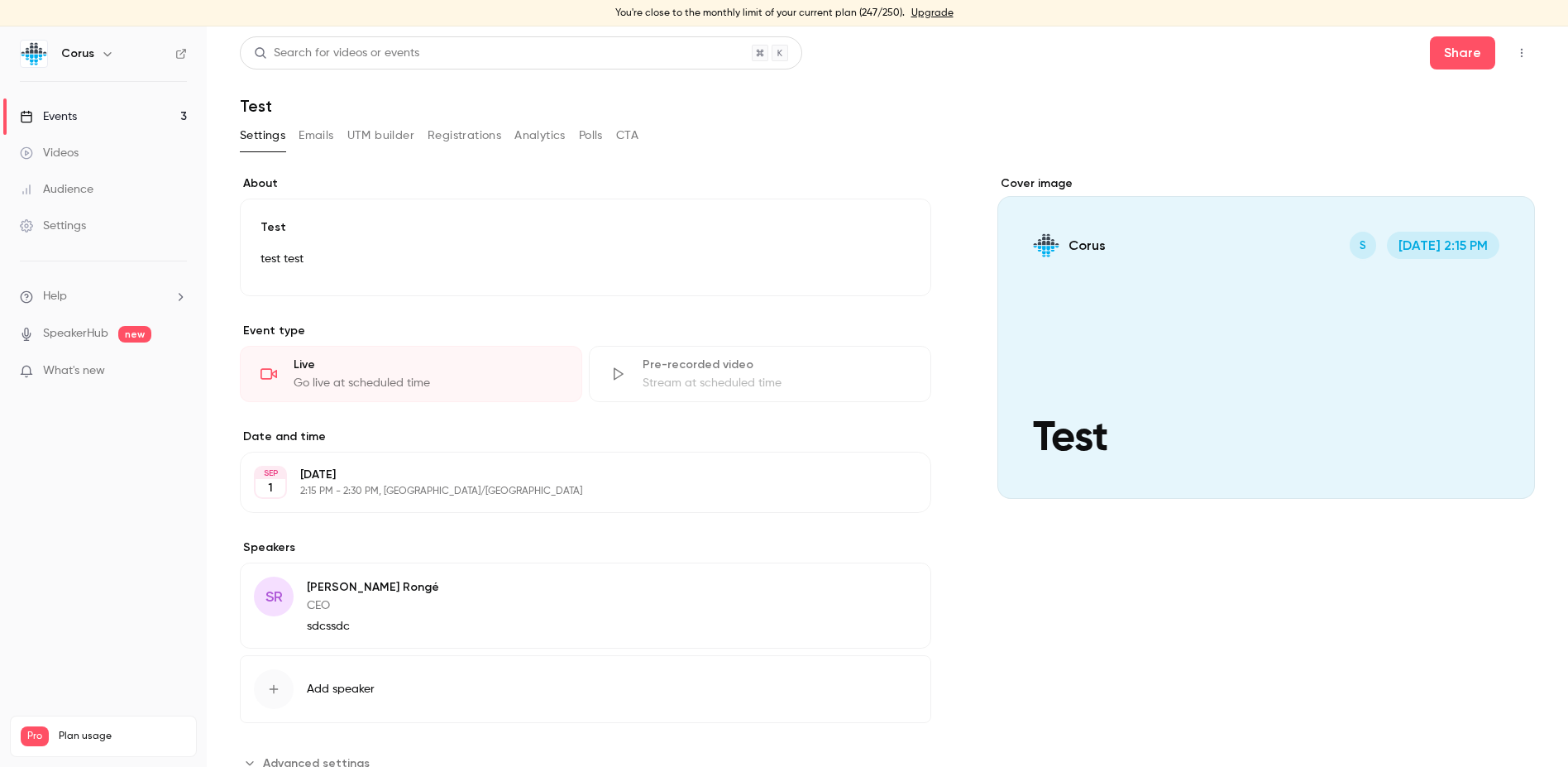
click at [1518, 50] on button "button" at bounding box center [1522, 53] width 27 height 27
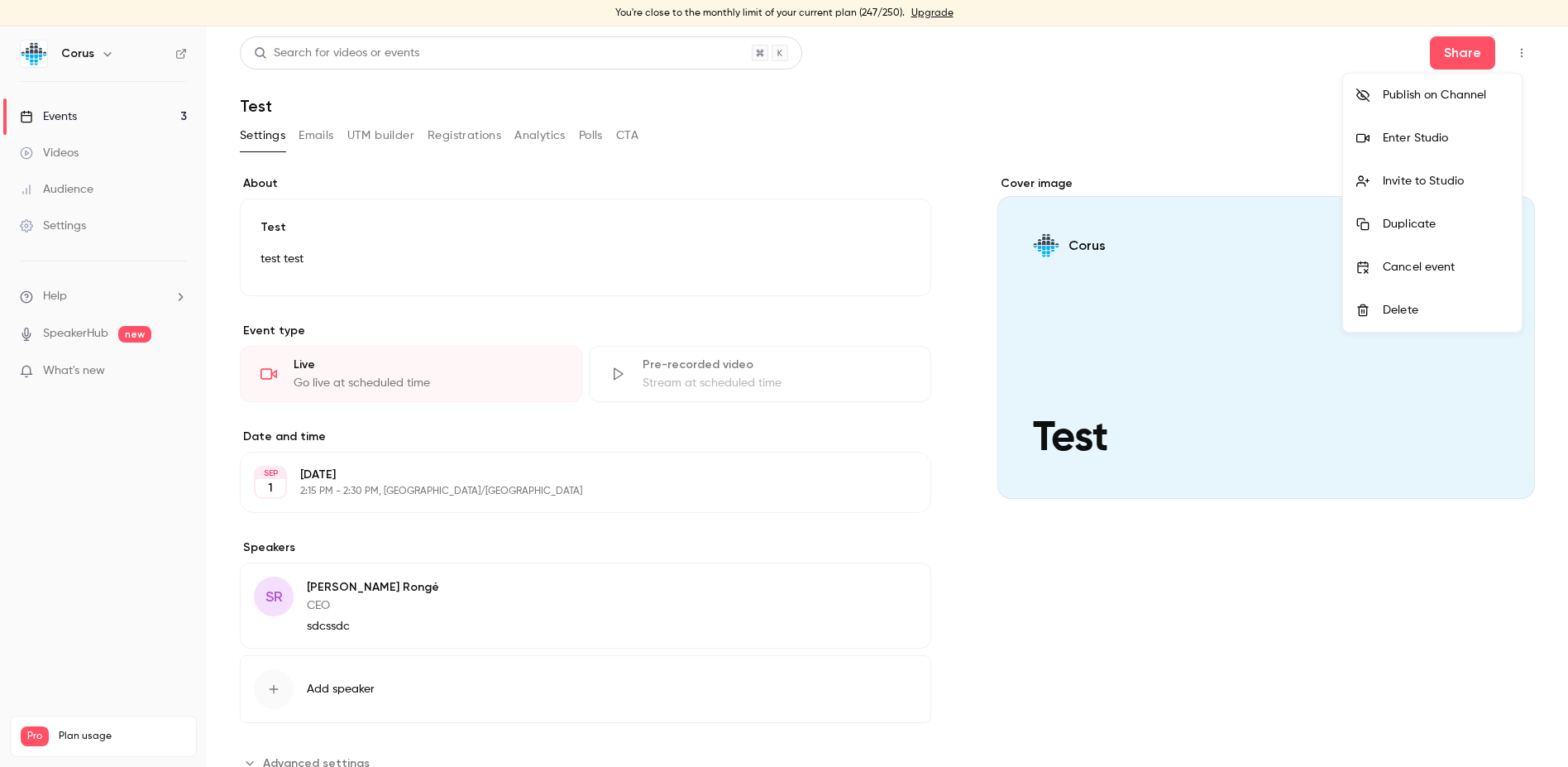
click at [310, 136] on div at bounding box center [784, 383] width 1568 height 767
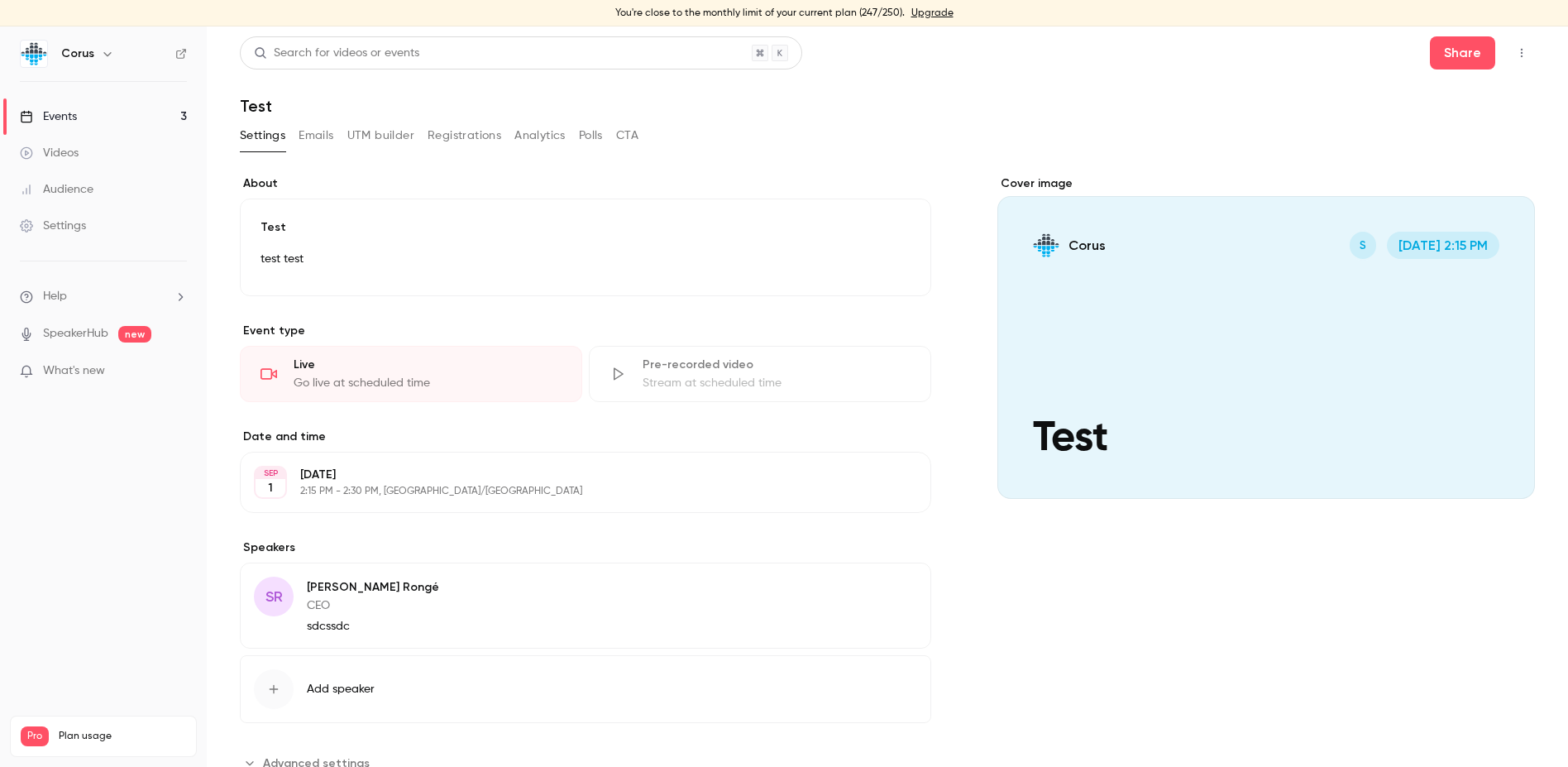
click at [310, 136] on button "Emails" at bounding box center [316, 136] width 34 height 27
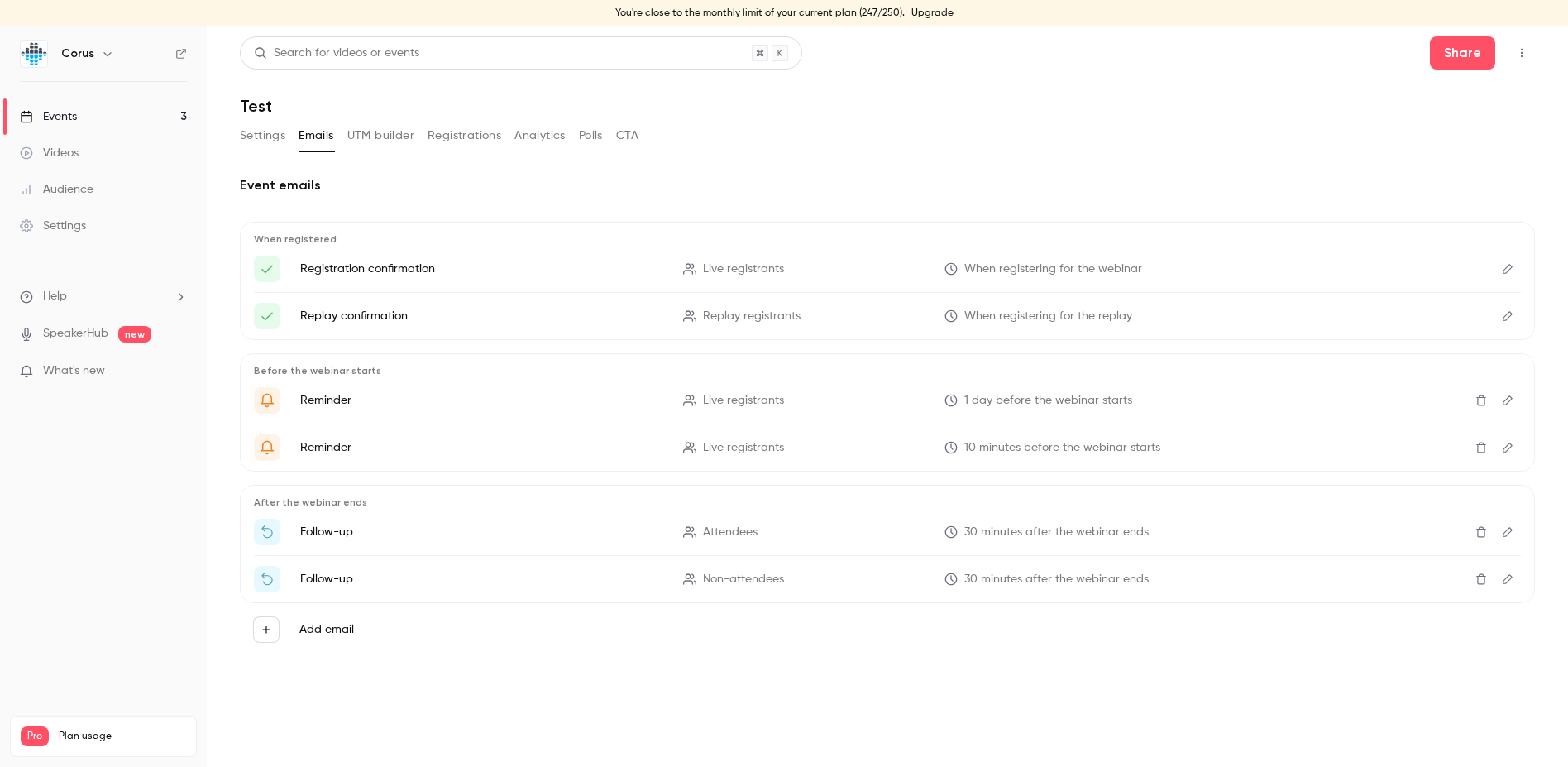
click at [272, 129] on button "Settings" at bounding box center [263, 136] width 45 height 27
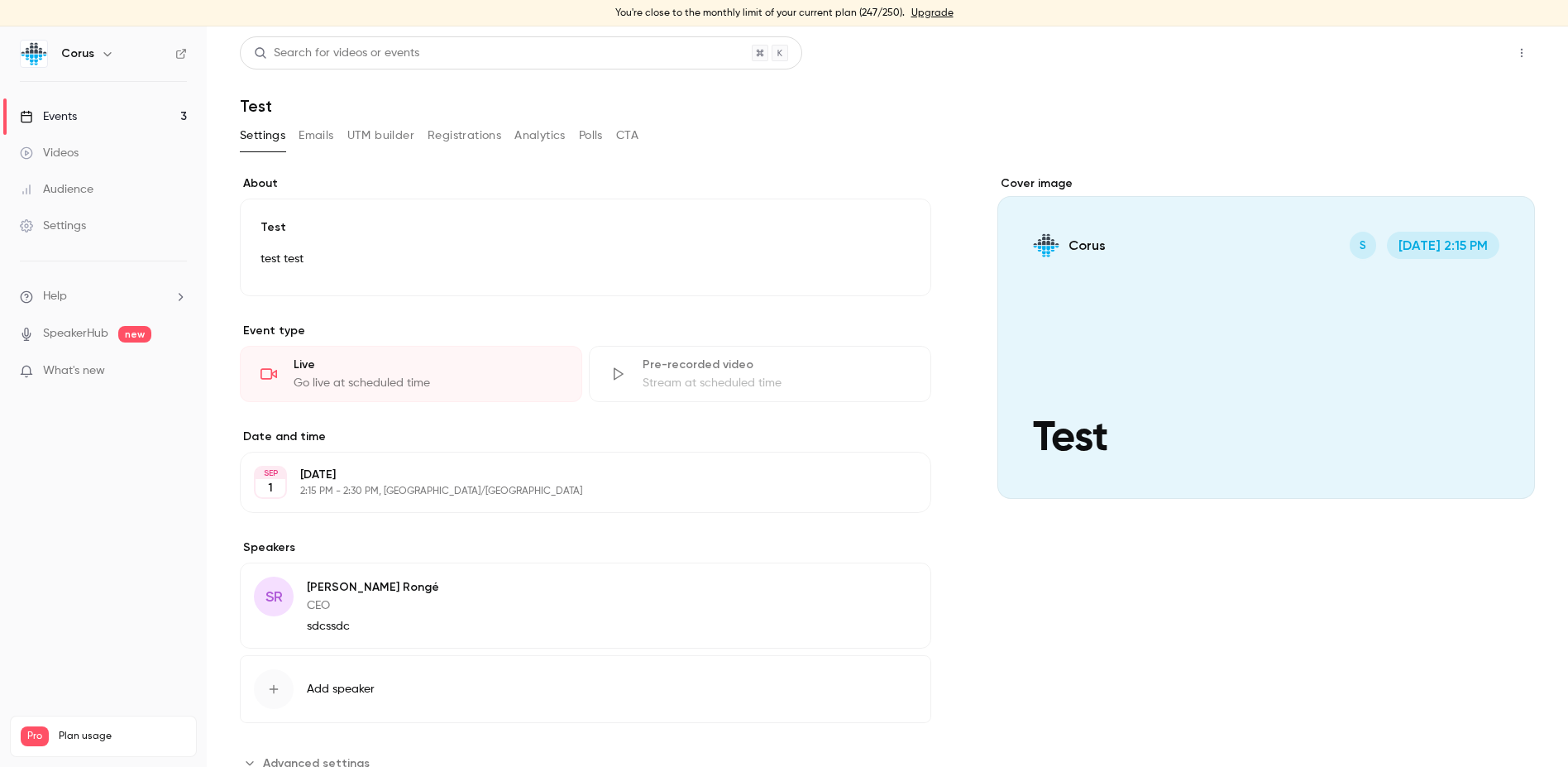
click at [1466, 54] on button "Share" at bounding box center [1463, 52] width 66 height 33
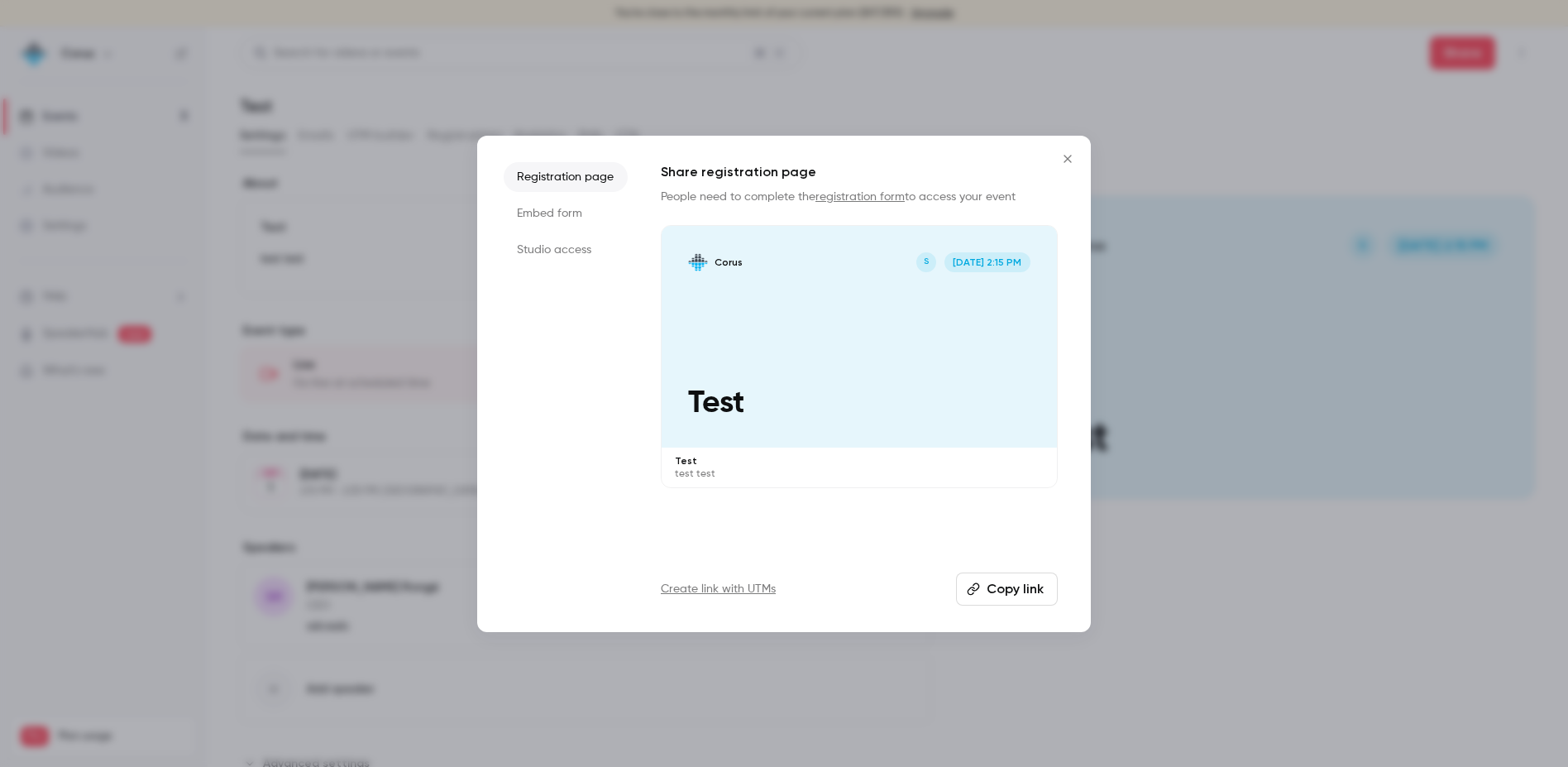
click at [561, 240] on li "Studio access" at bounding box center [566, 250] width 124 height 29
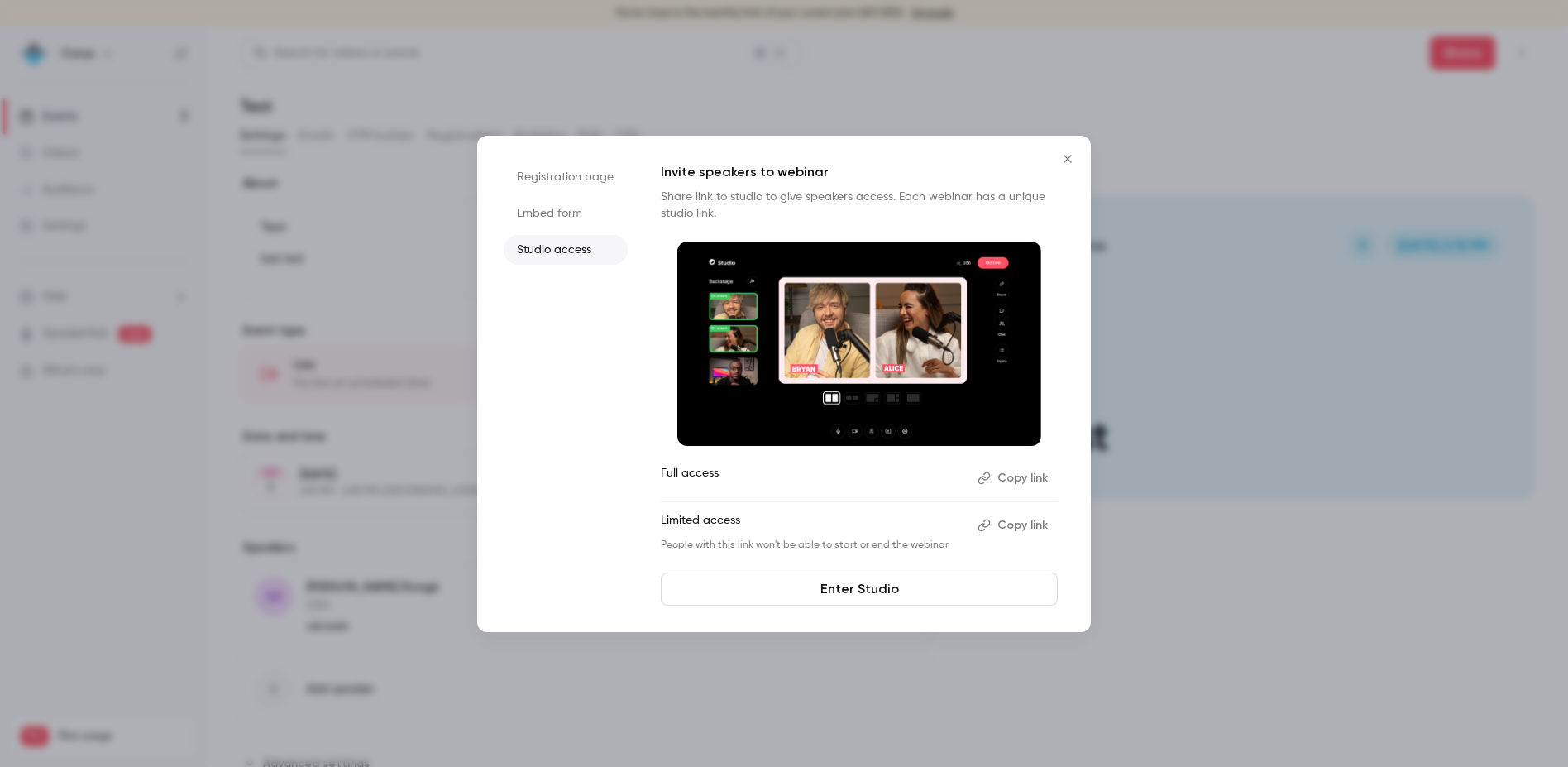
click at [1035, 527] on button "Copy link" at bounding box center [1014, 526] width 87 height 27
click at [1065, 158] on icon "Close" at bounding box center [1068, 159] width 20 height 13
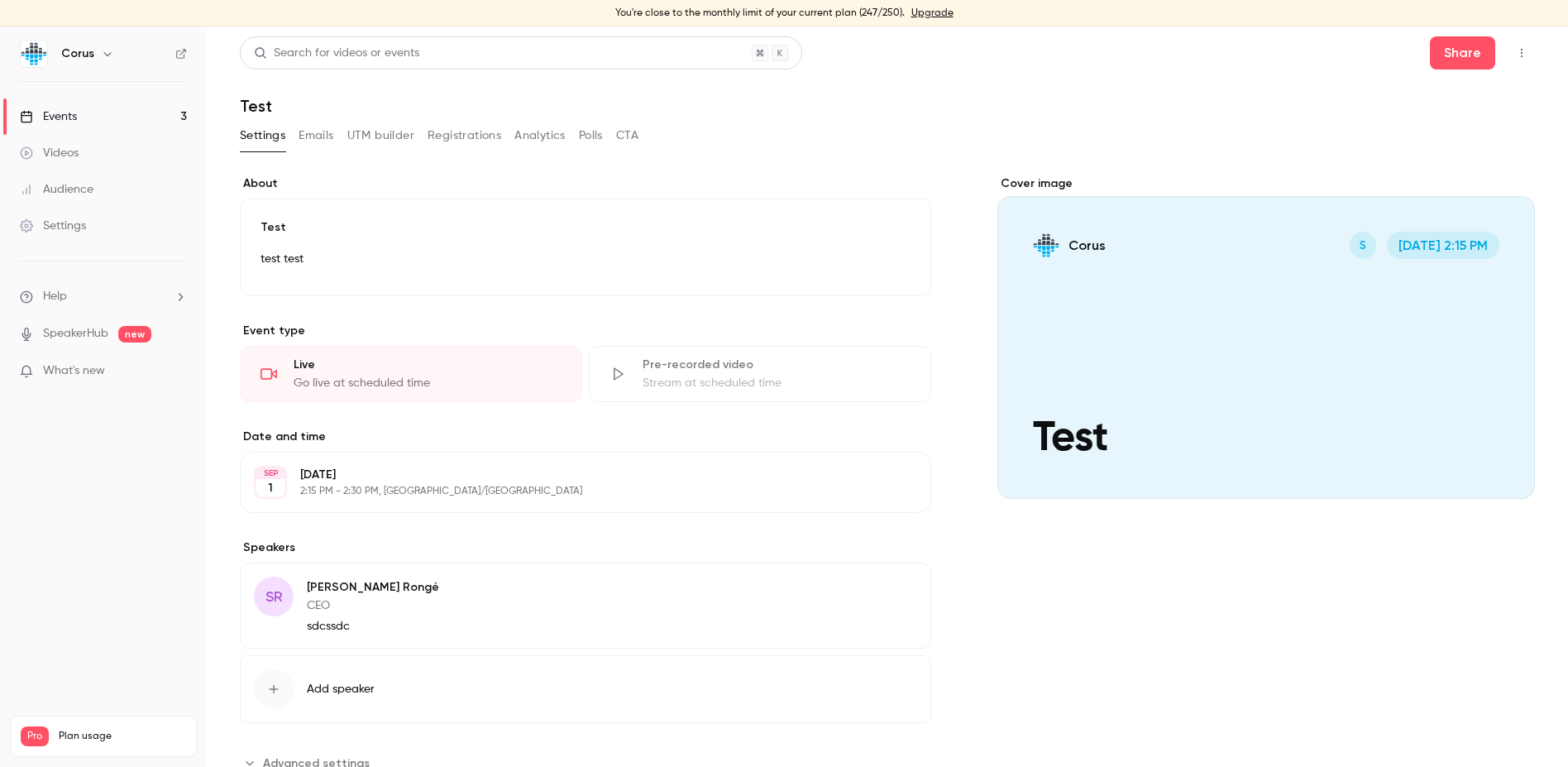
click at [67, 119] on div "Events" at bounding box center [49, 117] width 57 height 17
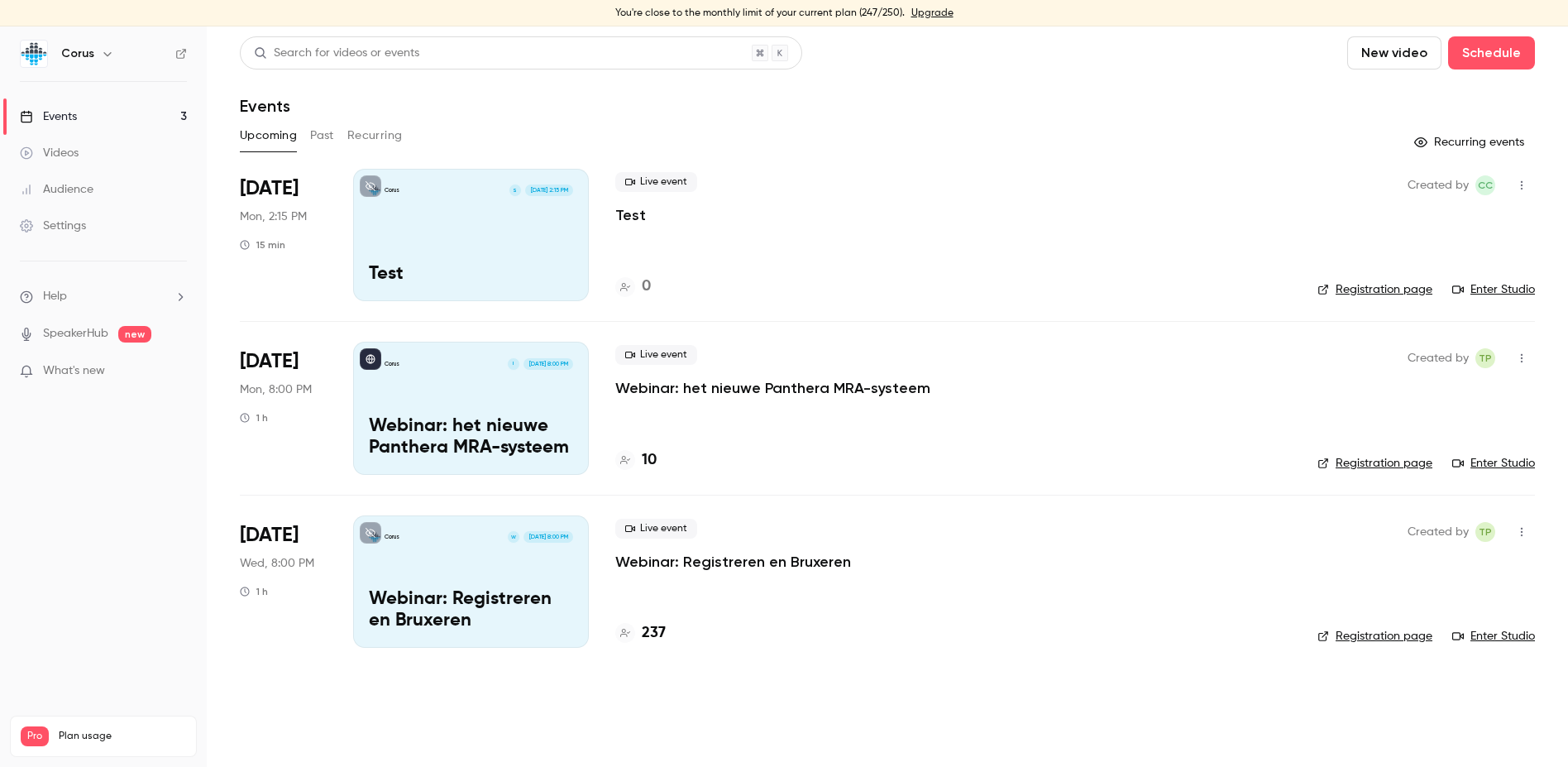
click at [1395, 291] on link "Registration page" at bounding box center [1375, 290] width 115 height 17
click at [480, 235] on div "Corus S [DATE] 2:15 PM Test" at bounding box center [471, 235] width 236 height 133
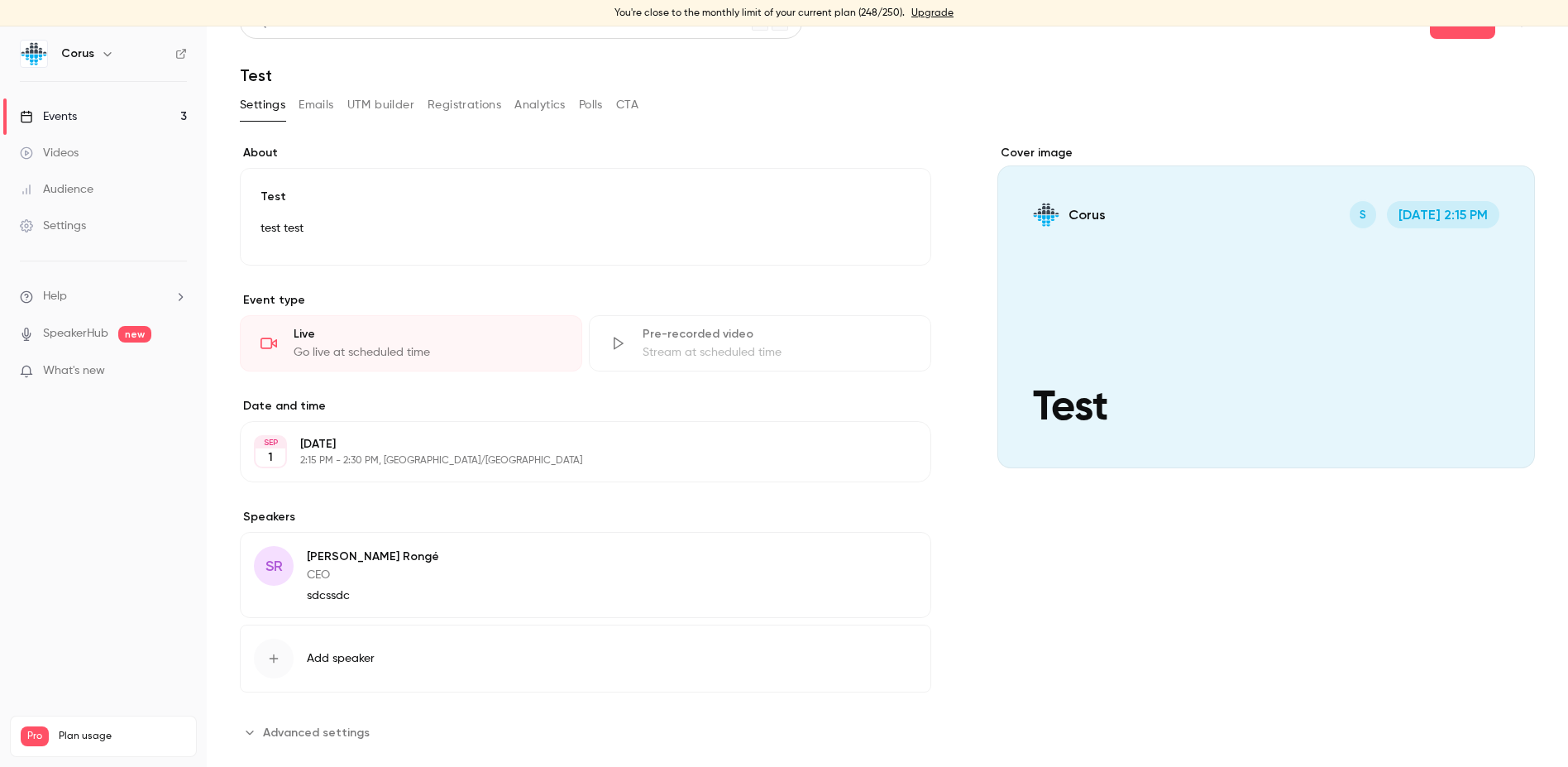
scroll to position [59, 0]
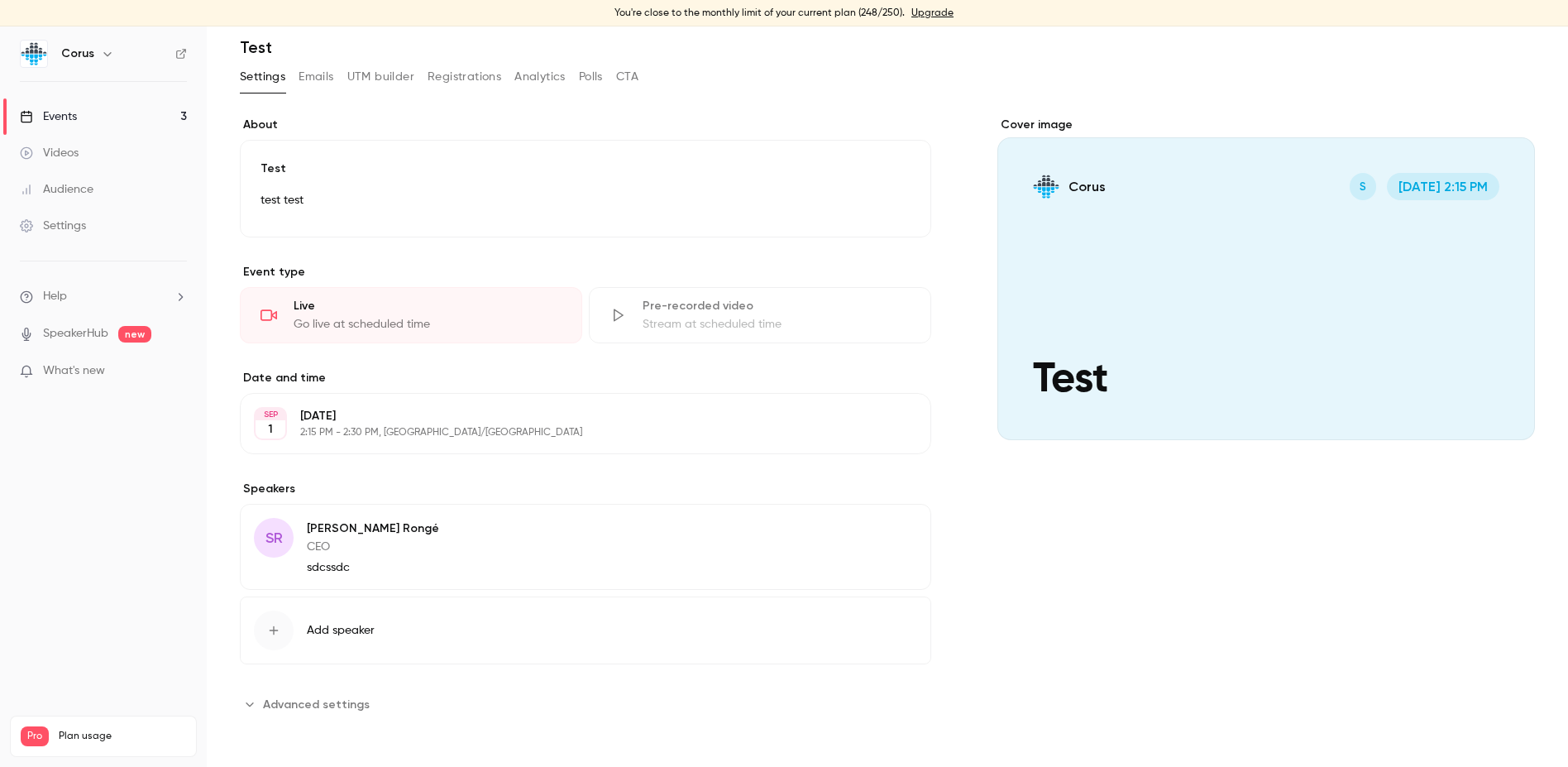
click at [272, 699] on span "Advanced settings" at bounding box center [316, 704] width 107 height 18
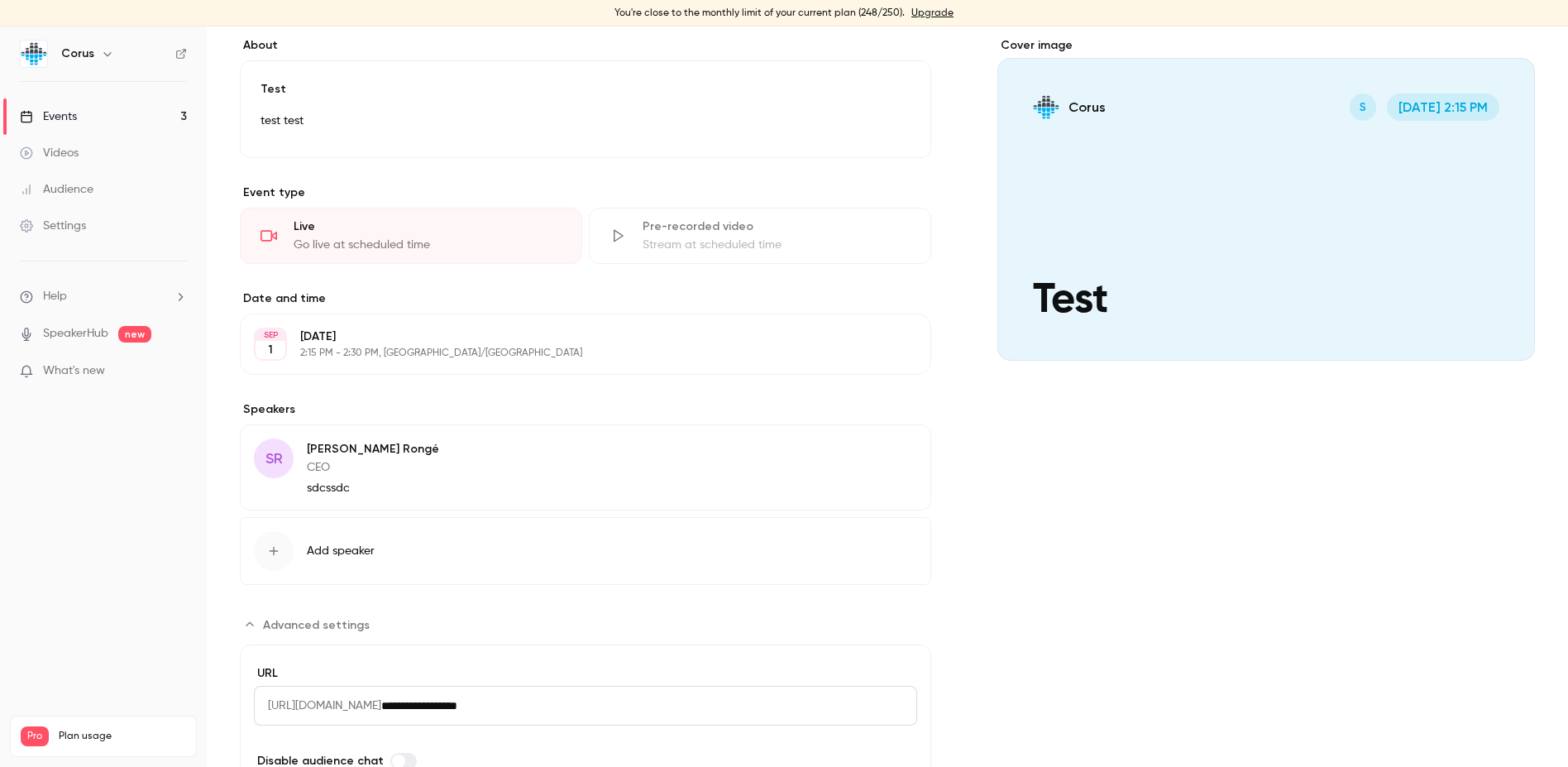
scroll to position [244, 0]
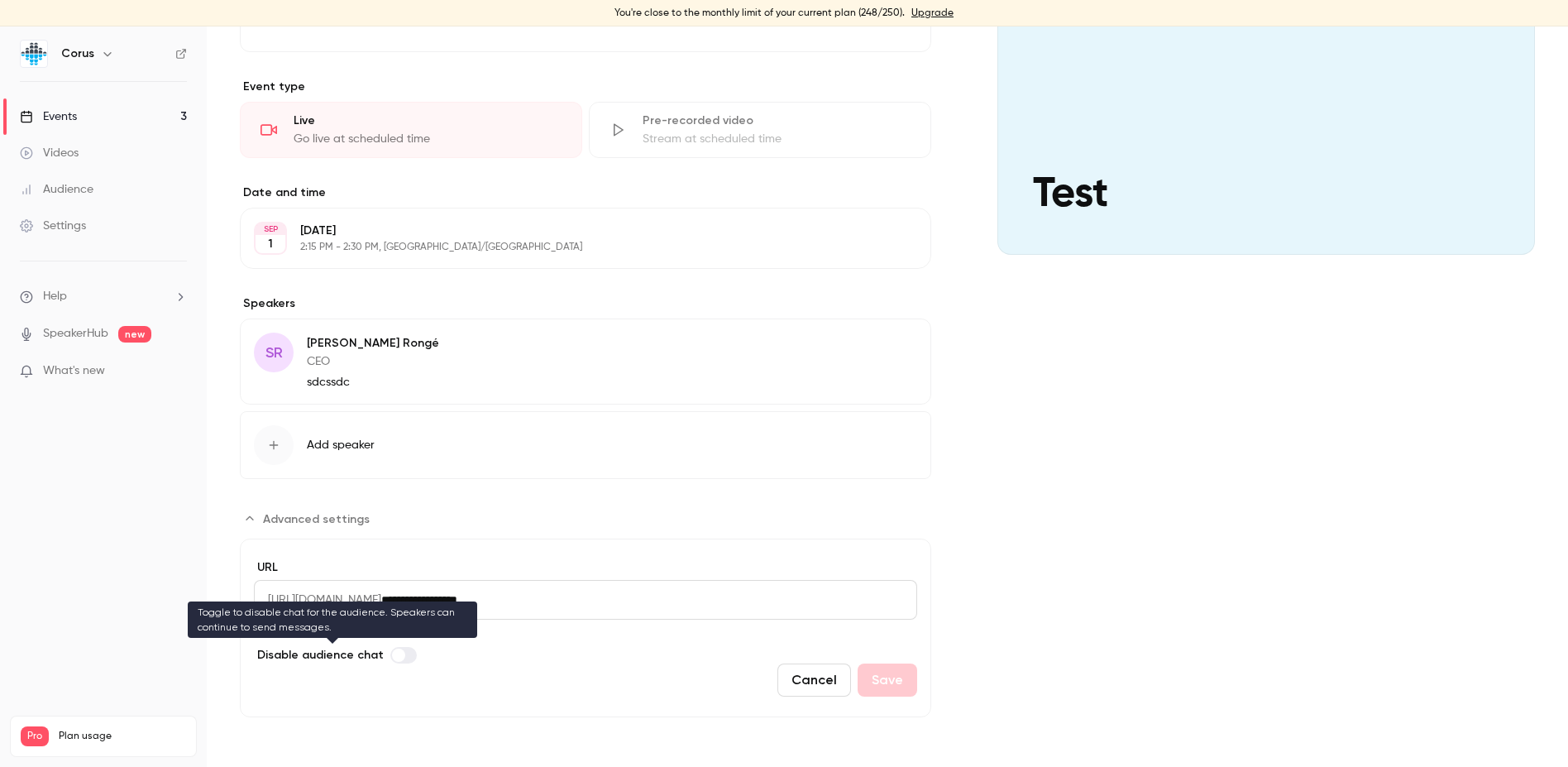
click at [400, 652] on label "Advanced settings" at bounding box center [404, 655] width 27 height 17
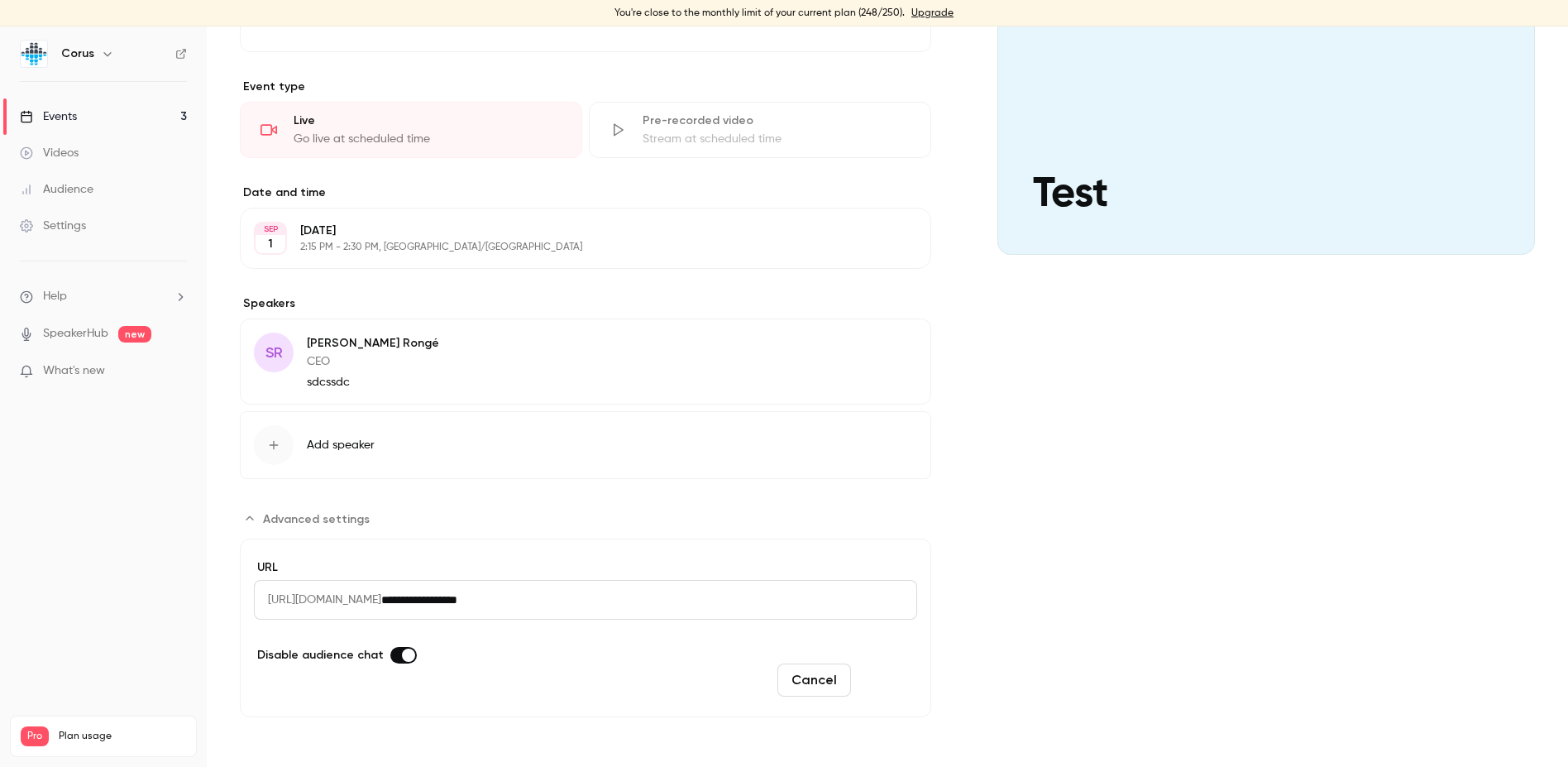
click at [892, 673] on button "Save" at bounding box center [887, 680] width 60 height 33
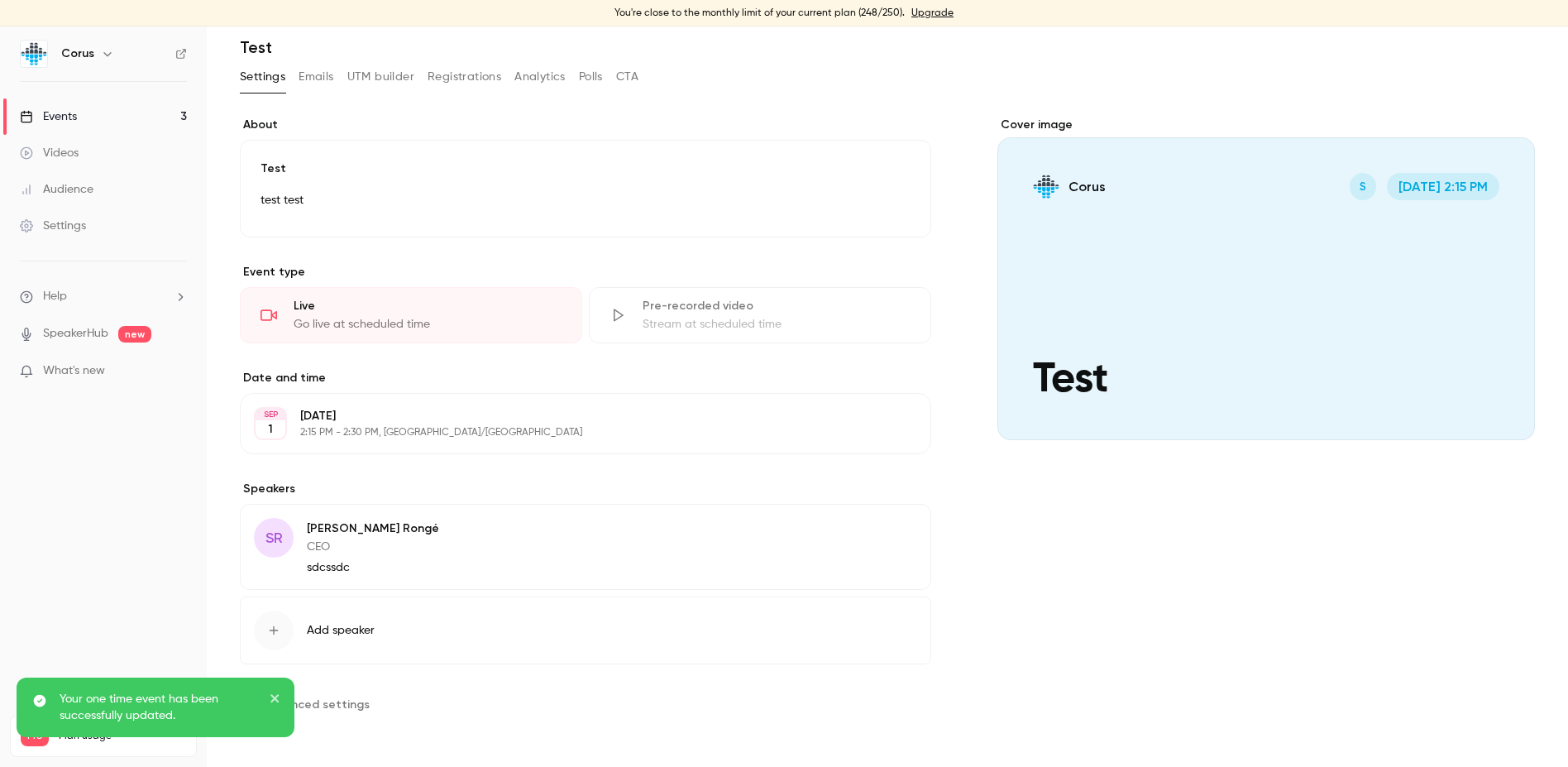
scroll to position [59, 0]
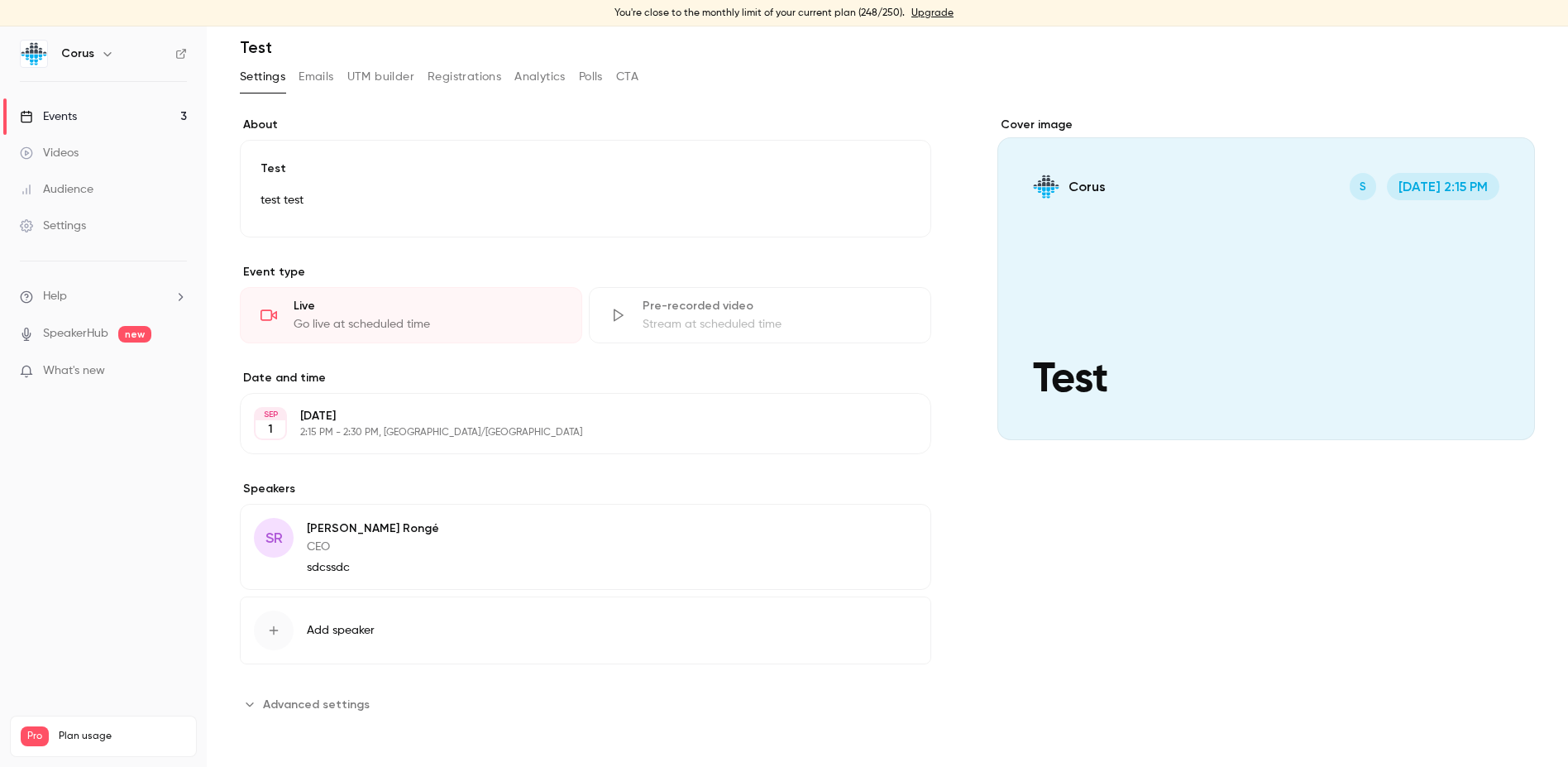
click at [279, 706] on span "Advanced settings" at bounding box center [316, 704] width 107 height 18
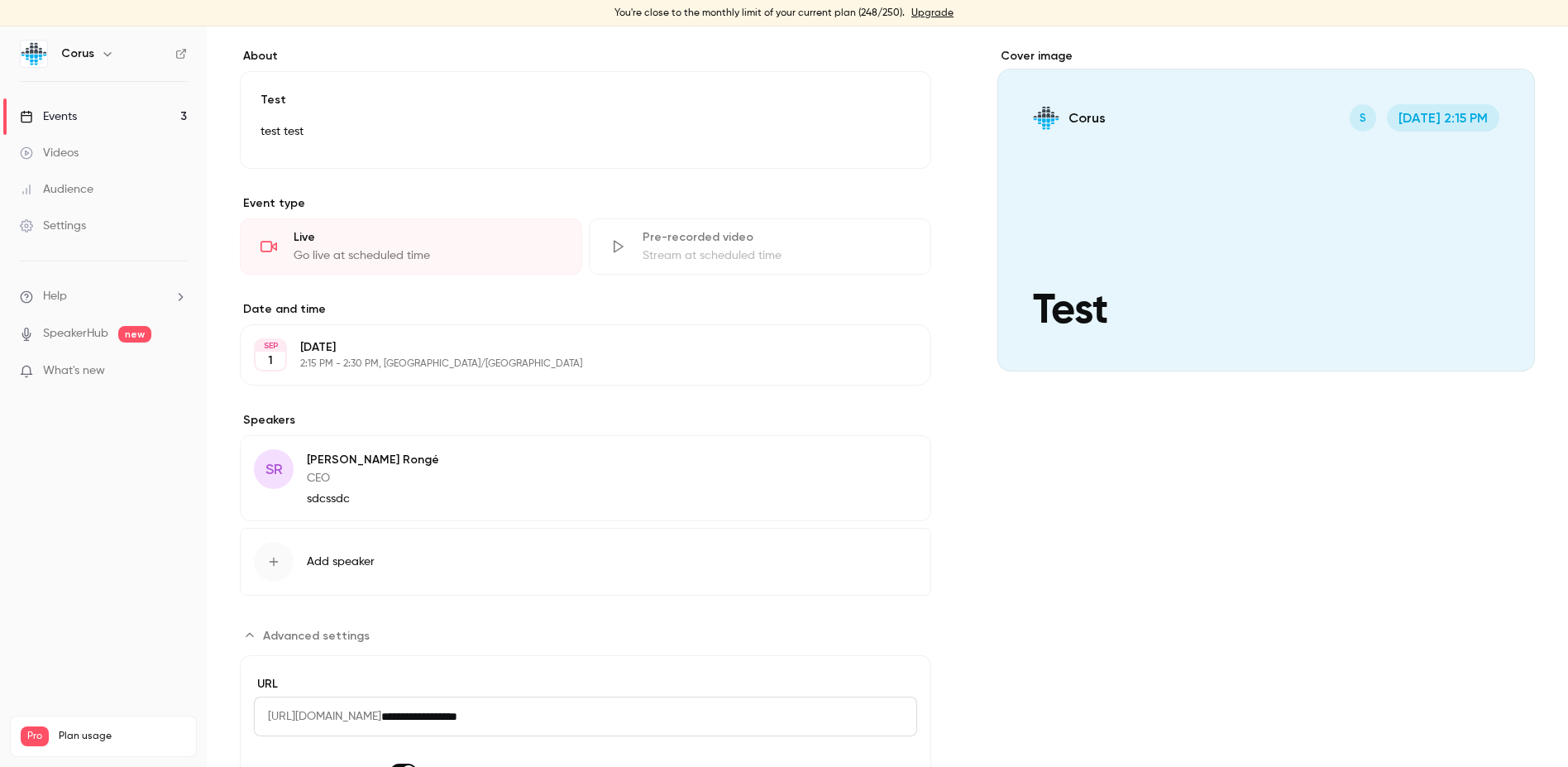
scroll to position [244, 0]
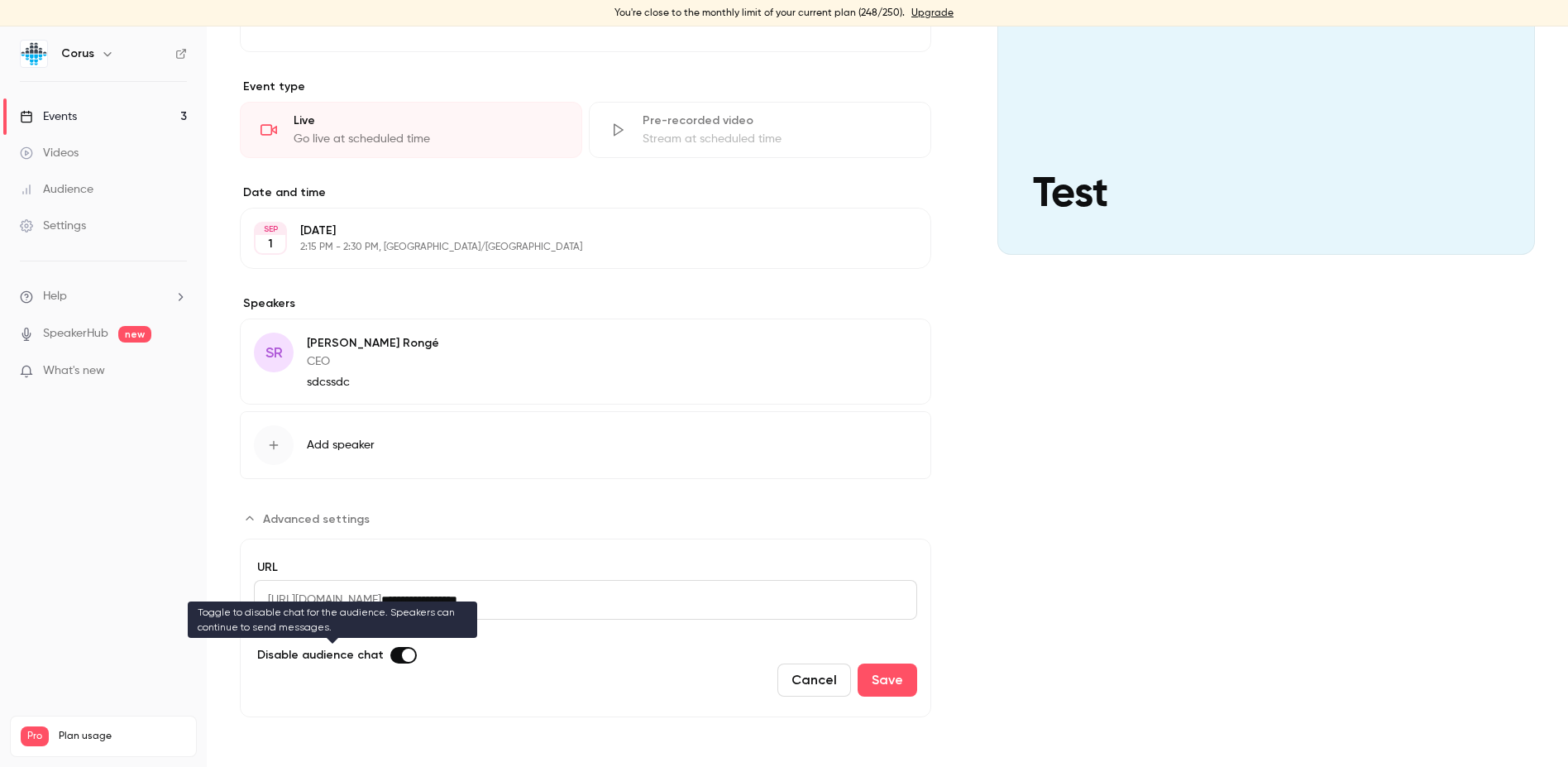
click at [406, 652] on span "Advanced settings" at bounding box center [409, 655] width 13 height 13
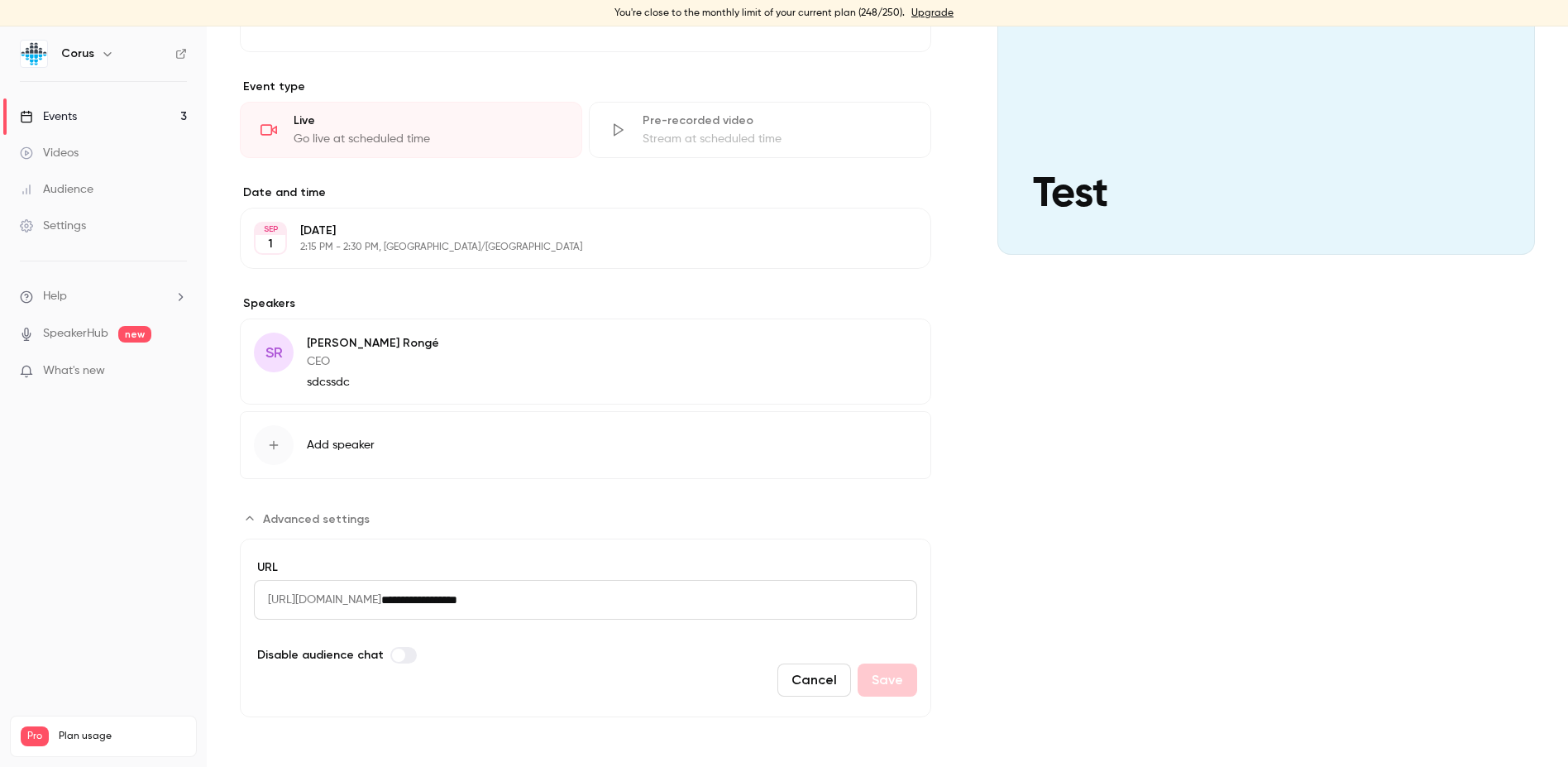
click at [395, 654] on span "Advanced settings" at bounding box center [399, 655] width 13 height 13
click at [897, 675] on button "Save" at bounding box center [887, 680] width 60 height 33
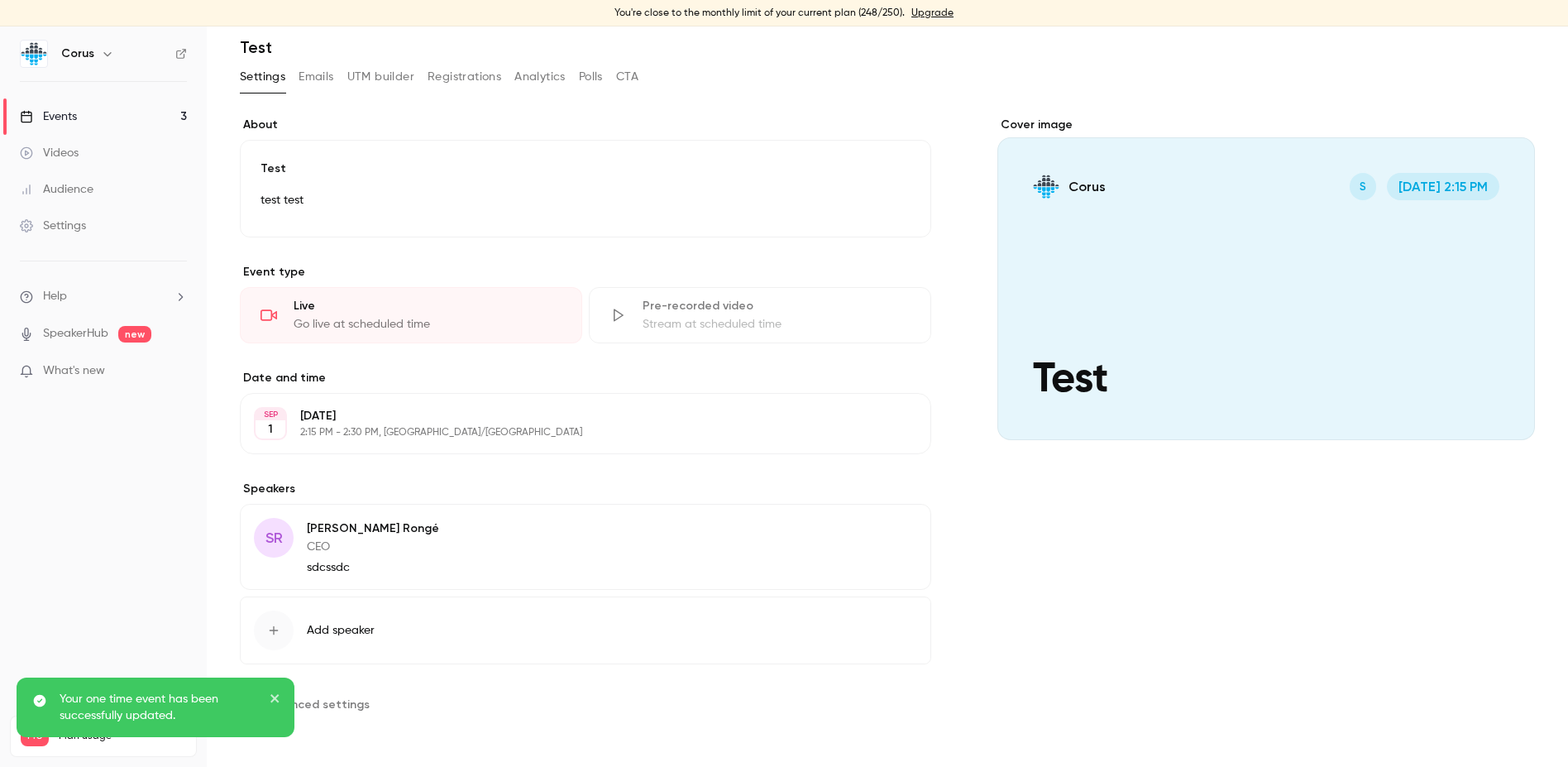
scroll to position [59, 0]
click at [592, 81] on button "Polls" at bounding box center [590, 77] width 24 height 27
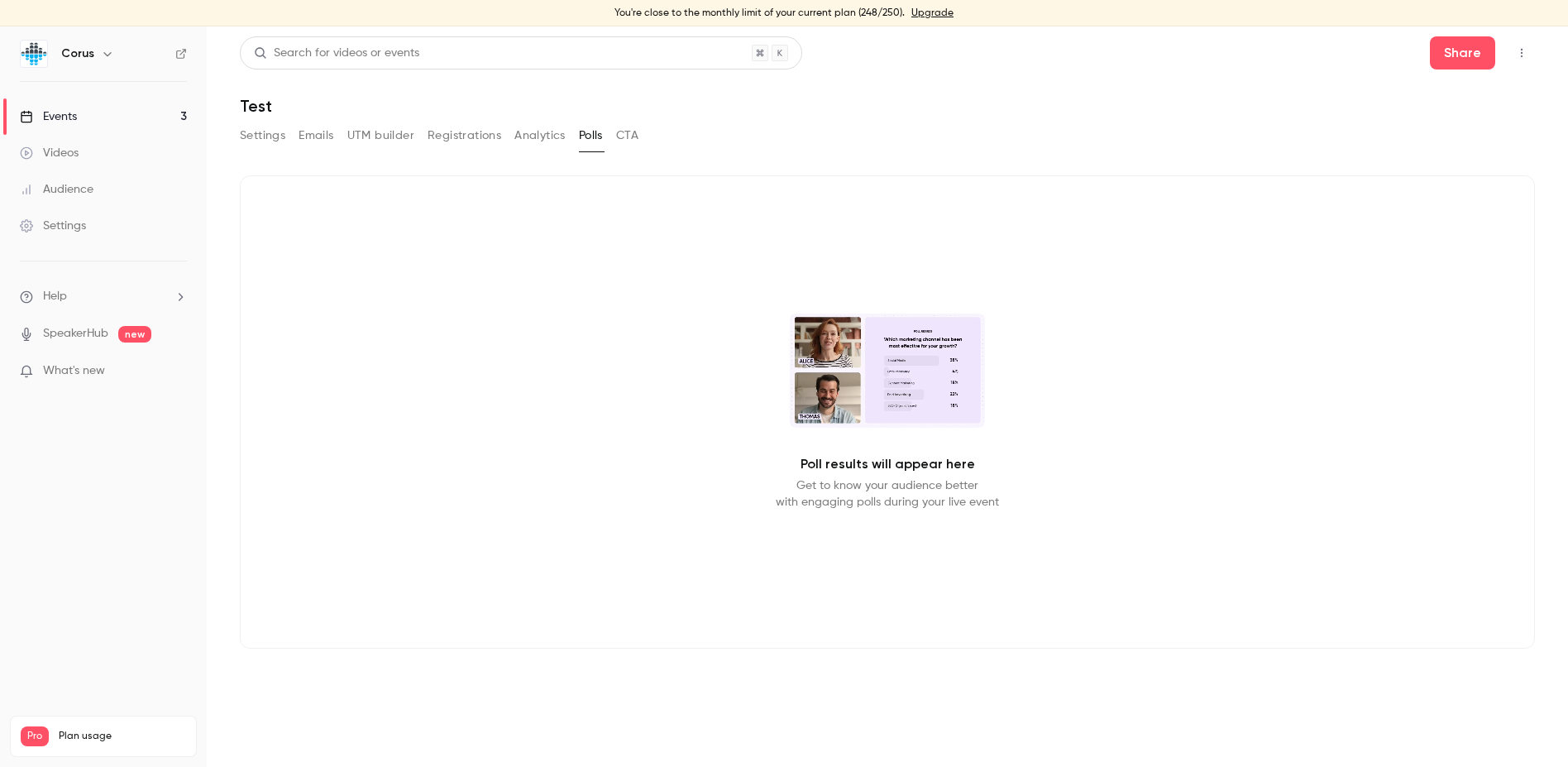
click at [267, 135] on button "Settings" at bounding box center [263, 136] width 45 height 27
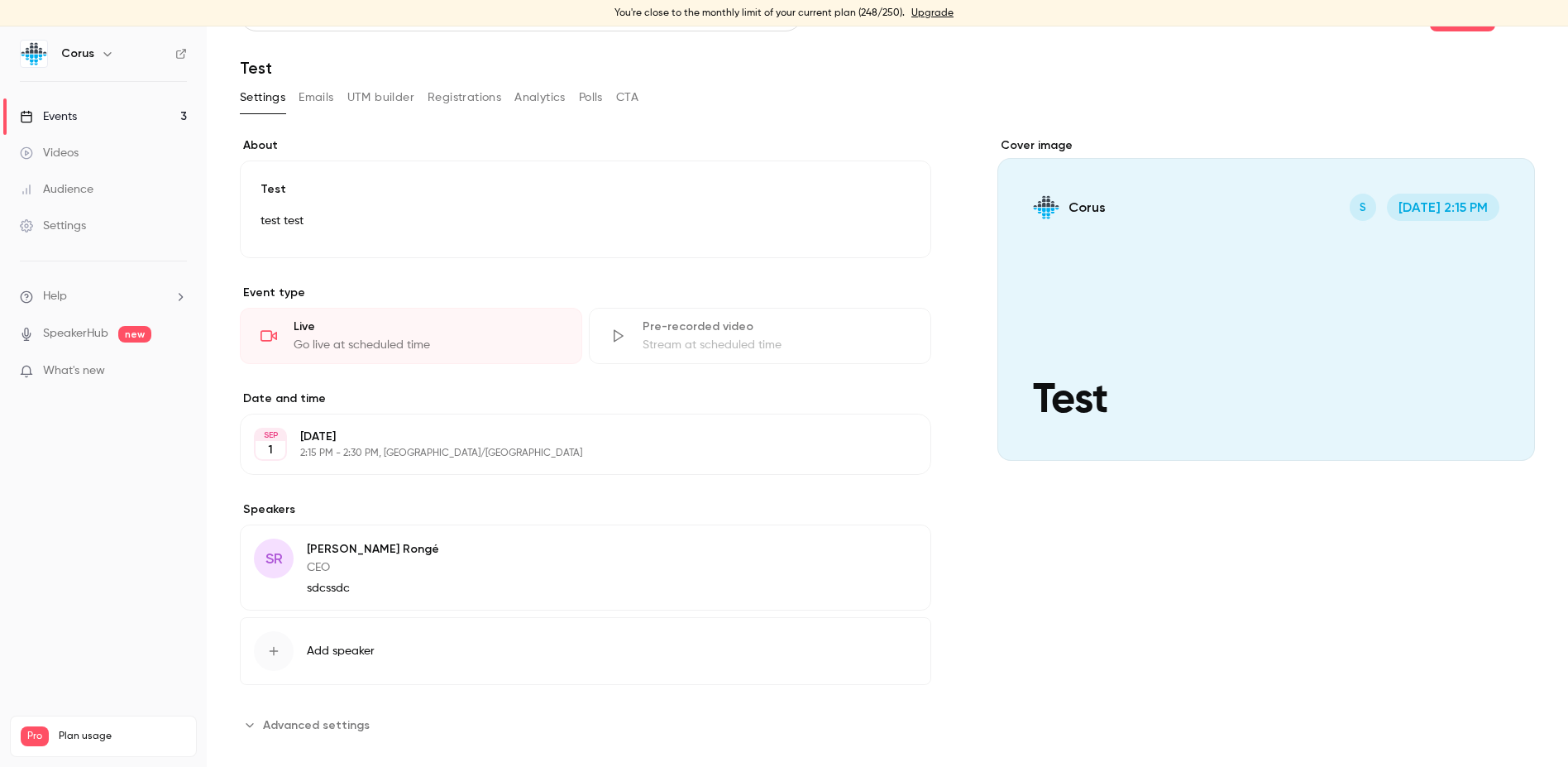
scroll to position [59, 0]
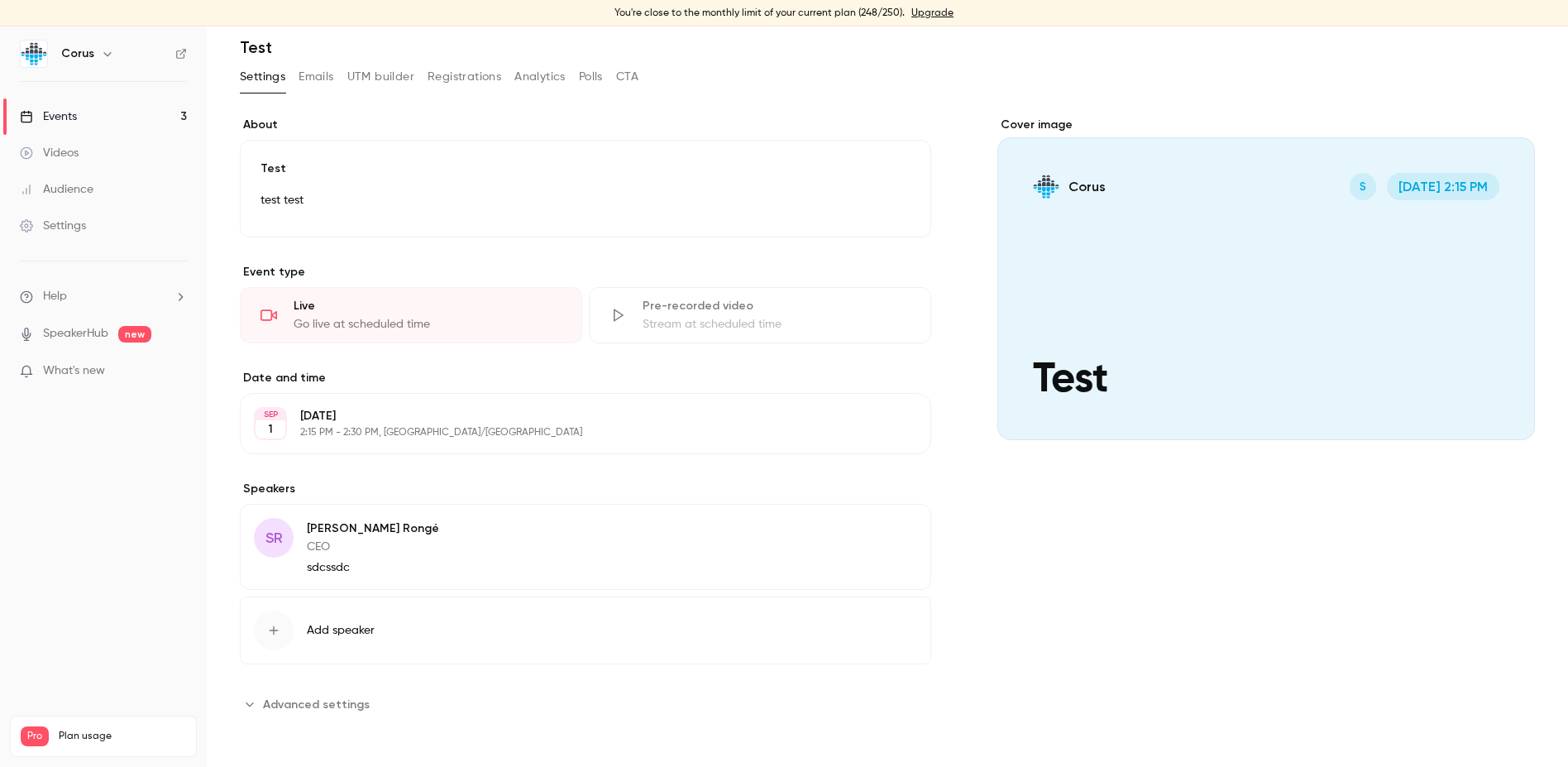
click at [280, 707] on span "Advanced settings" at bounding box center [316, 704] width 107 height 18
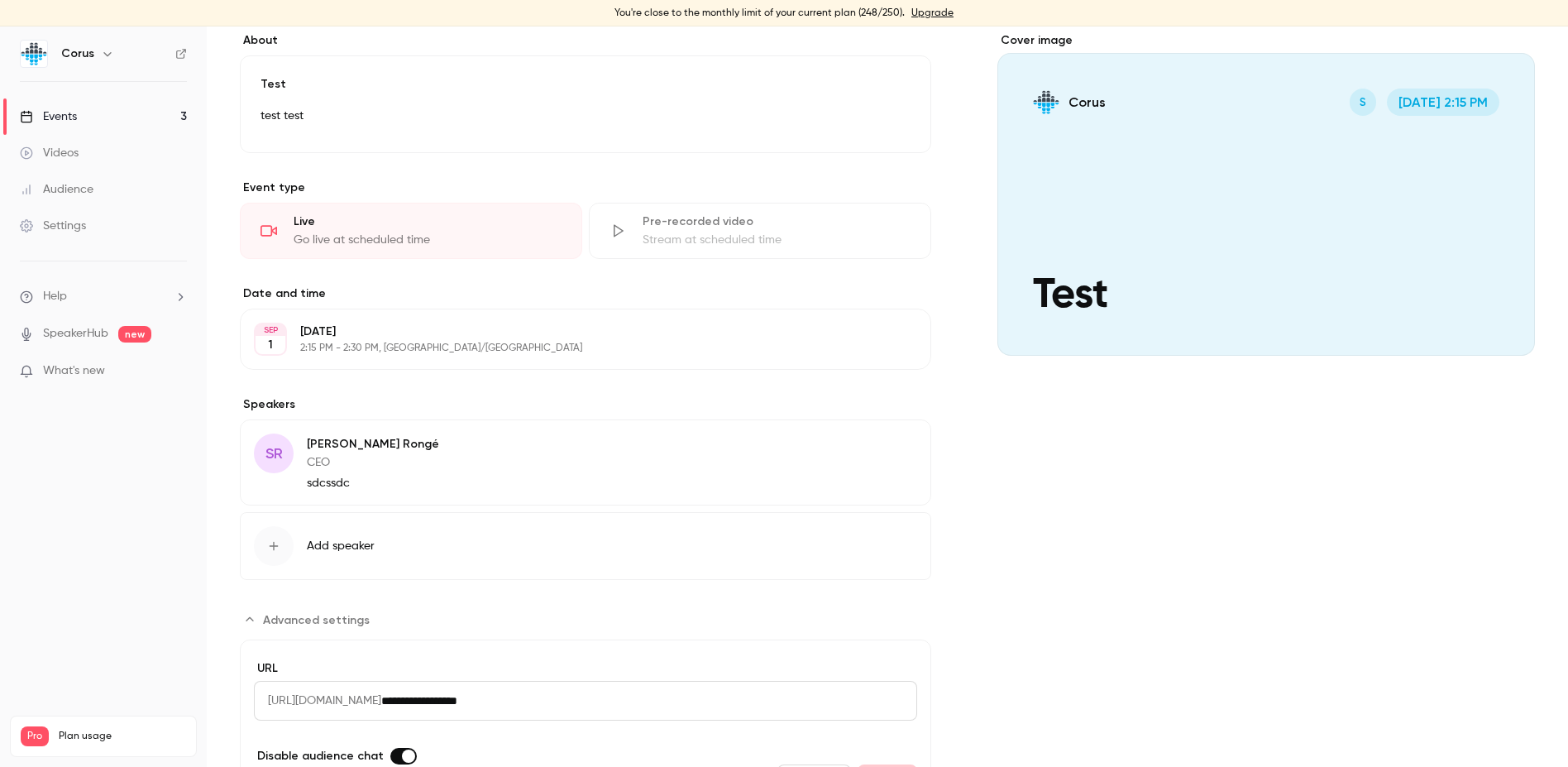
scroll to position [244, 0]
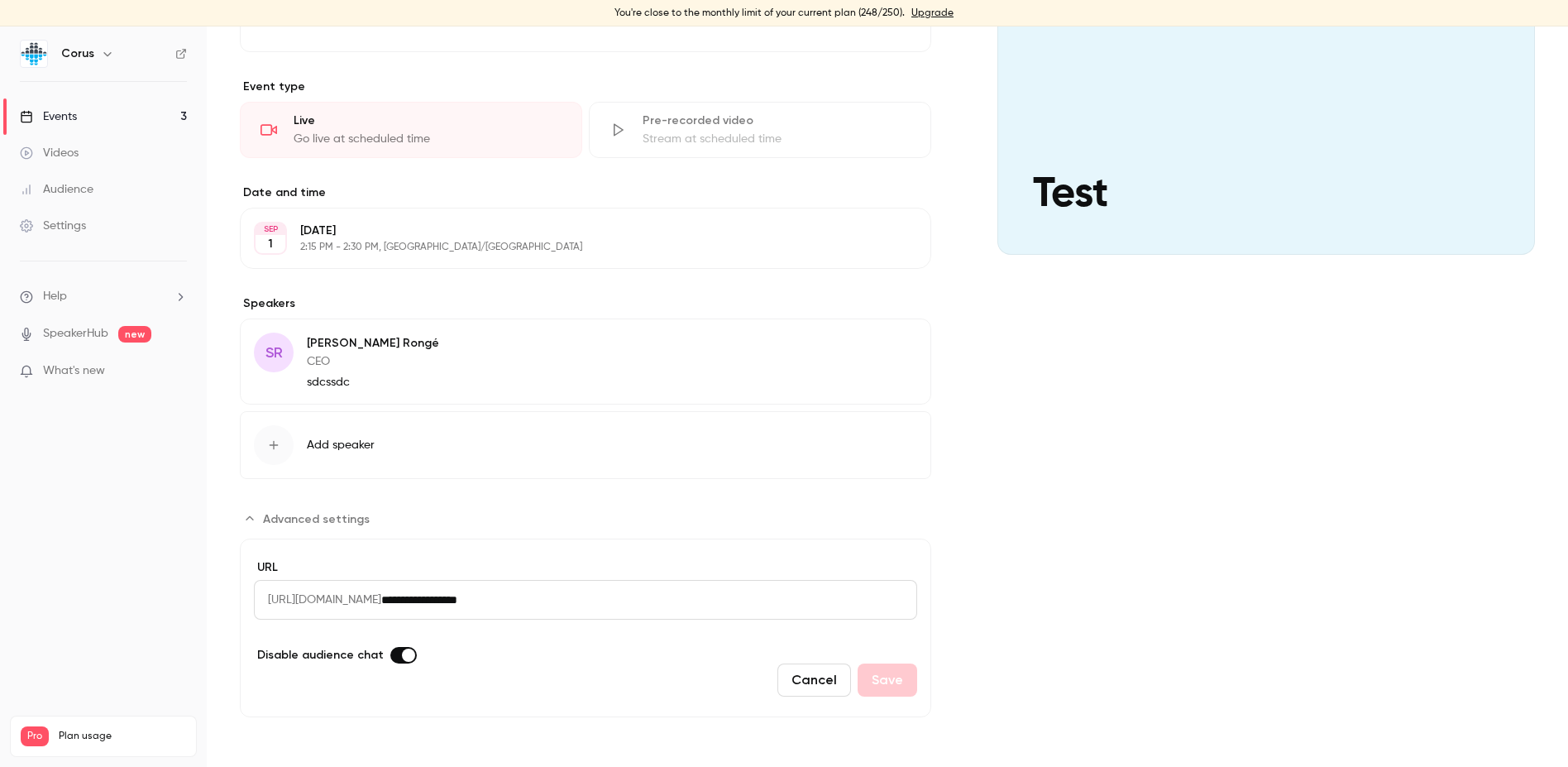
click at [54, 118] on div "Events" at bounding box center [49, 117] width 57 height 17
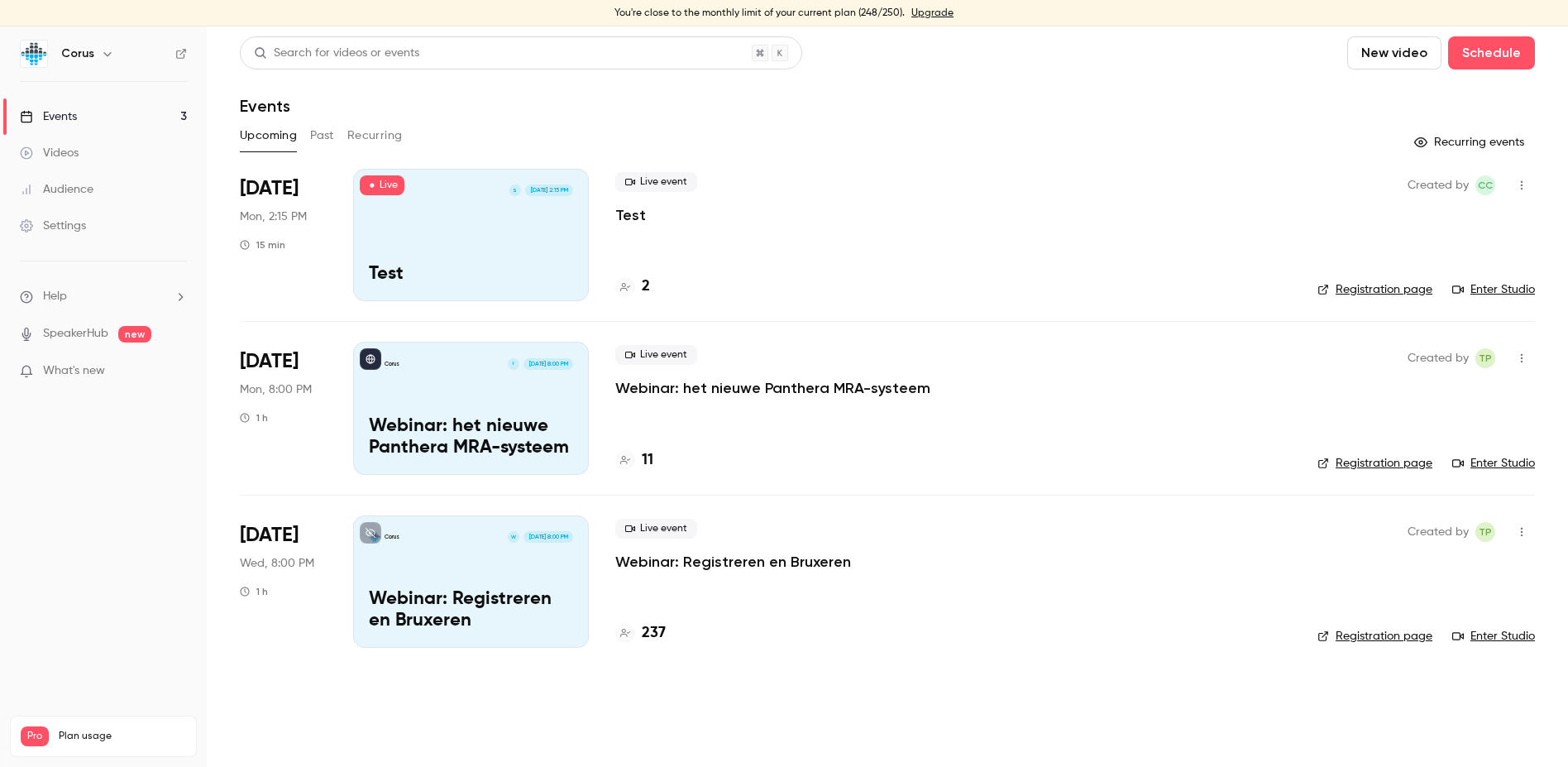
click at [458, 418] on p "Webinar: het nieuwe Panthera MRA-systeem" at bounding box center [470, 437] width 204 height 43
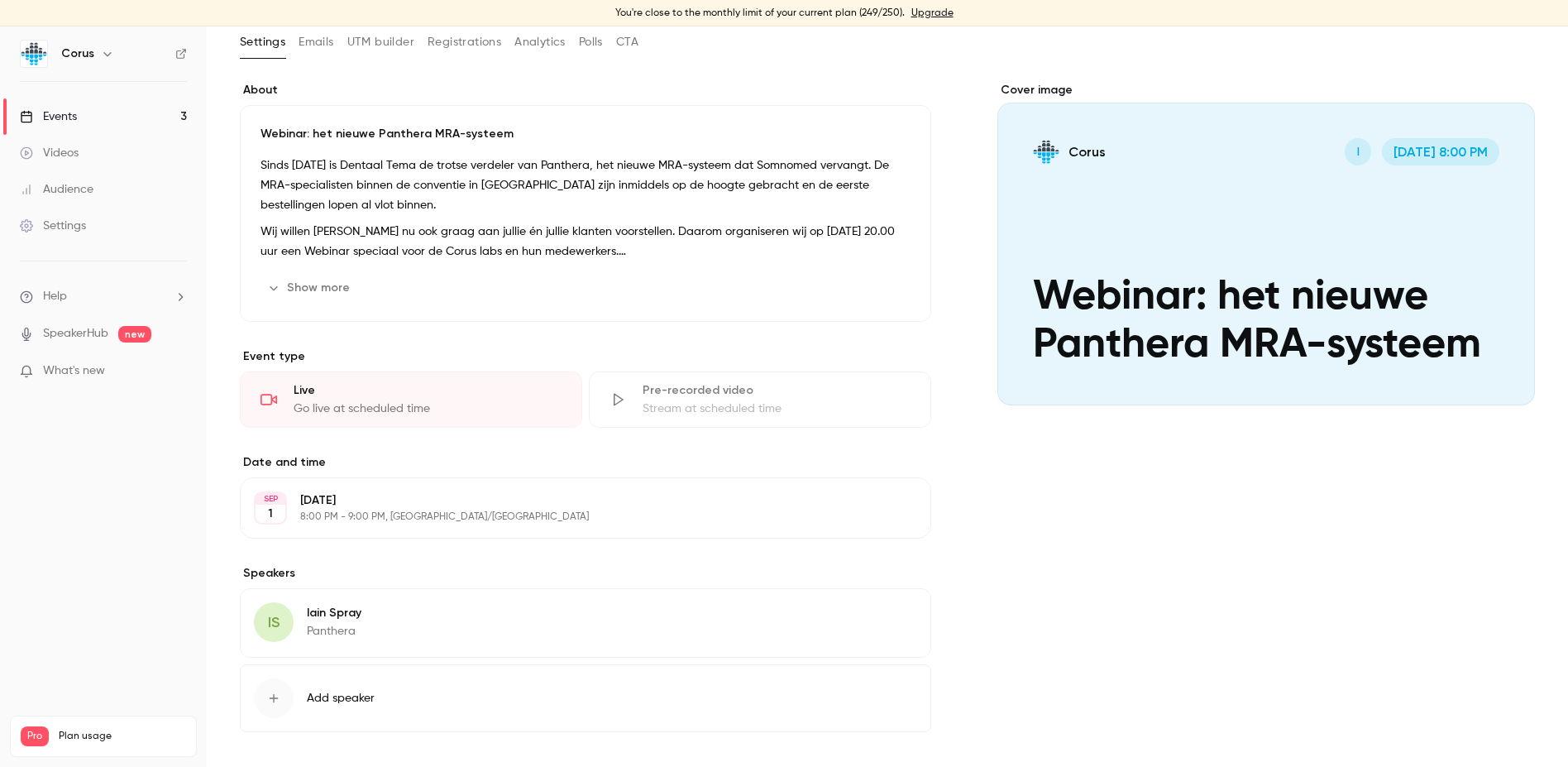
scroll to position [161, 0]
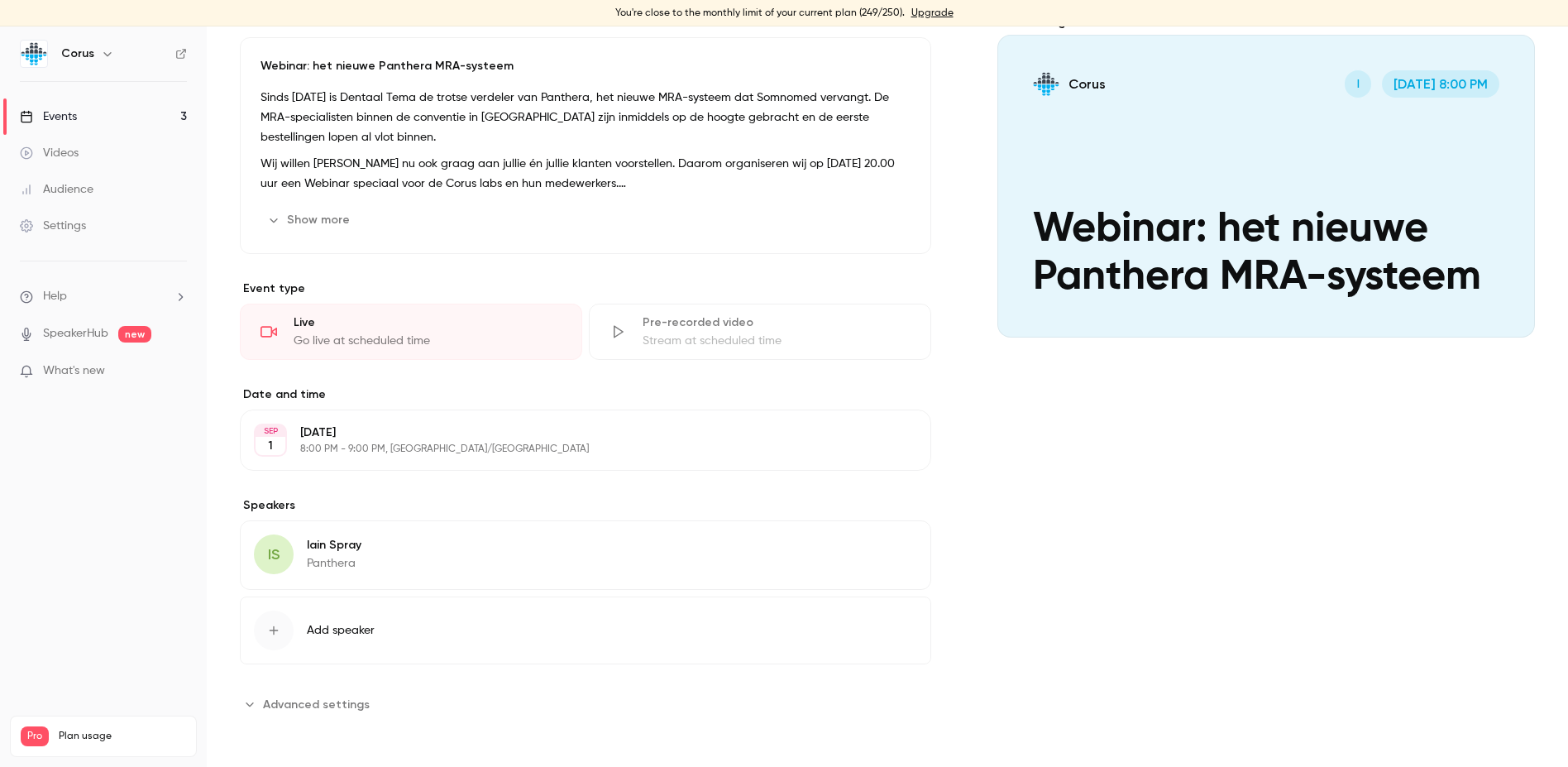
click at [300, 704] on span "Advanced settings" at bounding box center [316, 704] width 107 height 18
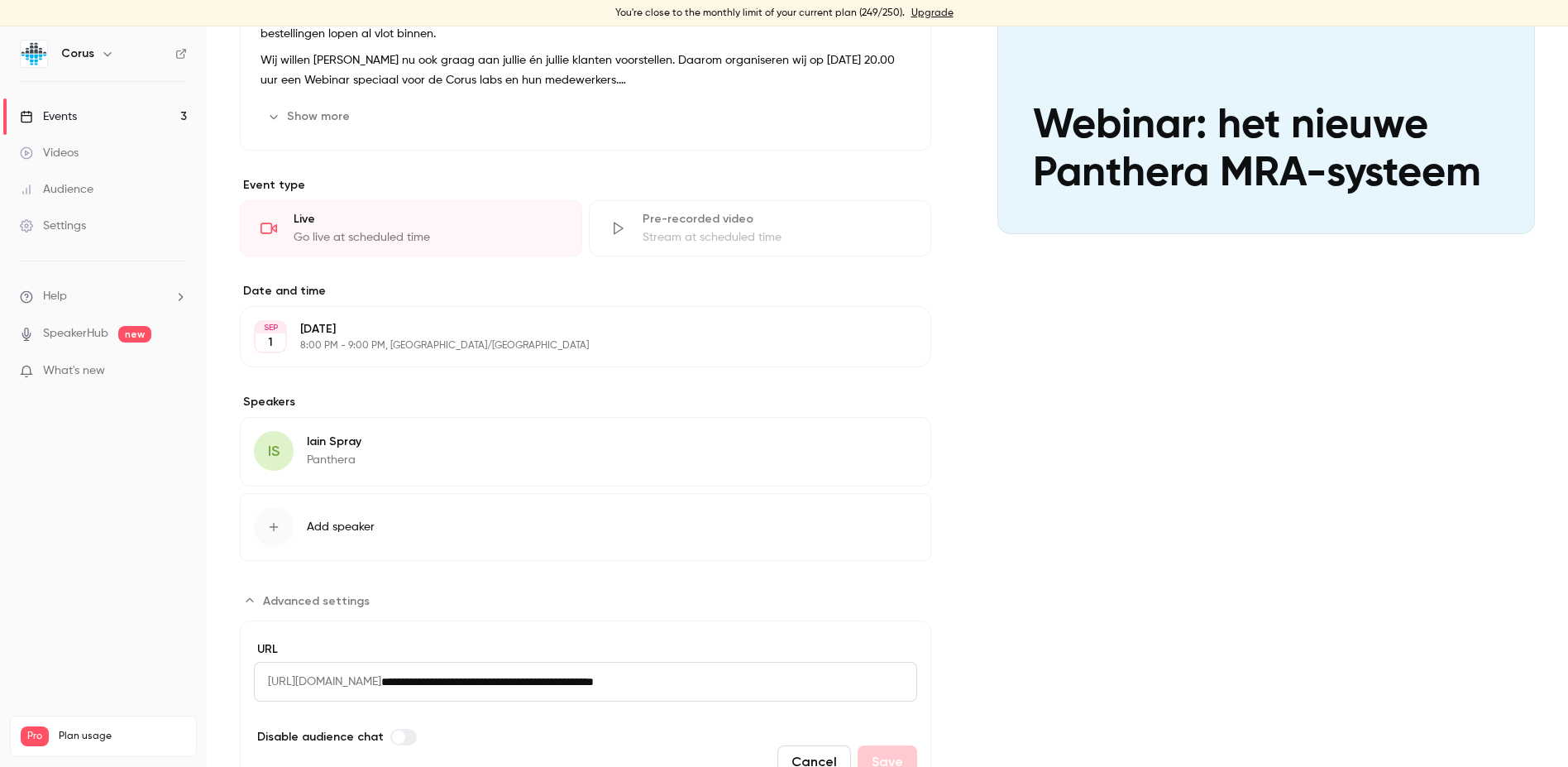
scroll to position [347, 0]
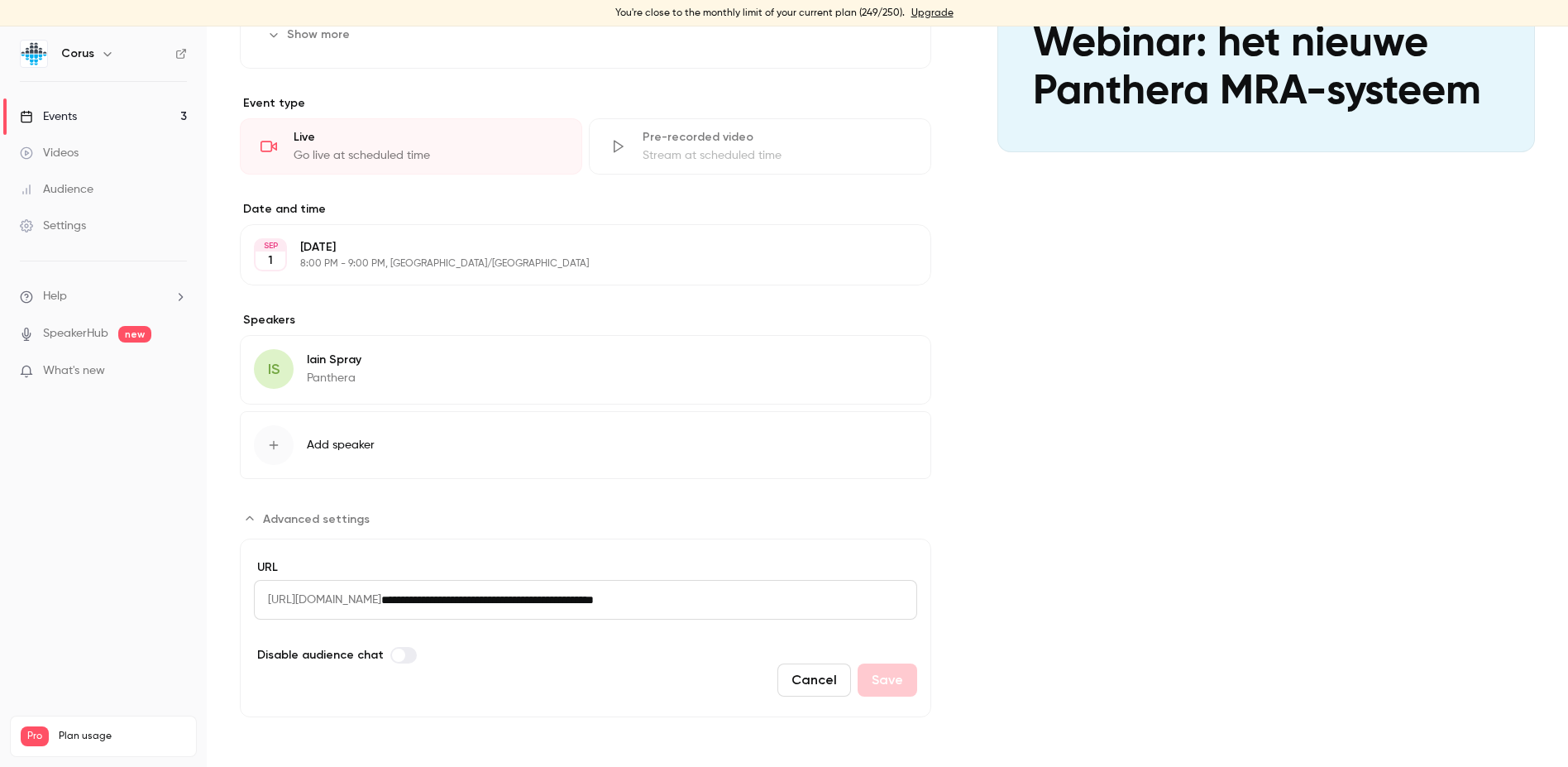
click at [395, 658] on span "Advanced settings" at bounding box center [399, 655] width 13 height 13
click at [889, 680] on button "Save" at bounding box center [887, 680] width 60 height 33
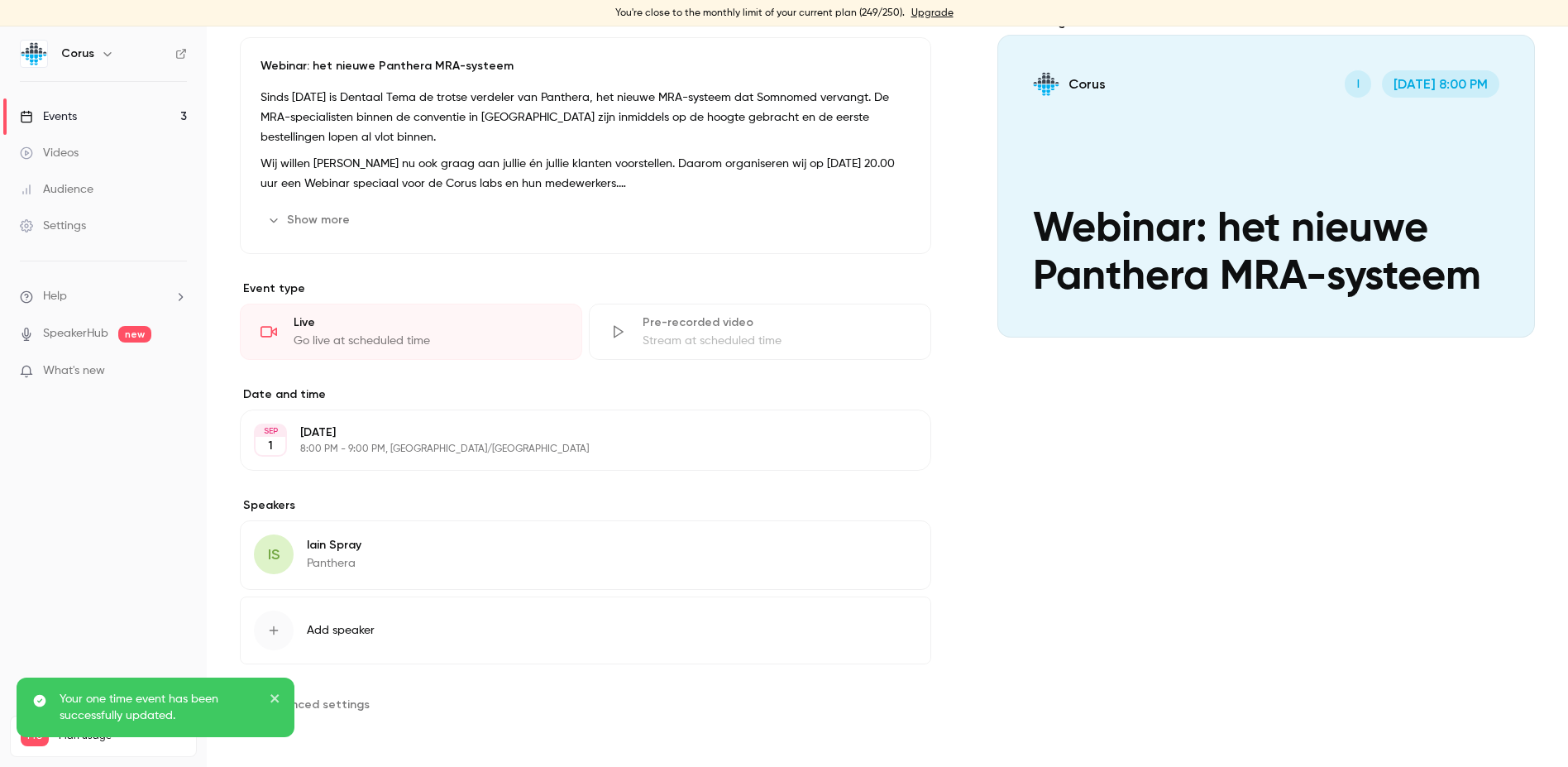
scroll to position [161, 0]
click at [60, 125] on link "Events 3" at bounding box center [103, 116] width 207 height 36
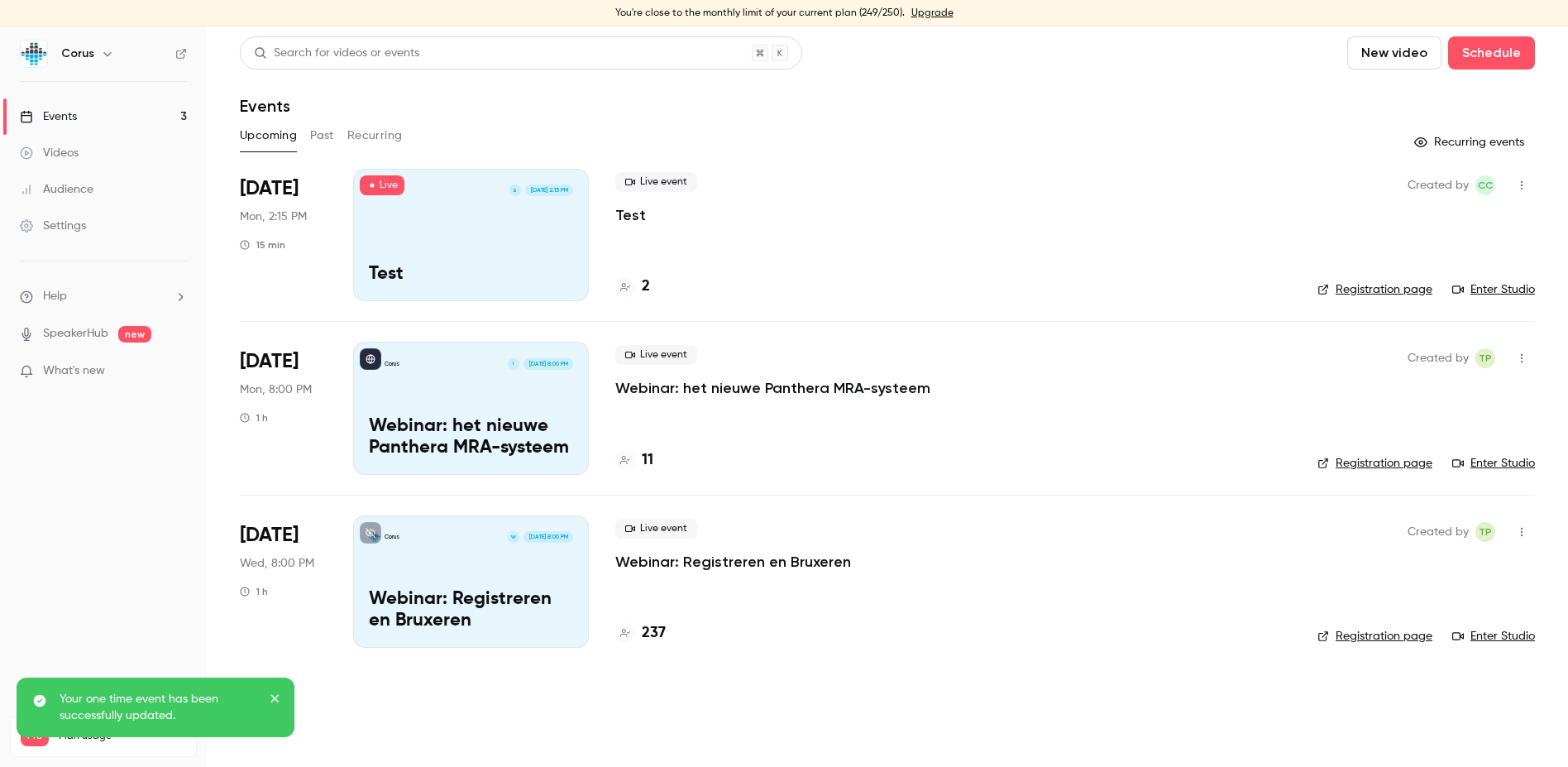
click at [500, 590] on p "Webinar: Registreren en Bruxeren" at bounding box center [470, 610] width 204 height 43
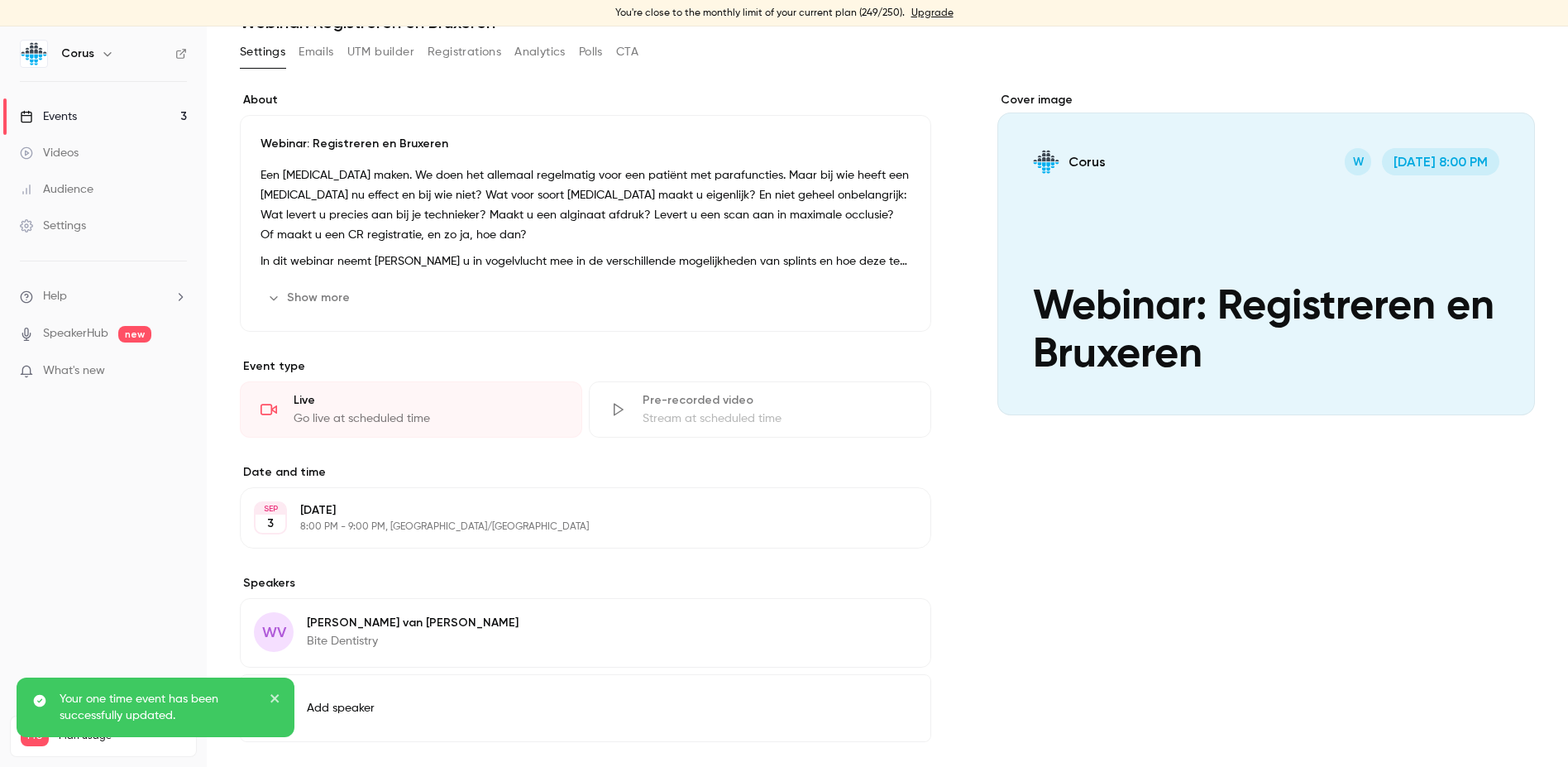
scroll to position [161, 0]
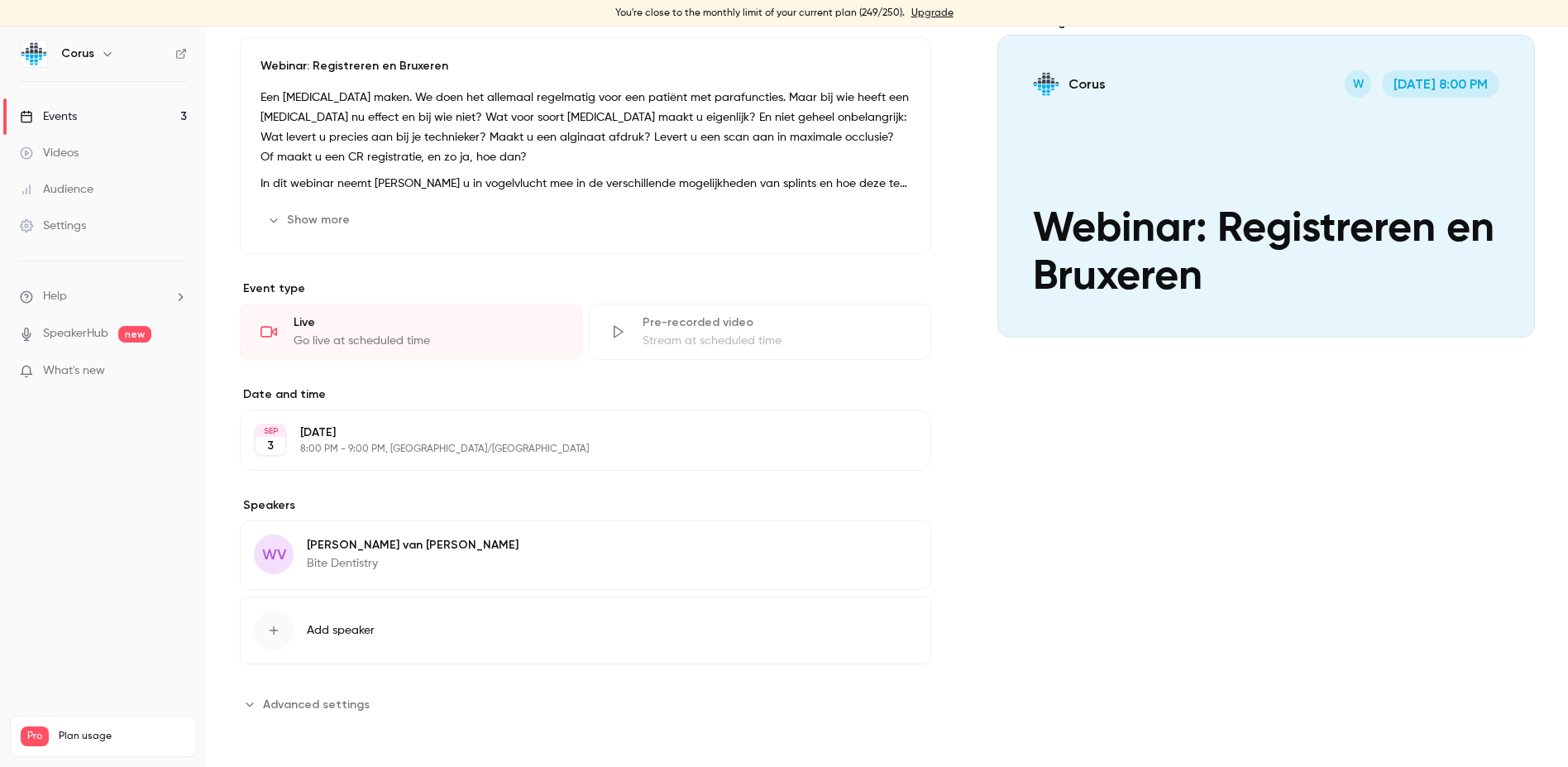
click at [299, 703] on span "Advanced settings" at bounding box center [316, 704] width 107 height 18
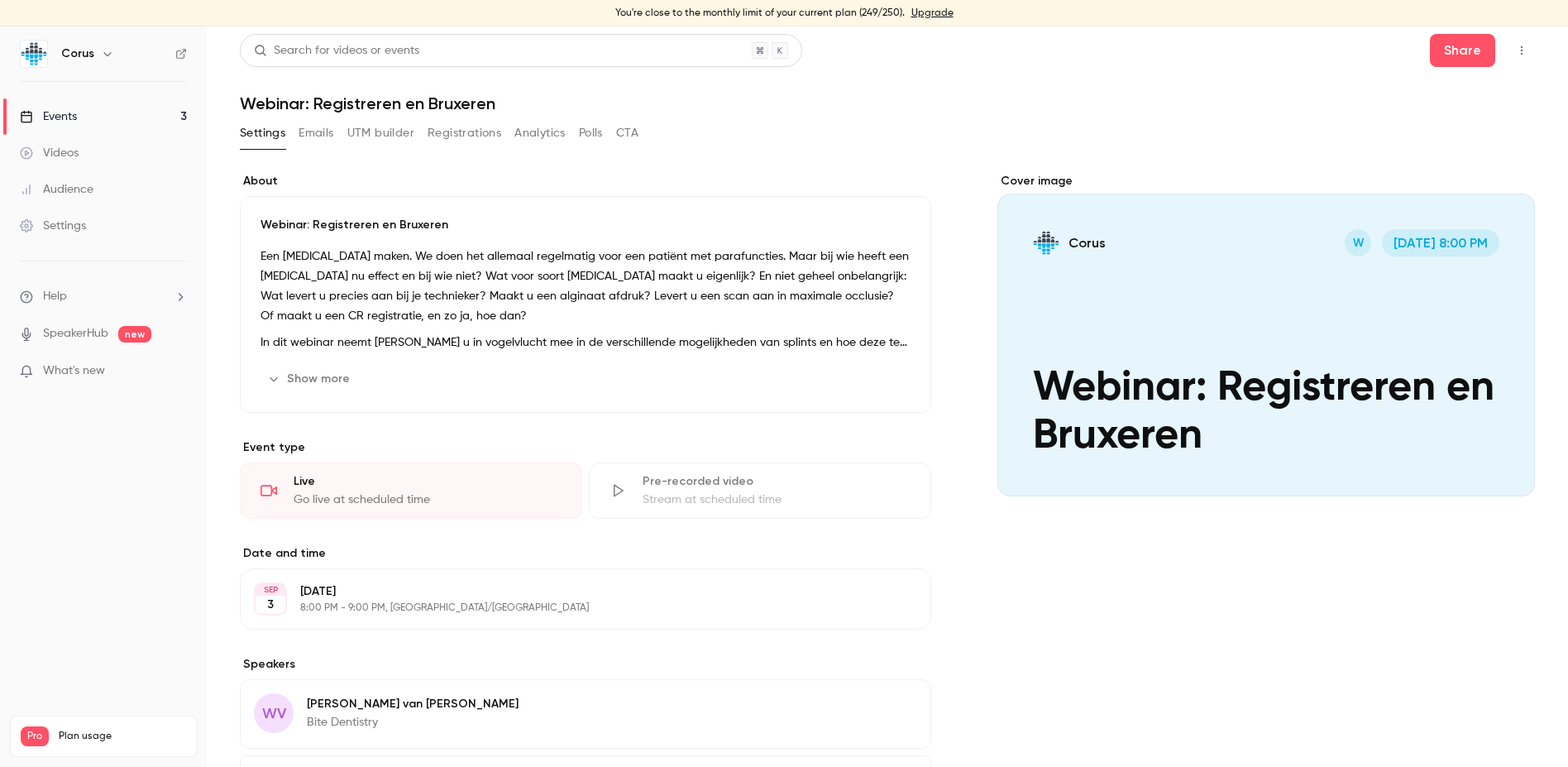
scroll to position [0, 0]
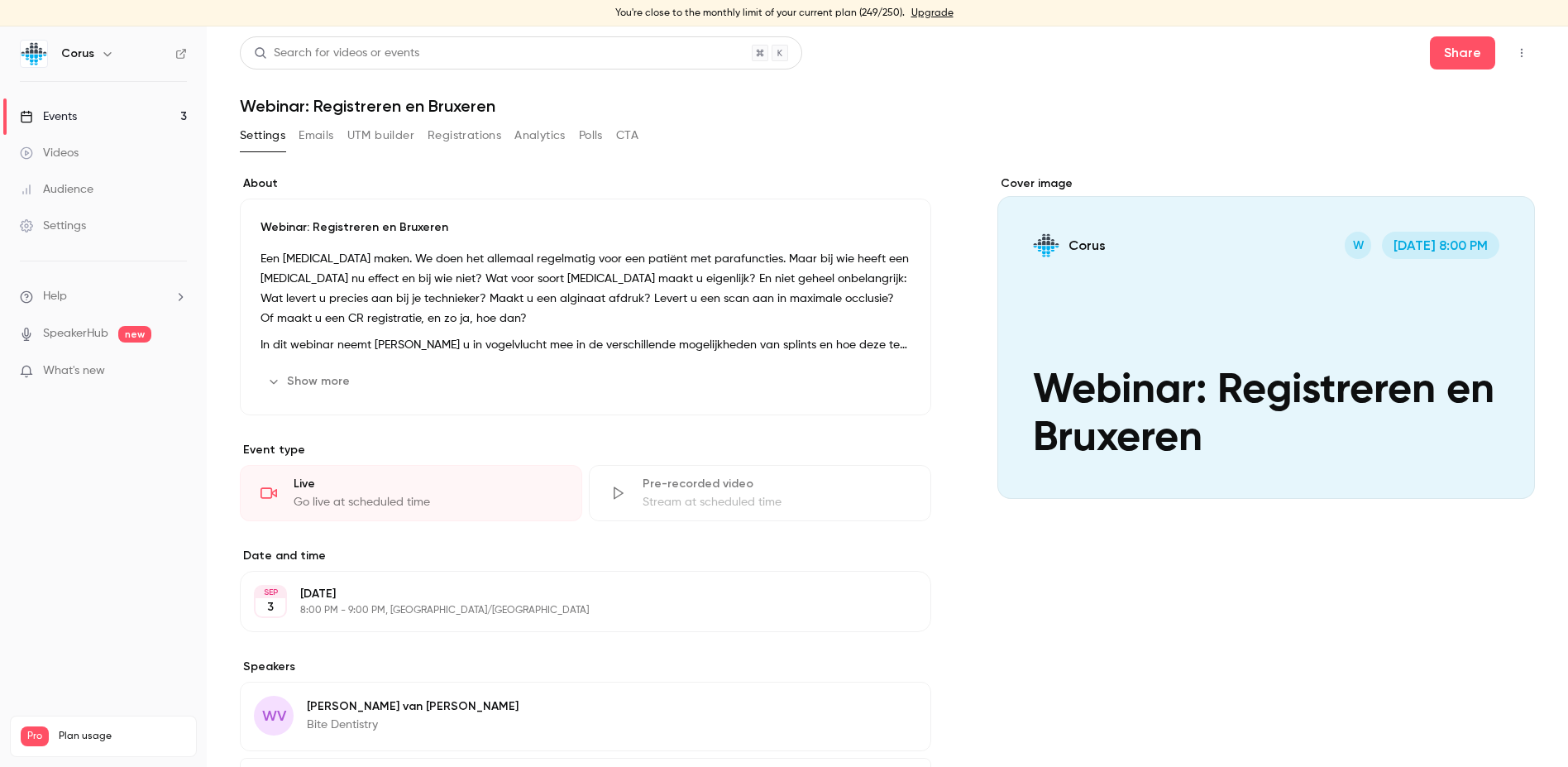
click at [42, 119] on div "Events" at bounding box center [49, 117] width 57 height 17
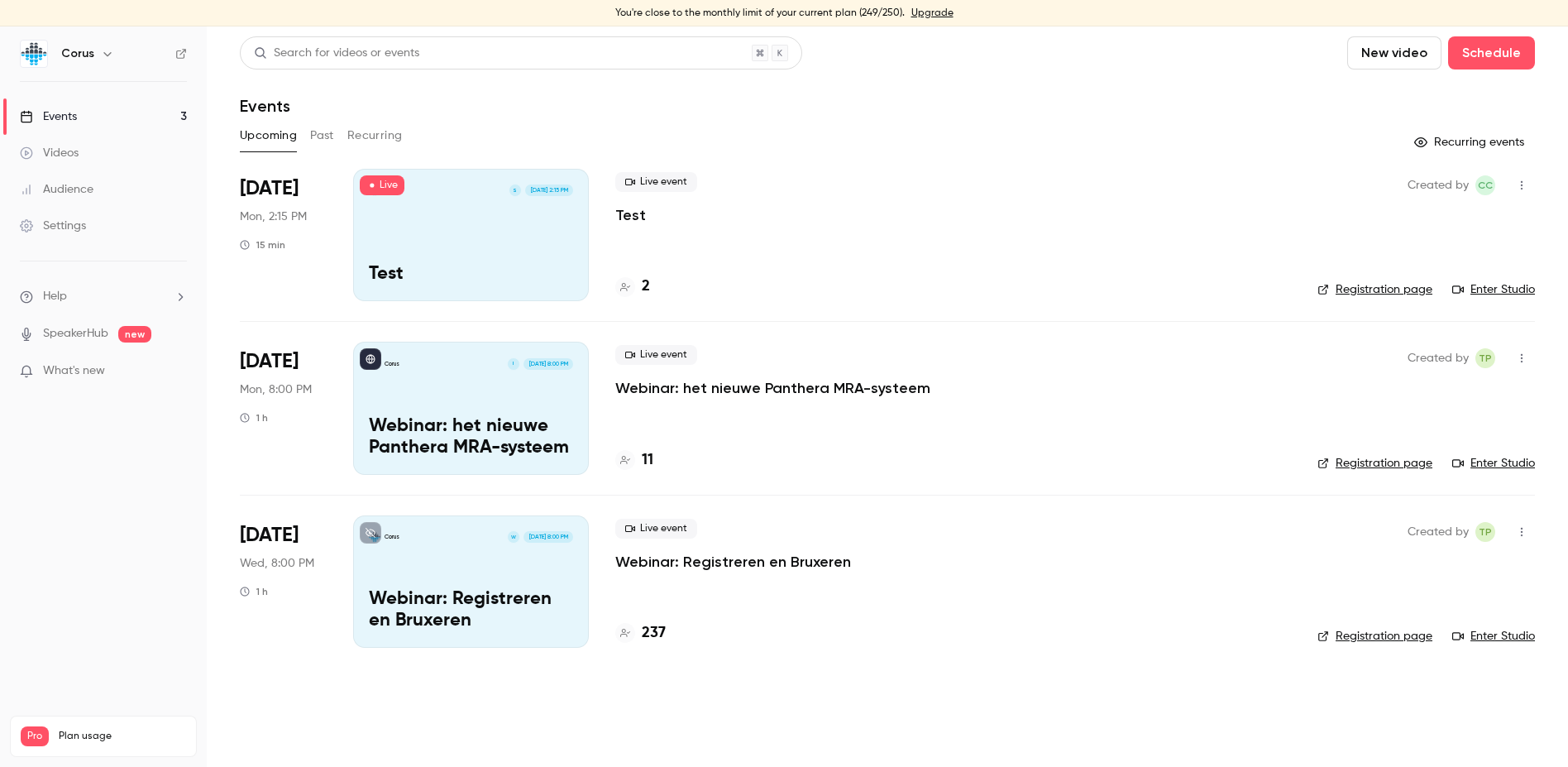
click at [462, 254] on div "Corus S [DATE] 2:15 PM Test" at bounding box center [471, 235] width 236 height 133
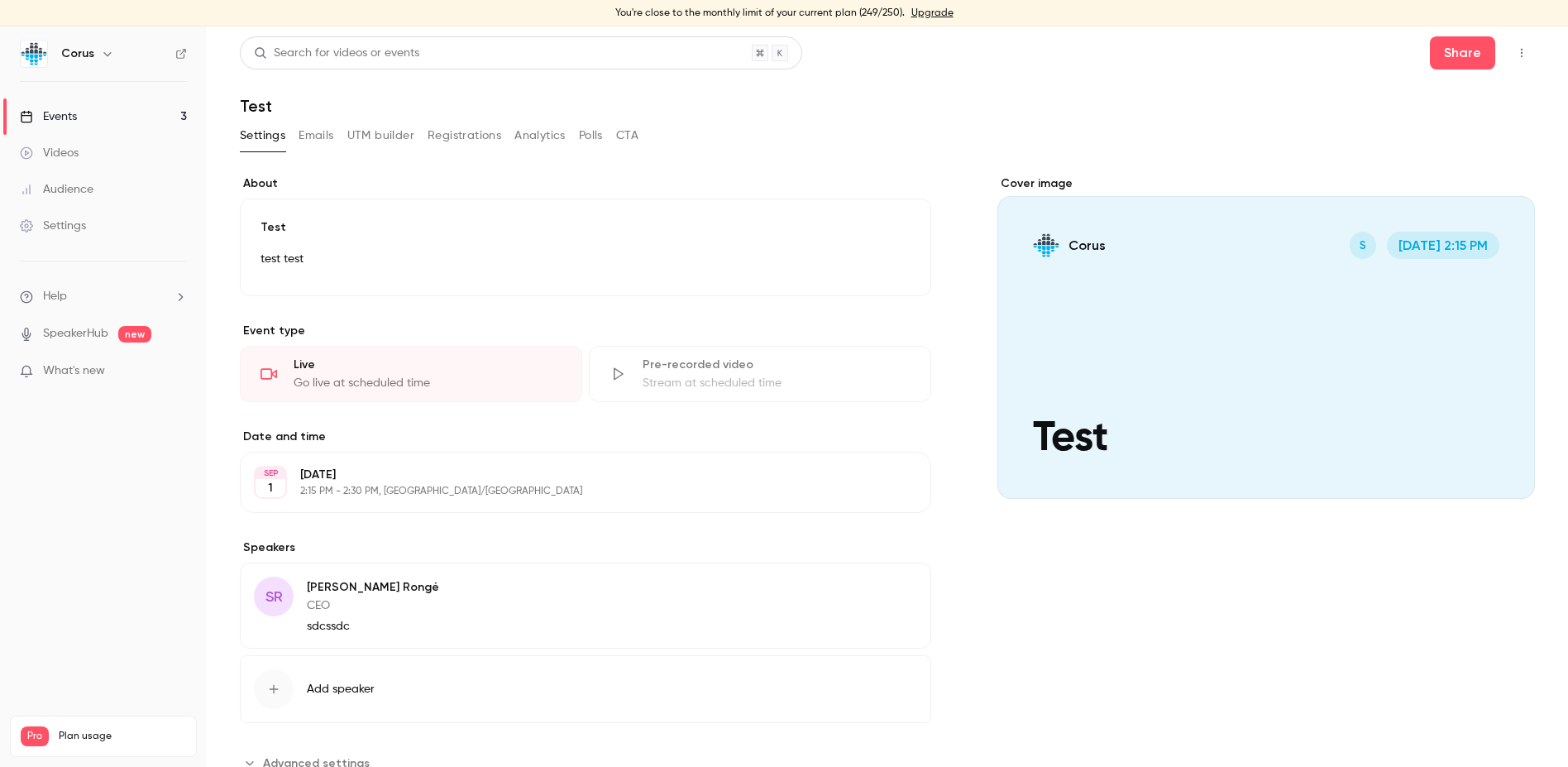
click at [633, 139] on button "CTA" at bounding box center [627, 136] width 23 height 27
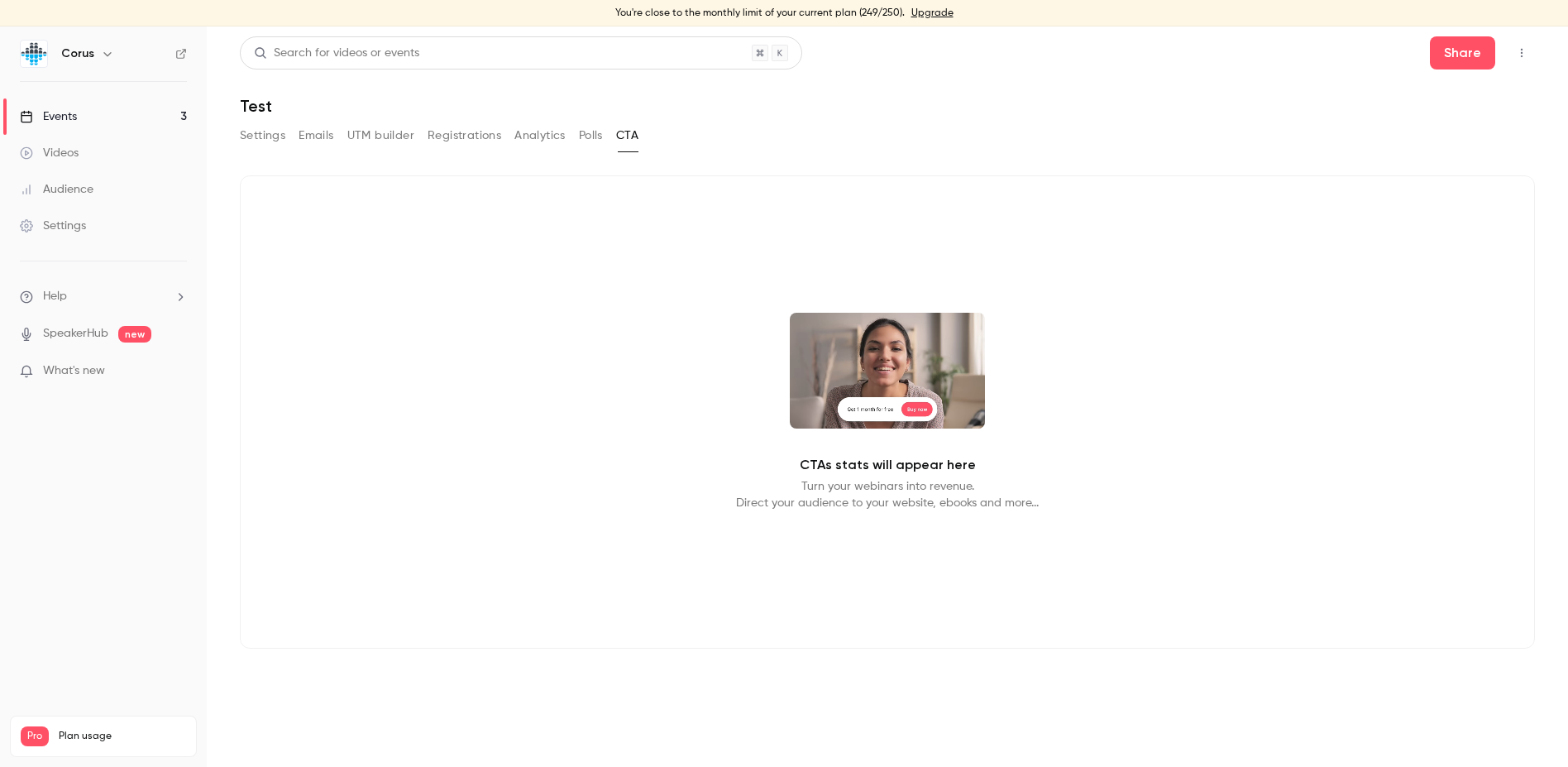
click at [583, 137] on button "Polls" at bounding box center [590, 136] width 24 height 27
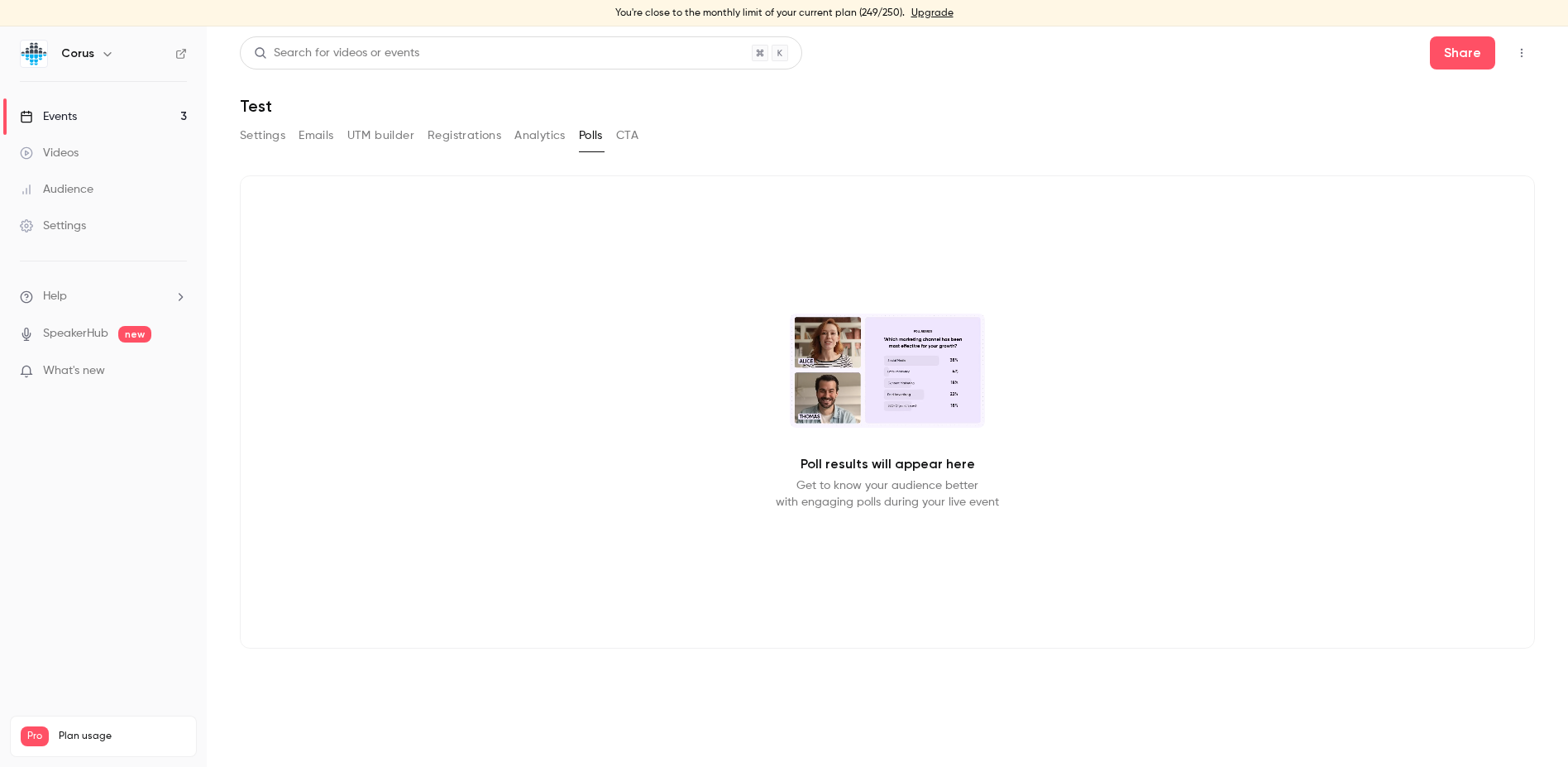
click at [536, 143] on button "Analytics" at bounding box center [540, 136] width 51 height 27
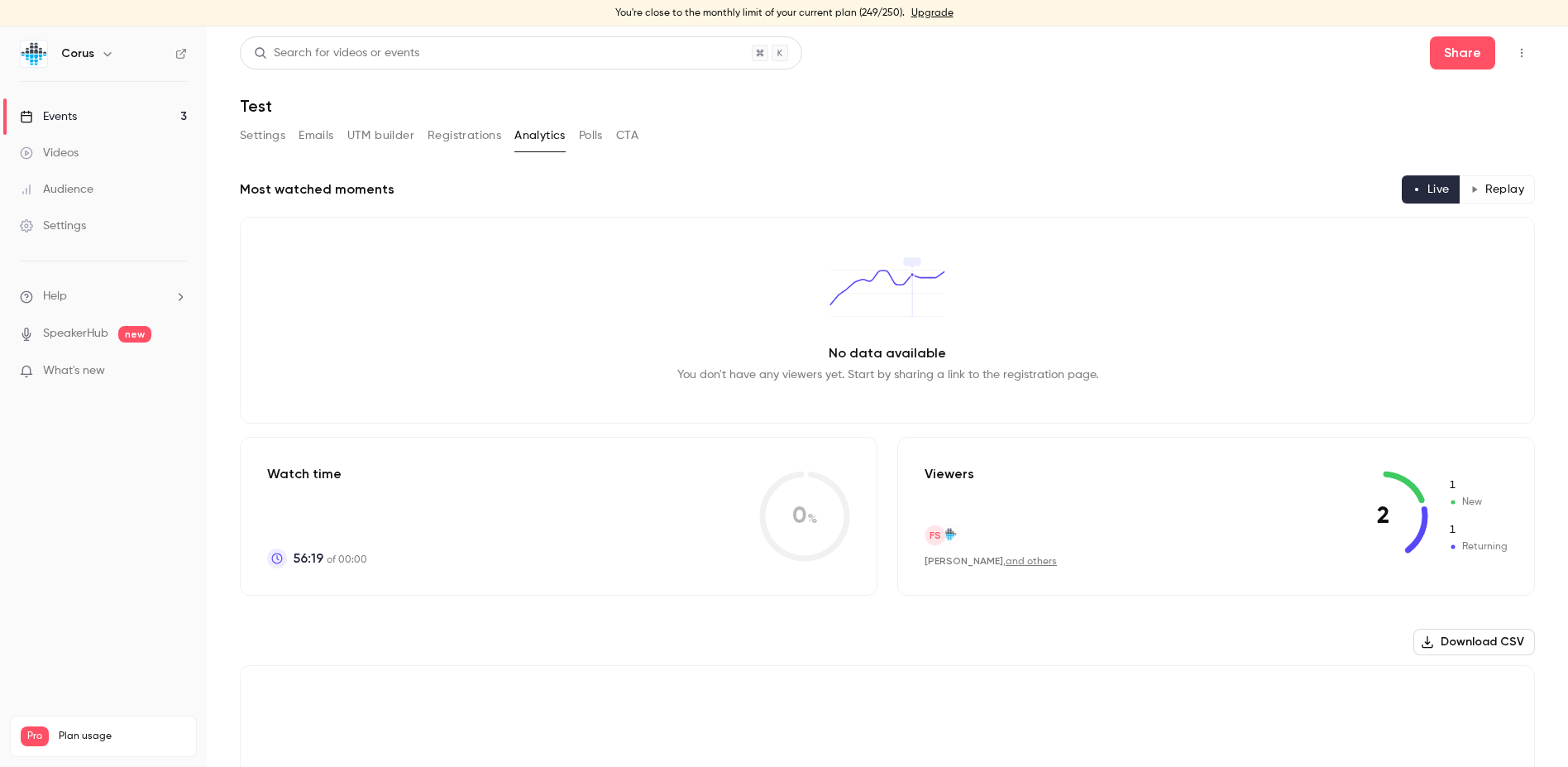
click at [84, 223] on div "Settings" at bounding box center [53, 226] width 66 height 17
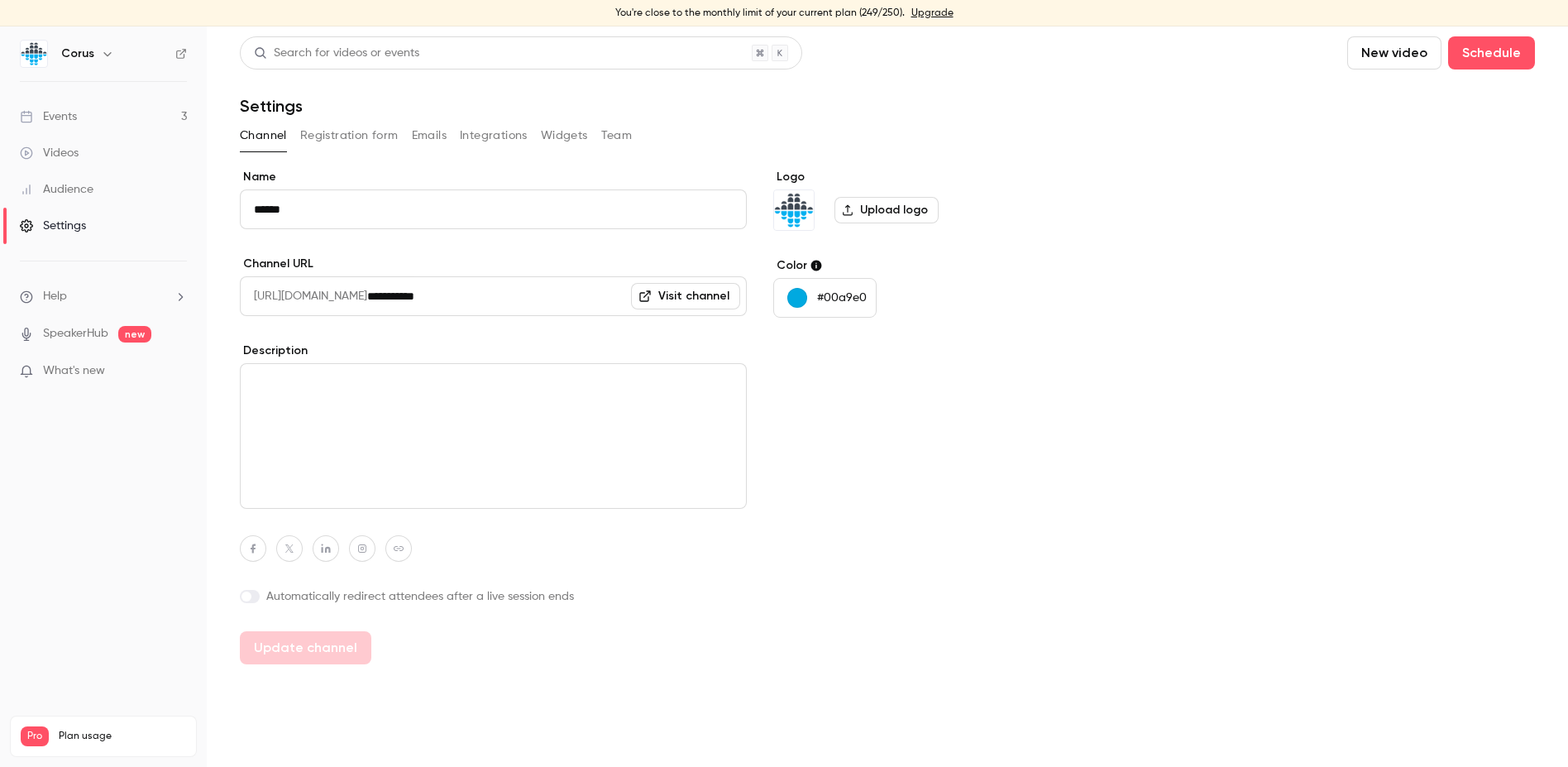
click at [73, 119] on div "Events" at bounding box center [49, 117] width 57 height 17
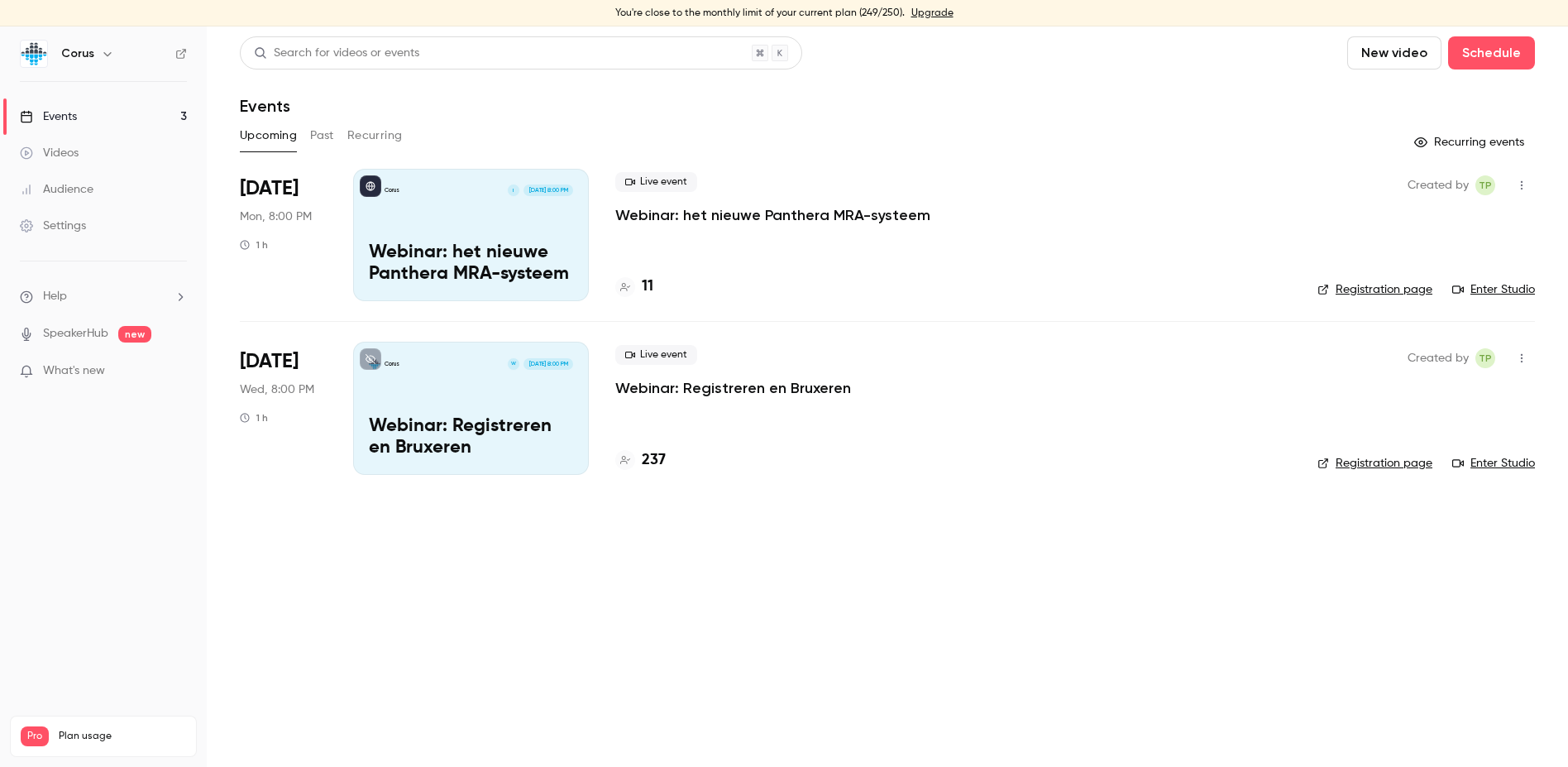
click at [324, 134] on button "Past" at bounding box center [322, 136] width 24 height 27
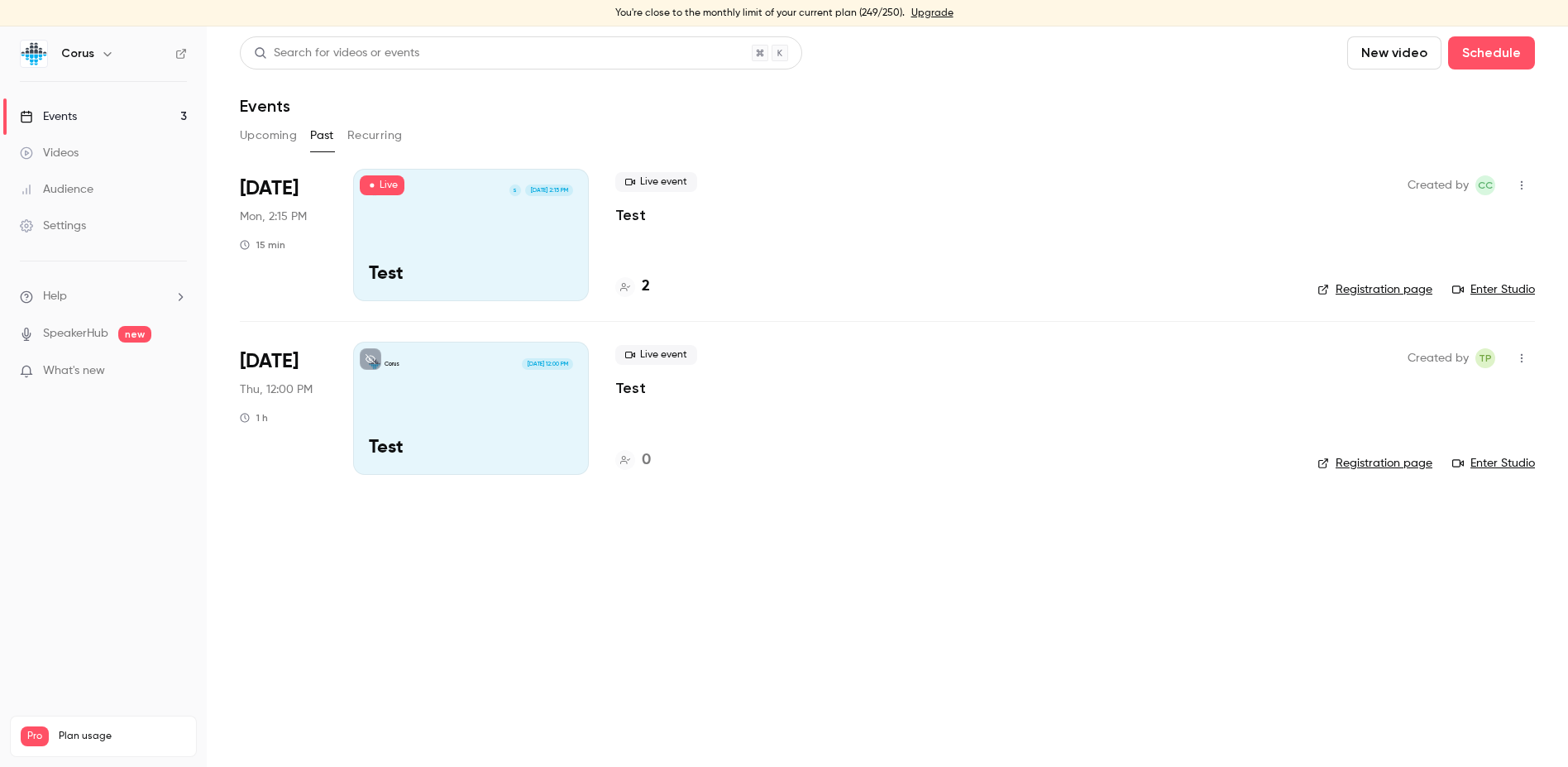
click at [526, 246] on div "Corus S [DATE] 2:15 PM Test" at bounding box center [471, 235] width 236 height 133
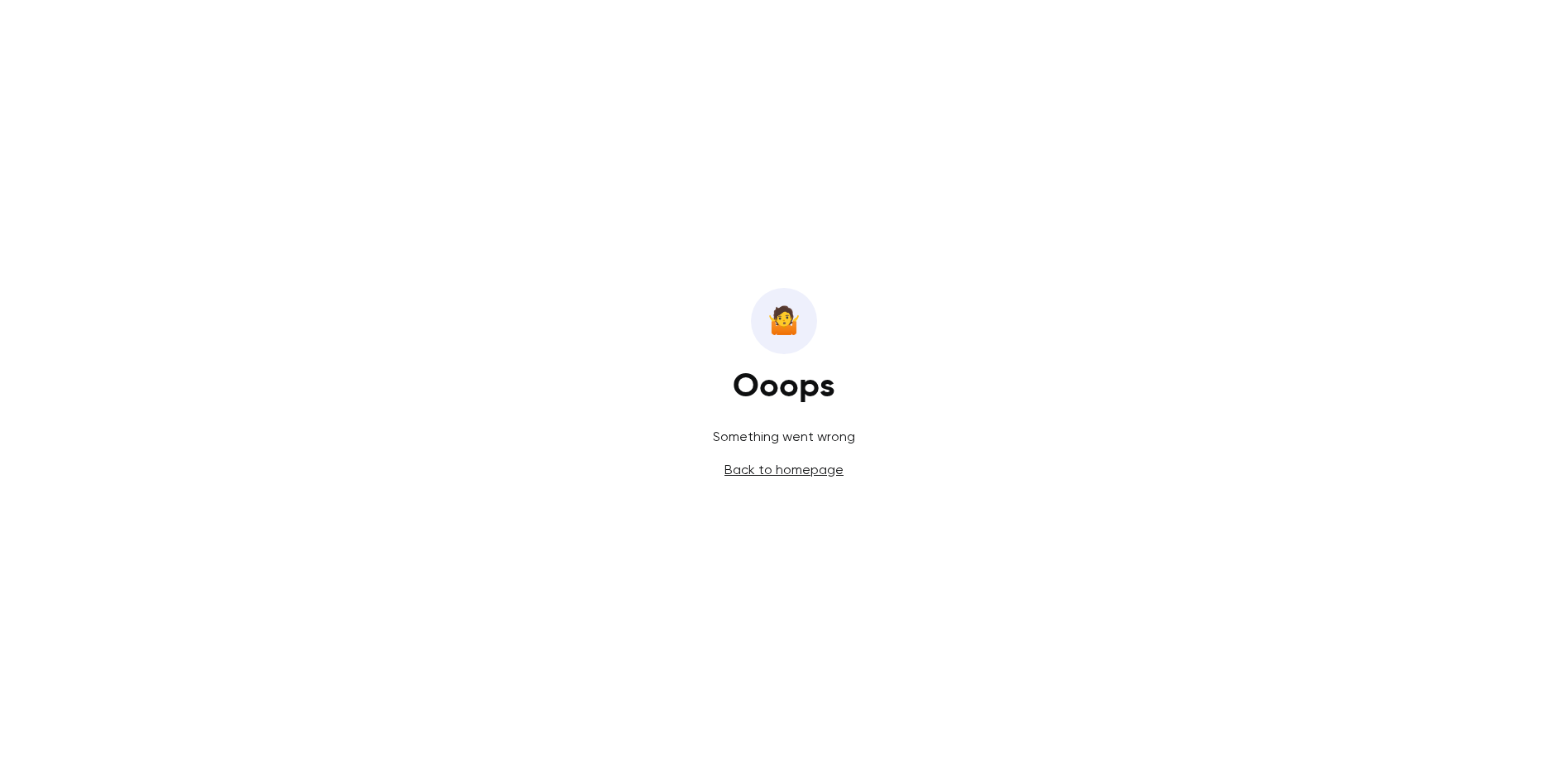
click at [812, 474] on link "Back to homepage" at bounding box center [784, 470] width 119 height 16
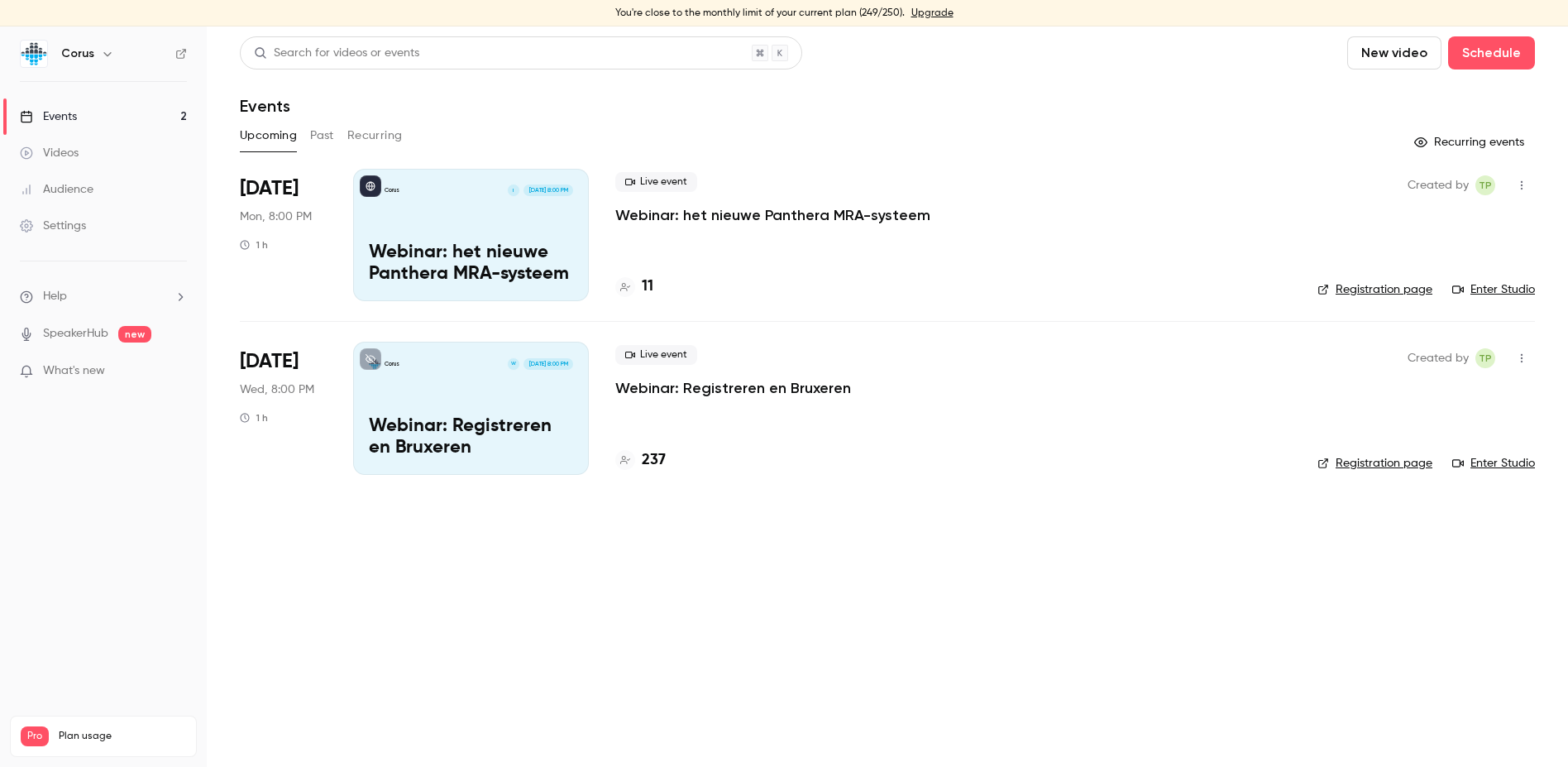
click at [440, 257] on p "Webinar: het nieuwe Panthera MRA-systeem" at bounding box center [470, 264] width 204 height 43
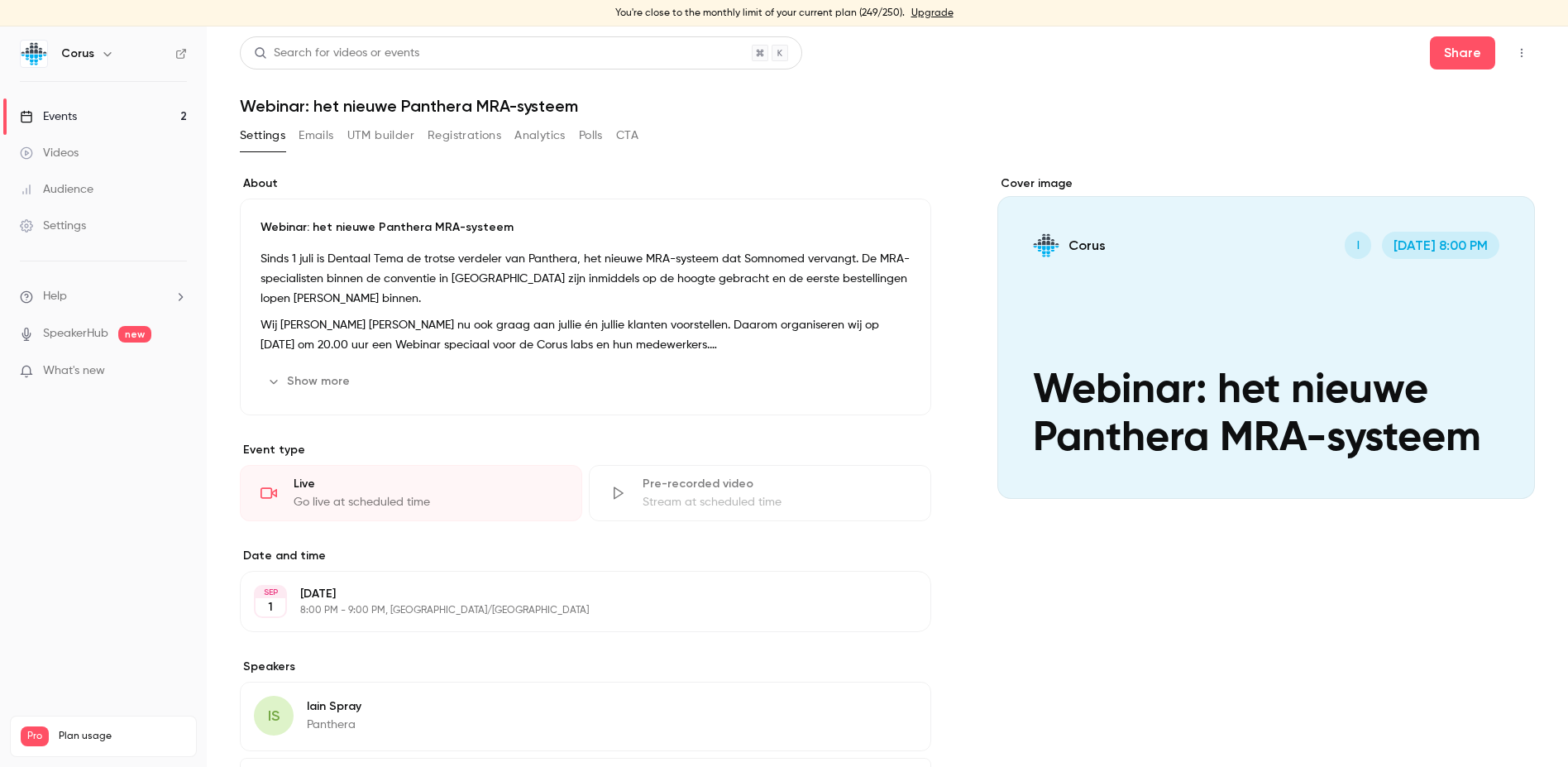
scroll to position [161, 0]
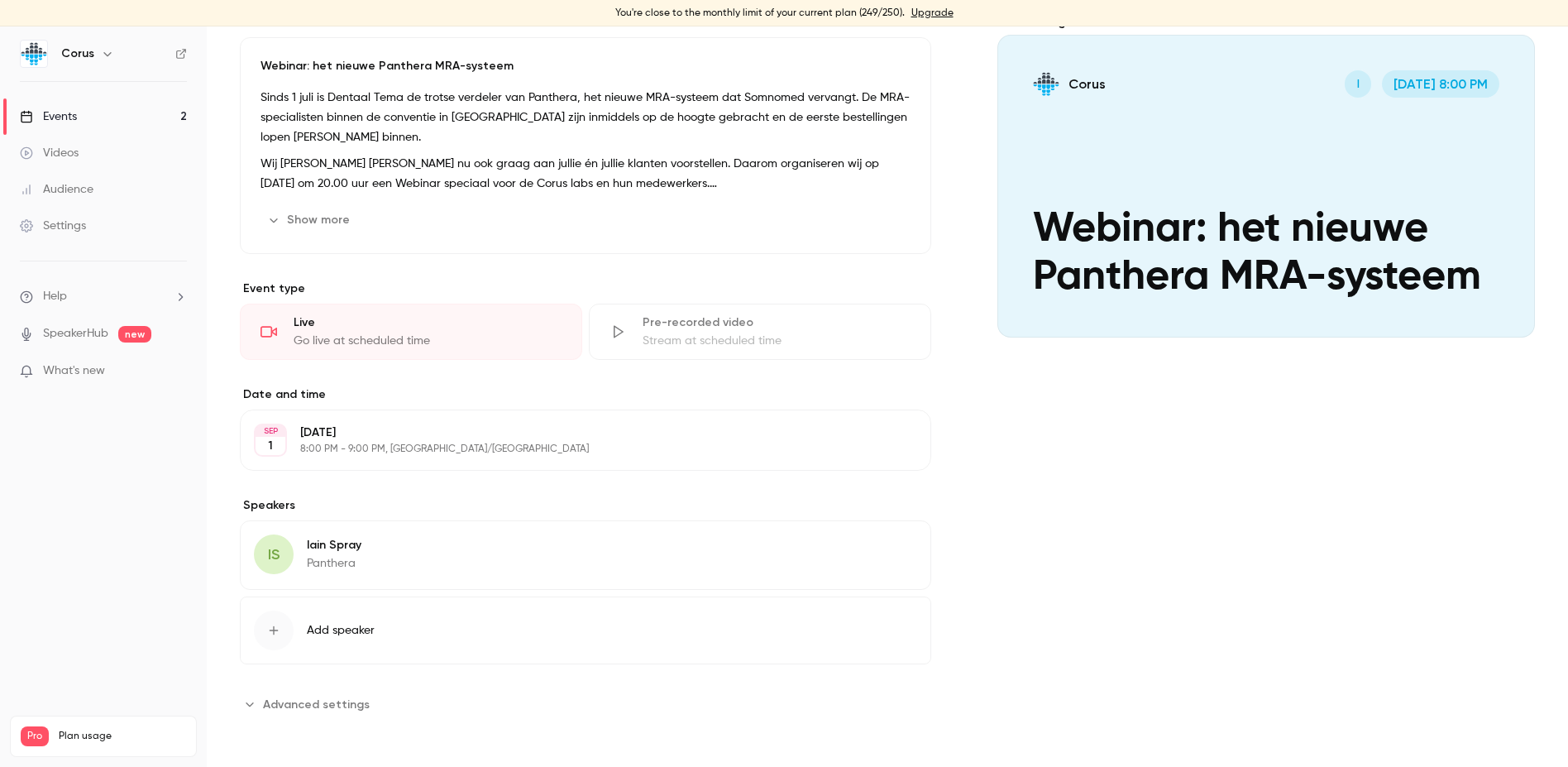
click at [284, 700] on span "Advanced settings" at bounding box center [316, 704] width 107 height 18
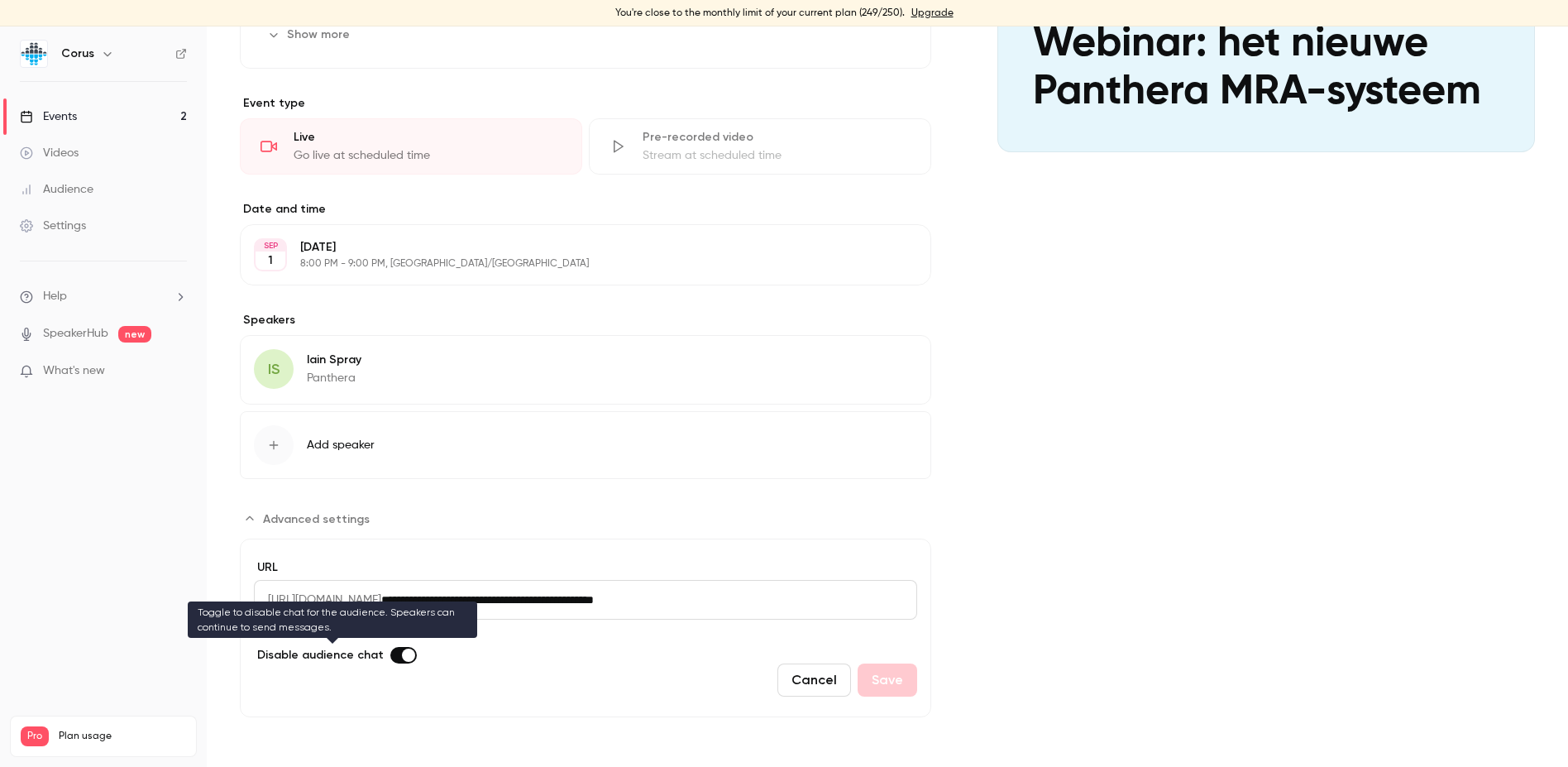
click at [402, 657] on span "Advanced settings" at bounding box center [409, 655] width 13 height 13
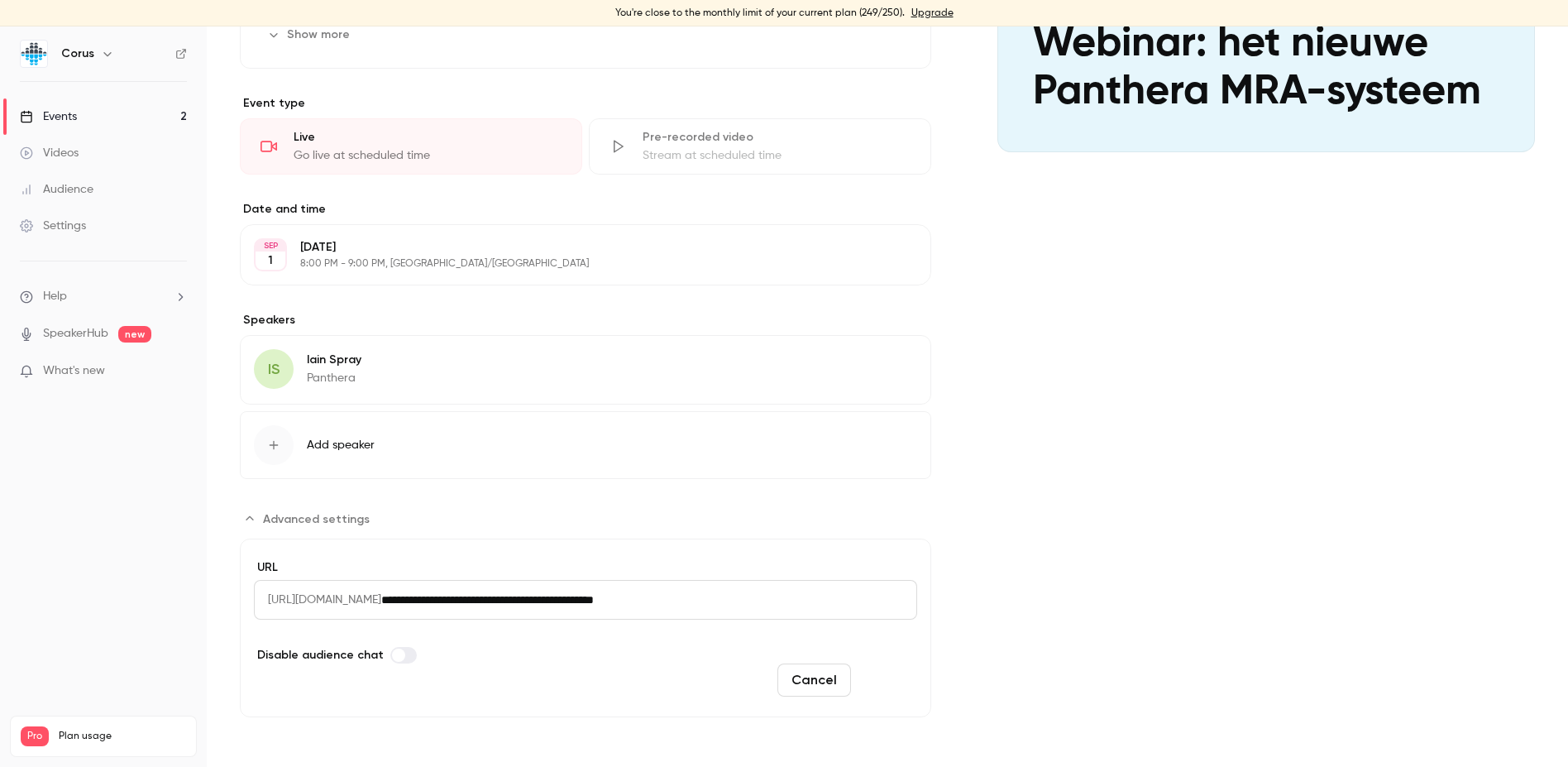
click at [873, 677] on button "Save" at bounding box center [887, 680] width 60 height 33
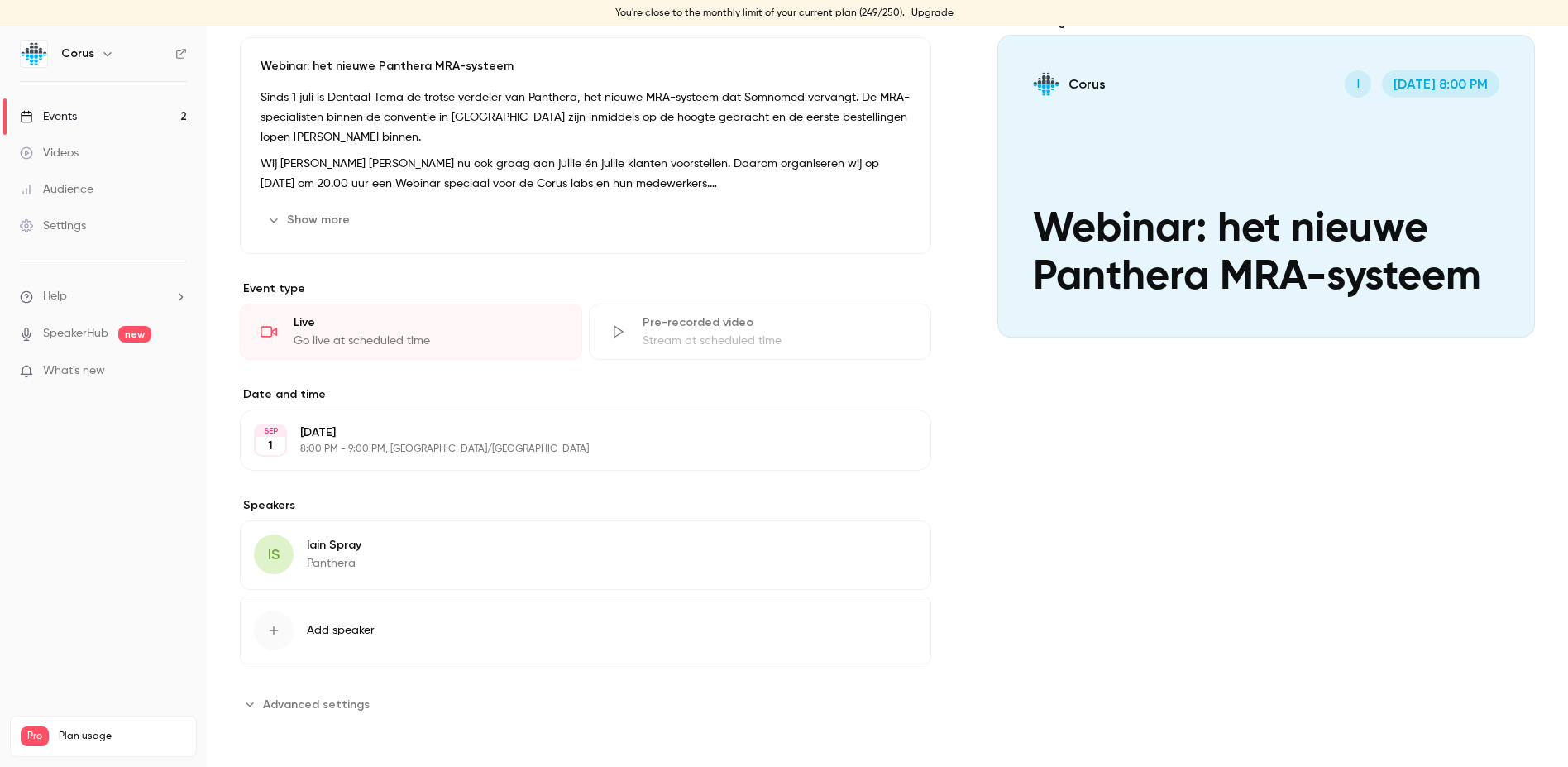
click at [69, 215] on link "Settings" at bounding box center [103, 225] width 207 height 36
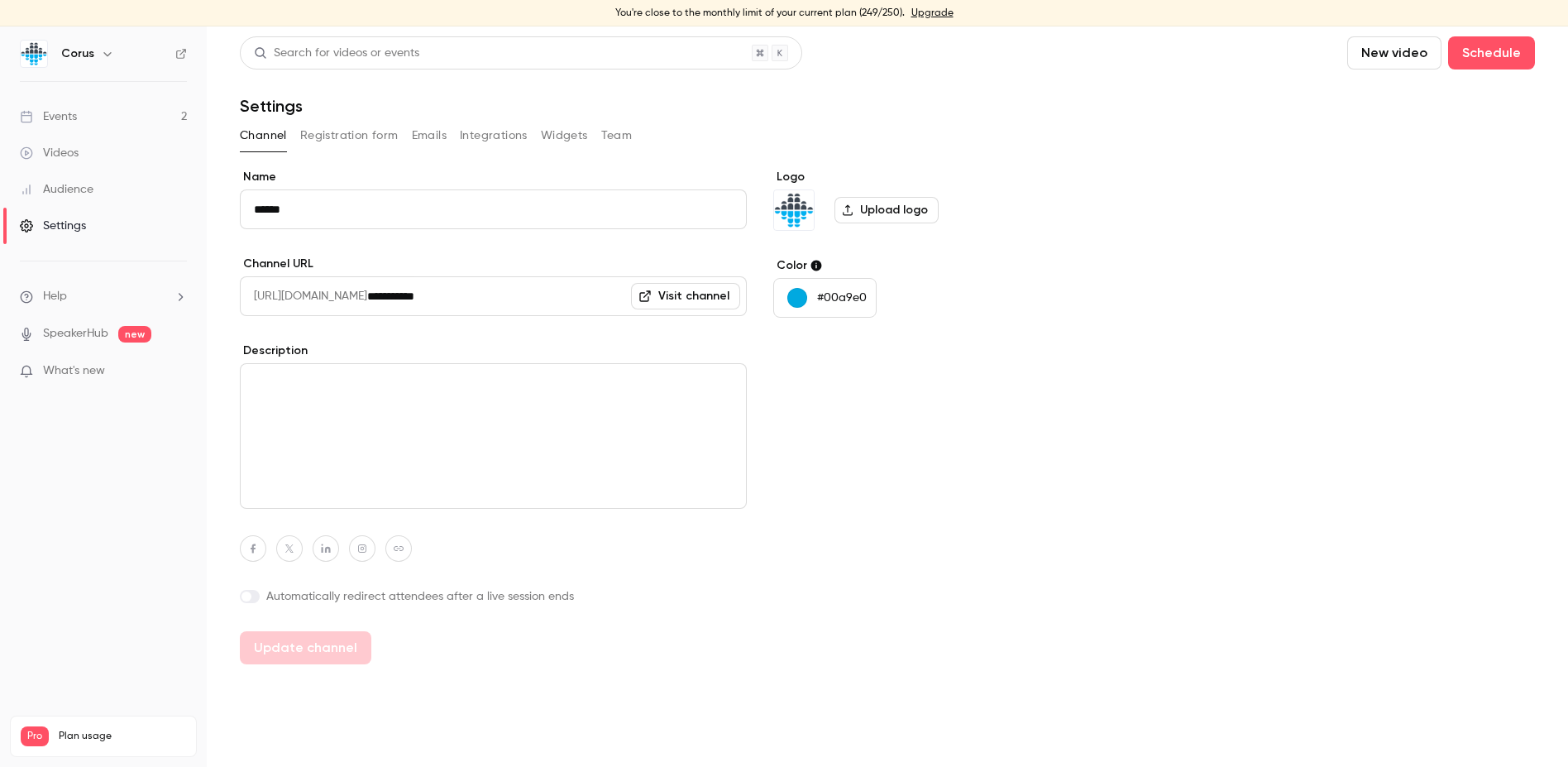
click at [101, 53] on icon "button" at bounding box center [108, 54] width 13 height 13
click at [630, 137] on div at bounding box center [784, 383] width 1568 height 767
click at [630, 137] on button "Team" at bounding box center [616, 136] width 31 height 27
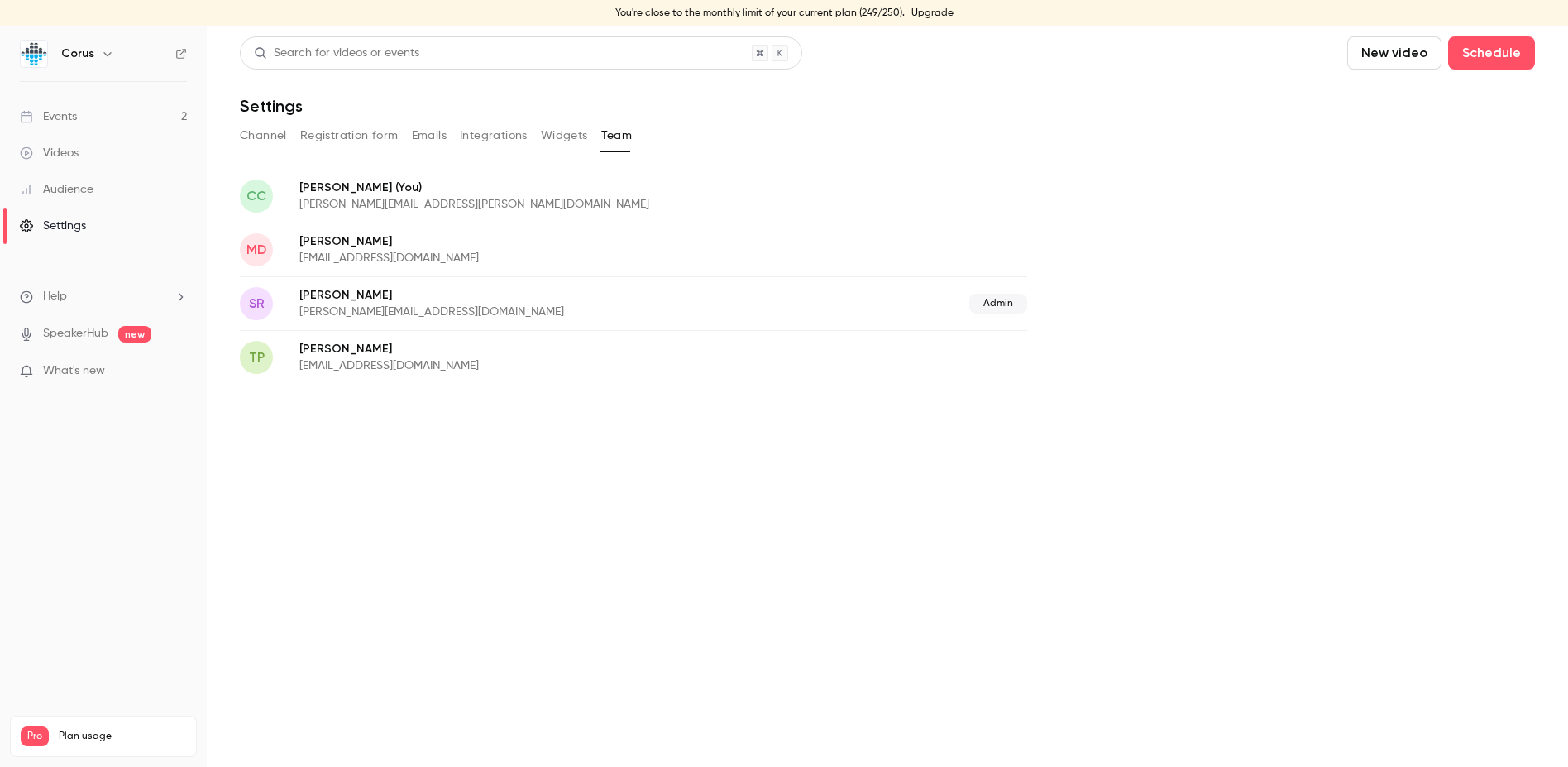
click at [567, 137] on button "Widgets" at bounding box center [564, 136] width 47 height 27
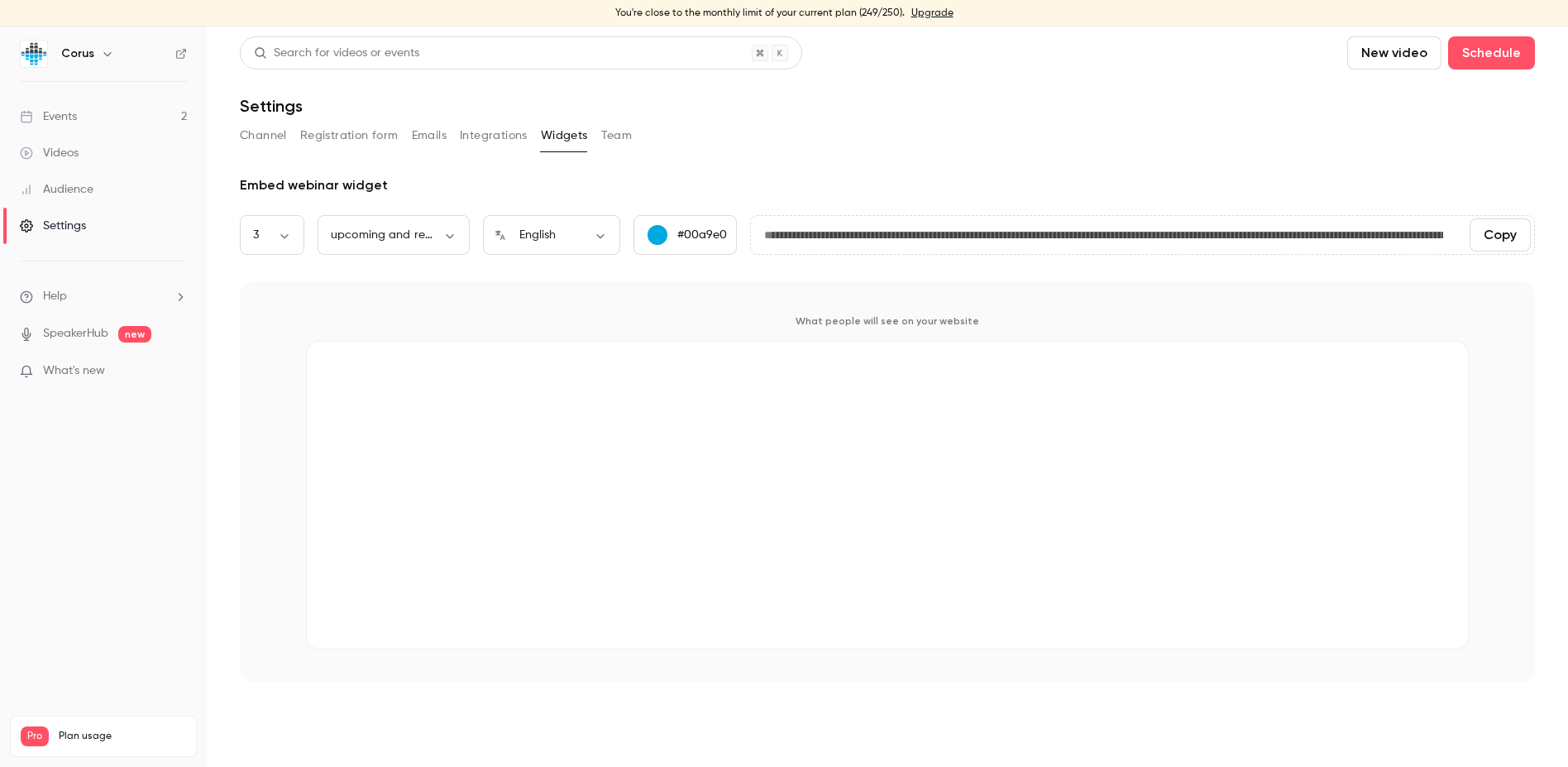
click at [494, 139] on button "Integrations" at bounding box center [494, 136] width 68 height 27
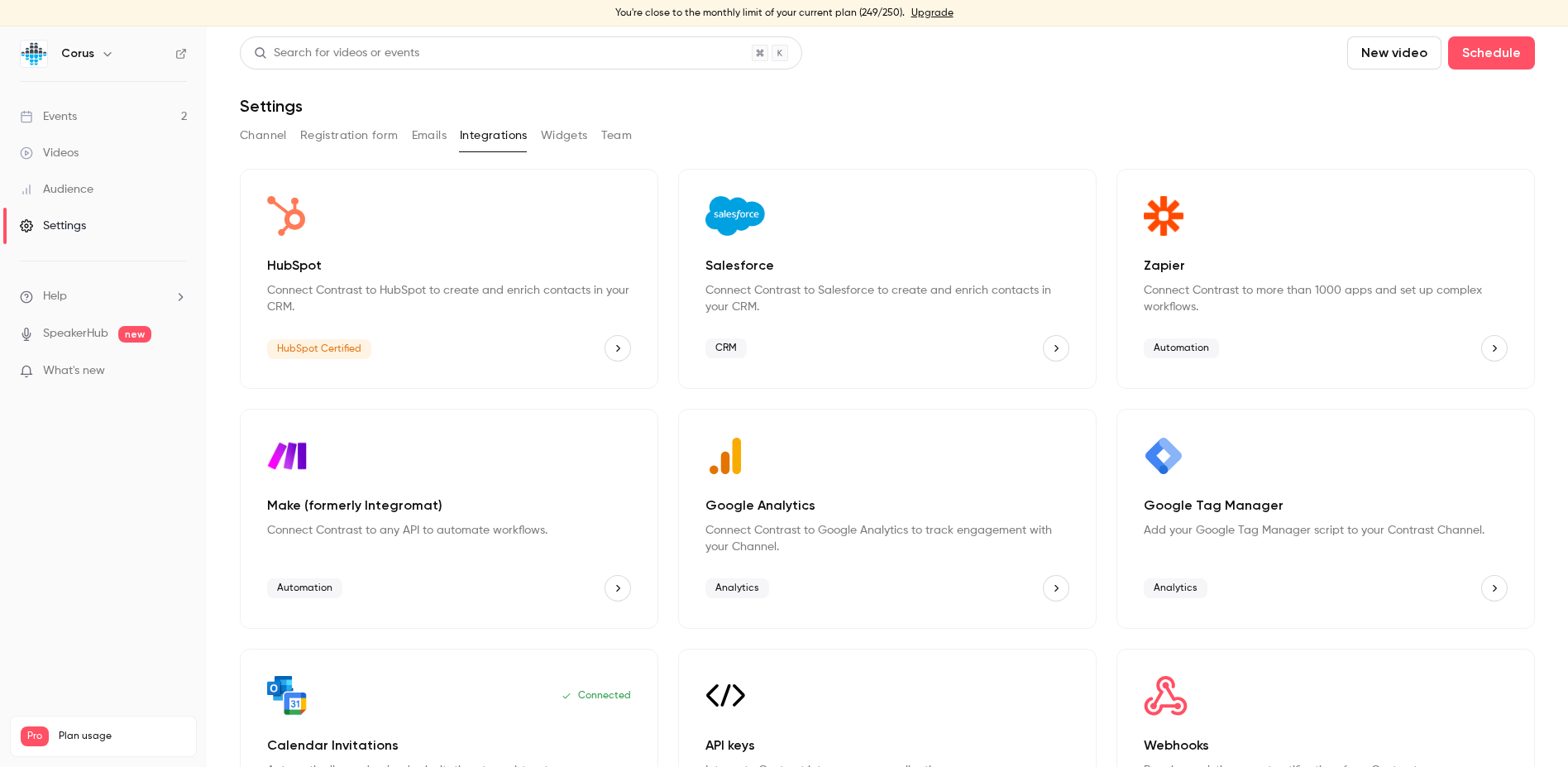
click at [425, 137] on button "Emails" at bounding box center [428, 136] width 34 height 27
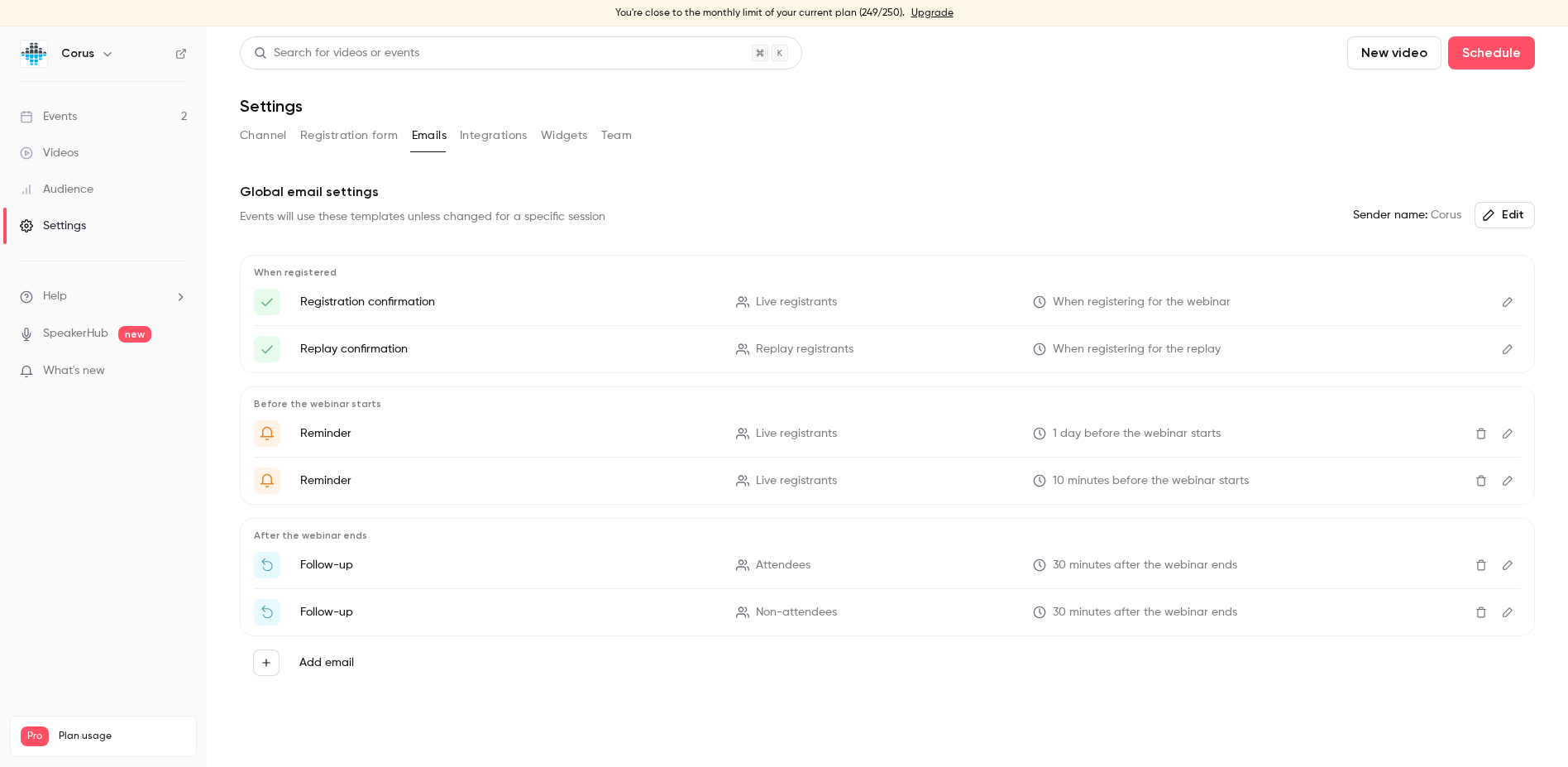
click at [363, 130] on button "Registration form" at bounding box center [349, 136] width 98 height 27
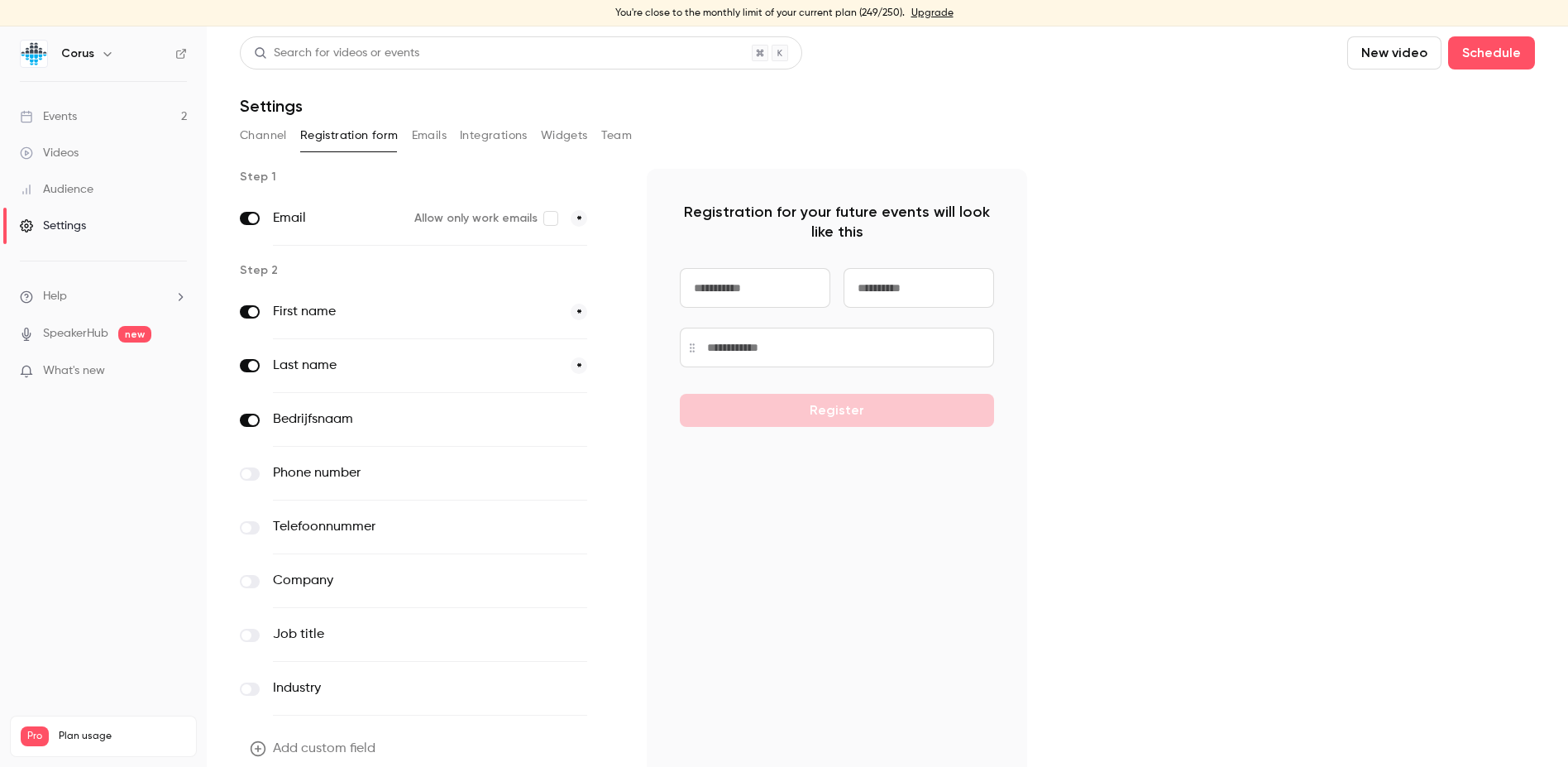
click at [278, 134] on button "Channel" at bounding box center [264, 136] width 47 height 27
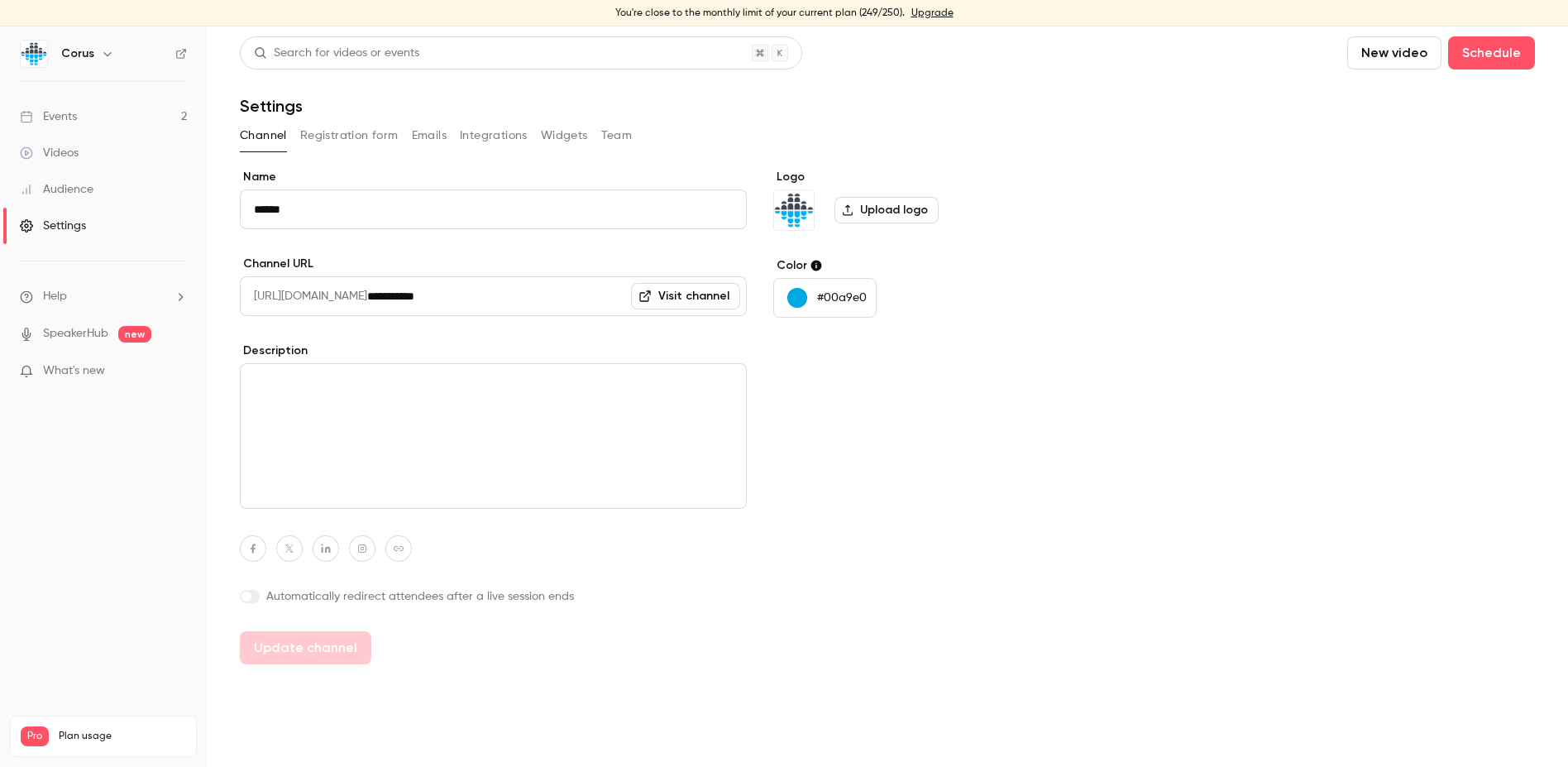
click at [91, 127] on link "Events 2" at bounding box center [103, 116] width 207 height 36
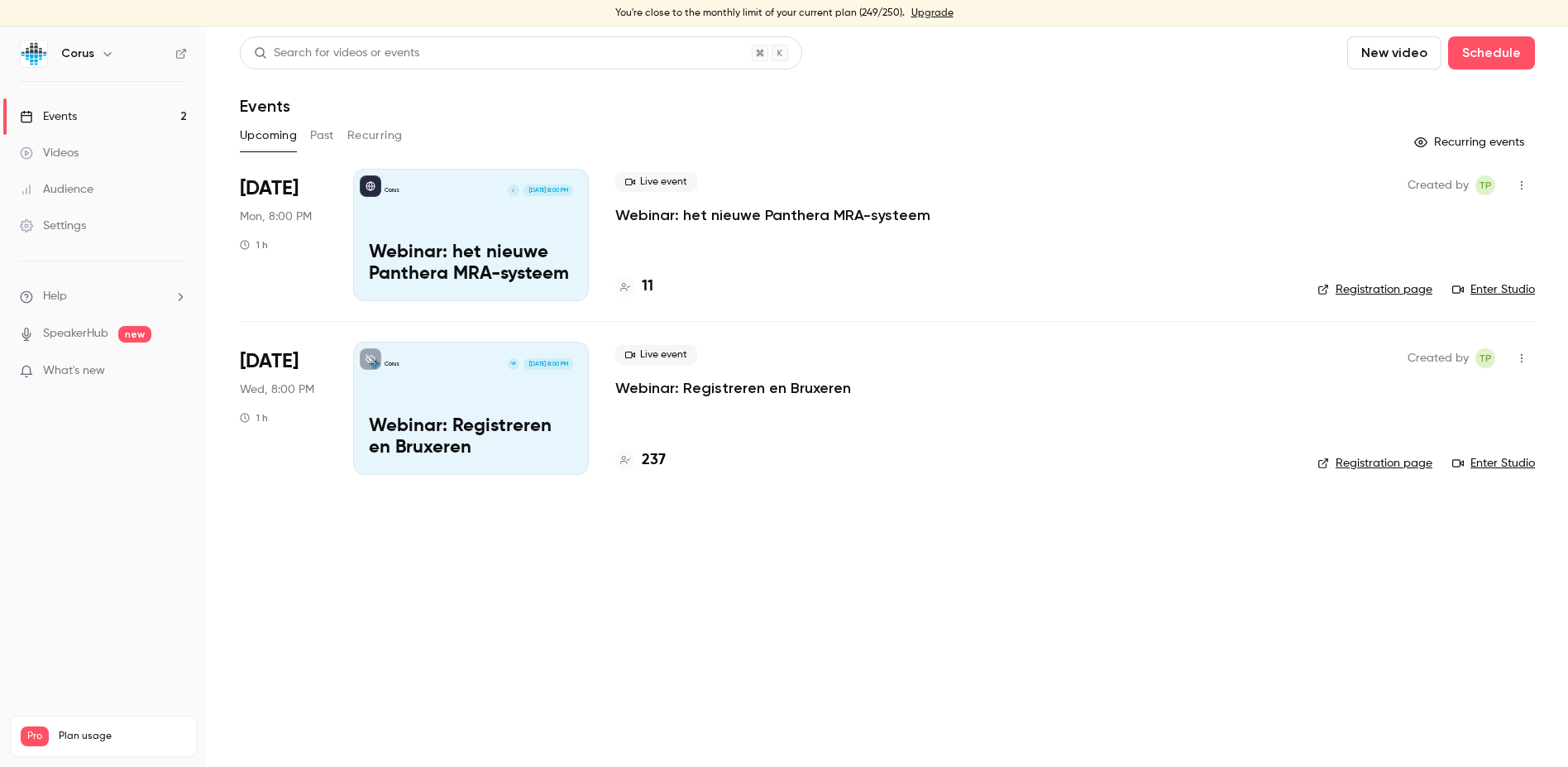
click at [324, 137] on button "Past" at bounding box center [322, 136] width 24 height 27
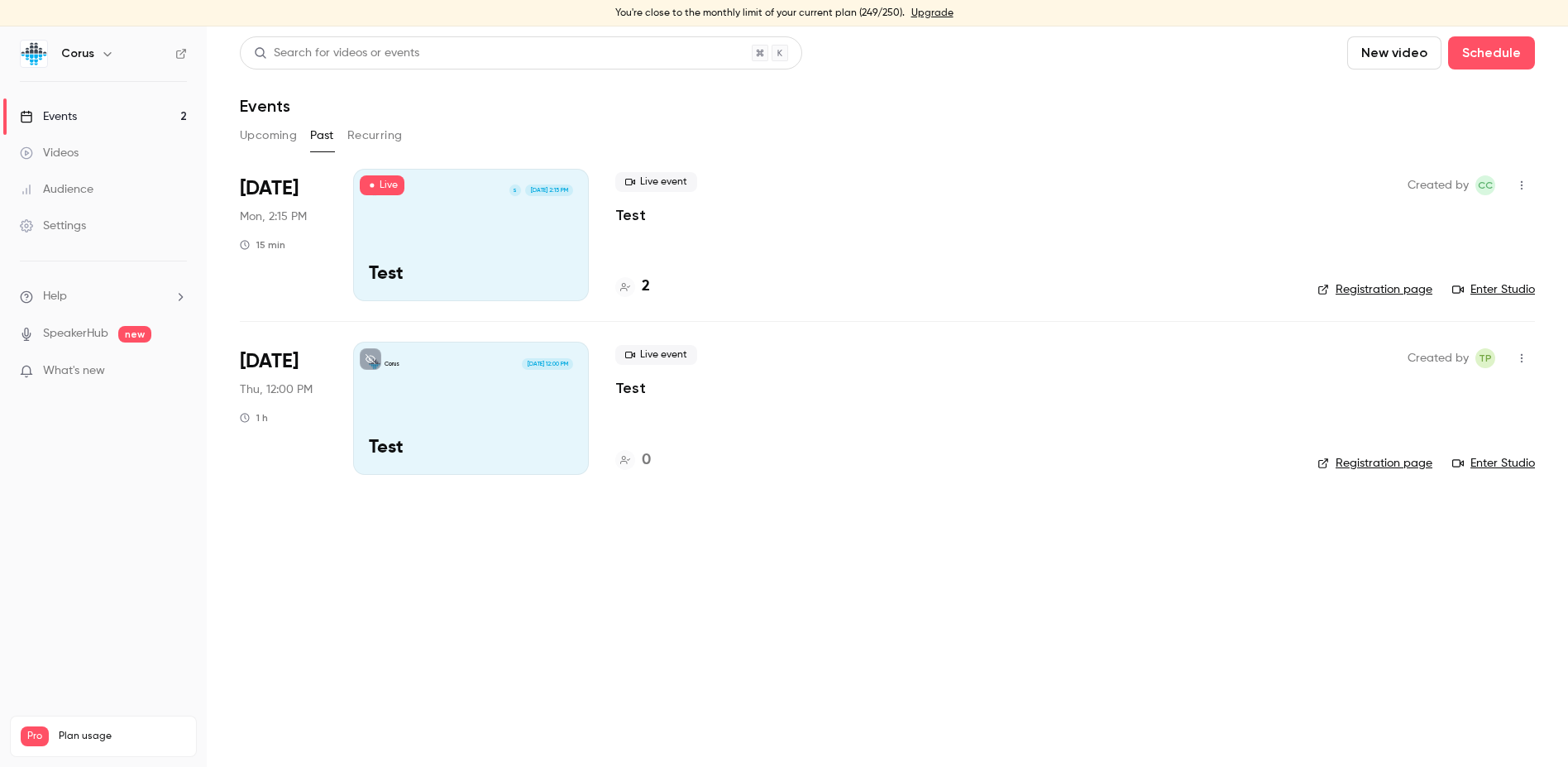
click at [430, 250] on div "Corus S [DATE] 2:15 PM Test" at bounding box center [471, 235] width 236 height 133
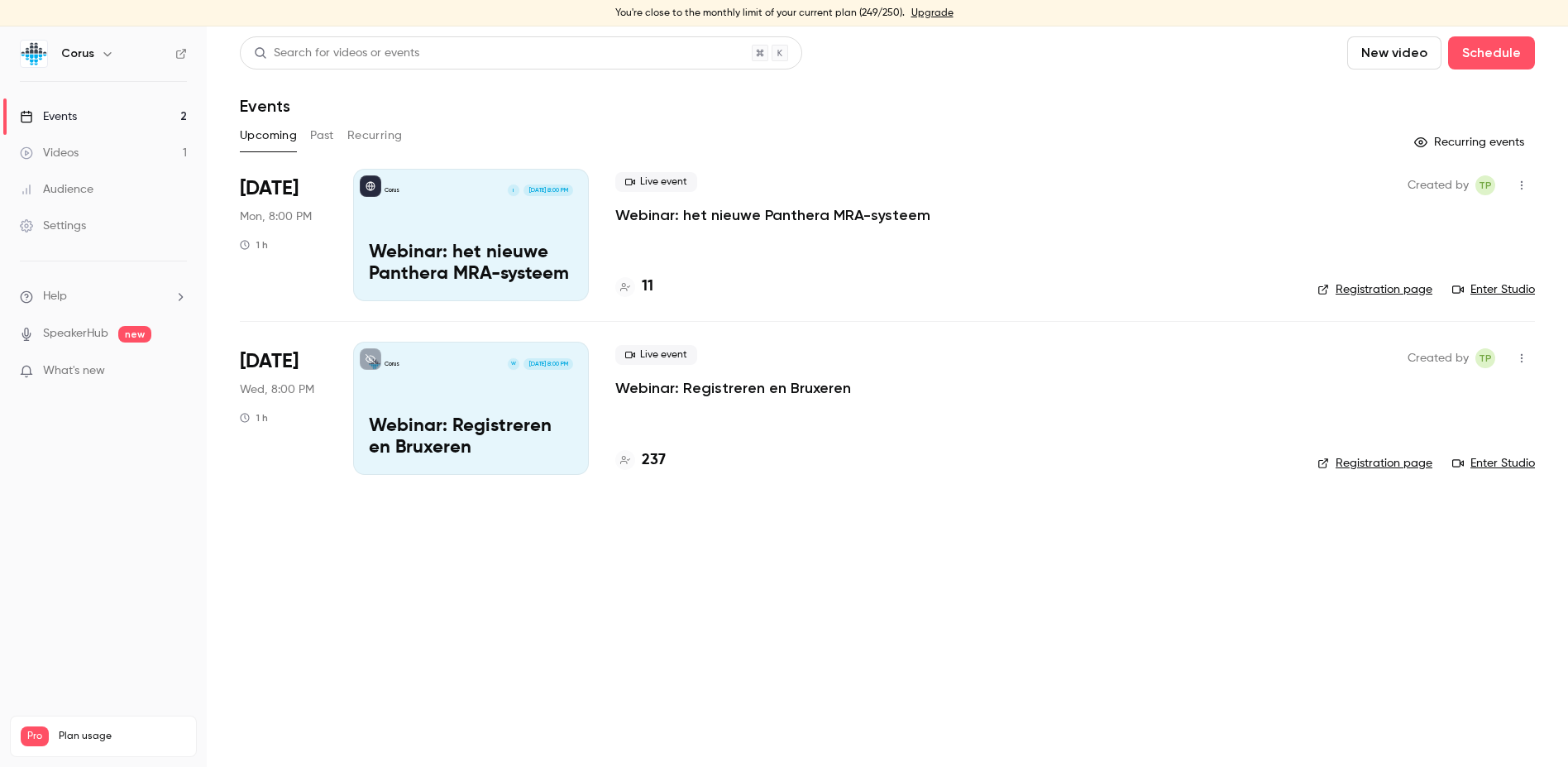
click at [331, 142] on button "Past" at bounding box center [322, 136] width 24 height 27
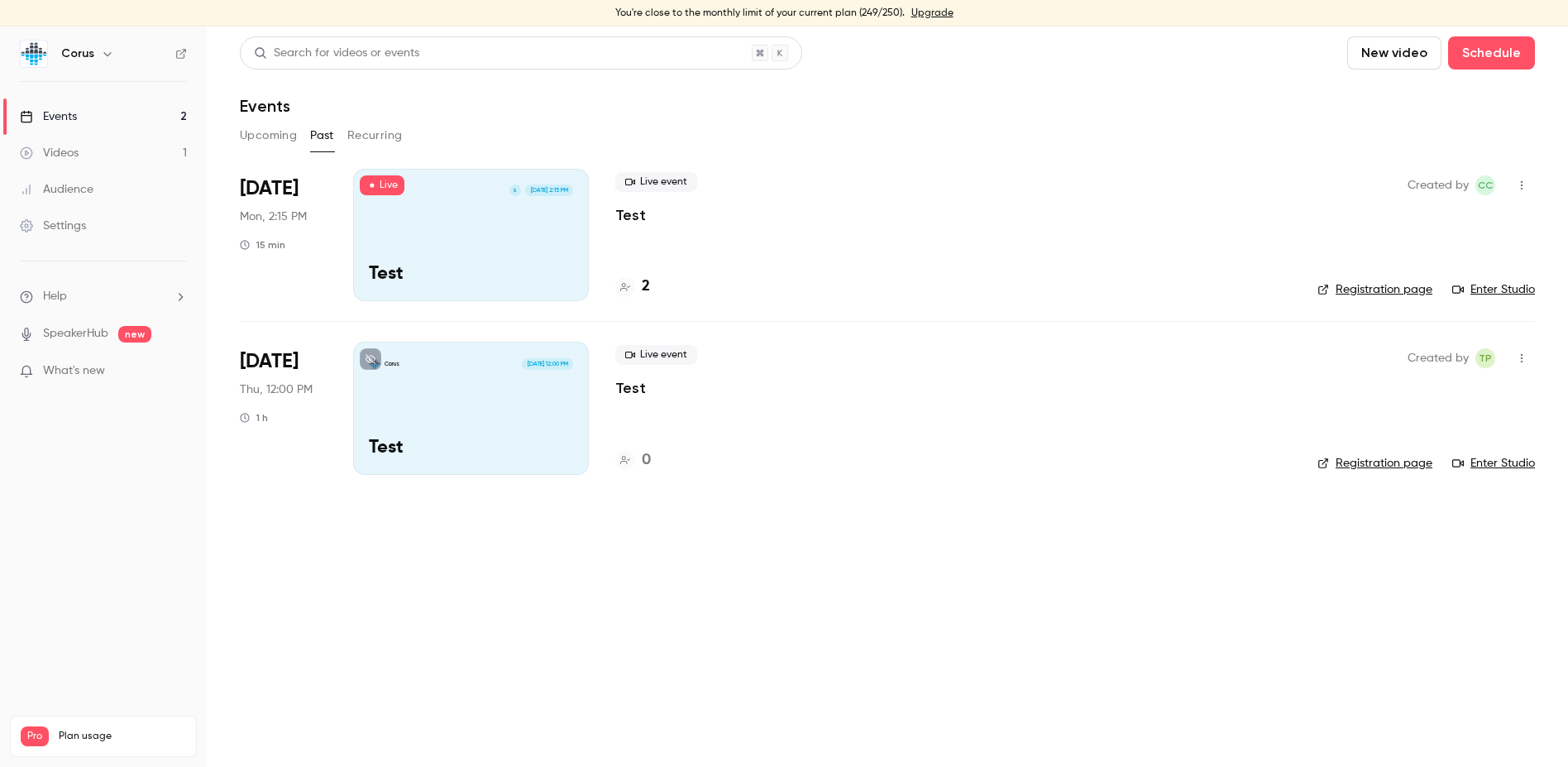
click at [527, 235] on div "Corus S [DATE] 2:15 PM Test" at bounding box center [471, 235] width 236 height 133
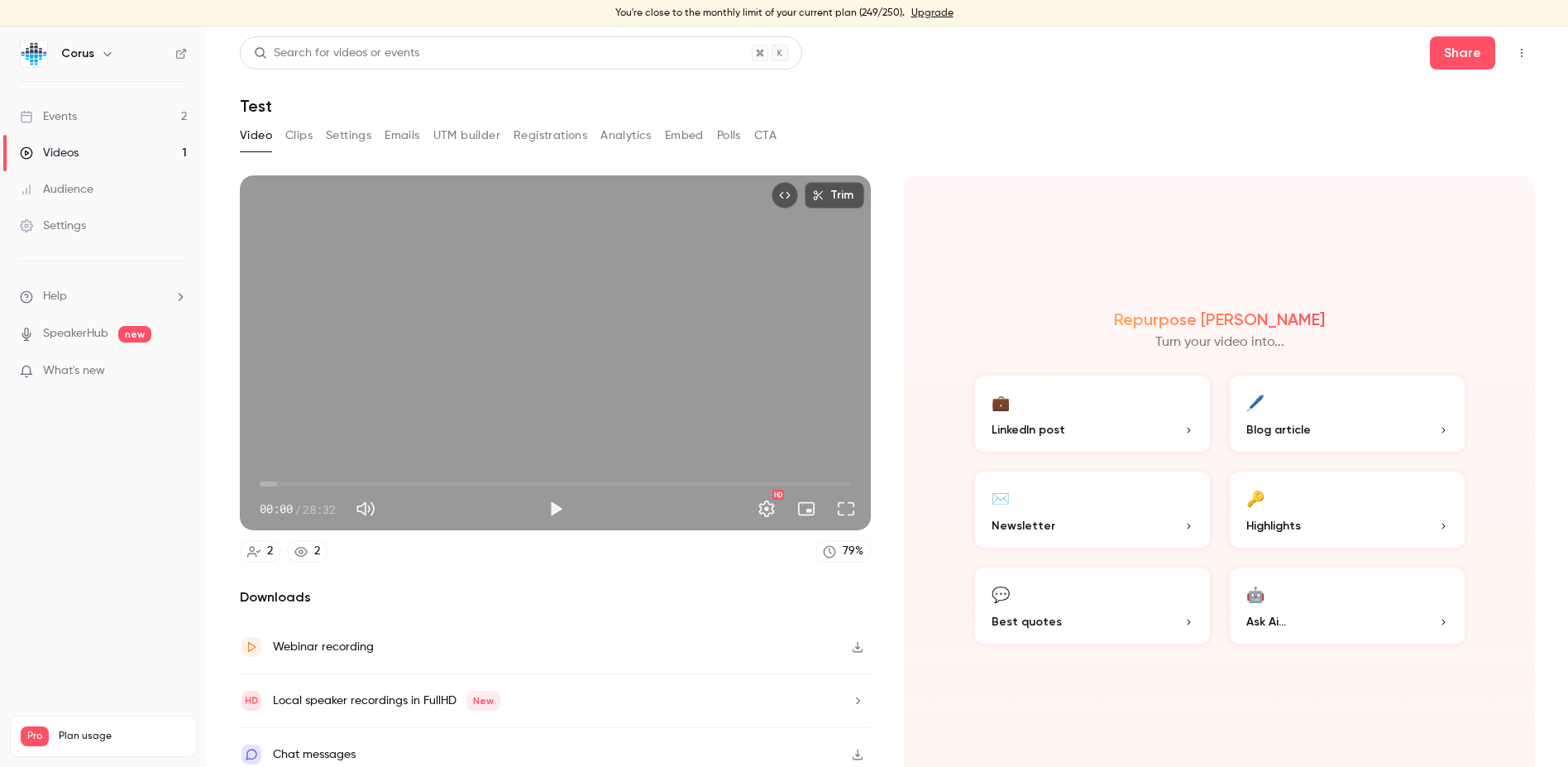
scroll to position [11, 0]
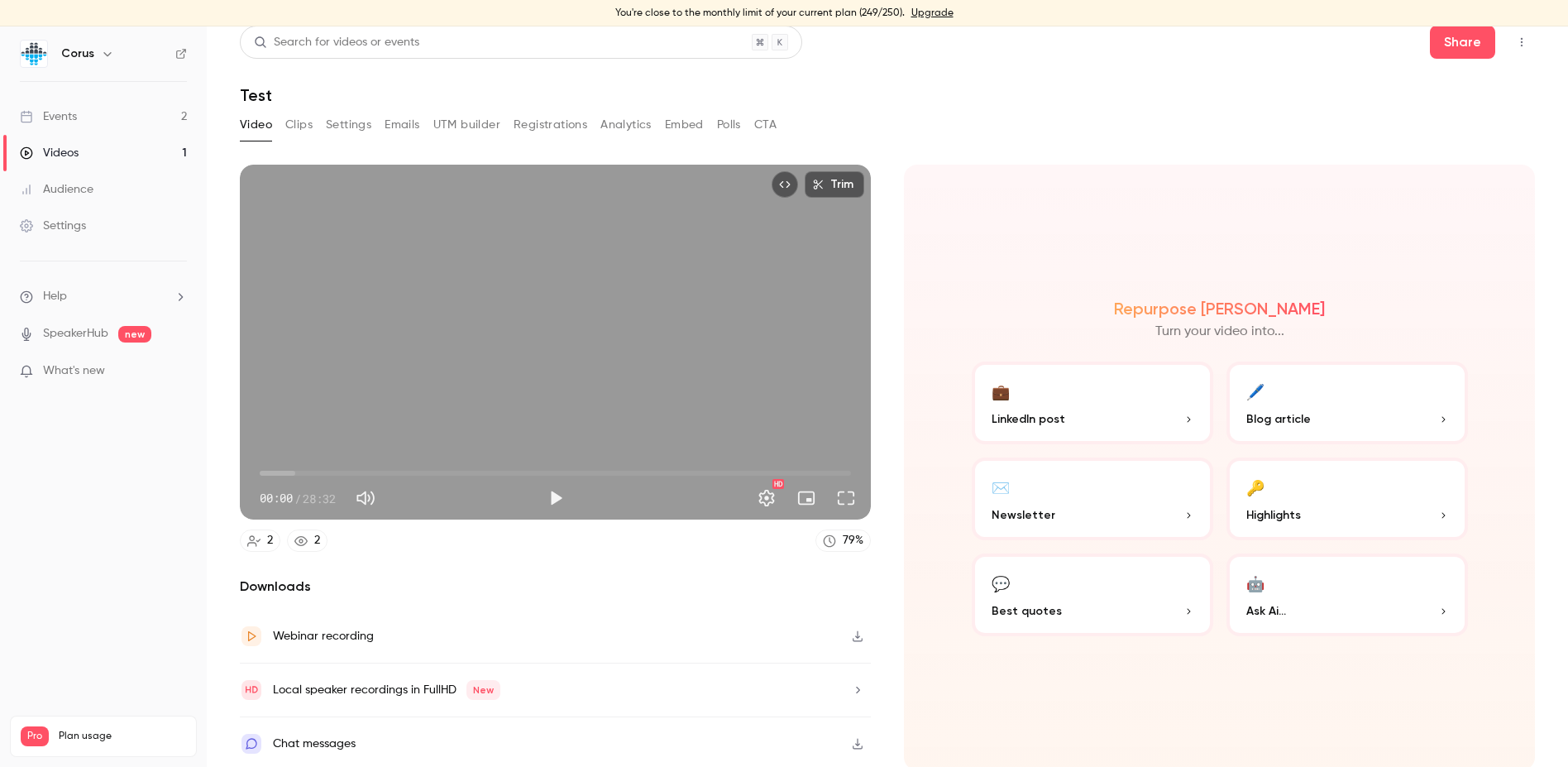
click at [109, 148] on link "Videos 1" at bounding box center [103, 153] width 207 height 36
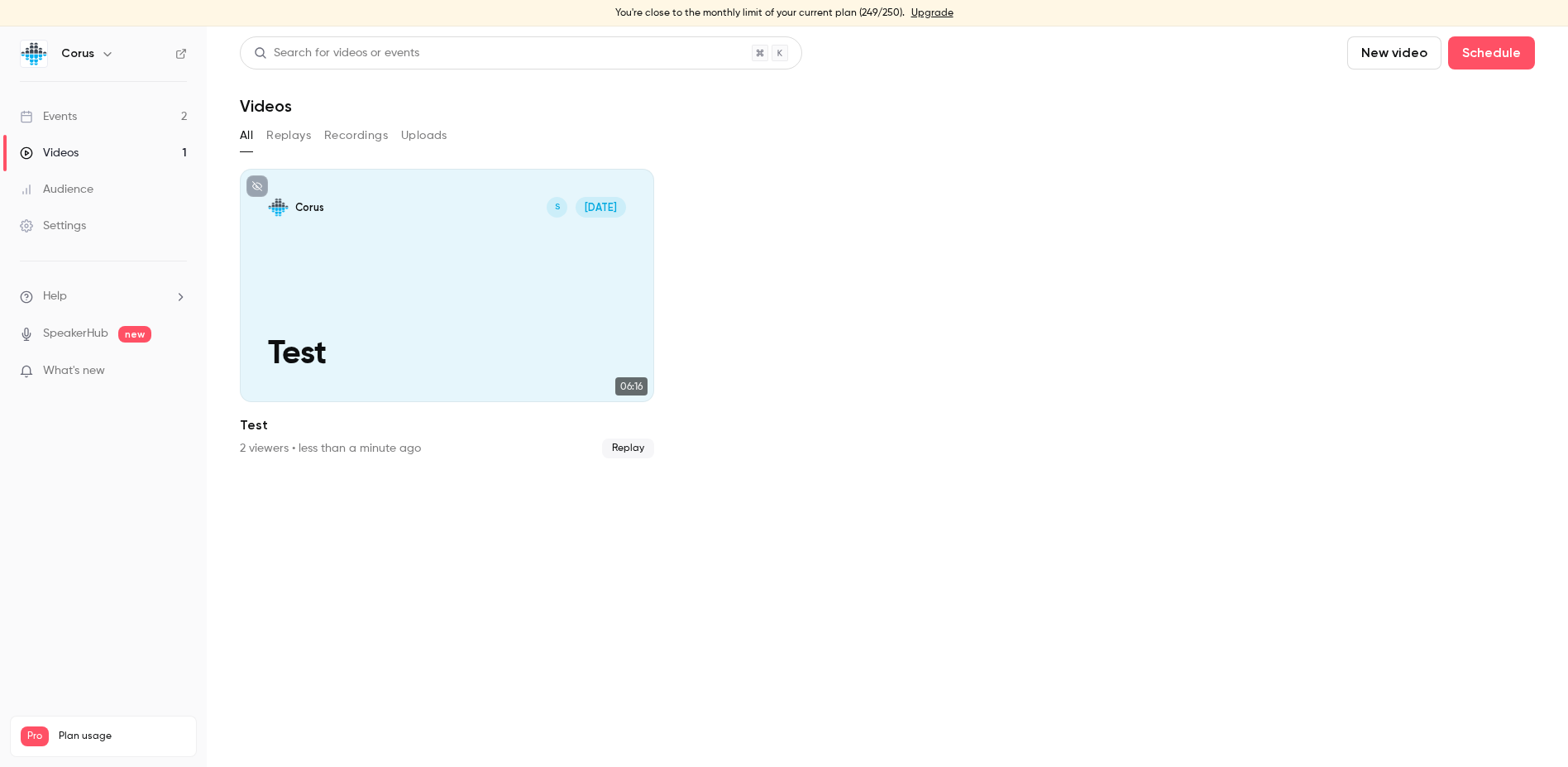
click at [281, 127] on button "Replays" at bounding box center [288, 136] width 45 height 27
click at [249, 133] on button "All" at bounding box center [247, 136] width 13 height 27
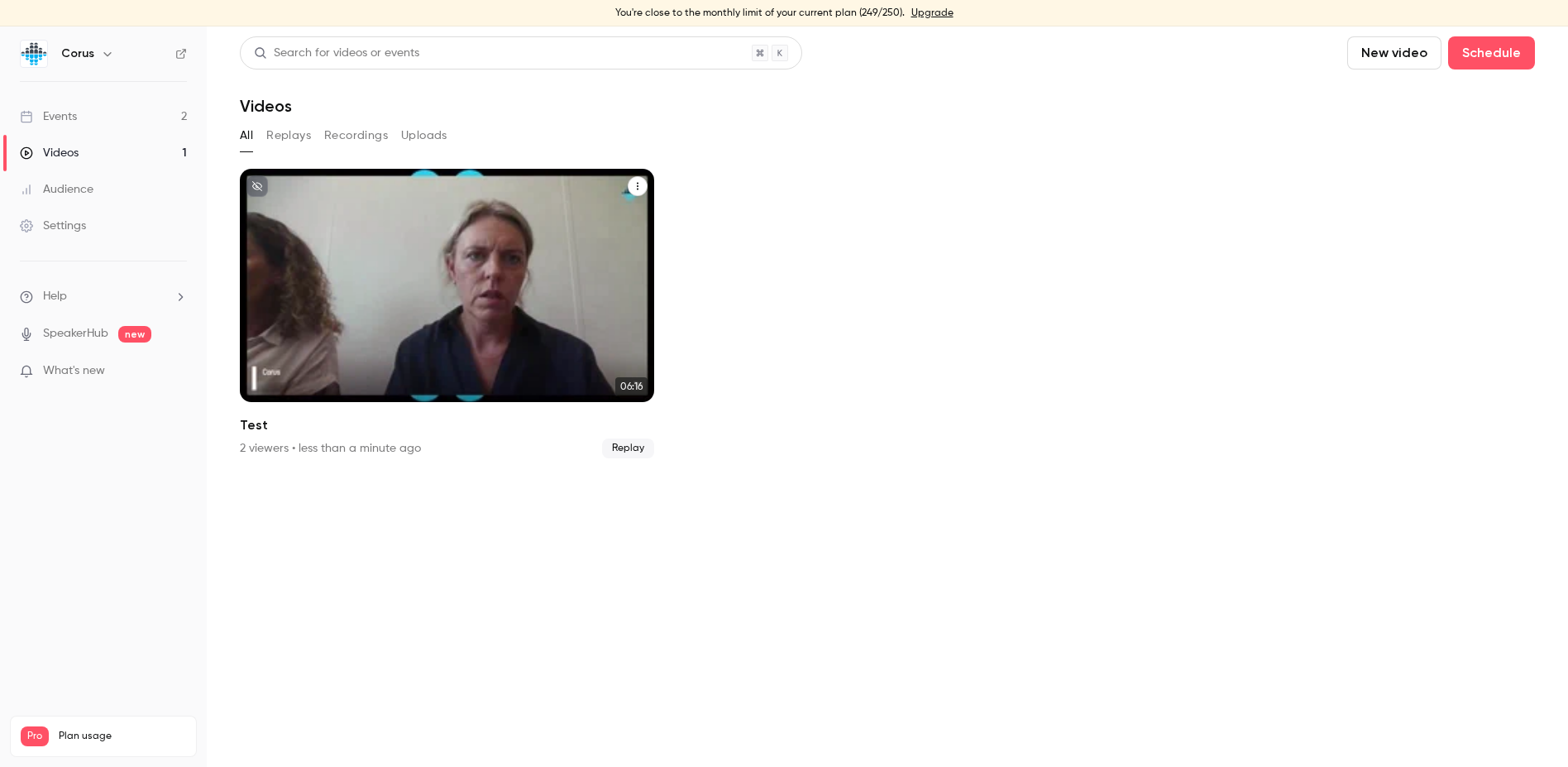
click at [637, 188] on icon "Test" at bounding box center [637, 186] width 10 height 10
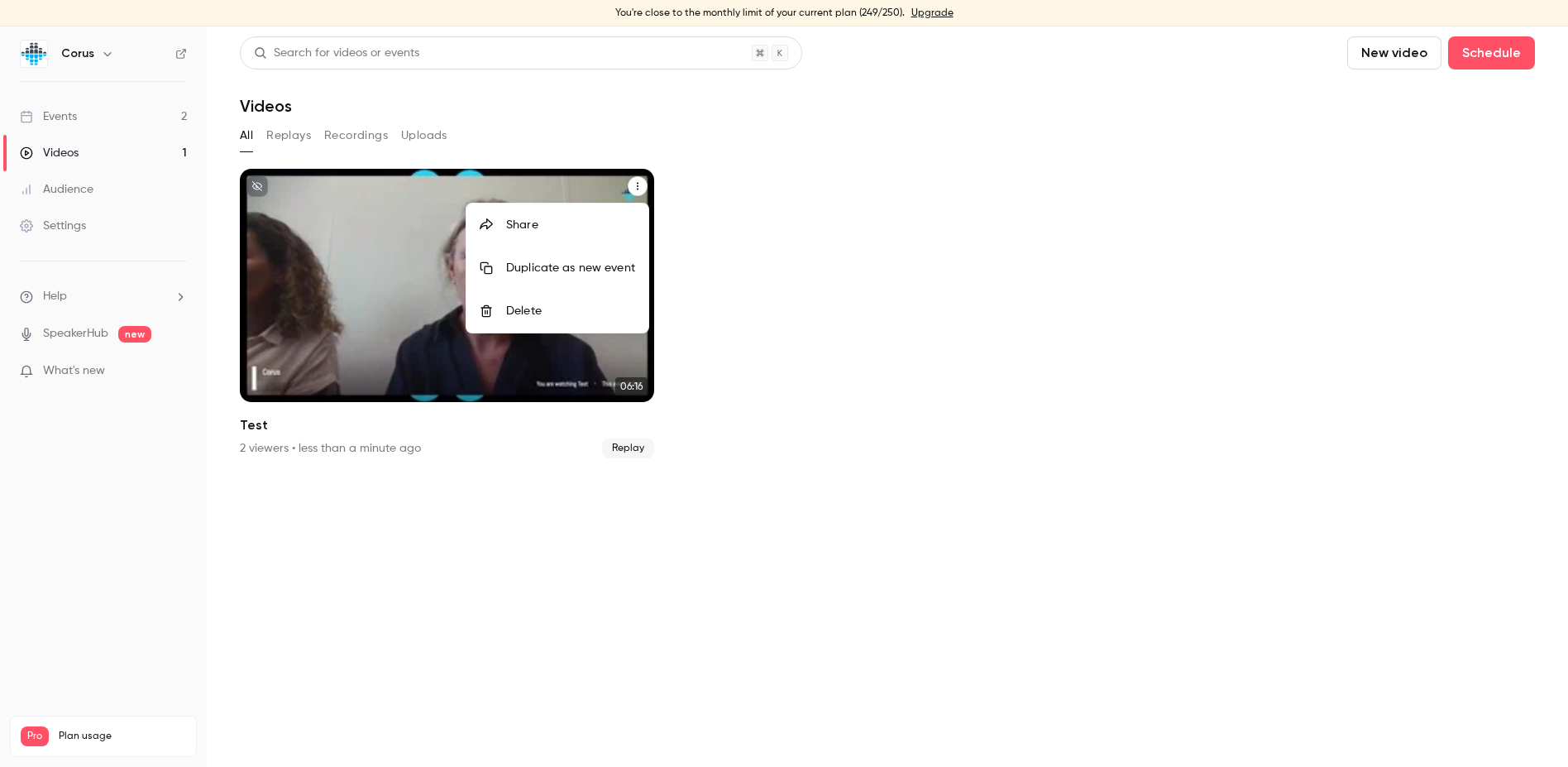
click at [536, 313] on div "Delete" at bounding box center [571, 311] width 129 height 17
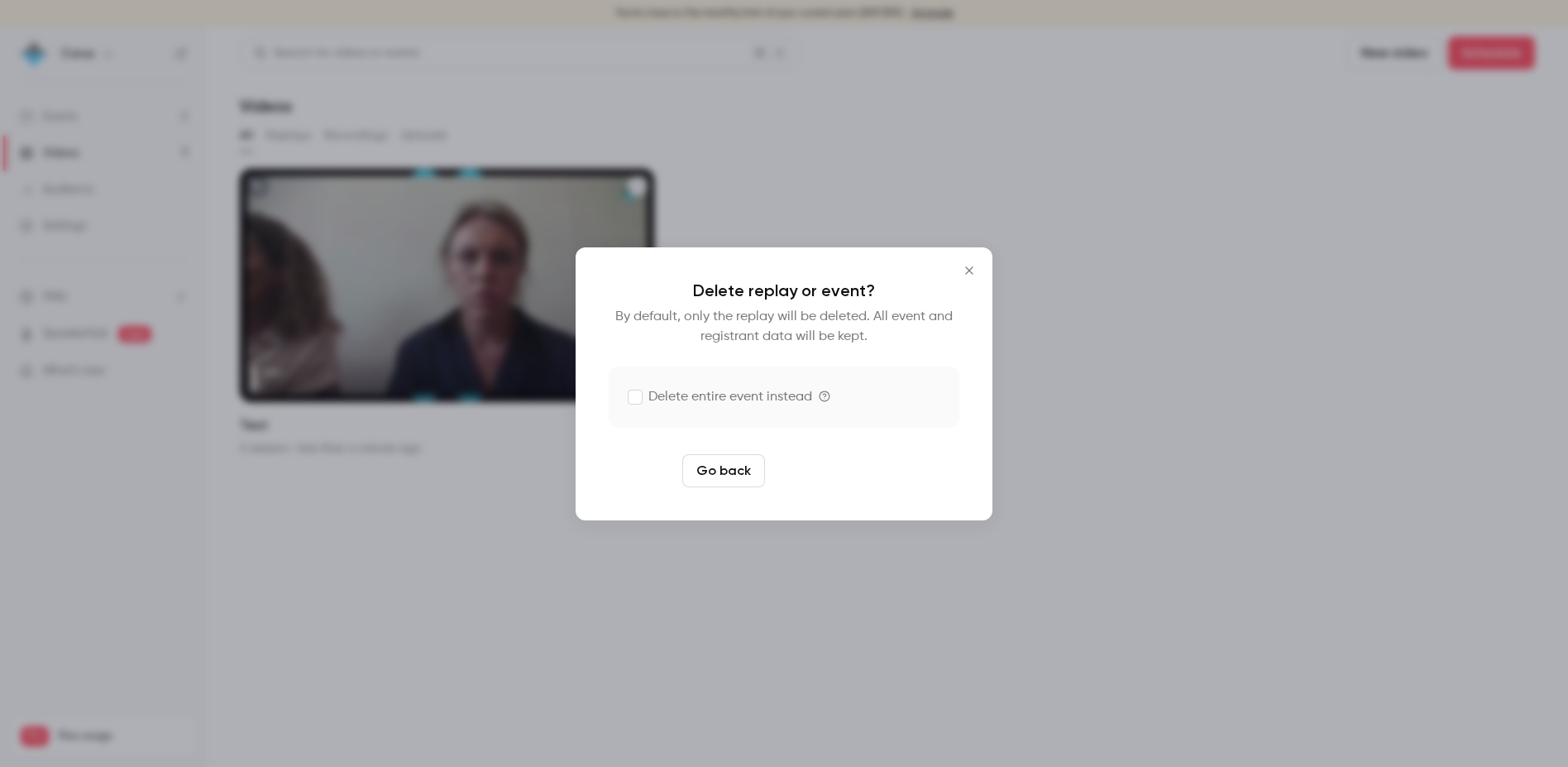
click at [845, 475] on button "Delete replay" at bounding box center [829, 470] width 115 height 33
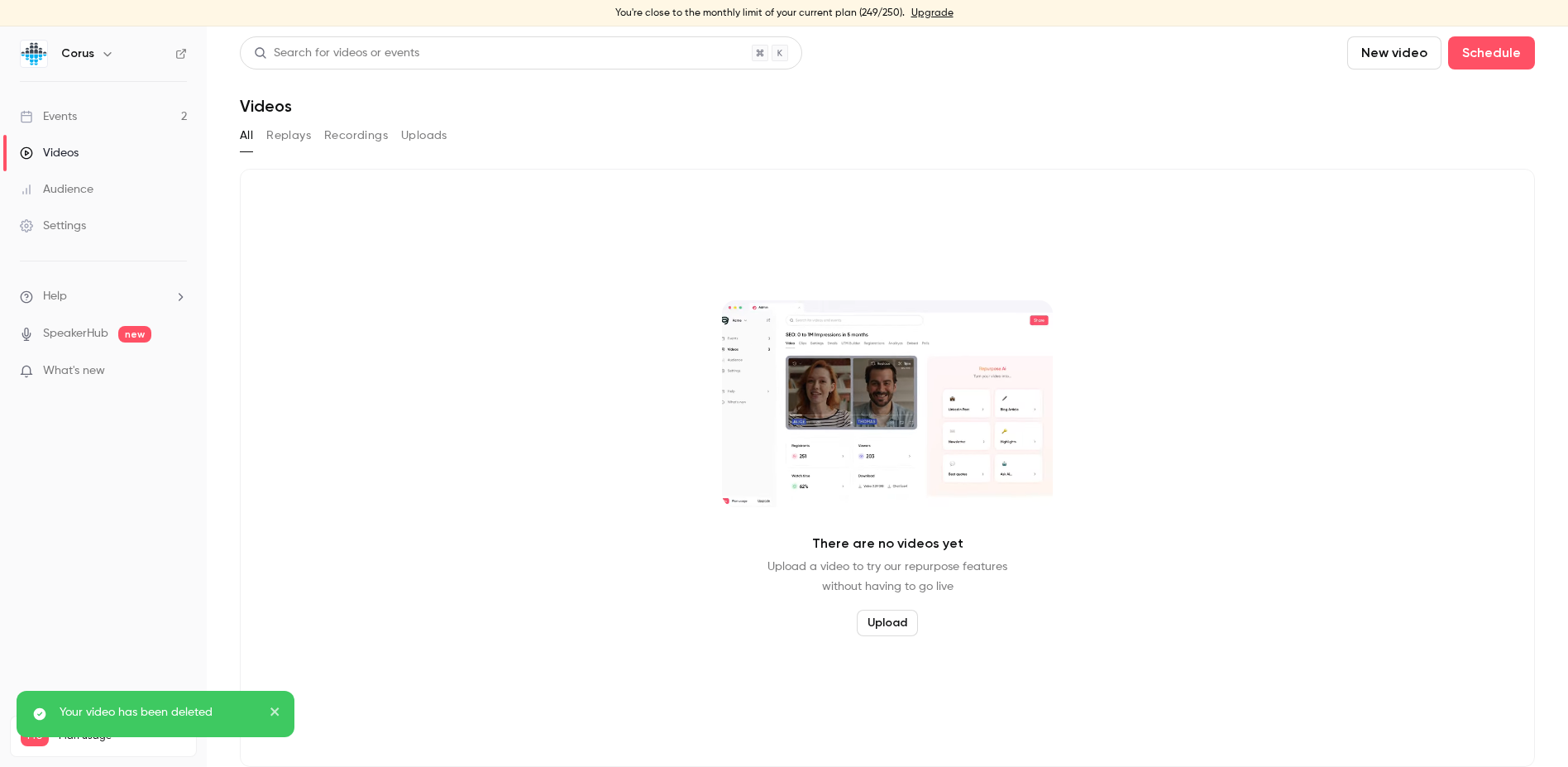
click at [71, 113] on div "Events" at bounding box center [49, 117] width 57 height 17
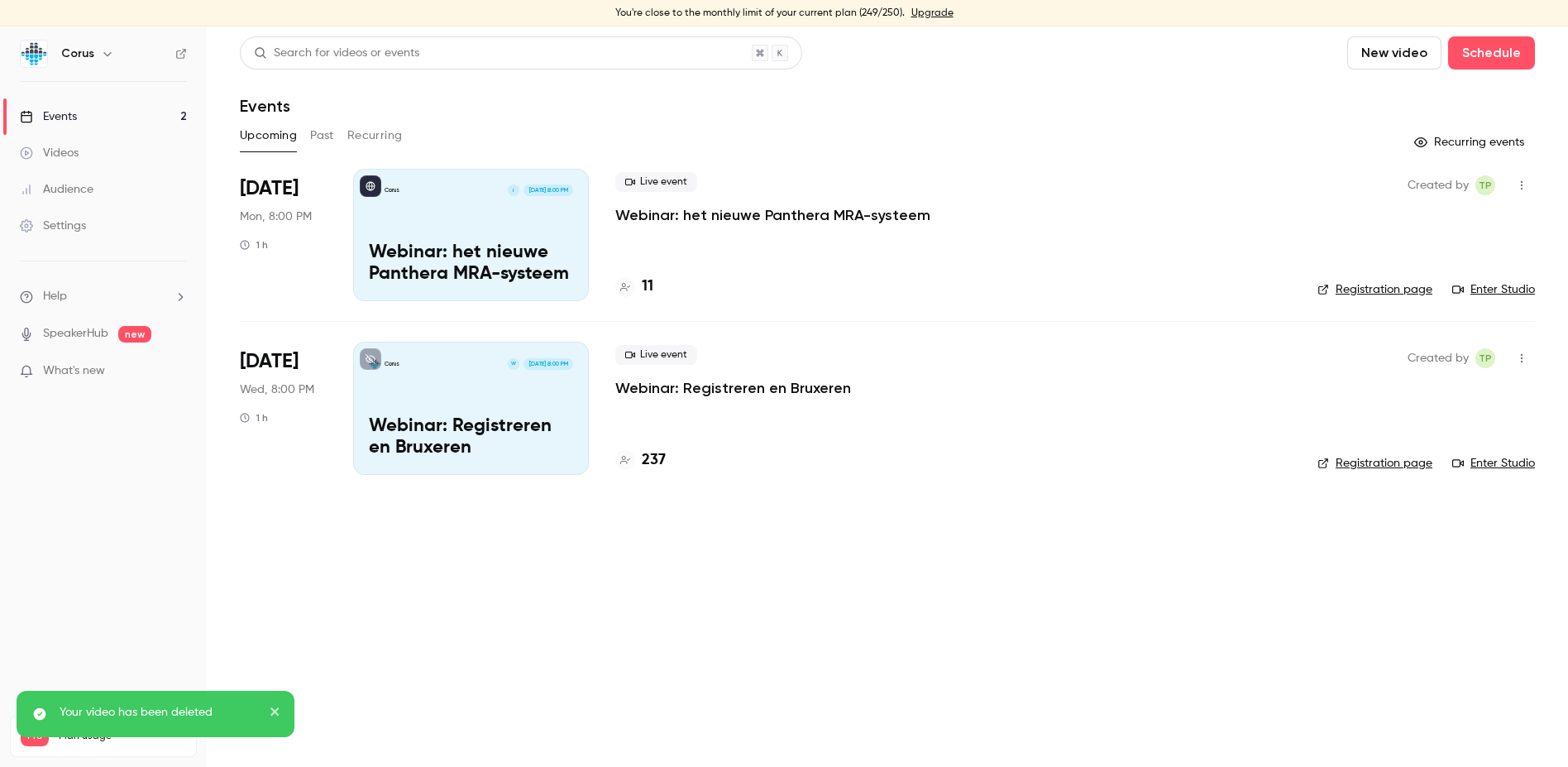
click at [448, 225] on div "Corus I [DATE] 8:00 PM Webinar: het nieuwe Panthera MRA-systeem" at bounding box center [471, 235] width 236 height 133
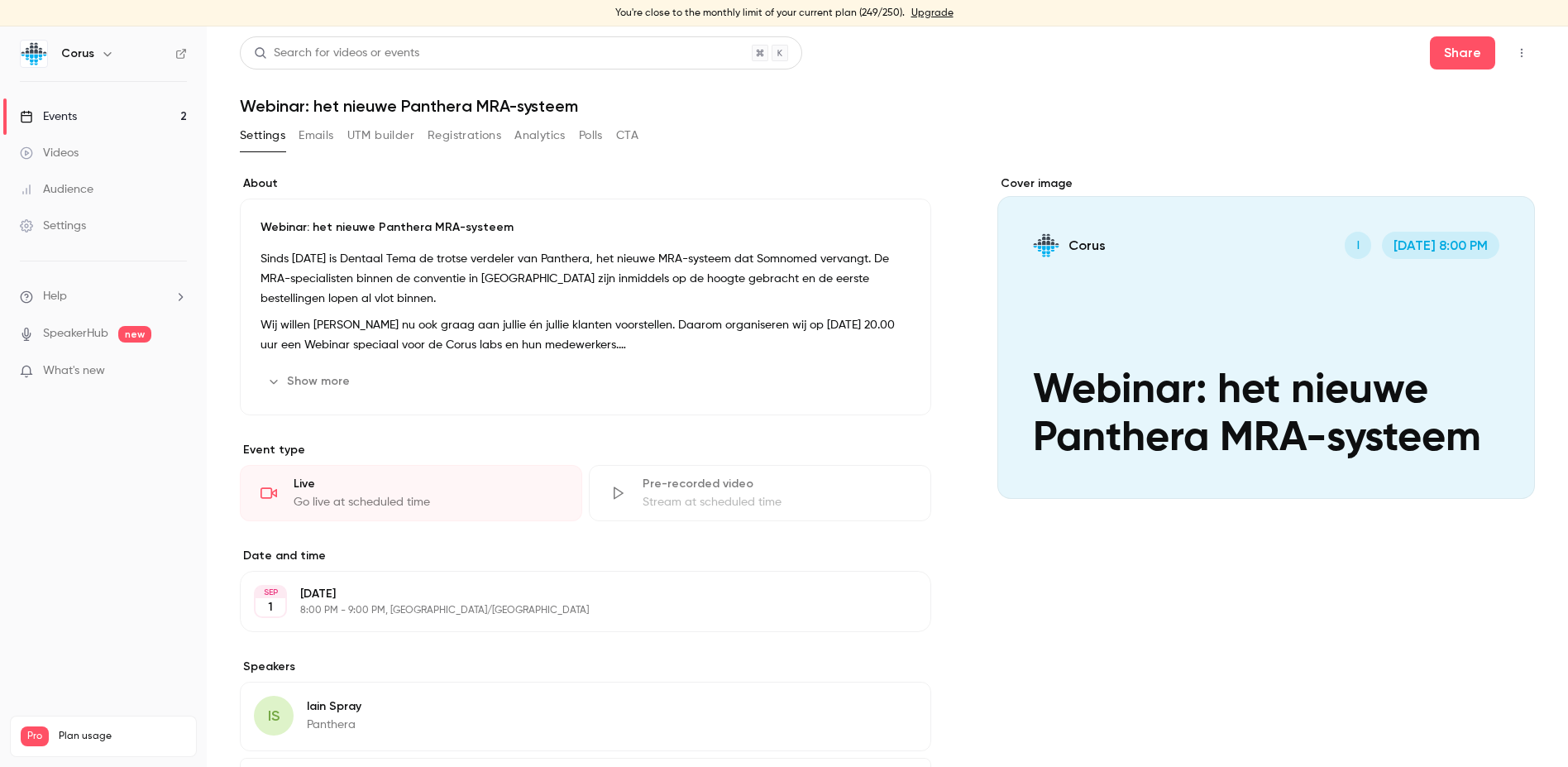
click at [1209, 336] on div "Cover image" at bounding box center [1266, 337] width 538 height 323
click at [0, 0] on input "Corus I [DATE] 8:00 PM Webinar: het nieuwe Panthera MRA-systeem" at bounding box center [0, 0] width 0 height 0
click at [1248, 54] on icon "button" at bounding box center [1522, 53] width 13 height 12
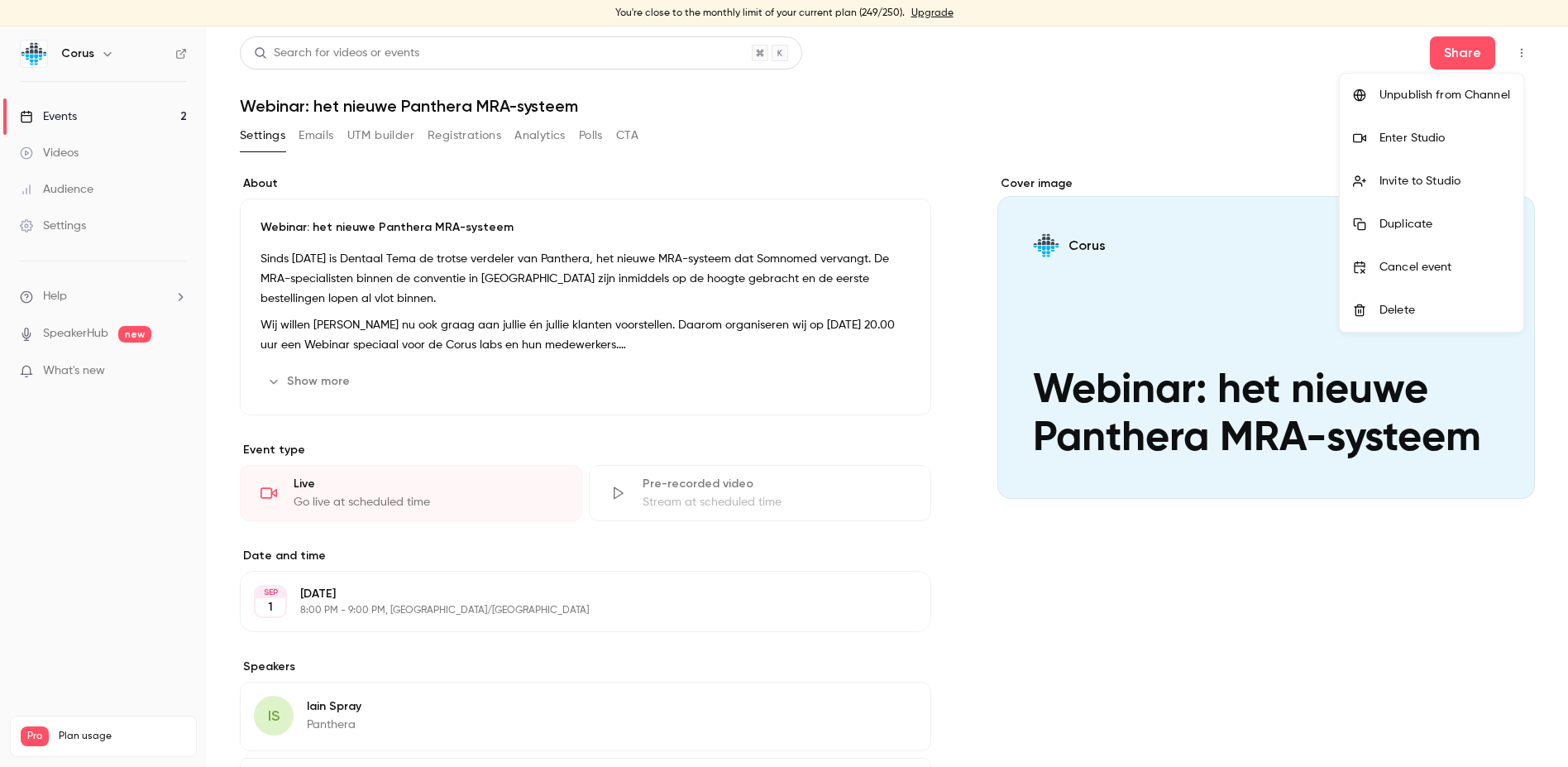
click at [1248, 571] on div at bounding box center [784, 383] width 1568 height 767
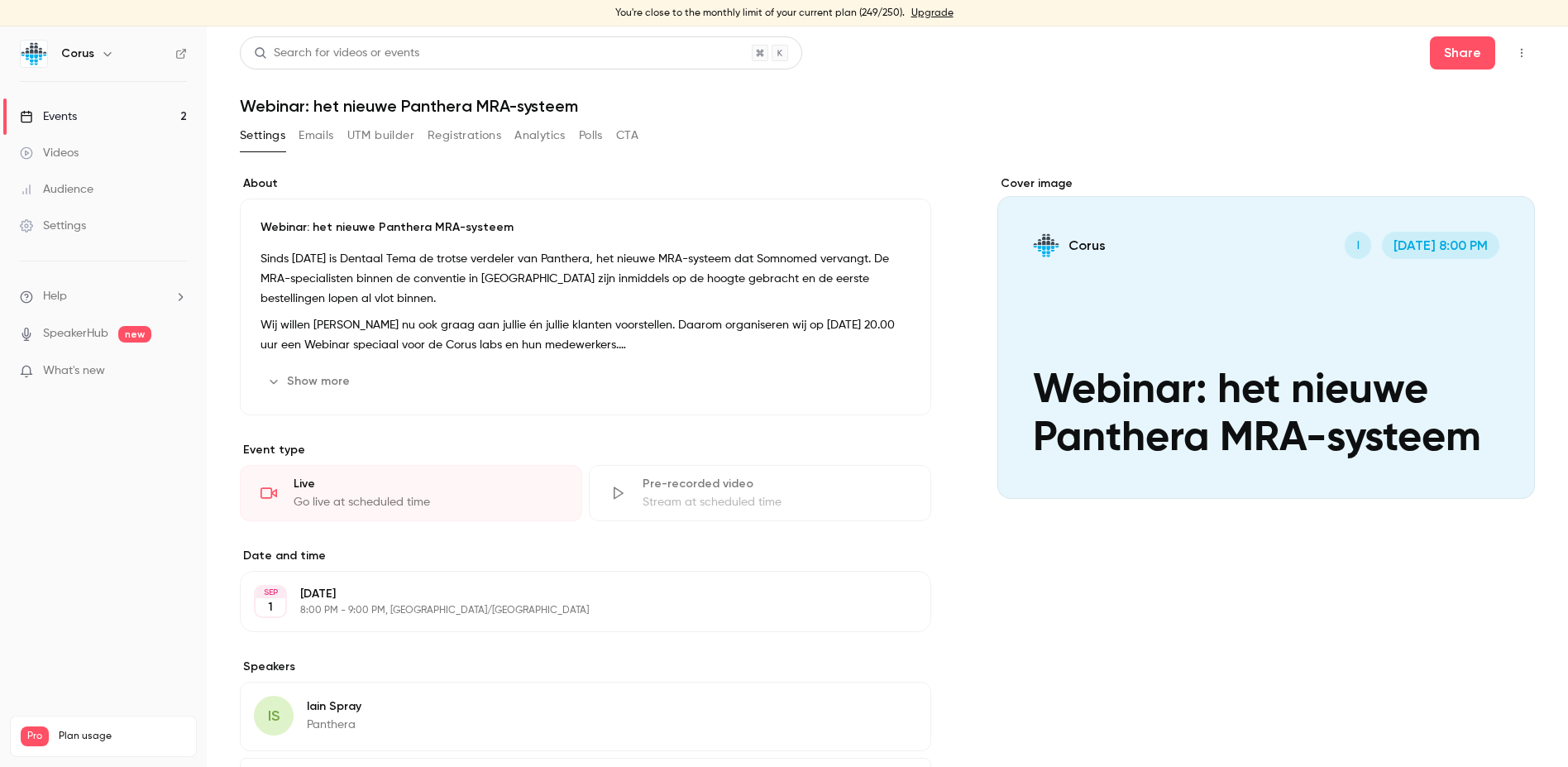
click at [1248, 50] on icon "button" at bounding box center [1522, 53] width 13 height 12
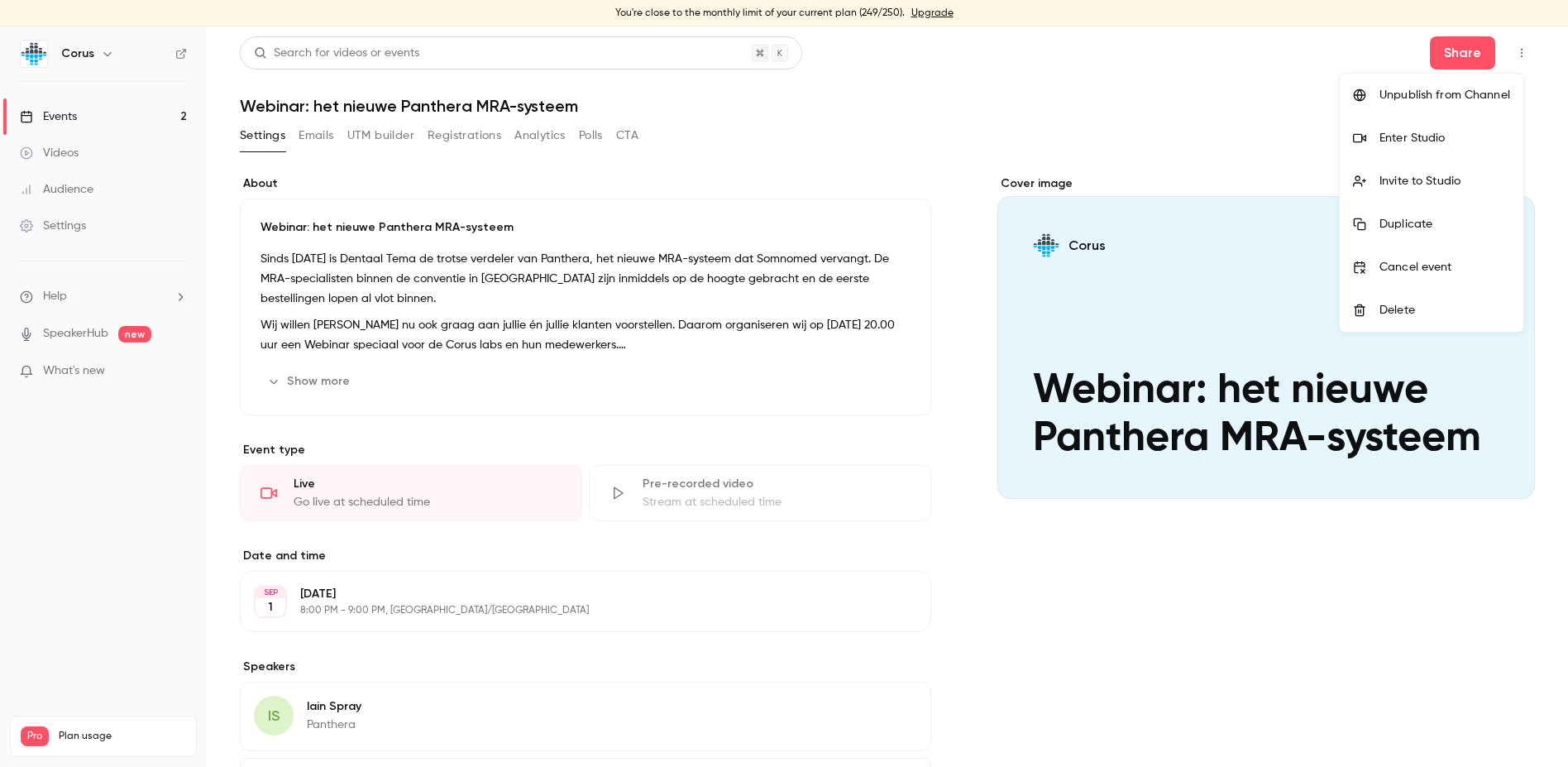
click at [1248, 128] on div at bounding box center [784, 383] width 1568 height 767
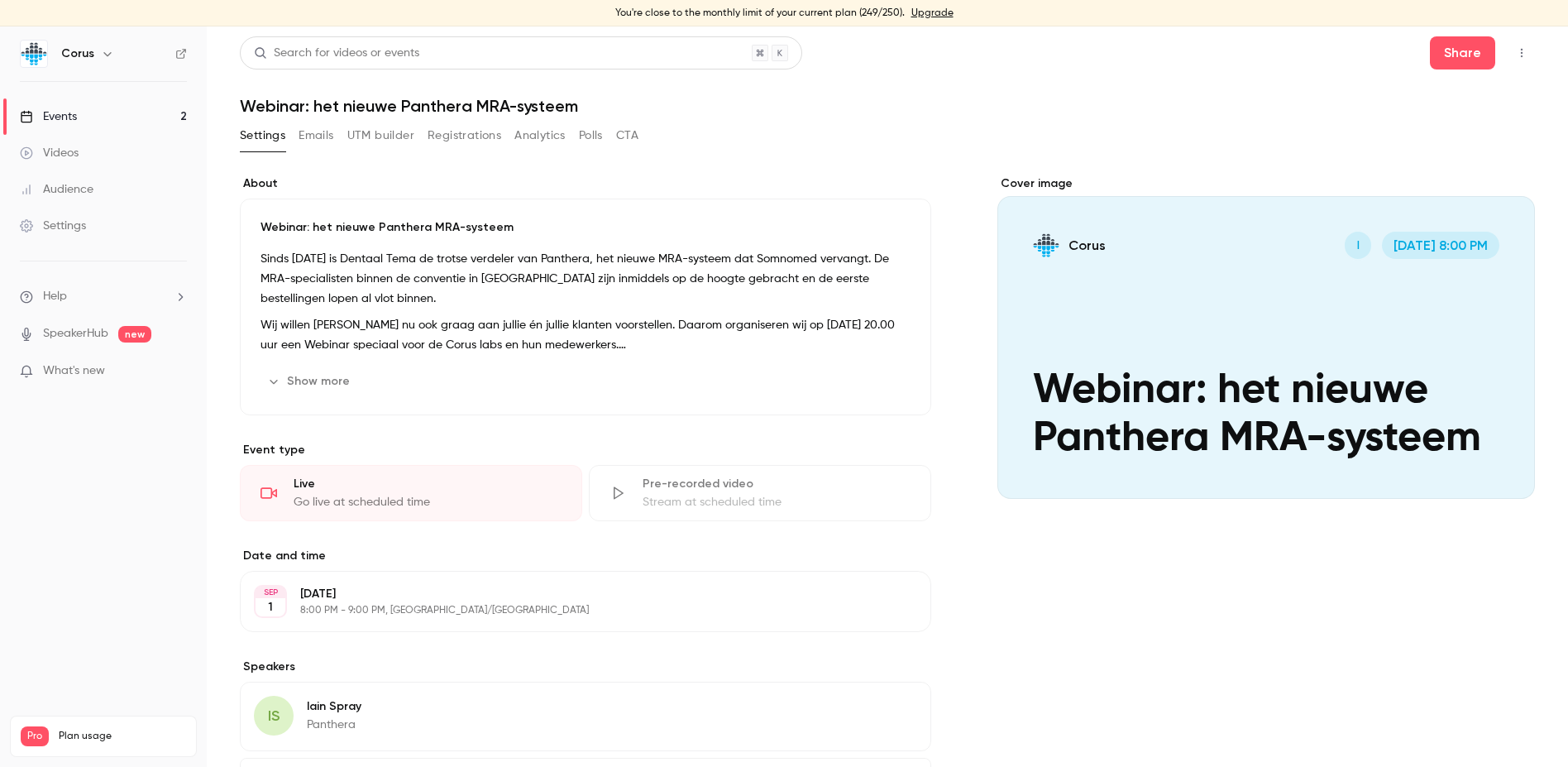
click at [1248, 48] on icon "button" at bounding box center [1522, 53] width 13 height 12
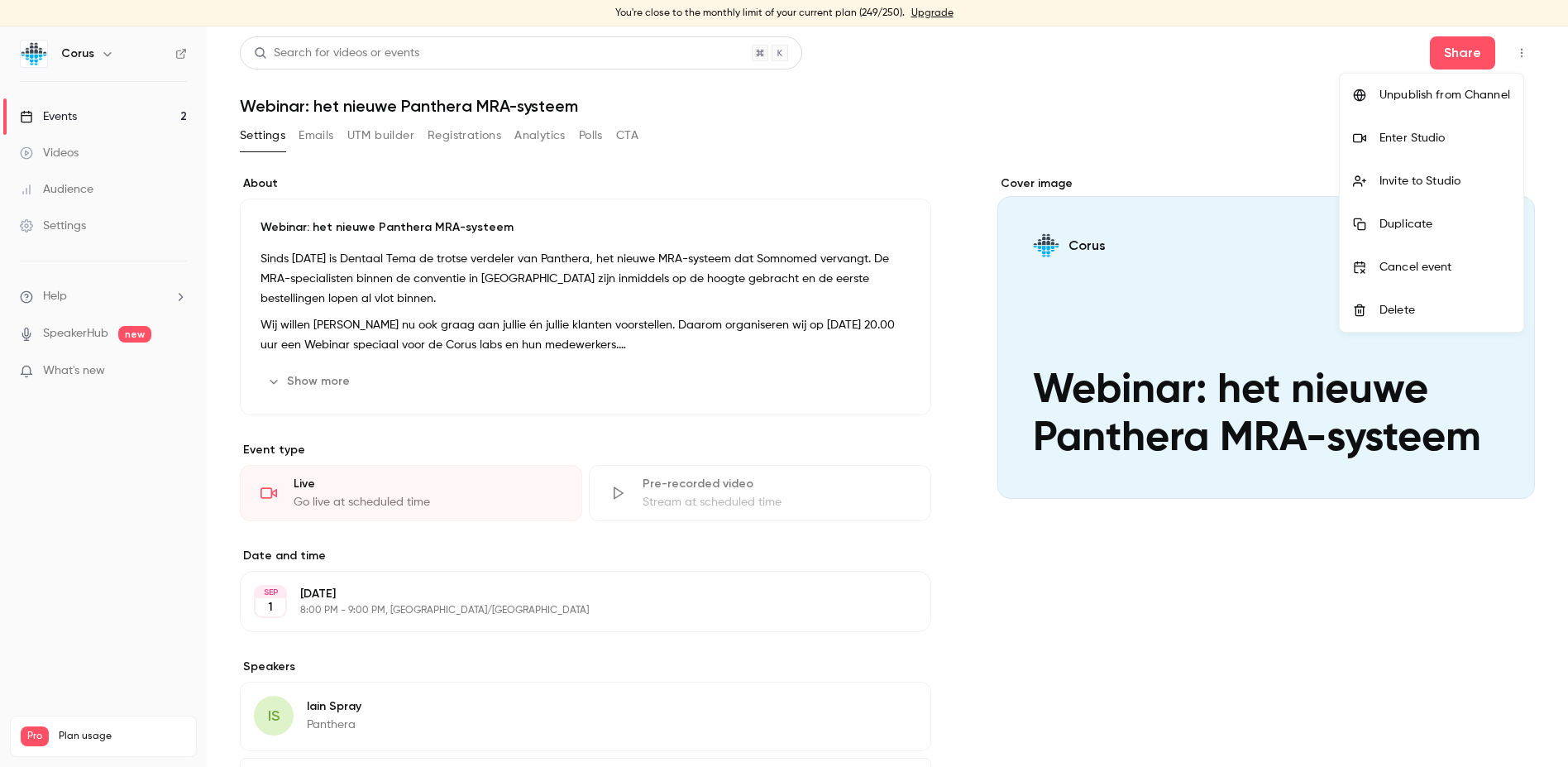
click at [1248, 137] on div "Enter Studio" at bounding box center [1445, 139] width 131 height 17
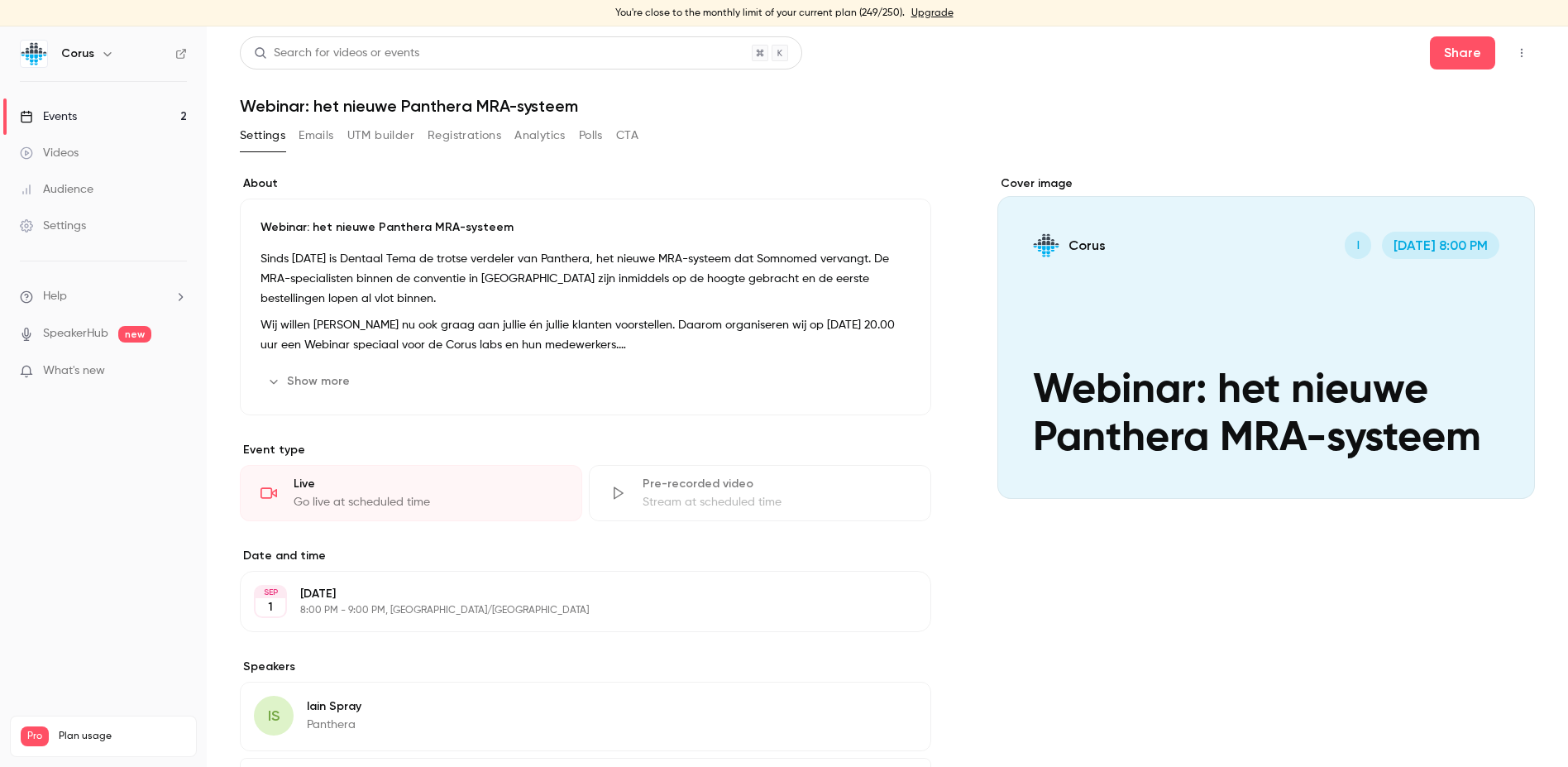
click at [65, 113] on div "Events" at bounding box center [49, 117] width 57 height 17
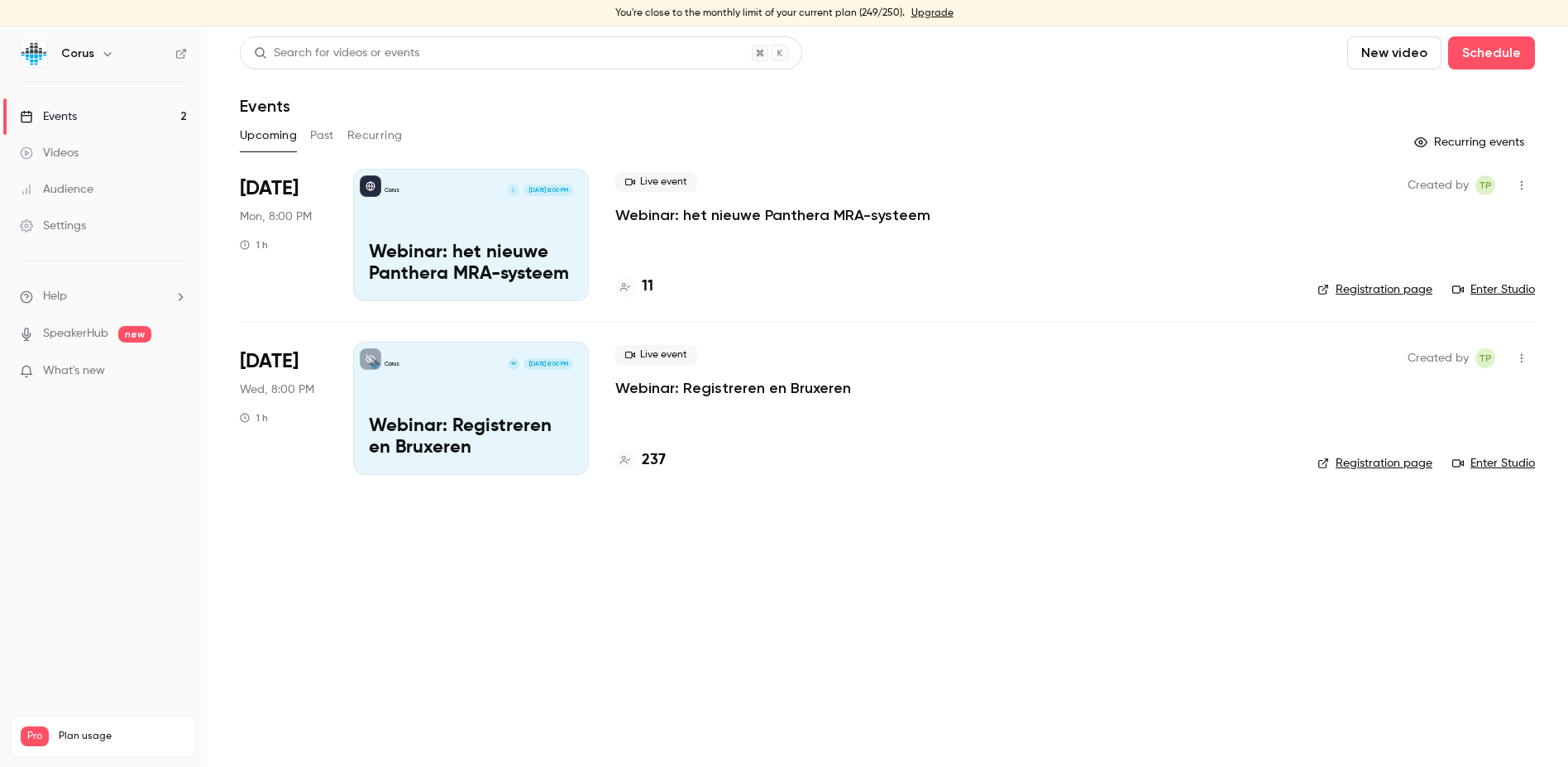
click at [480, 408] on div "Corus W [DATE] 8:00 PM Webinar: Registreren en [GEOGRAPHIC_DATA]" at bounding box center [471, 408] width 236 height 133
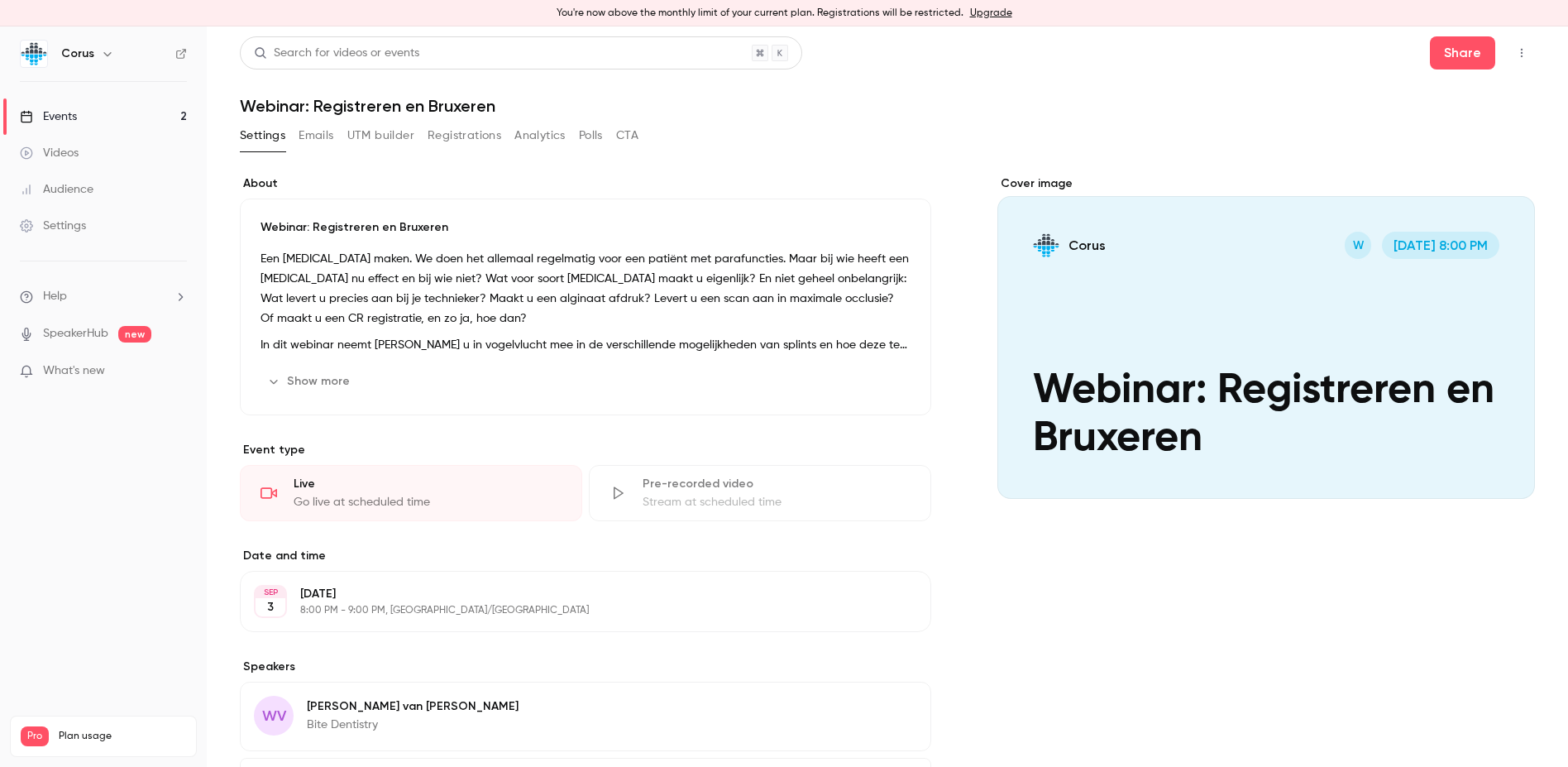
click at [1248, 51] on icon "button" at bounding box center [1522, 53] width 13 height 12
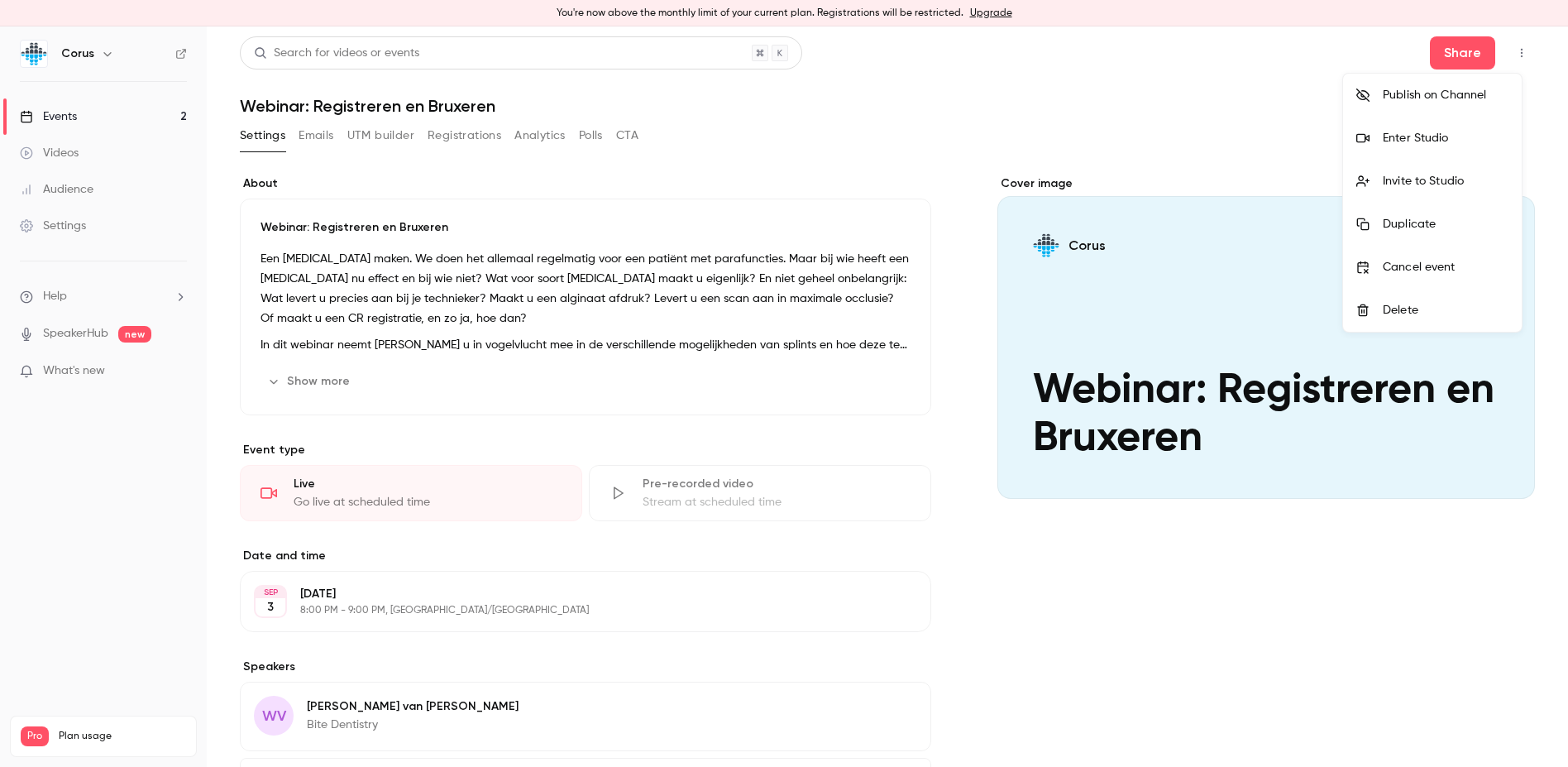
click at [1248, 144] on div "Enter Studio" at bounding box center [1446, 139] width 126 height 17
